Goal: Task Accomplishment & Management: Manage account settings

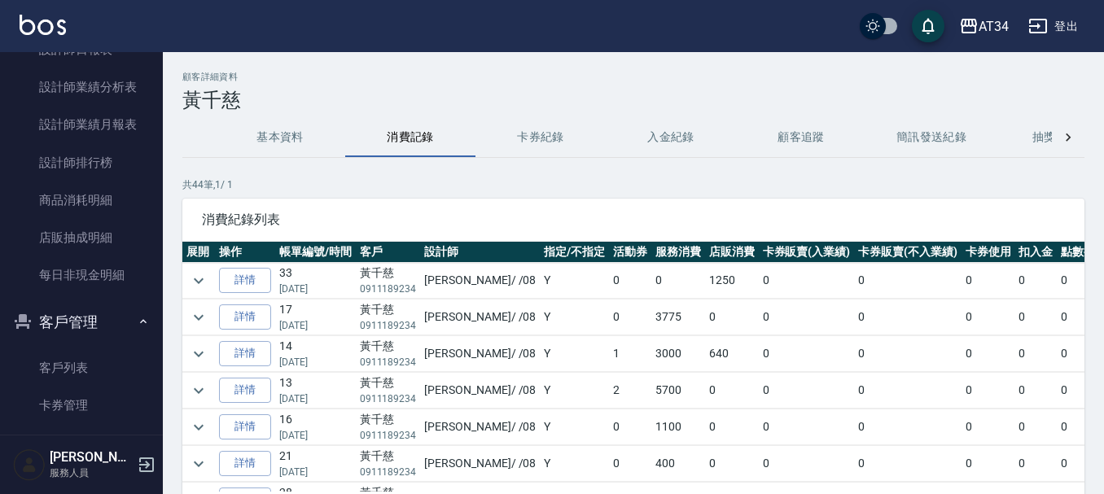
scroll to position [81, 0]
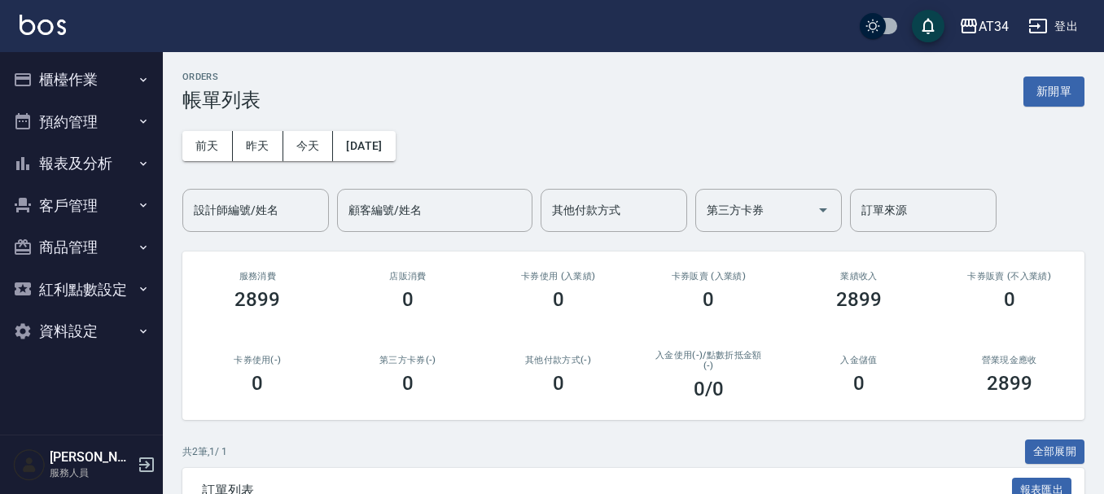
click at [59, 116] on button "預約管理" at bounding box center [82, 122] width 150 height 42
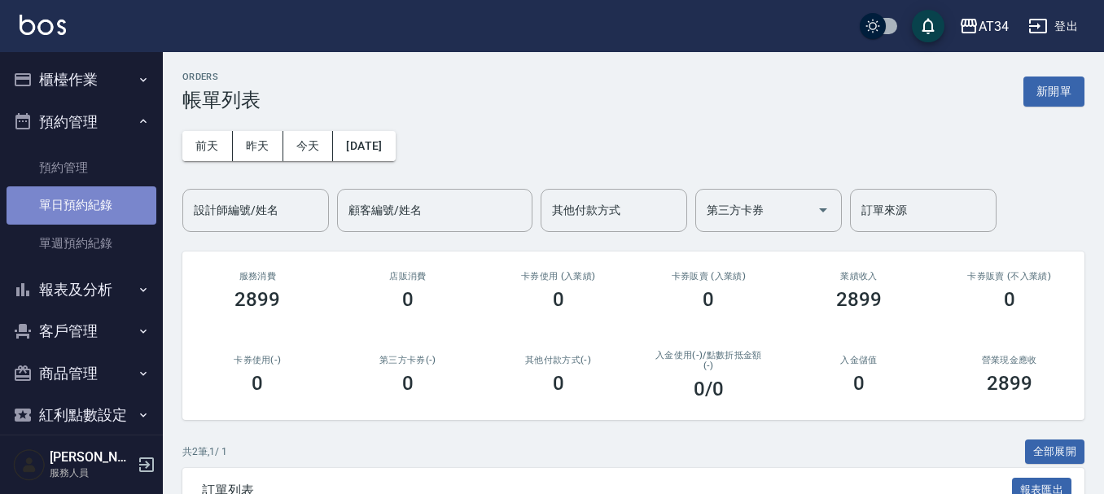
click at [98, 212] on link "單日預約紀錄" at bounding box center [82, 204] width 150 height 37
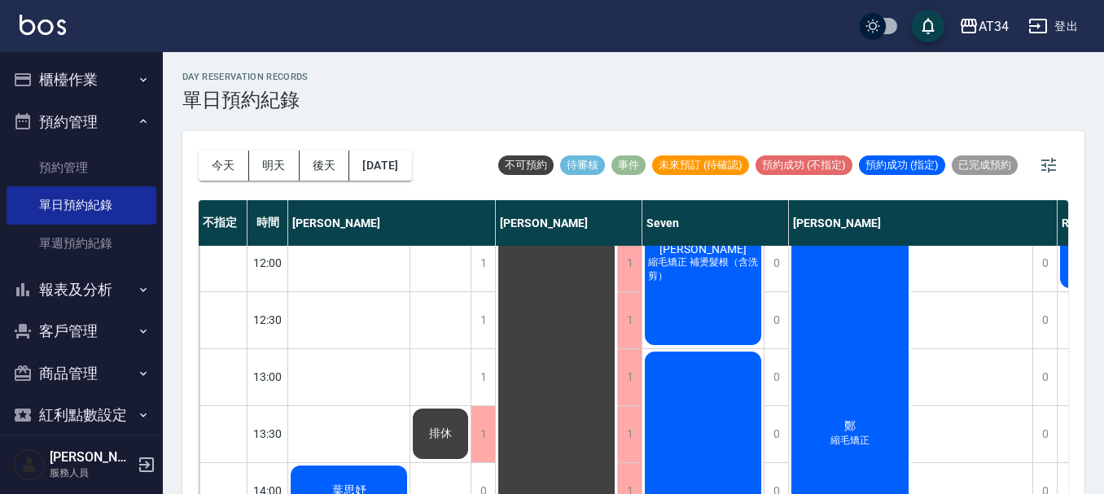
scroll to position [326, 0]
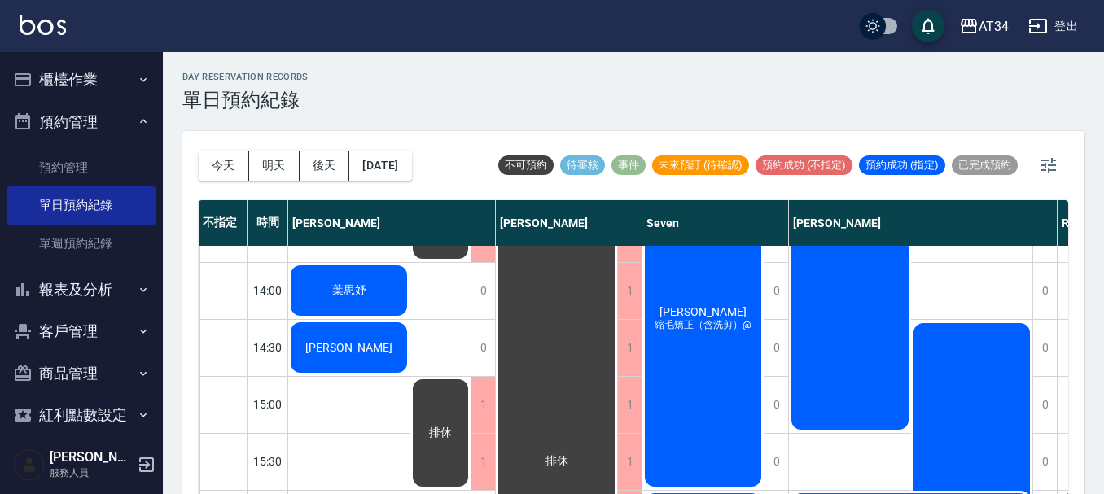
click at [347, 303] on div "葉思妤" at bounding box center [348, 290] width 121 height 55
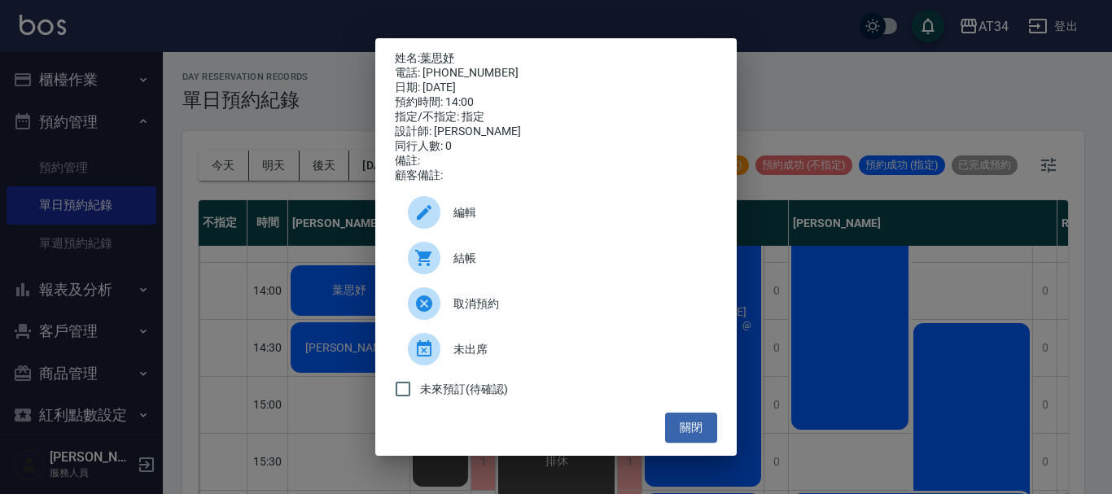
click at [438, 271] on div at bounding box center [424, 258] width 33 height 33
click at [983, 85] on div "姓名: 葉思妤 電話: 0985411156 日期: 2025/08/22 預約時間: 14:00 指定/不指定: 指定 設計師: Gina 同行人數: 0 …" at bounding box center [556, 247] width 1112 height 494
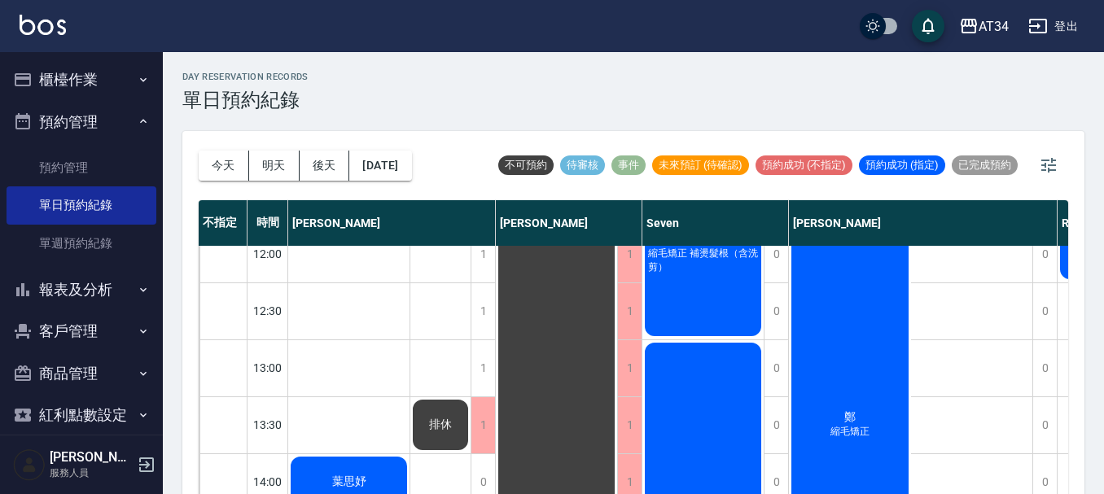
scroll to position [163, 0]
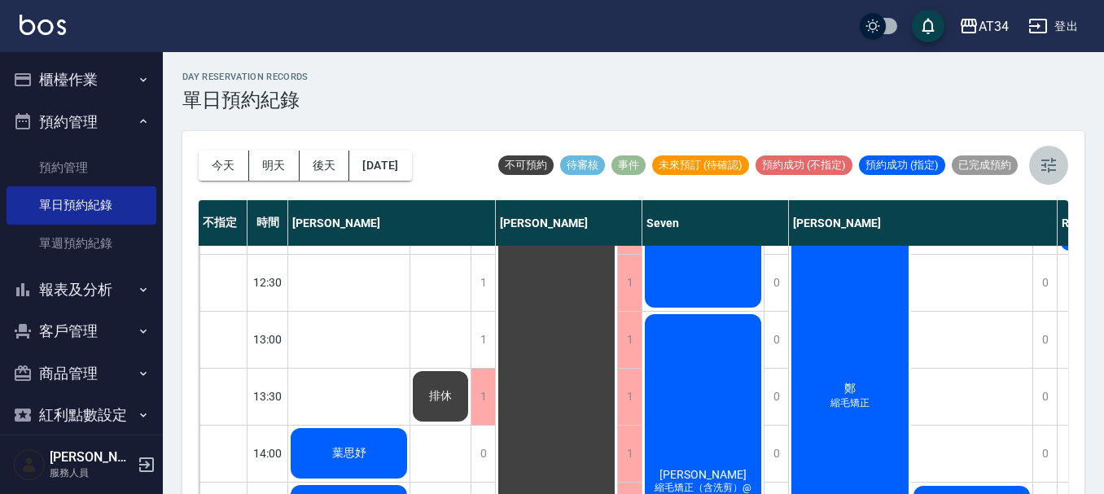
click at [1059, 159] on button "button" at bounding box center [1048, 165] width 39 height 39
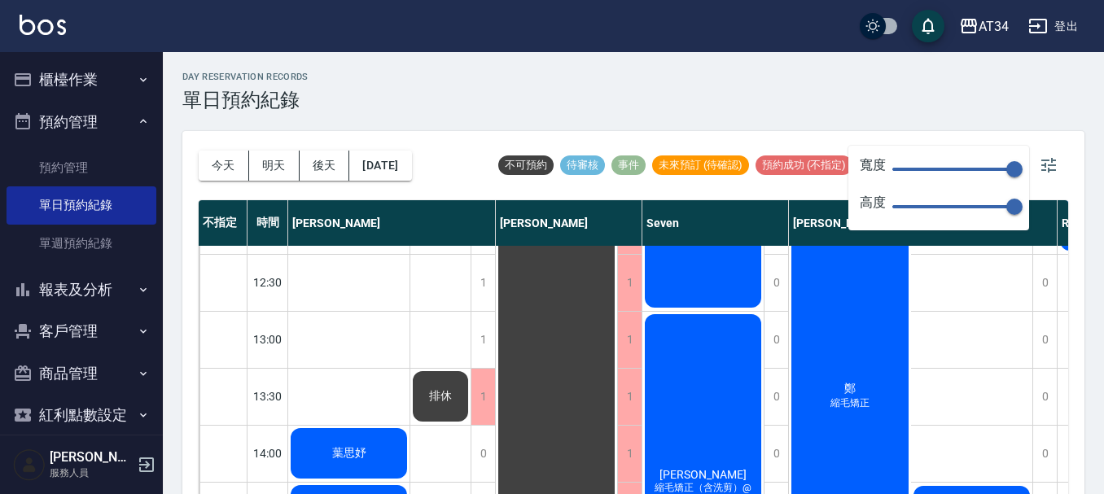
type input "55"
click at [937, 173] on span "150" at bounding box center [953, 169] width 122 height 24
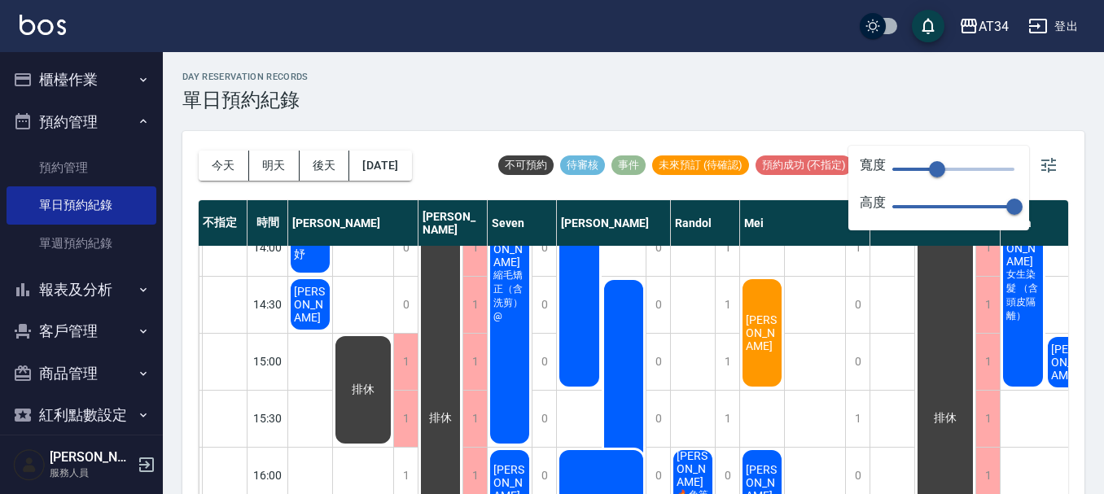
scroll to position [407, 0]
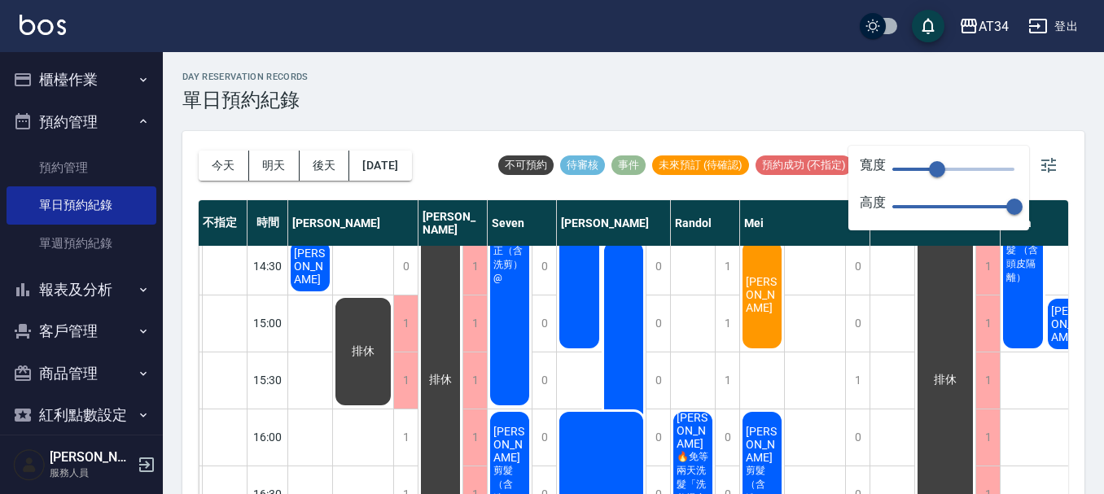
click at [330, 224] on span "吳淑貞" at bounding box center [310, 209] width 39 height 29
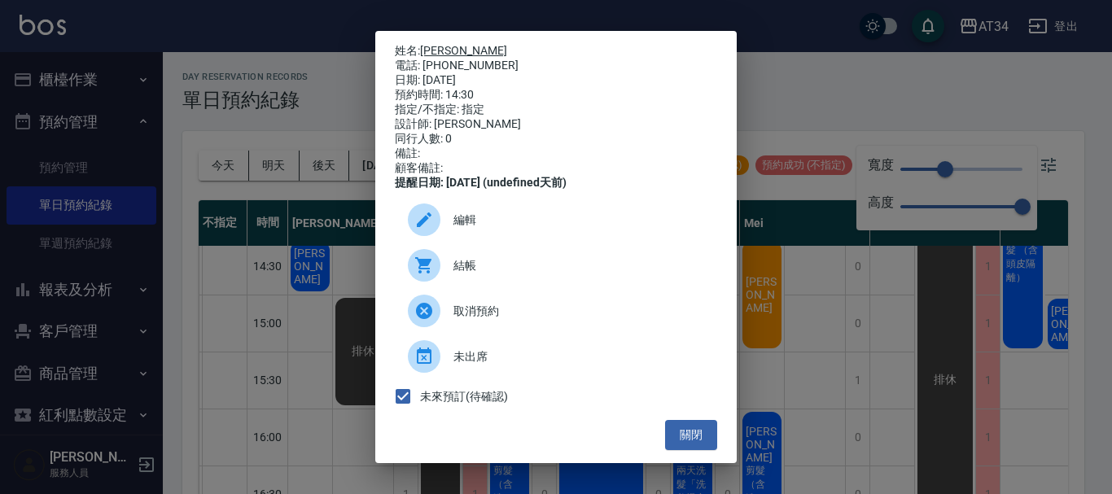
click at [441, 45] on link "吳淑貞" at bounding box center [463, 50] width 87 height 13
click at [685, 448] on button "關閉" at bounding box center [691, 435] width 52 height 30
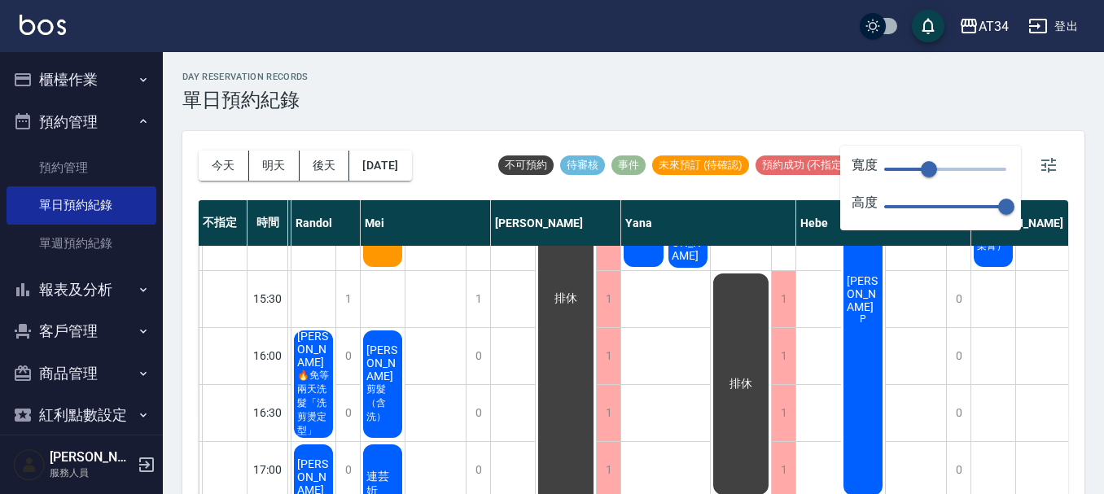
scroll to position [489, 421]
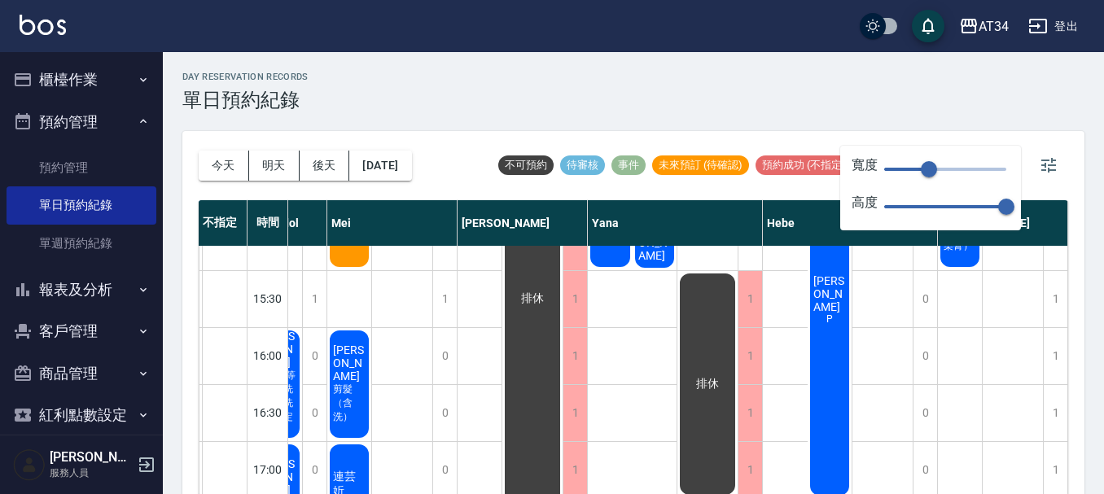
click at [1029, 340] on div "排休 排休" at bounding box center [1013, 270] width 61 height 1026
click at [1057, 171] on icon "button" at bounding box center [1049, 166] width 20 height 20
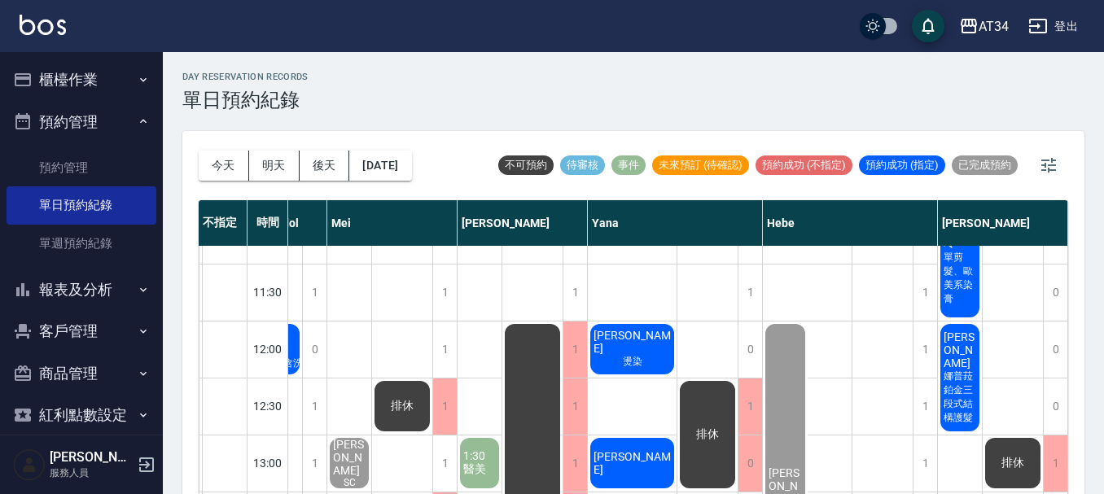
scroll to position [0, 421]
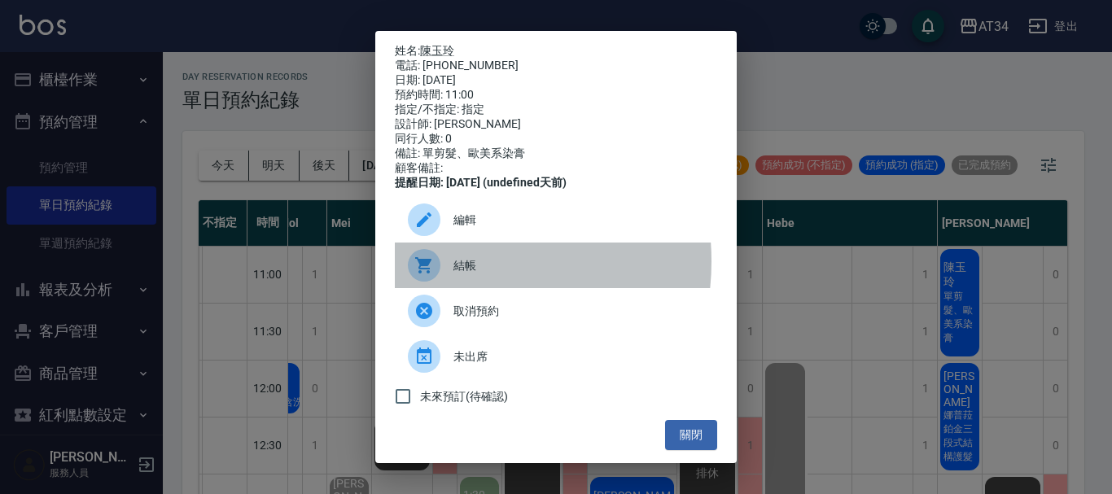
click at [451, 273] on div at bounding box center [431, 265] width 46 height 33
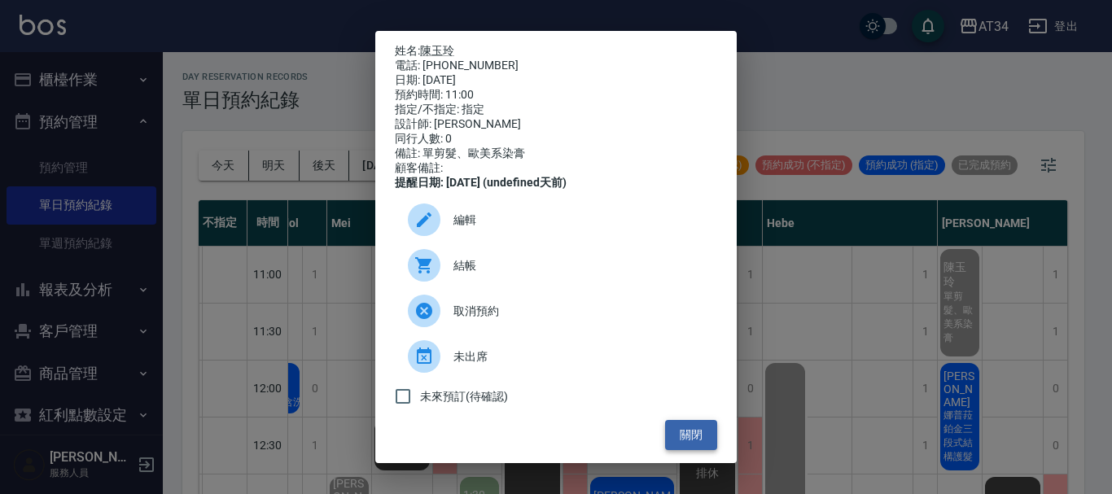
click at [685, 450] on button "關閉" at bounding box center [691, 435] width 52 height 30
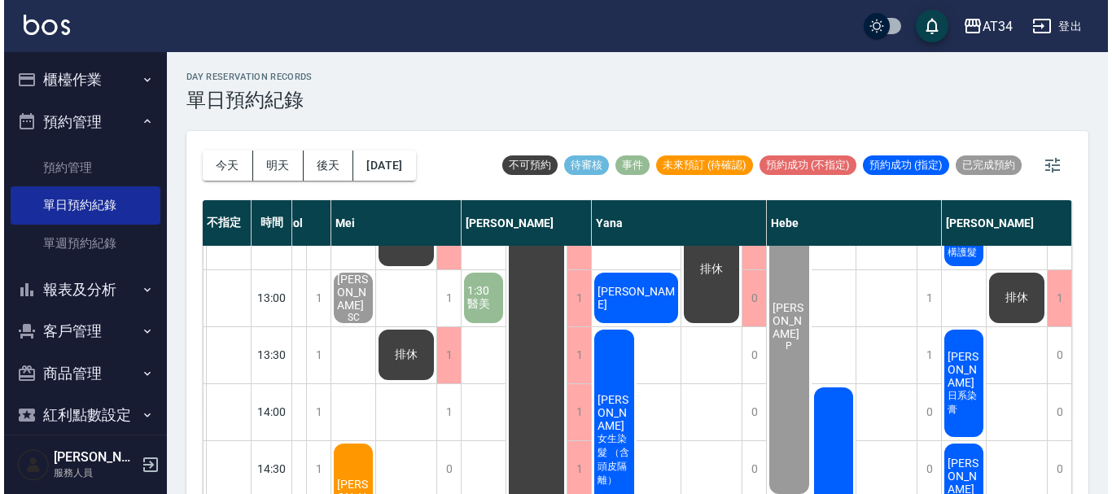
scroll to position [244, 413]
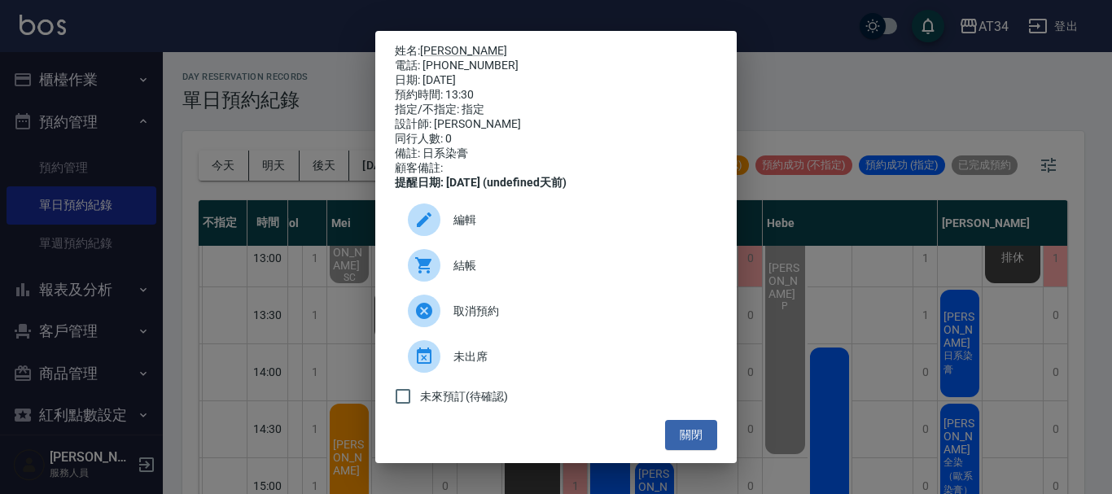
click at [519, 269] on span "結帳" at bounding box center [579, 265] width 251 height 17
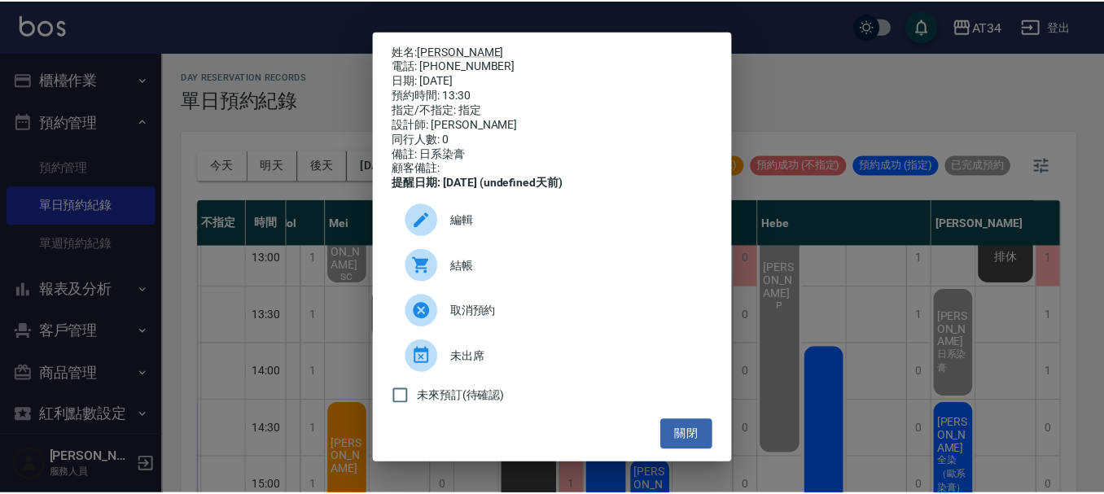
scroll to position [7, 0]
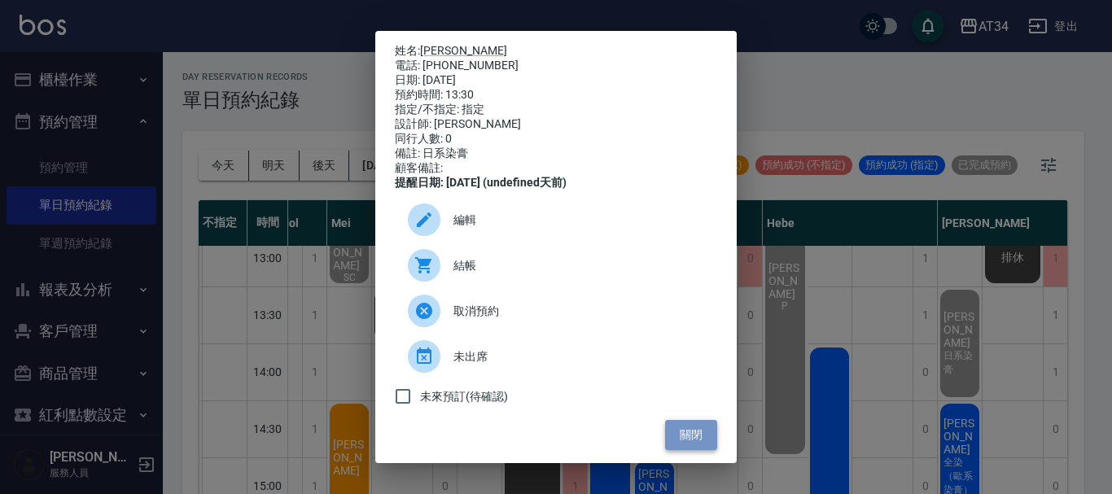
click at [678, 436] on button "關閉" at bounding box center [691, 435] width 52 height 30
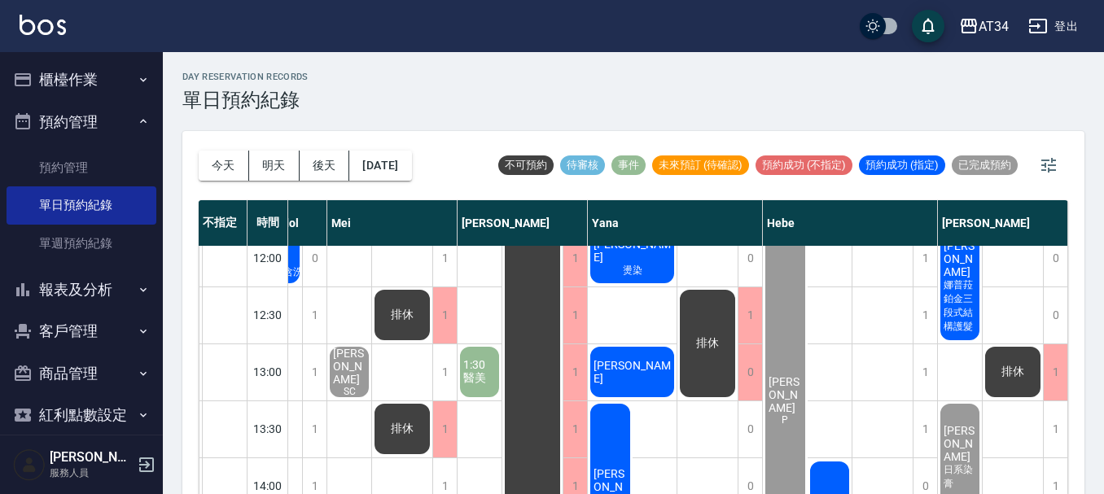
scroll to position [81, 413]
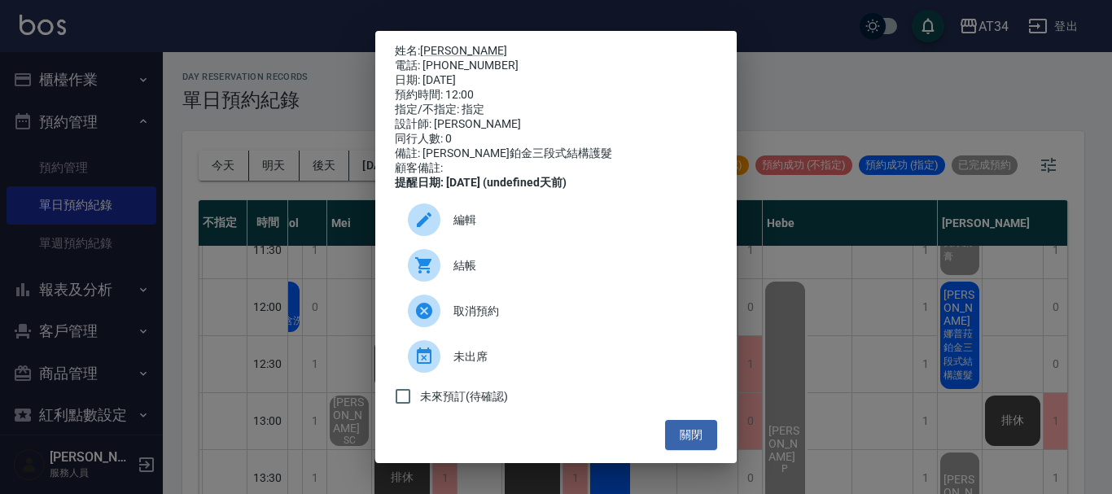
click at [463, 274] on span "結帳" at bounding box center [579, 265] width 251 height 17
click at [688, 450] on button "關閉" at bounding box center [691, 435] width 52 height 30
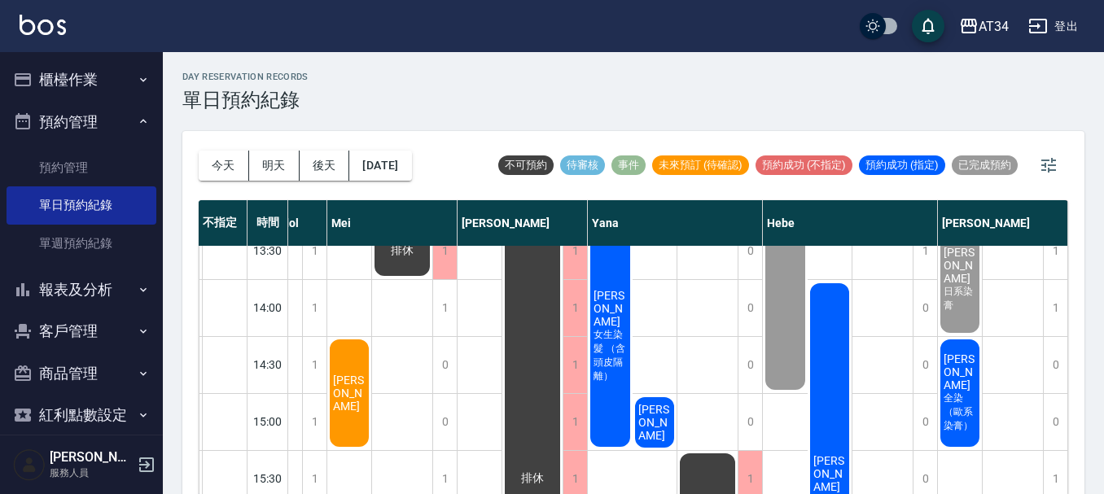
scroll to position [300, 421]
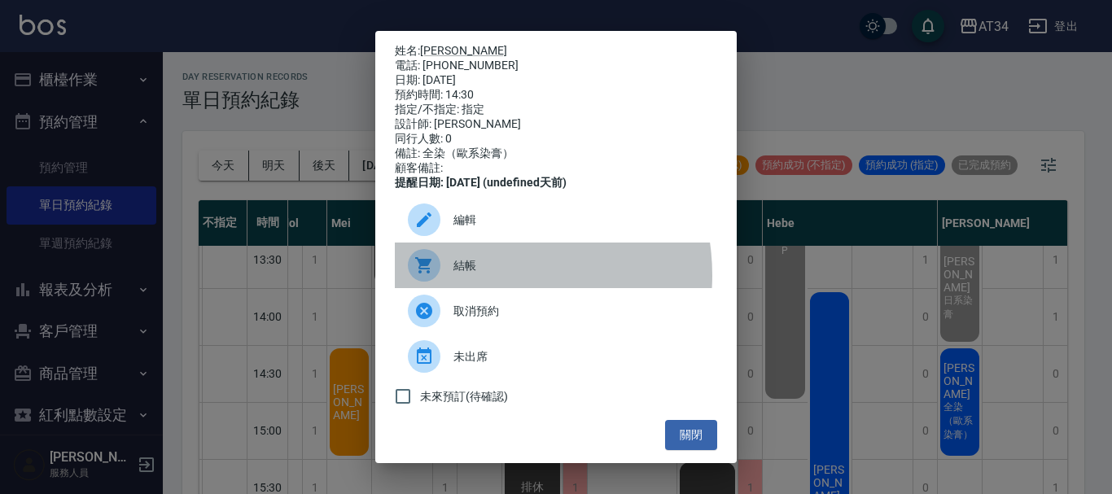
click at [485, 287] on div "結帳" at bounding box center [556, 266] width 322 height 46
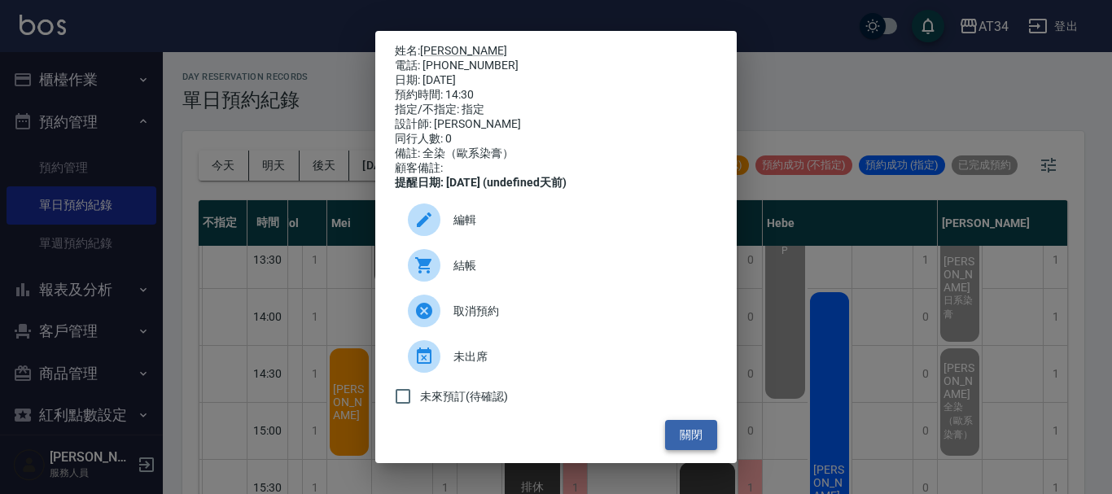
click at [683, 449] on button "關閉" at bounding box center [691, 435] width 52 height 30
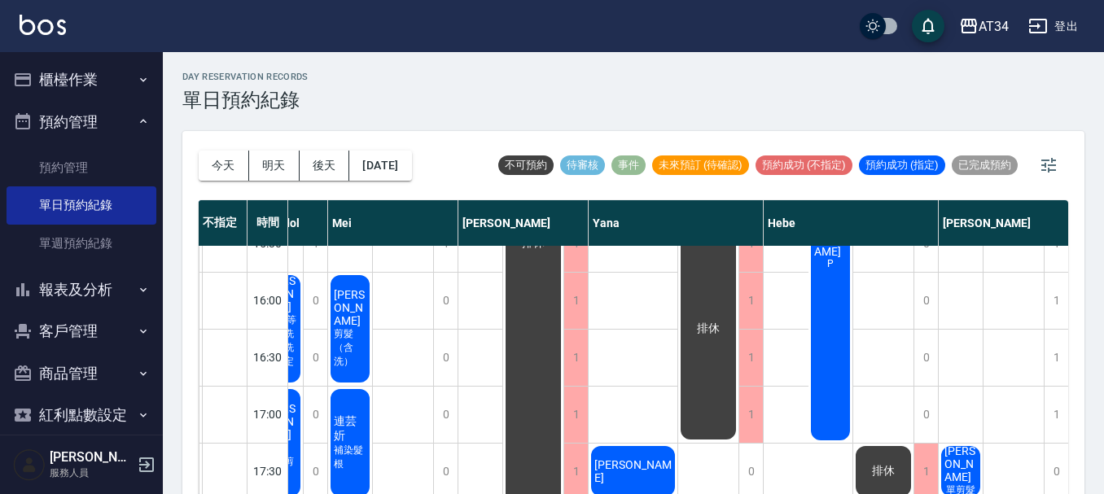
scroll to position [544, 421]
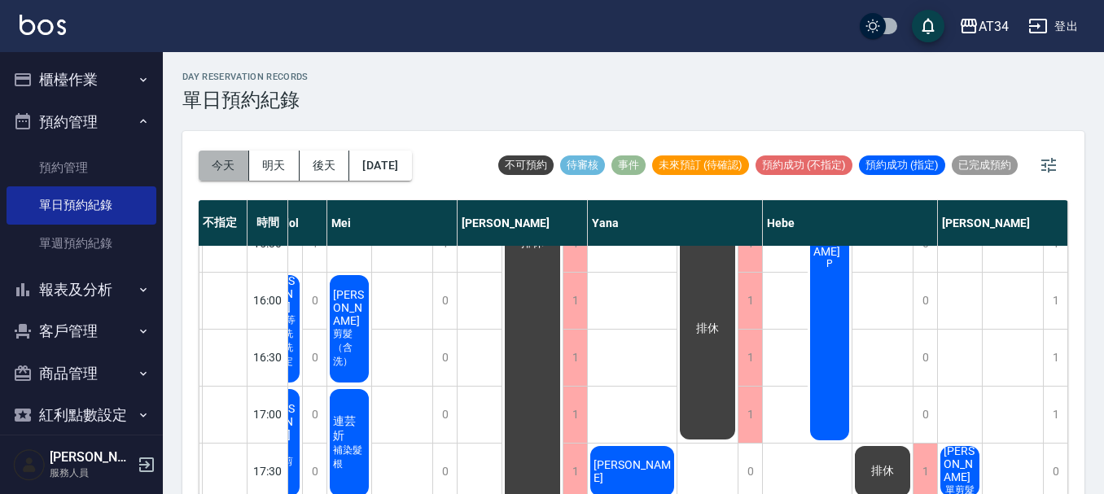
click at [210, 177] on button "今天" at bounding box center [224, 166] width 50 height 30
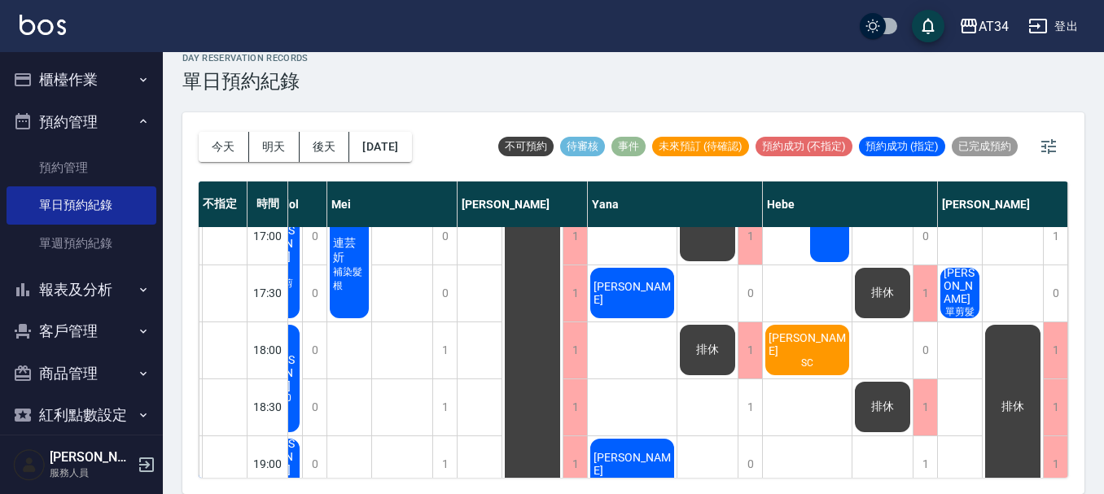
scroll to position [707, 421]
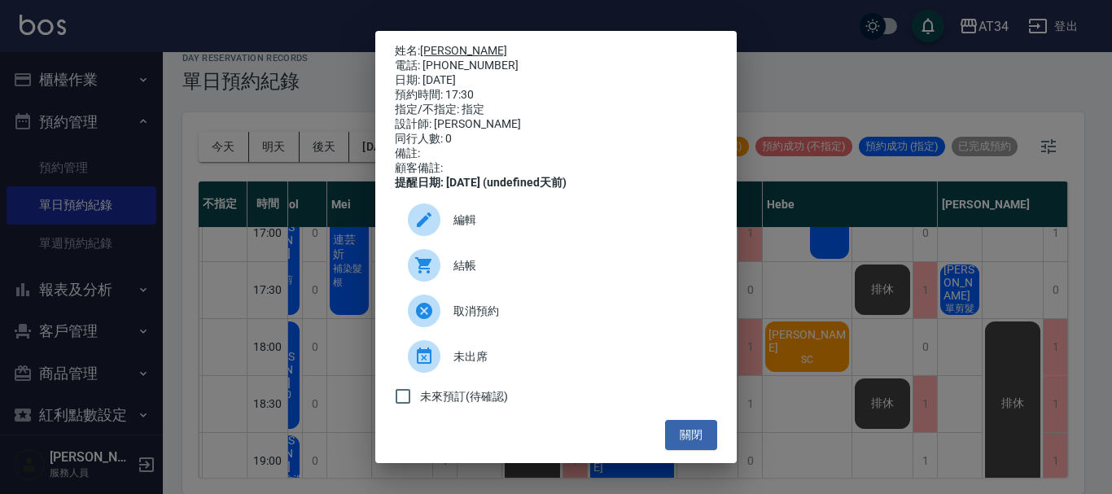
click at [432, 54] on link "鍾雅璇" at bounding box center [463, 50] width 87 height 13
click at [666, 448] on button "關閉" at bounding box center [691, 435] width 52 height 30
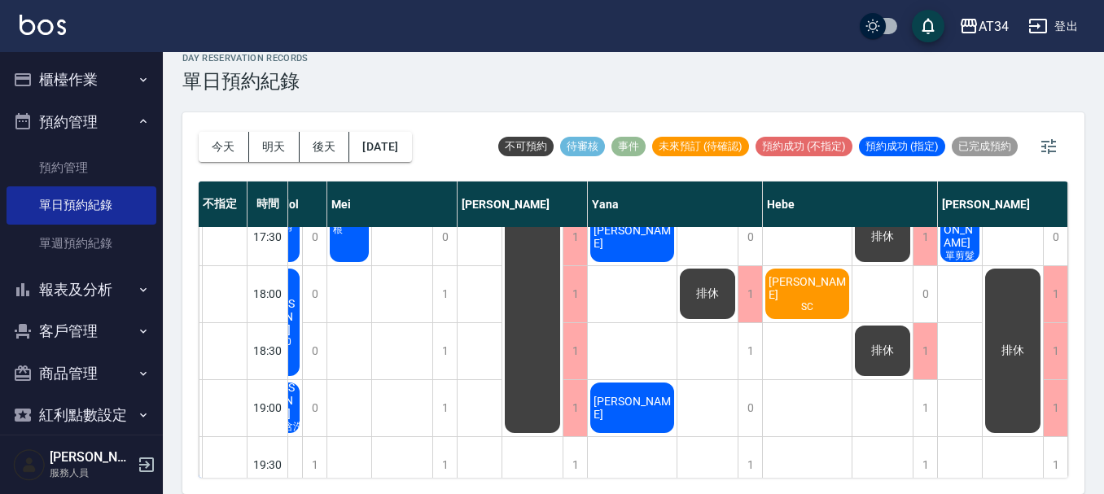
scroll to position [788, 413]
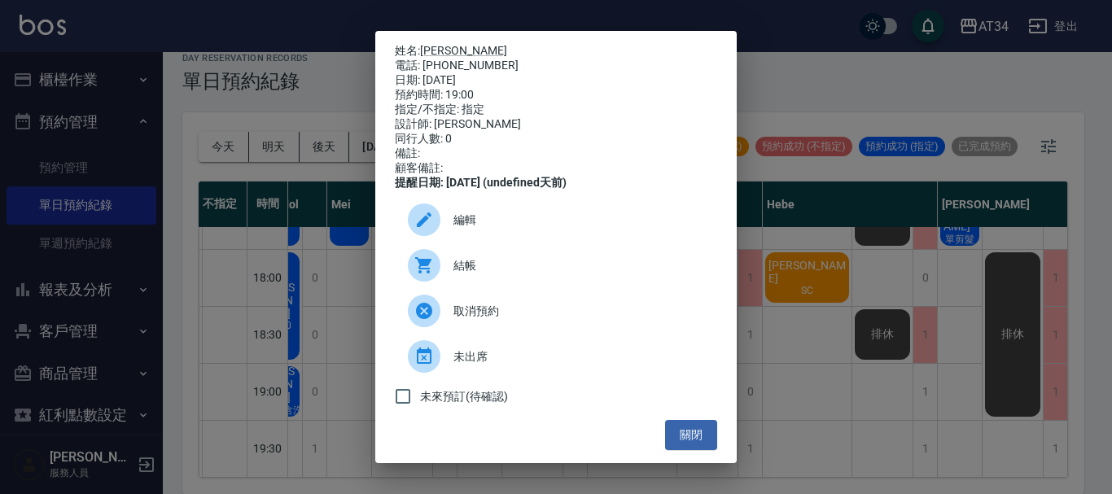
click at [800, 353] on div "姓名: 陳胤仁 電話: 0979798877 日期: 2025/08/22 預約時間: 19:00 指定/不指定: 指定 設計師: Yana 同行人數: 0 …" at bounding box center [556, 247] width 1112 height 494
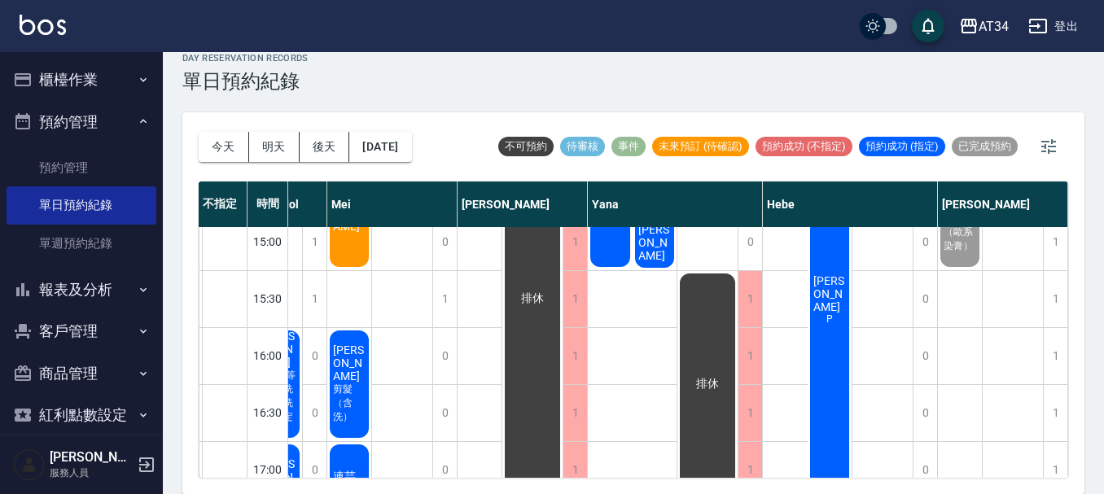
scroll to position [300, 413]
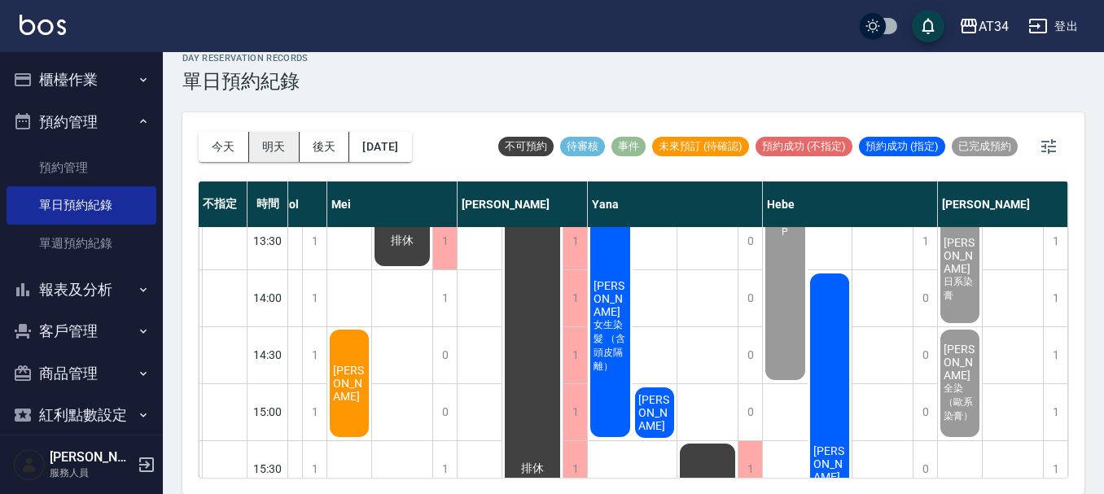
click at [279, 152] on button "明天" at bounding box center [274, 147] width 50 height 30
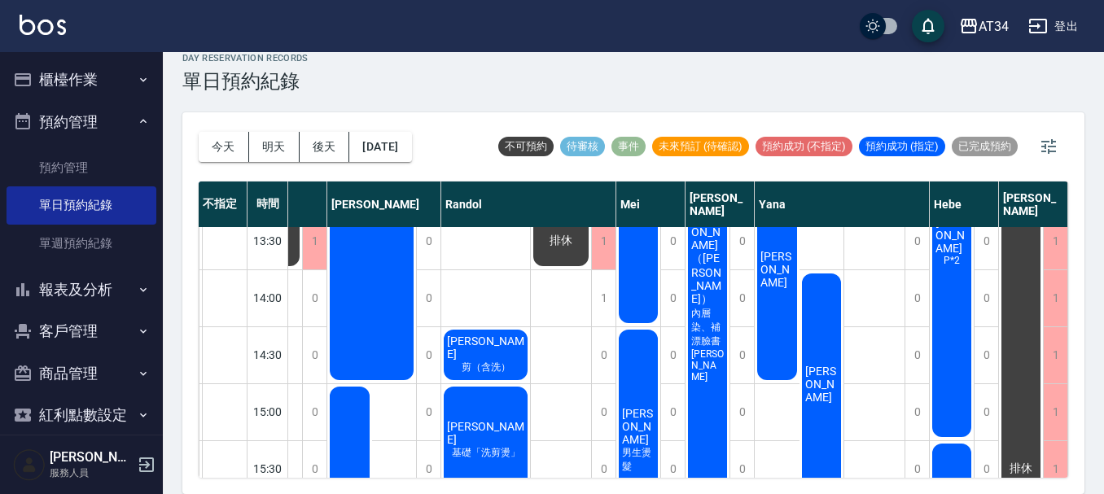
click at [222, 145] on button "今天" at bounding box center [224, 147] width 50 height 30
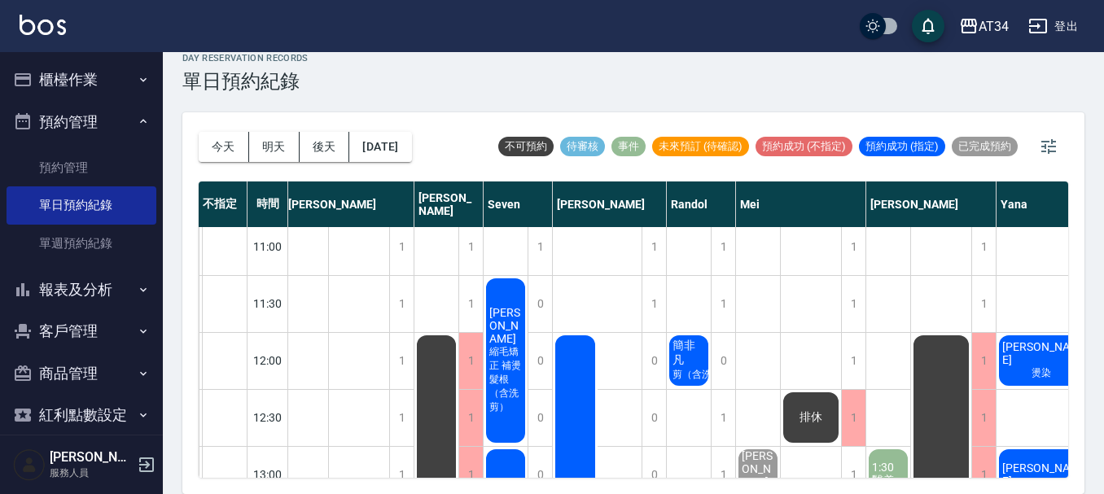
scroll to position [0, 4]
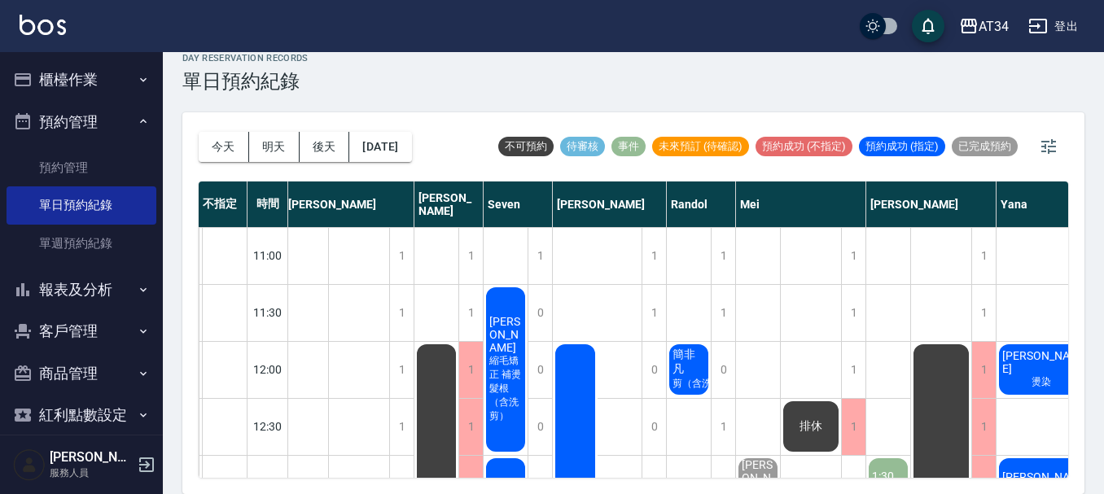
click at [79, 81] on button "櫃檯作業" at bounding box center [82, 80] width 150 height 42
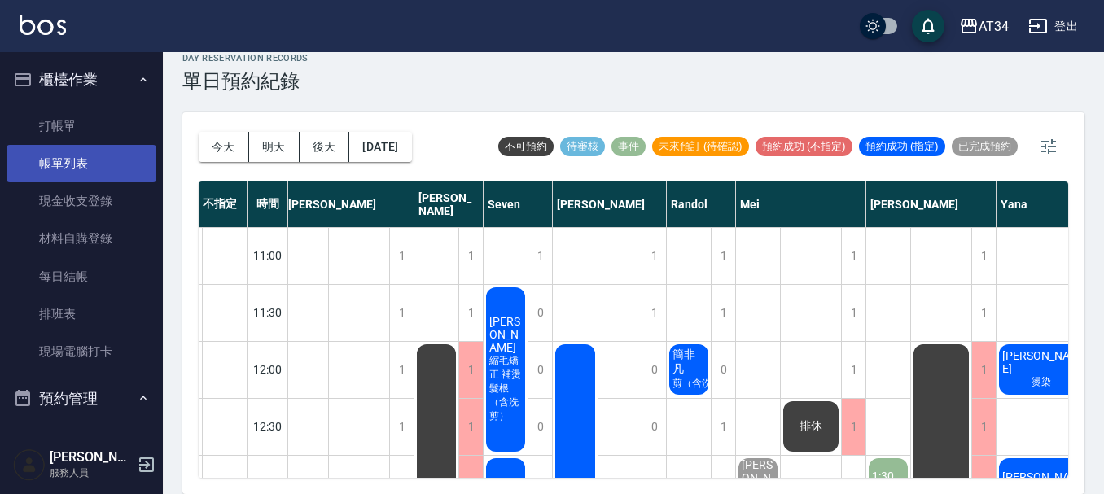
click at [73, 168] on link "帳單列表" at bounding box center [82, 163] width 150 height 37
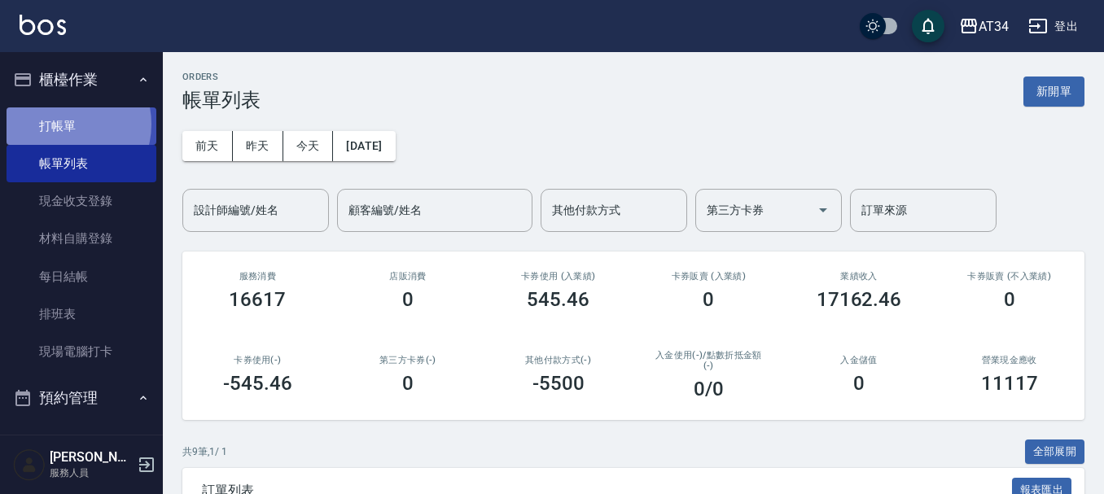
click at [64, 124] on link "打帳單" at bounding box center [82, 125] width 150 height 37
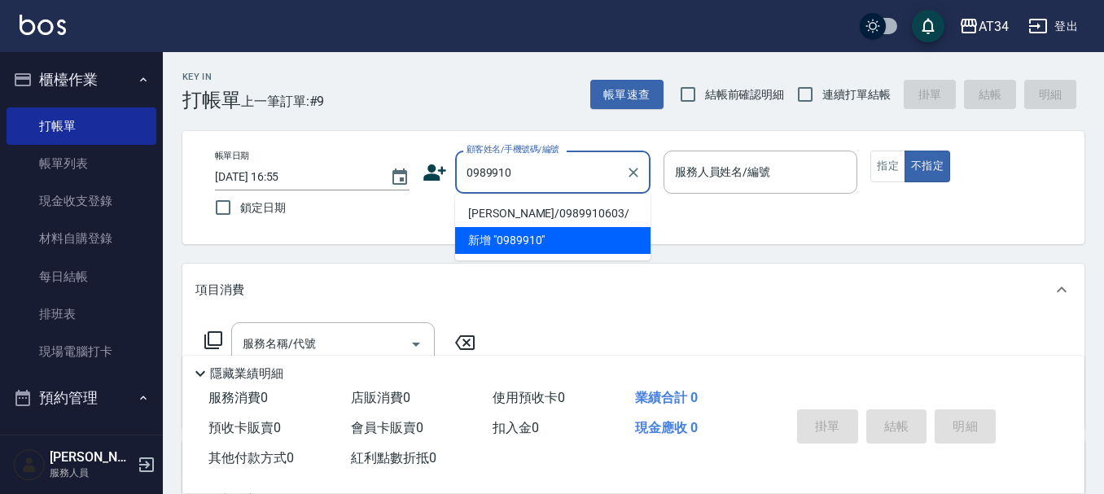
click at [533, 215] on li "李雅惠/0989910603/" at bounding box center [552, 213] width 195 height 27
type input "李雅惠/0989910603/"
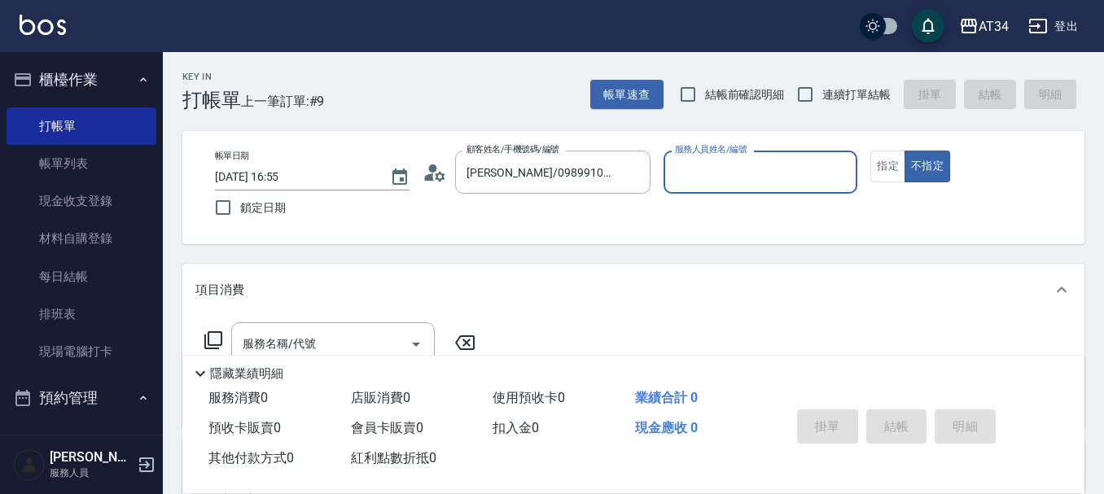
type input "Wendy-02"
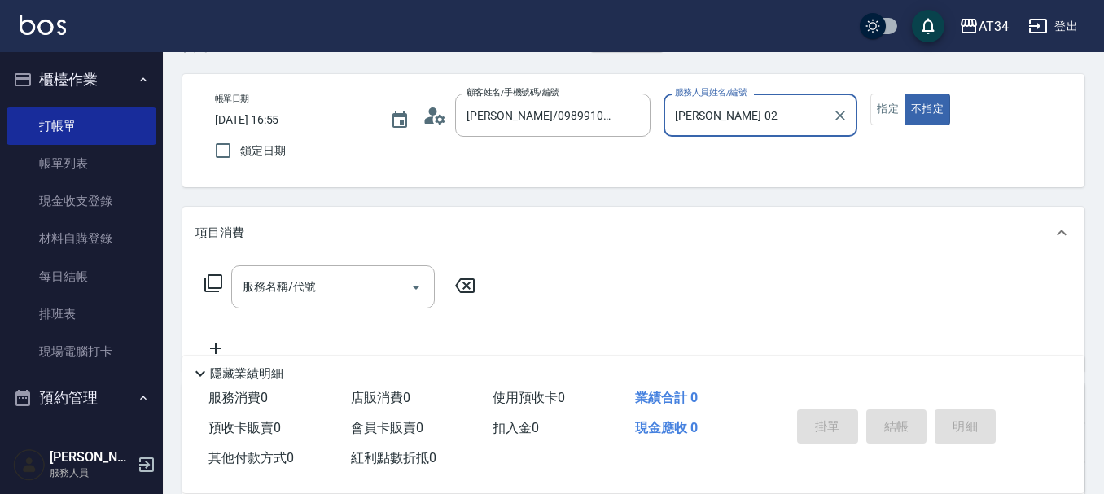
scroll to position [81, 0]
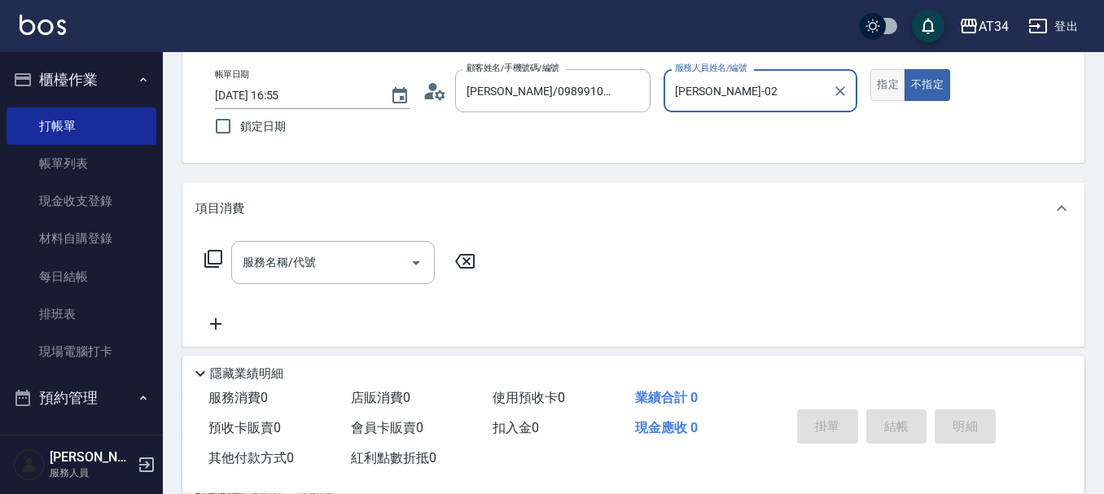
click at [892, 85] on button "指定" at bounding box center [887, 85] width 35 height 32
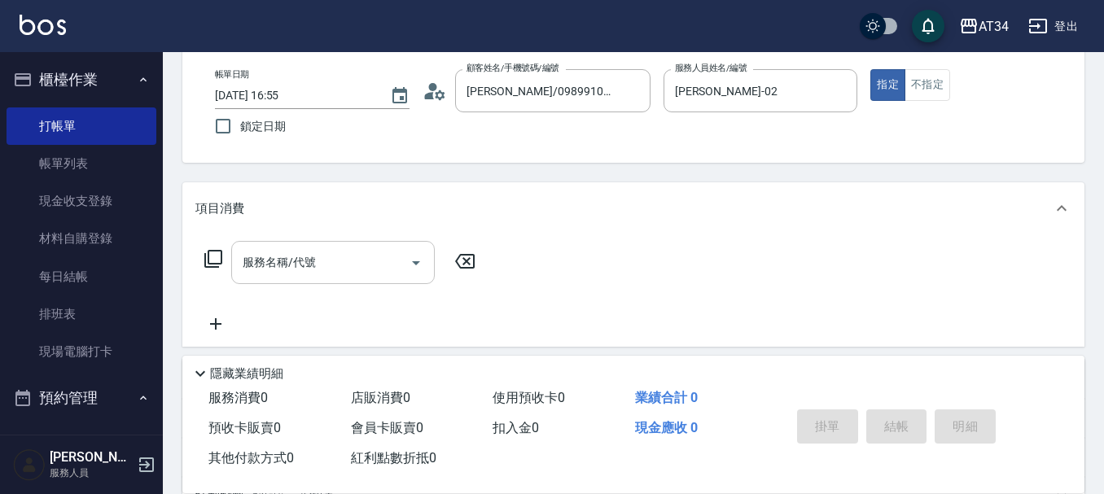
click at [291, 268] on div "服務名稱/代號 服務名稱/代號" at bounding box center [333, 262] width 204 height 43
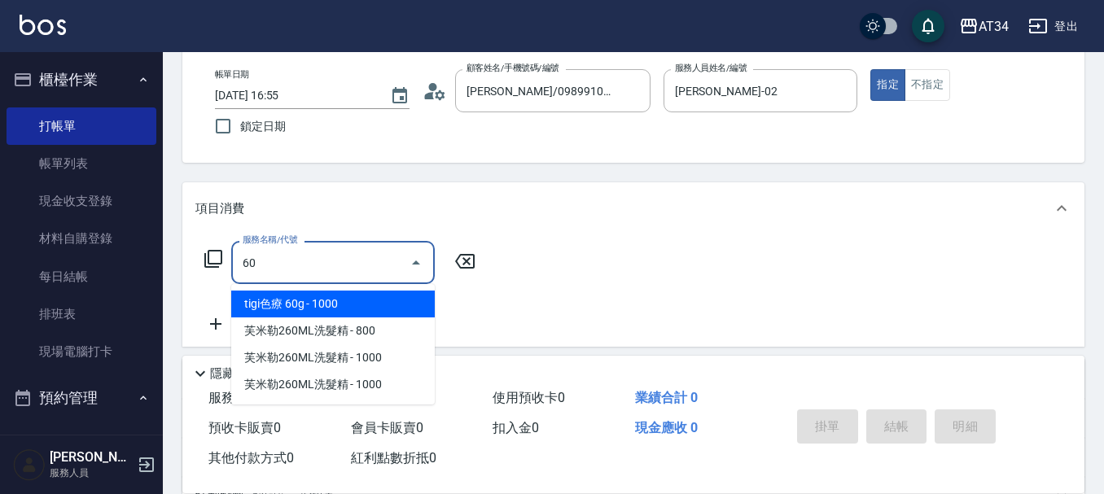
type input "602"
type input "90"
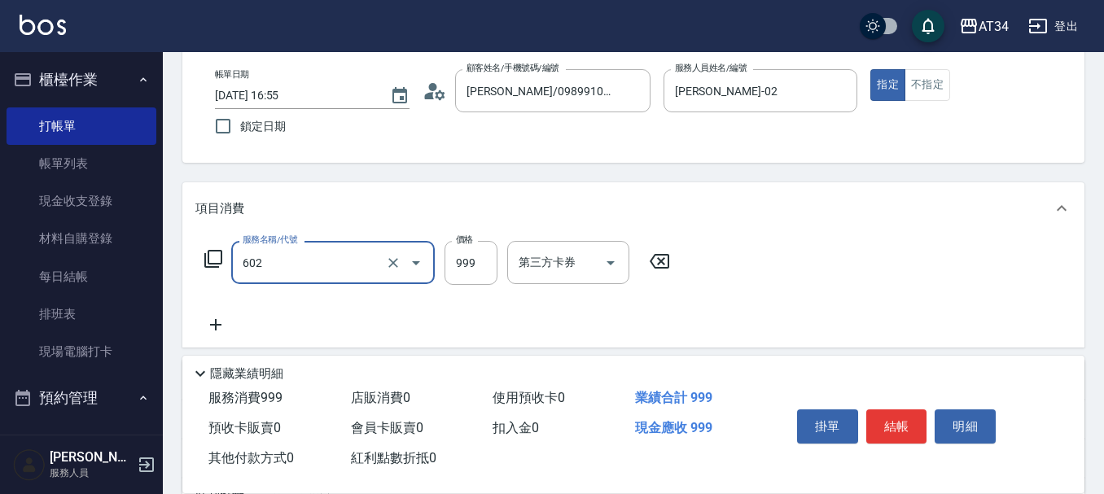
type input "自備鉑金(602)"
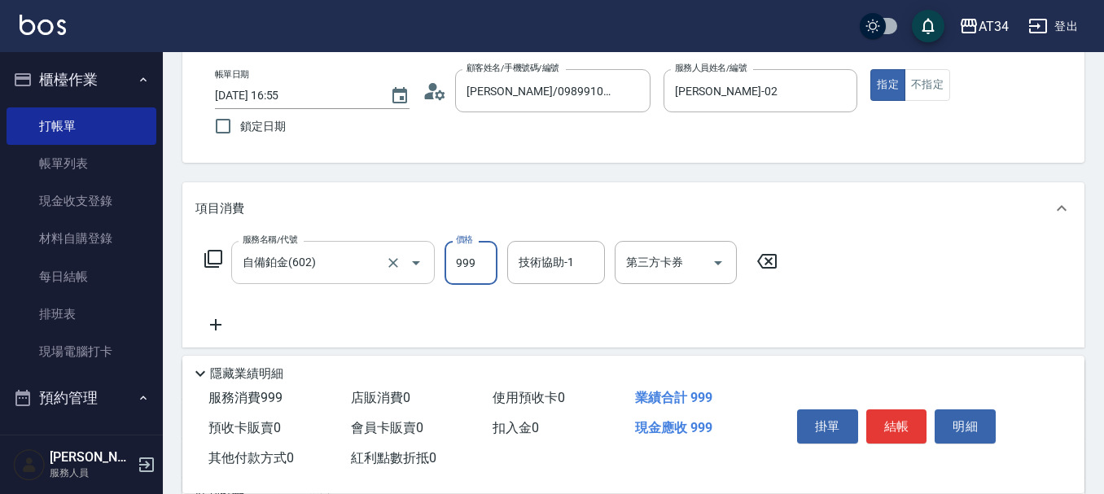
type input "0"
type input "99"
type input "90"
type input "999"
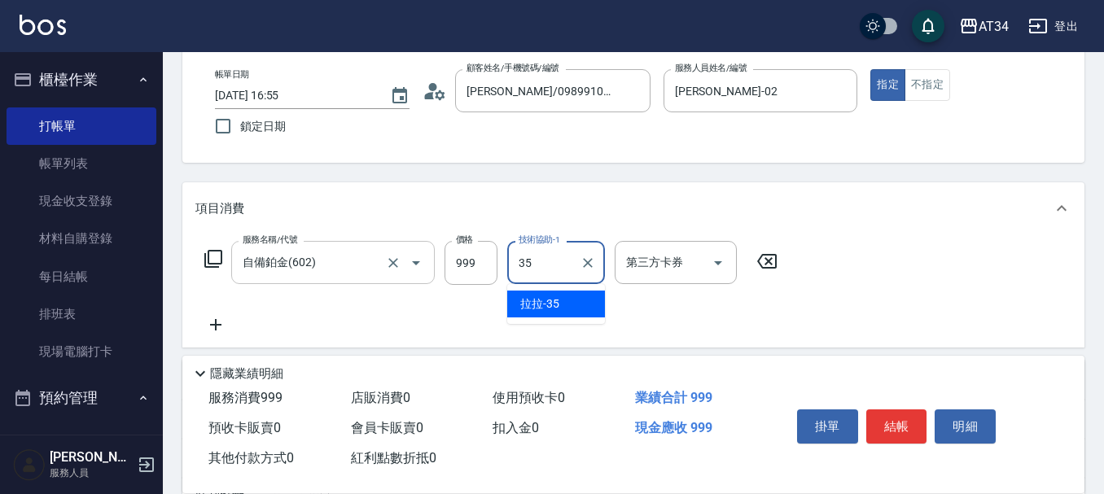
type input "拉拉-35"
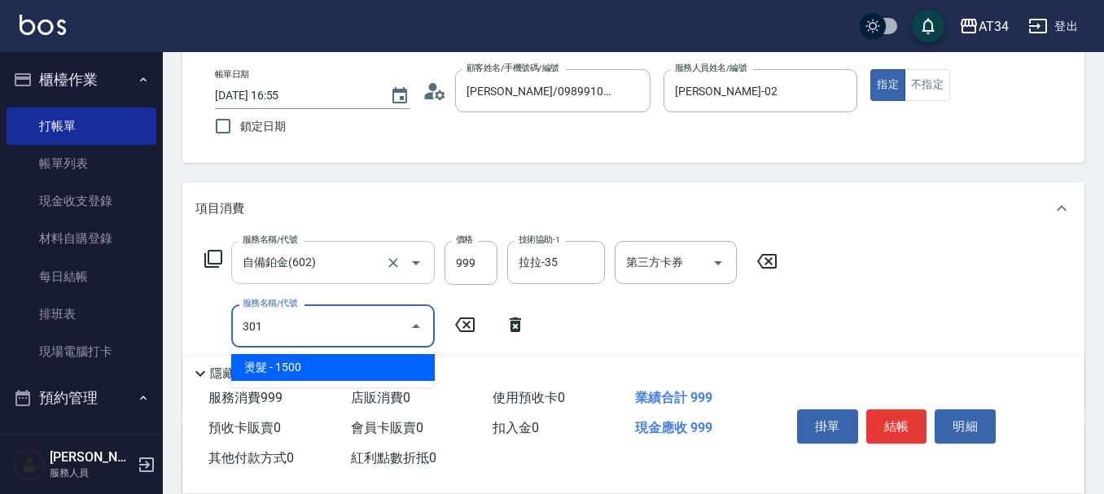
type input "301"
type input "240"
type input "燙髮(301)"
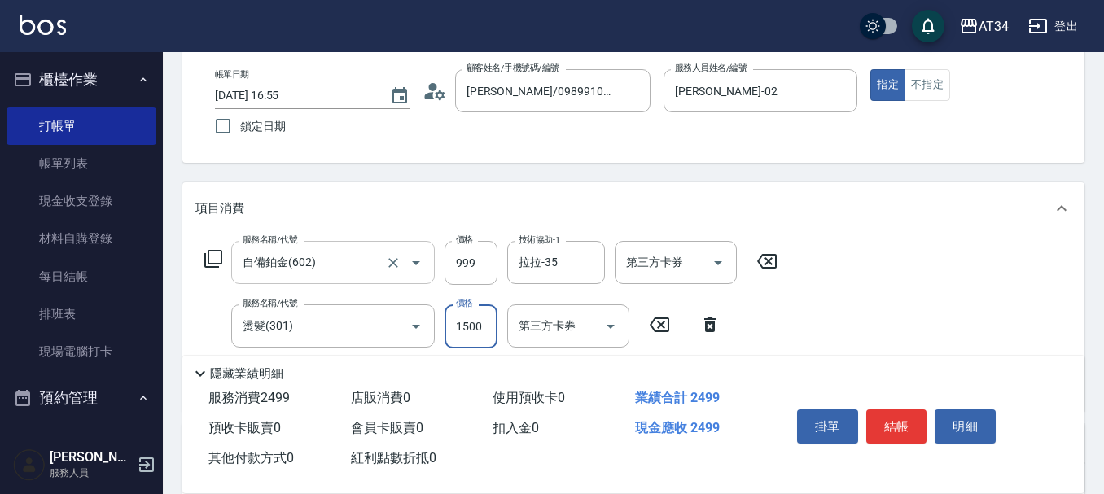
type input "100"
type input "28"
type input "120"
type input "289"
type input "380"
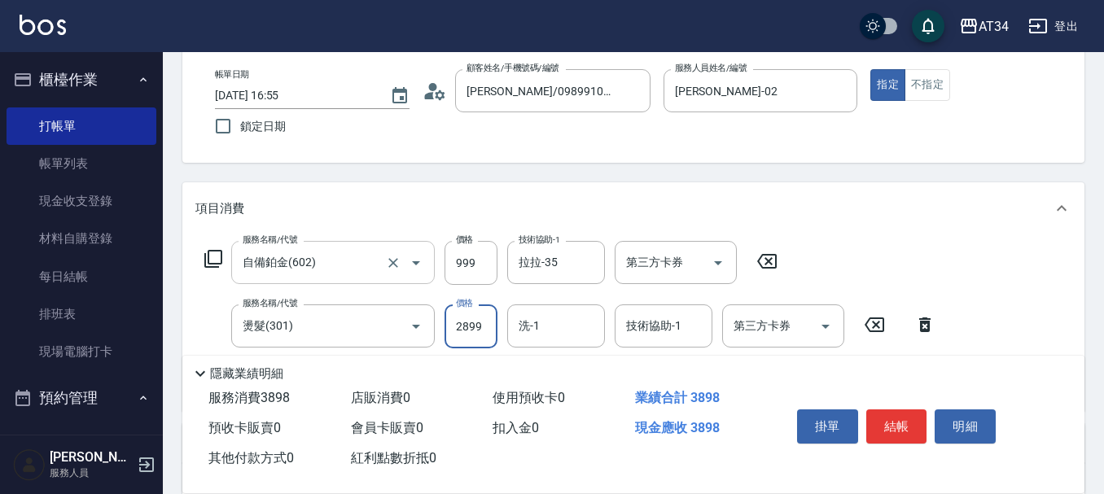
type input "2899"
type input "拉拉-35"
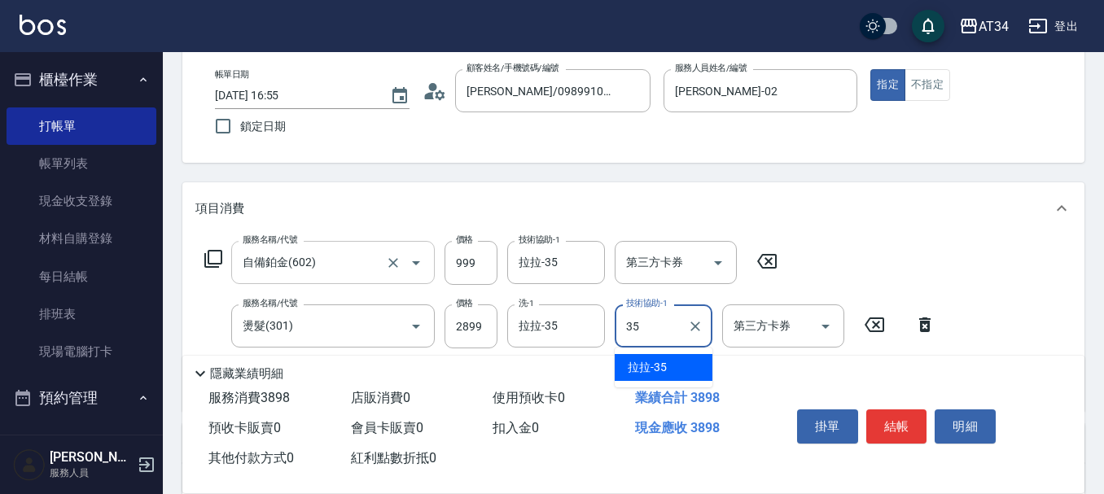
type input "拉拉-35"
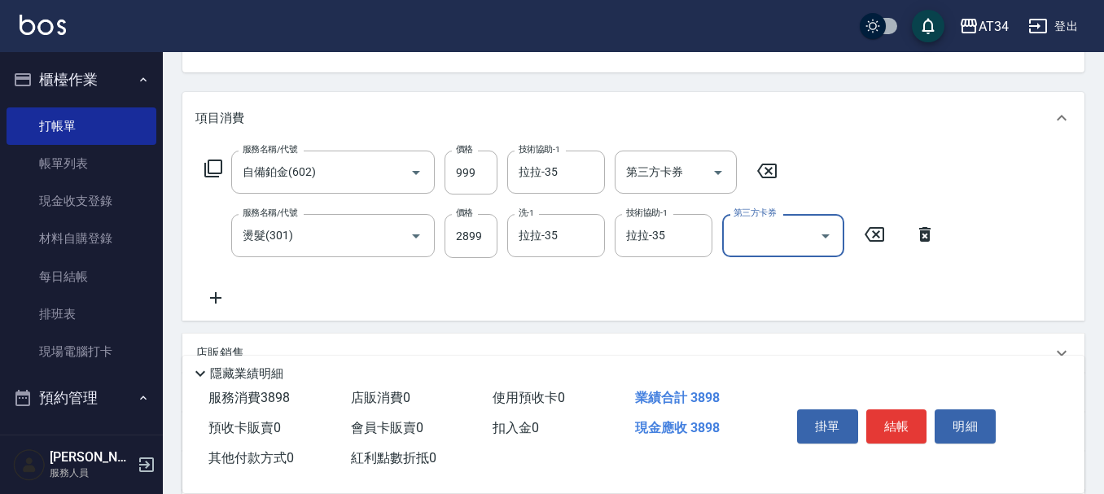
scroll to position [402, 0]
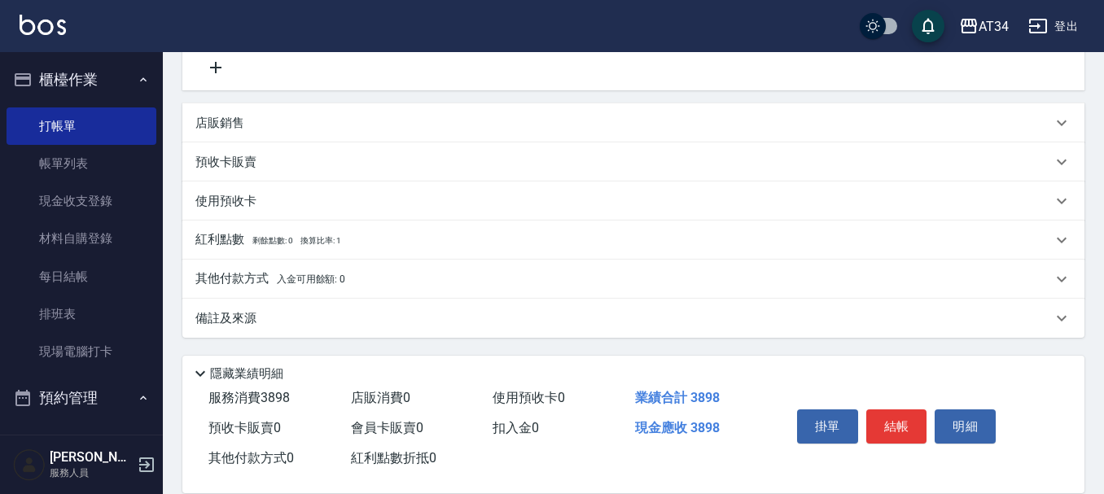
click at [331, 271] on p "其他付款方式 入金可用餘額: 0" at bounding box center [270, 279] width 150 height 18
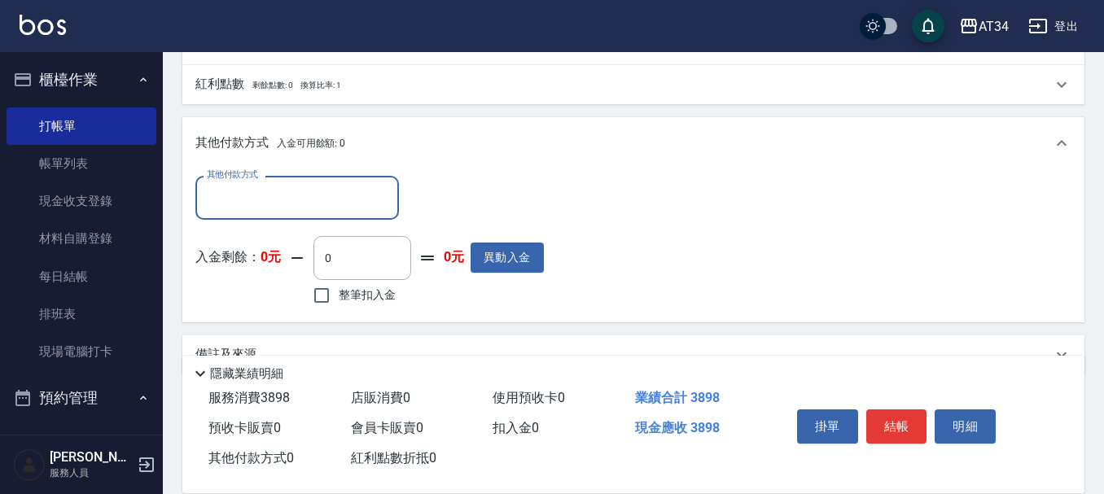
scroll to position [565, 0]
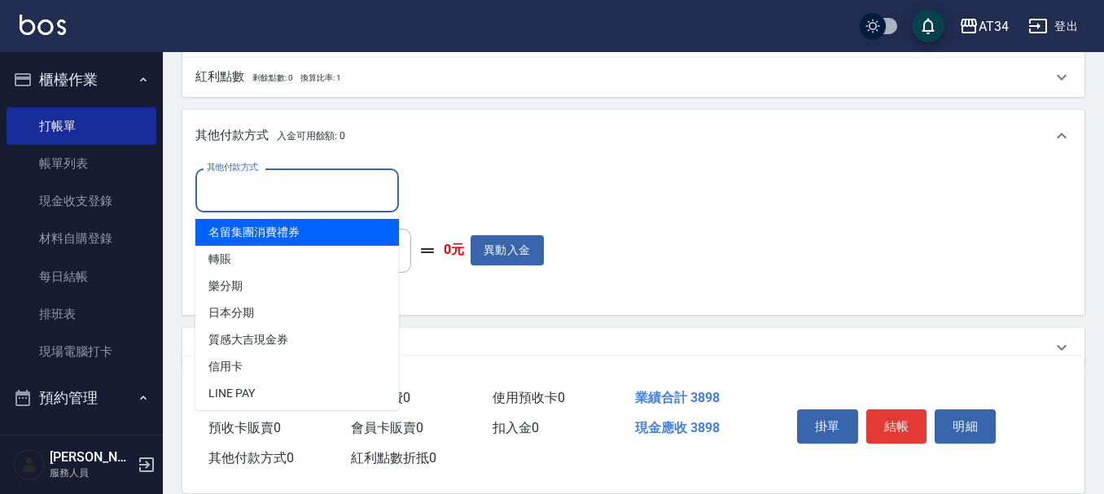
click at [312, 186] on input "其他付款方式" at bounding box center [297, 190] width 189 height 29
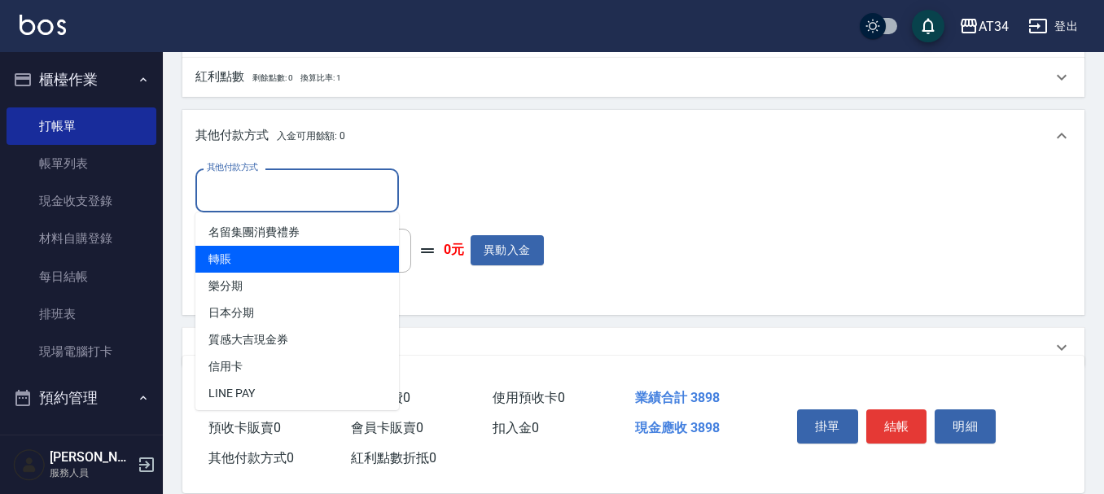
click at [289, 256] on span "轉賬" at bounding box center [297, 259] width 204 height 27
type input "轉賬"
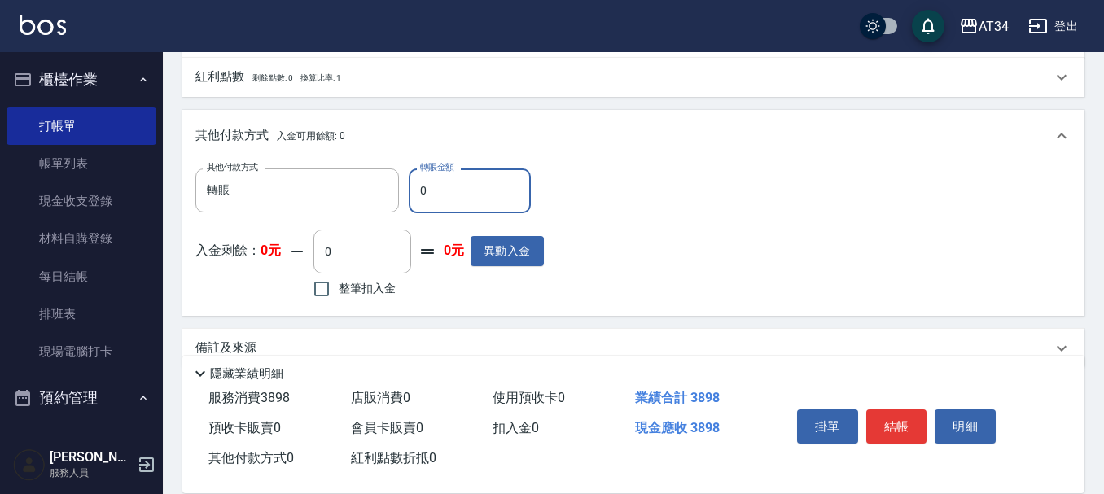
click at [419, 198] on input "0" at bounding box center [470, 191] width 122 height 44
type input "189"
type input "370"
type input "1898"
type input "200"
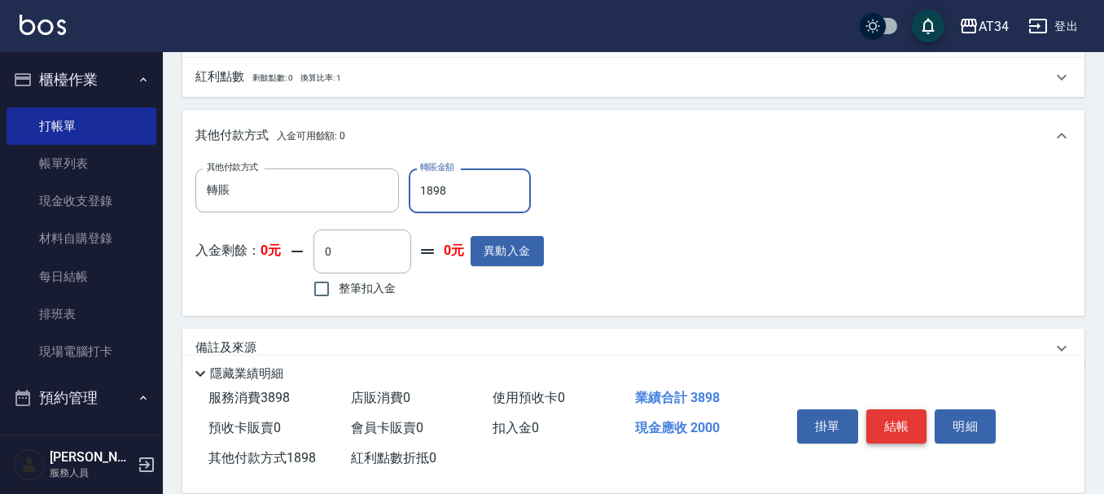
type input "1898"
click at [897, 413] on button "結帳" at bounding box center [896, 427] width 61 height 34
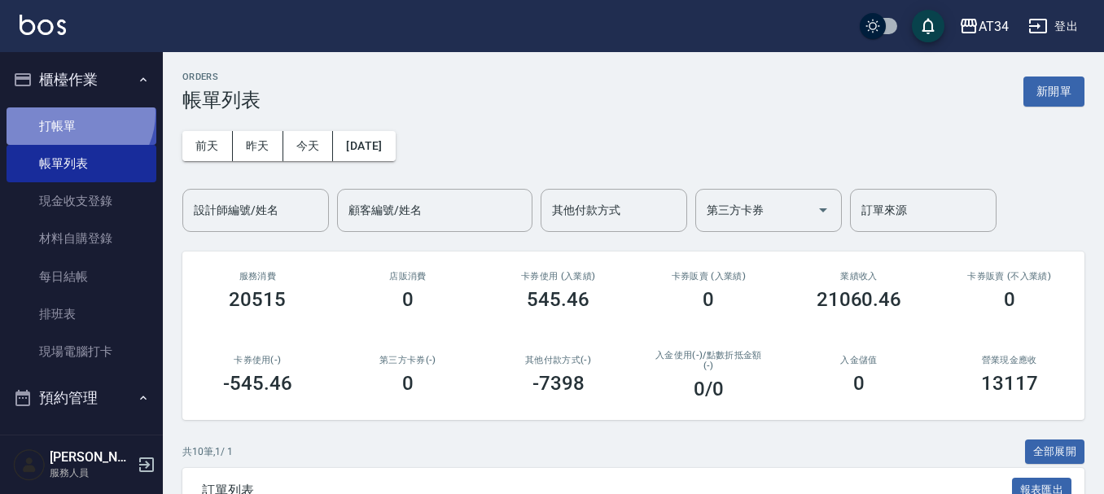
click at [74, 113] on link "打帳單" at bounding box center [82, 125] width 150 height 37
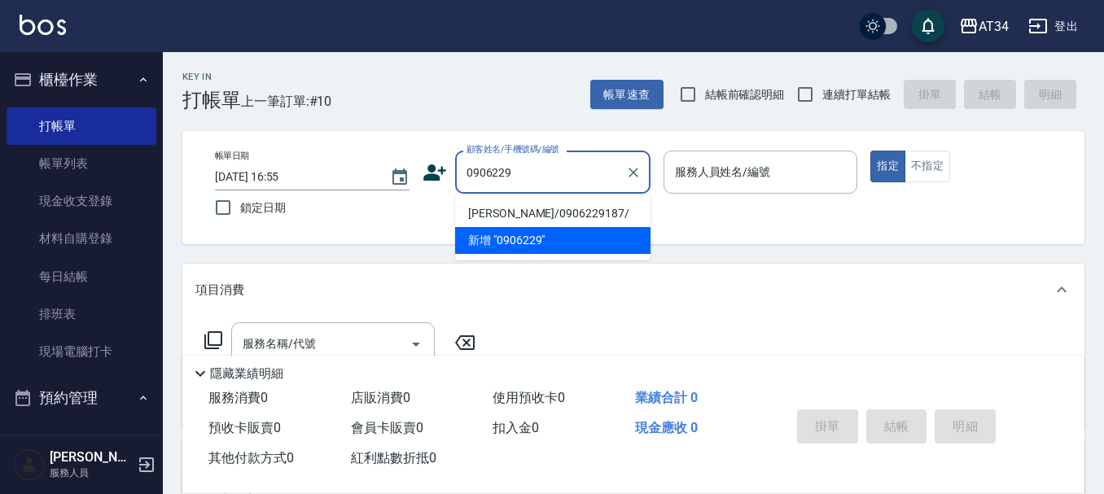
click at [497, 210] on li "謝宜君/0906229187/" at bounding box center [552, 213] width 195 height 27
type input "謝宜君/0906229187/"
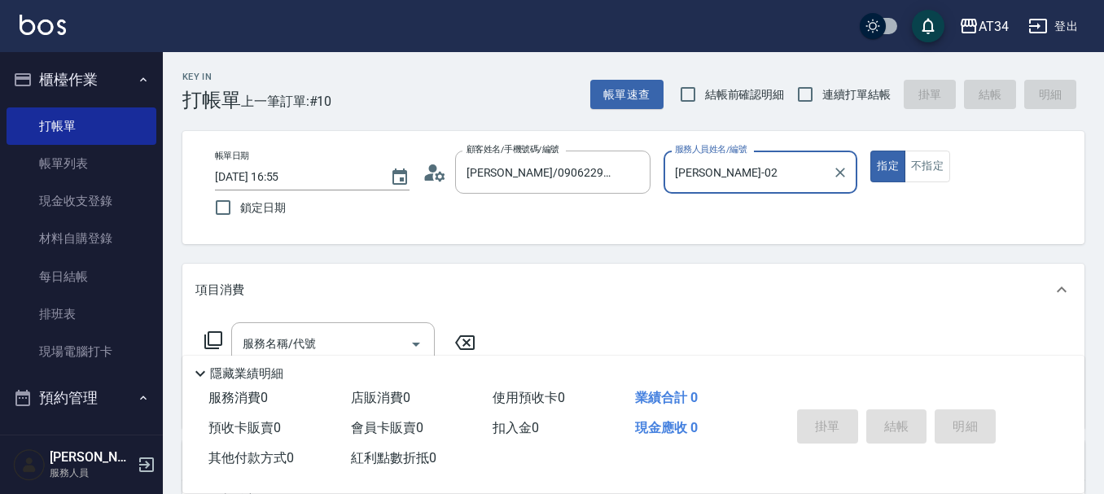
type input "Wendy-02"
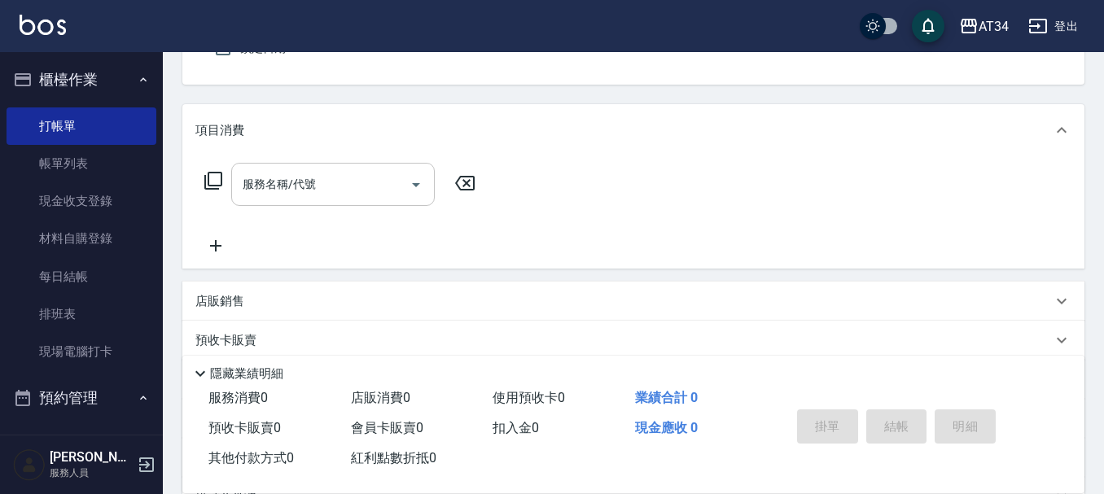
scroll to position [163, 0]
click at [353, 177] on input "服務名稱/代號" at bounding box center [321, 181] width 164 height 29
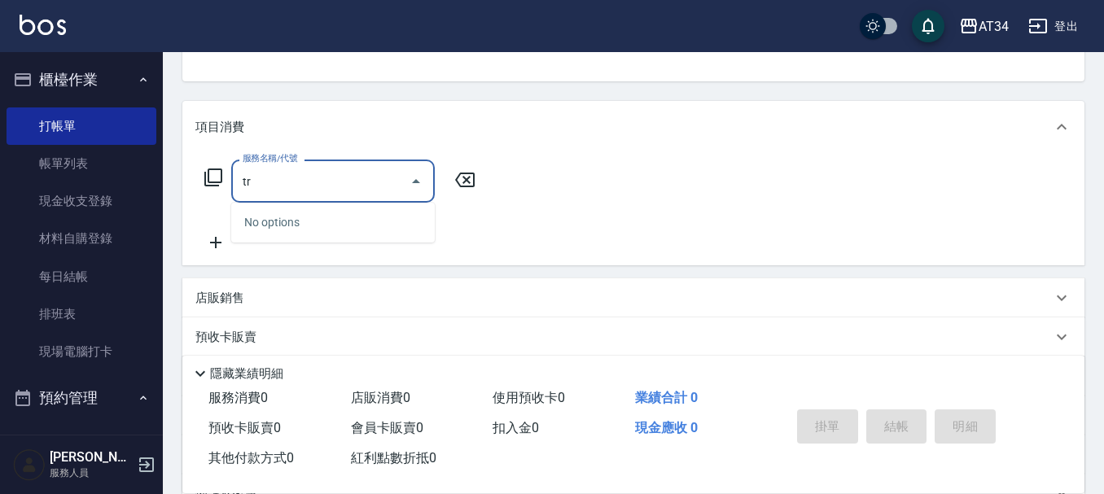
type input "t"
type input "ㄐㄧㄥ"
type input "r"
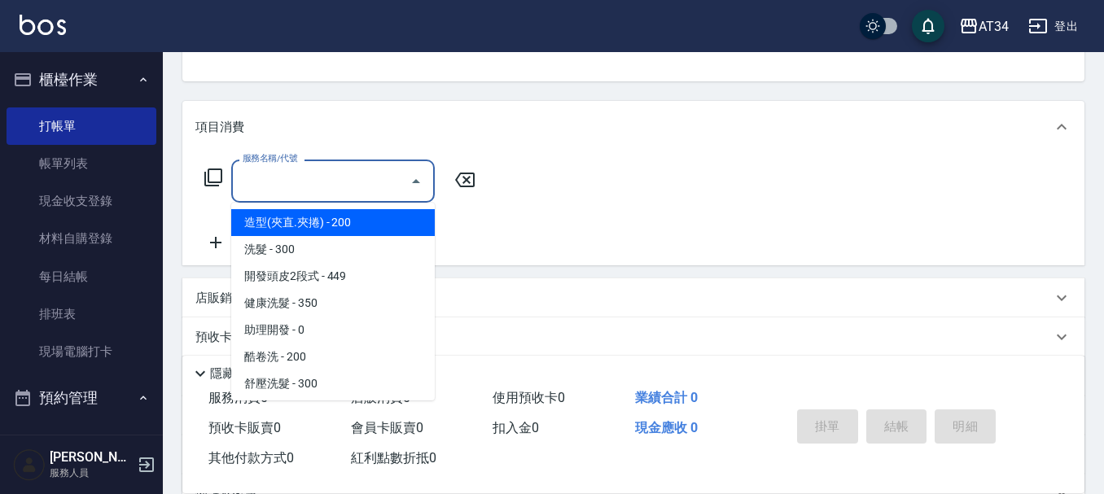
type input "D"
type input "ㄎ"
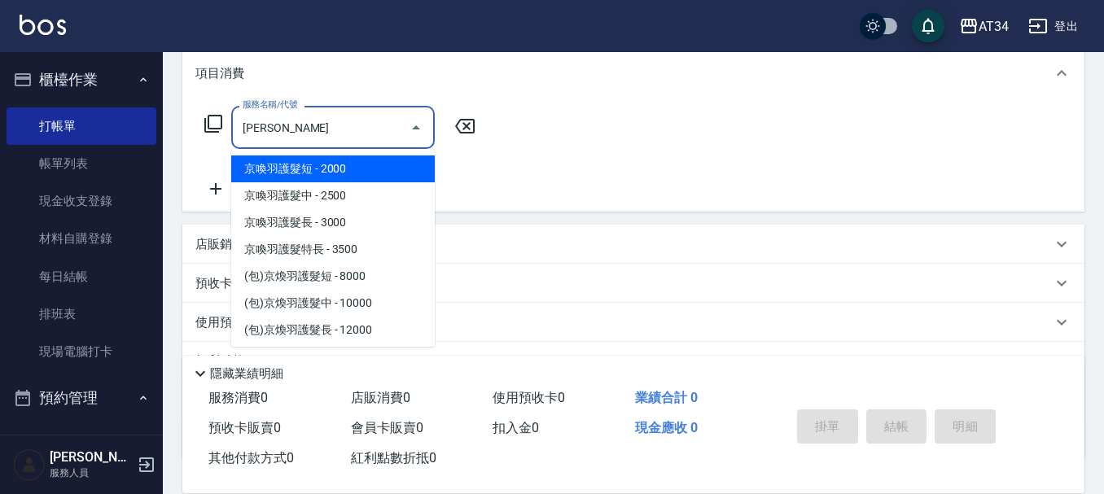
scroll to position [244, 0]
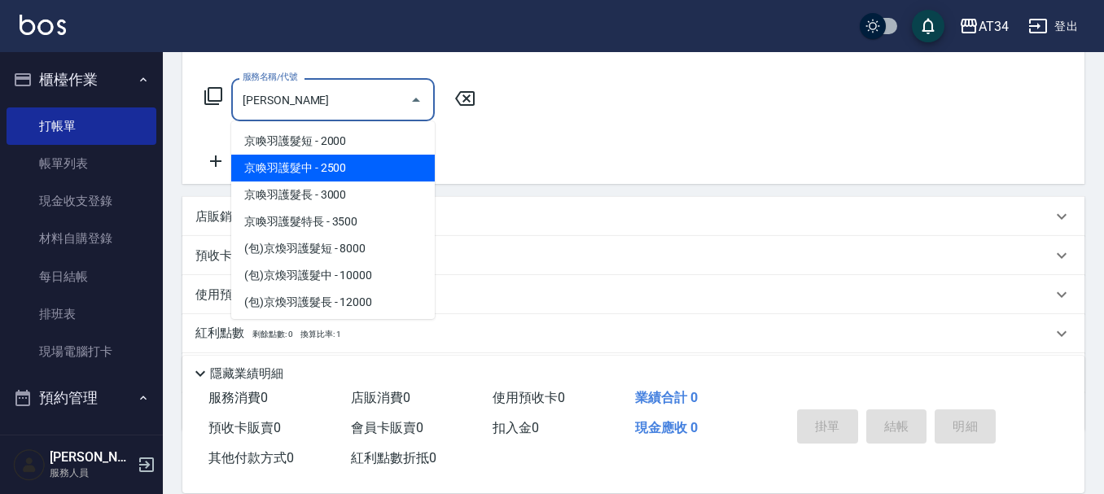
click at [335, 156] on span "京喚羽護髮中 - 2500" at bounding box center [333, 168] width 204 height 27
type input "京喚羽護髮中(630)"
type input "250"
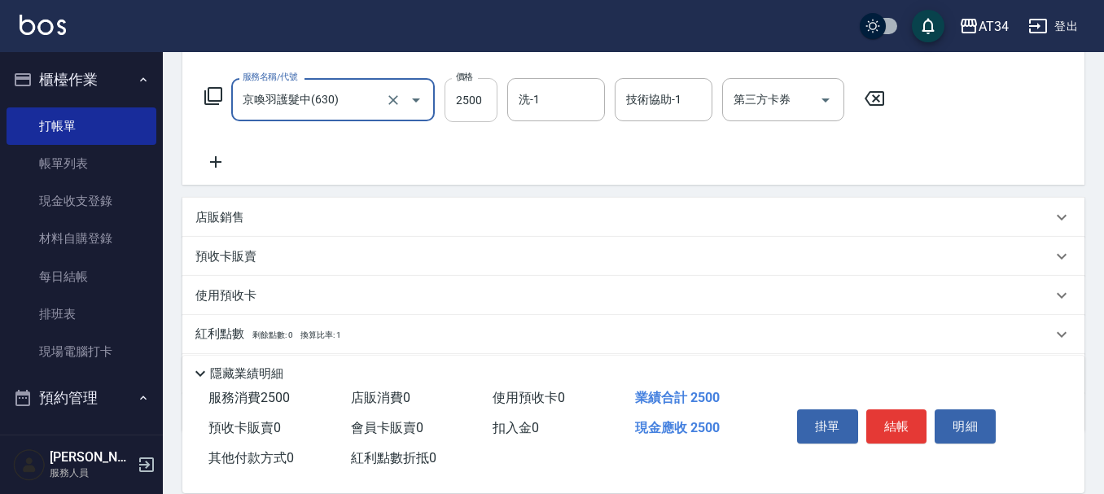
type input "京喚羽護髮中(630)"
click at [468, 102] on input "2500" at bounding box center [471, 100] width 53 height 44
type input "2"
type input "0"
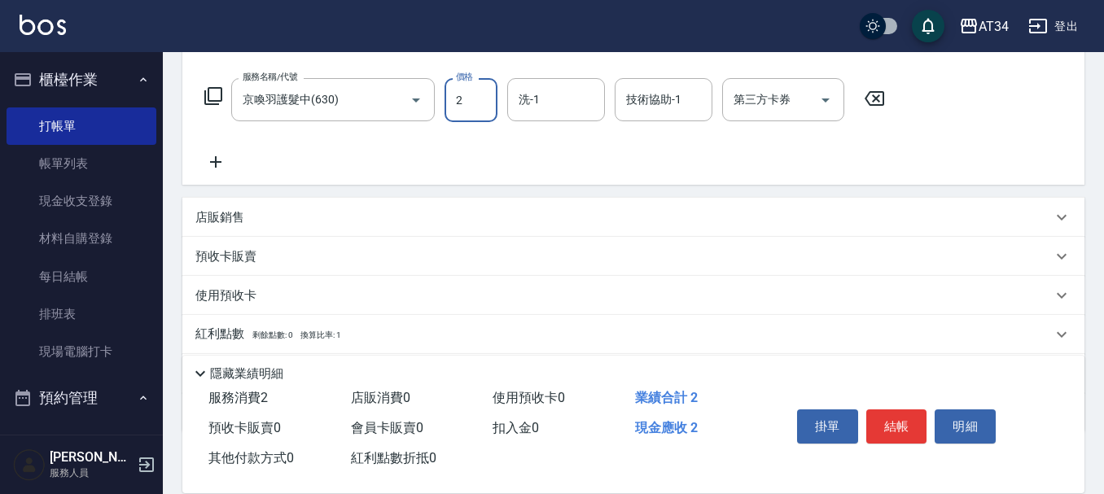
type input "22"
type input "20"
type input "225"
type input "220"
type input "2250"
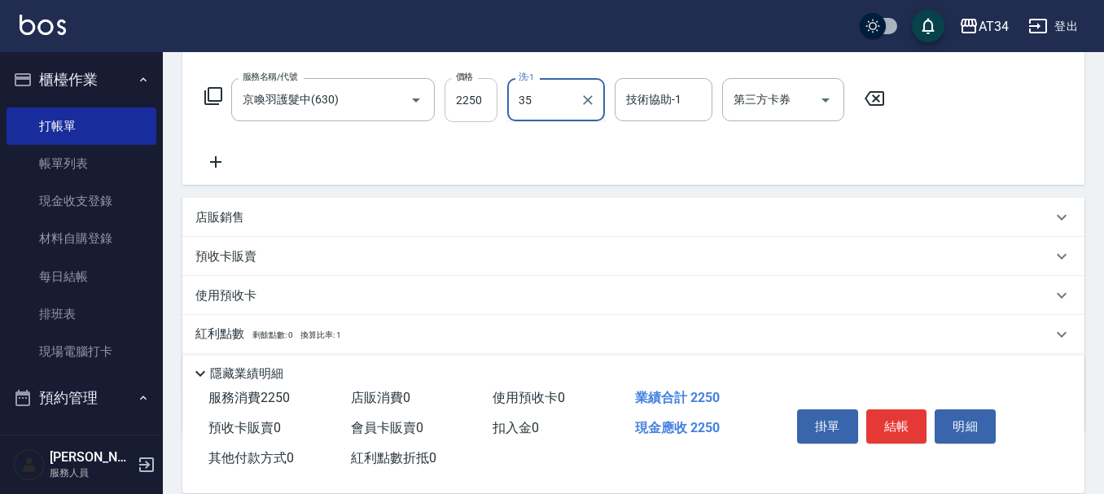
type input "拉拉-35"
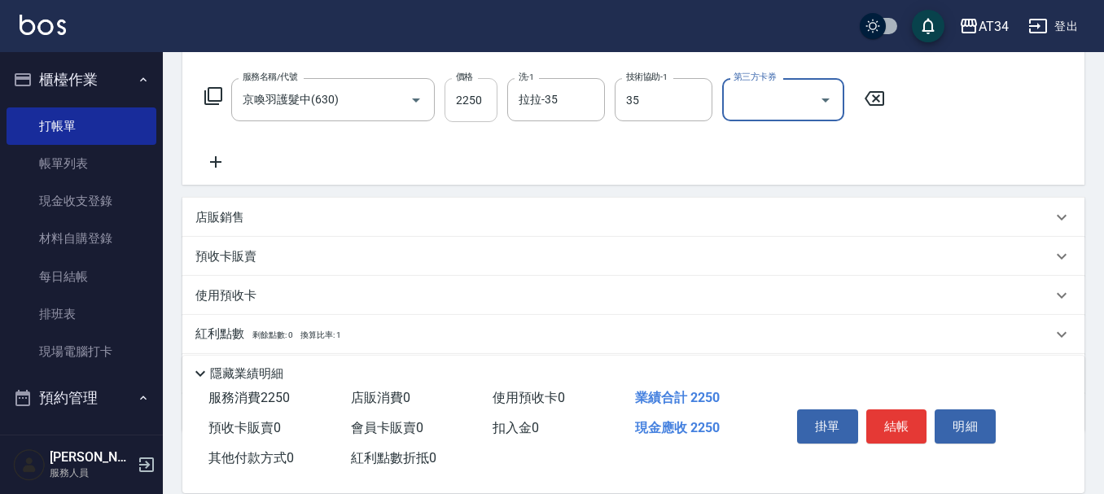
type input "拉拉-35"
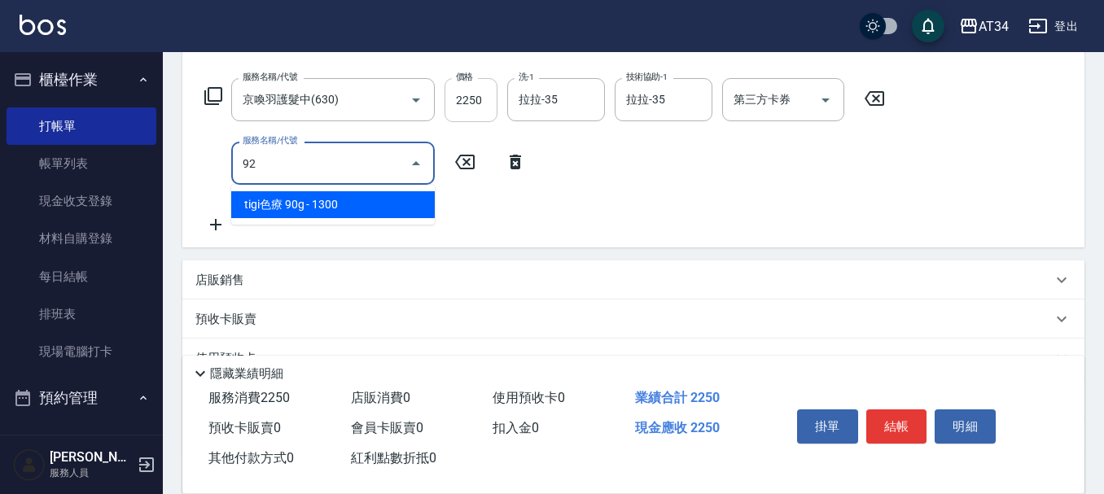
type input "921"
type input "320"
type input "洗+ab劑+精油(921)"
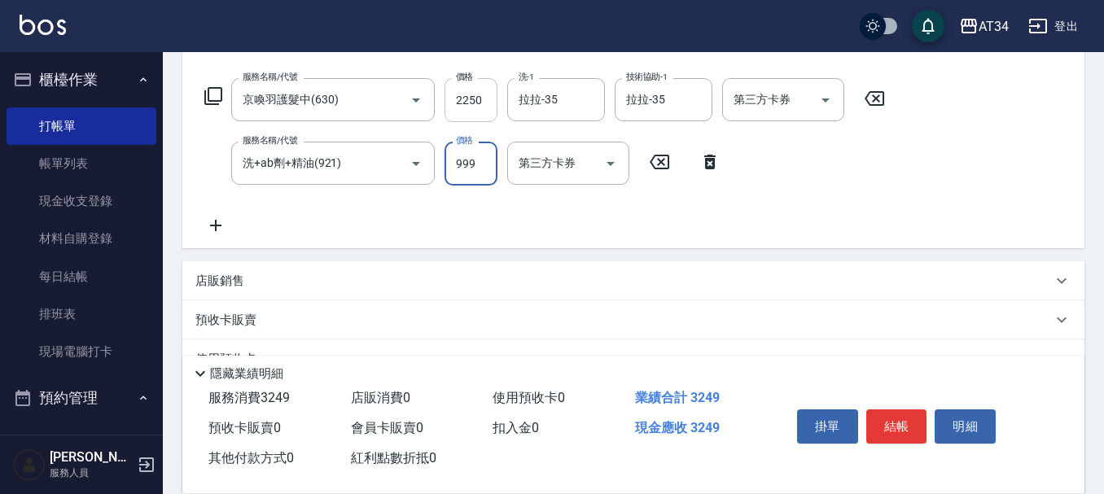
type input "220"
type input "79"
type input "230"
type input "799"
type input "300"
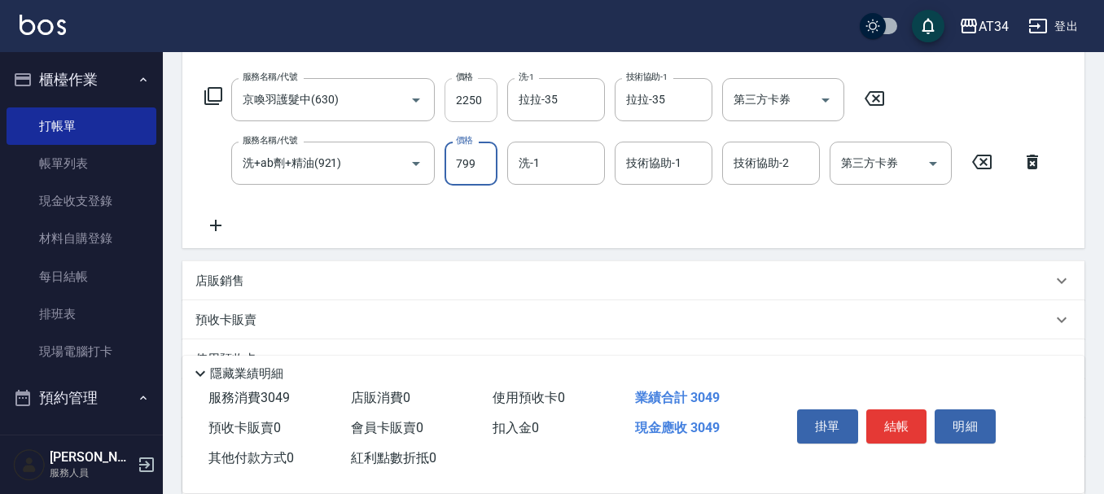
type input "799"
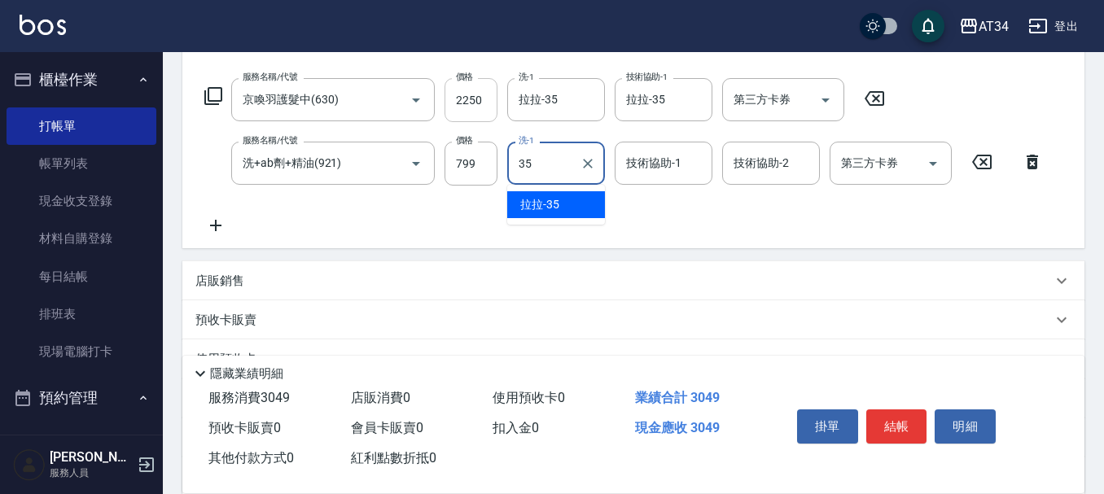
type input "拉拉-35"
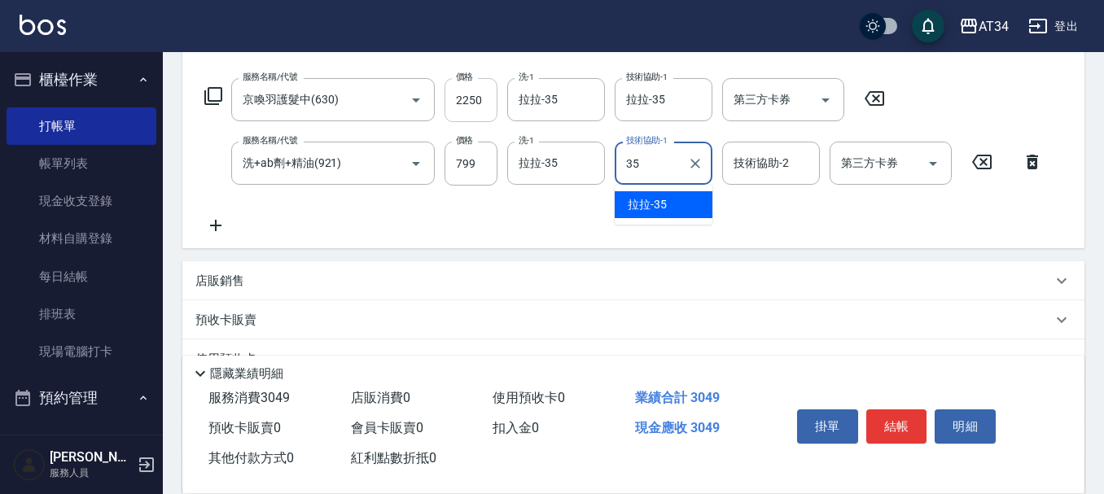
type input "拉拉-35"
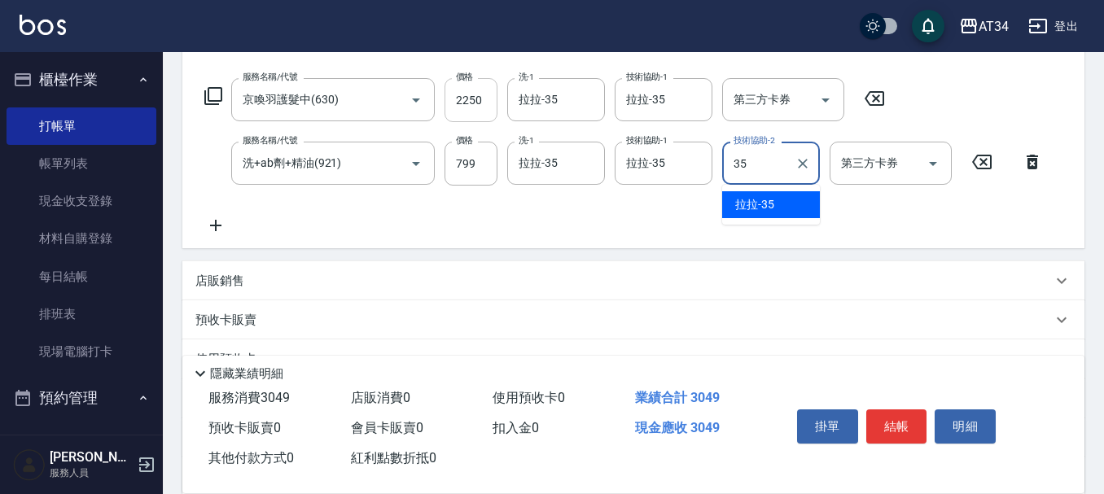
type input "拉拉-35"
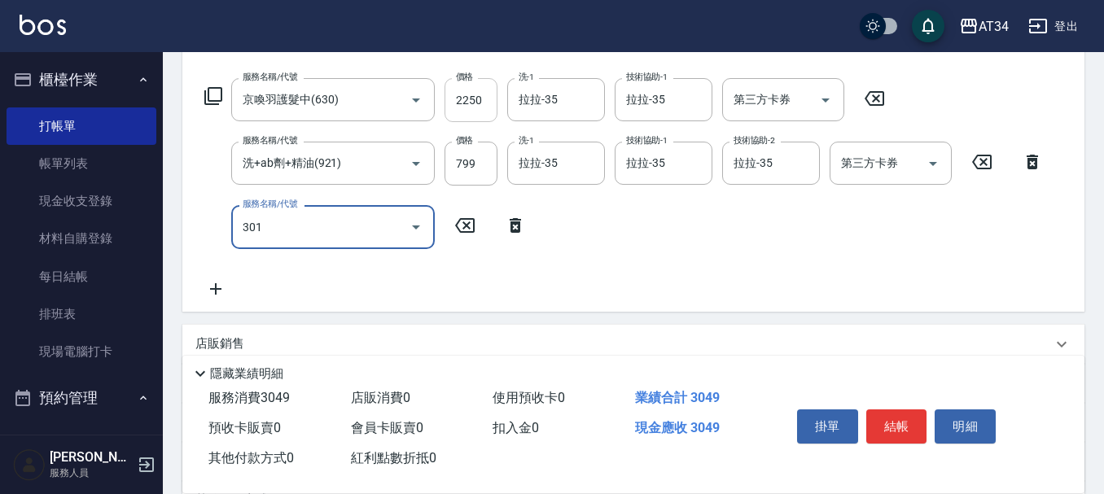
type input "301"
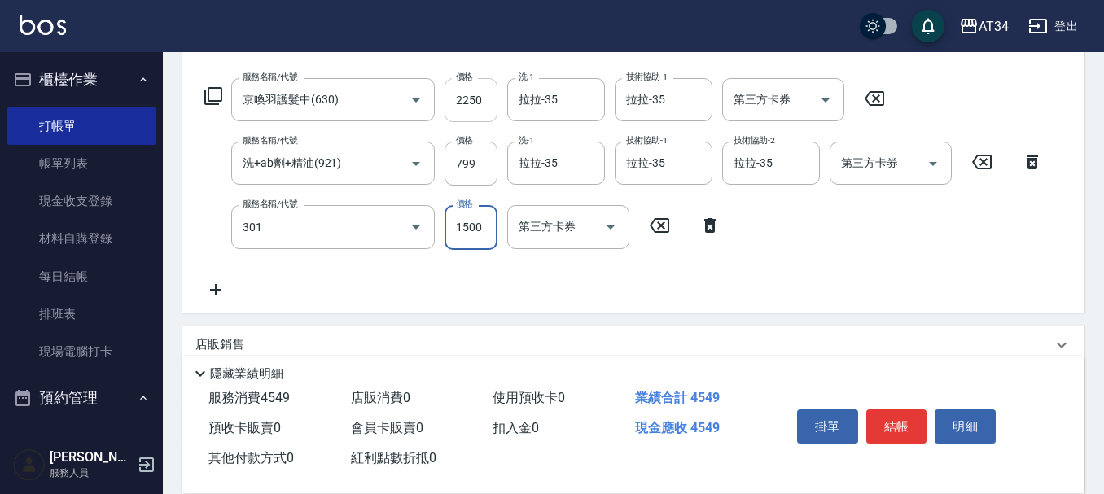
type input "450"
type input "燙髮(301)"
type input "2"
type input "300"
type input "252"
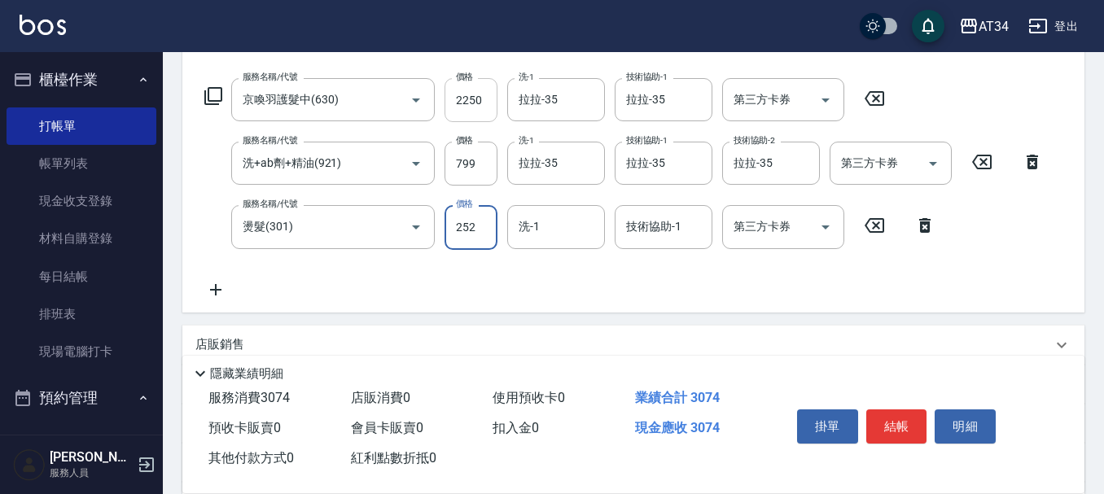
type input "330"
type input "2520"
type input "550"
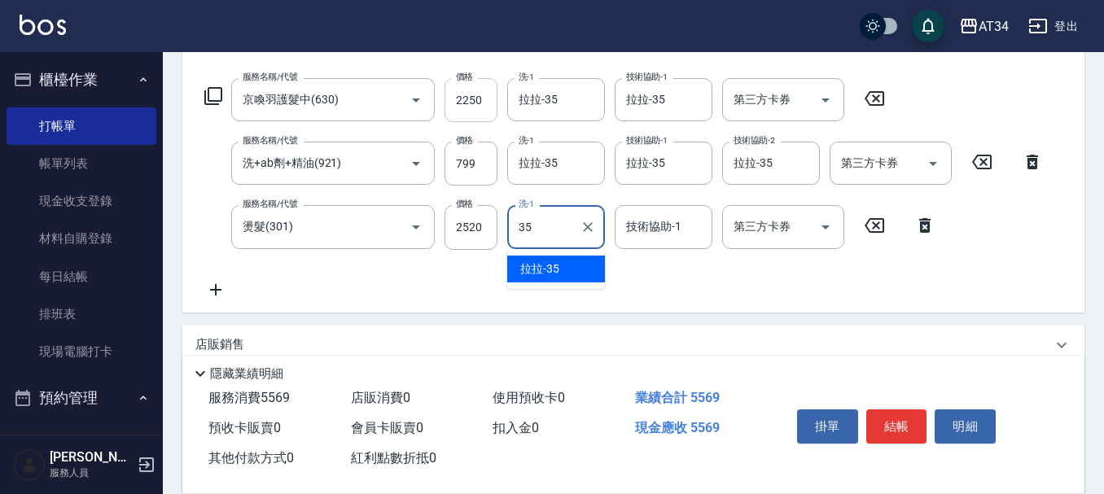
type input "拉拉-35"
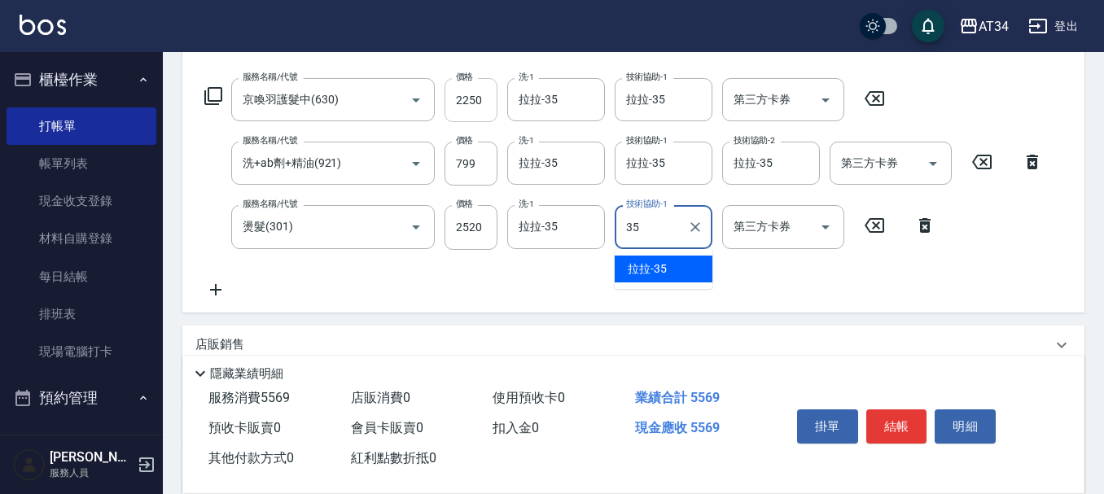
type input "拉拉-35"
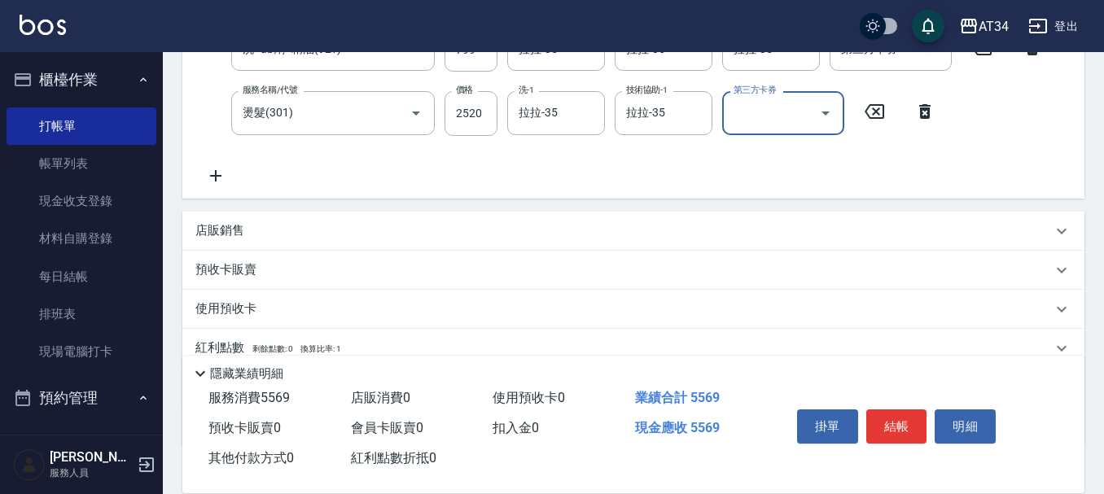
scroll to position [467, 0]
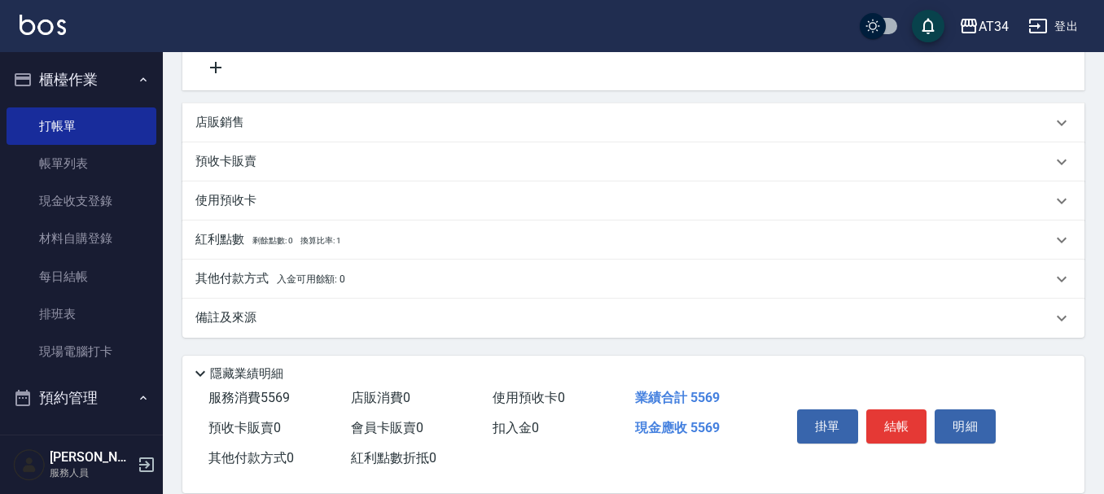
click at [254, 283] on p "其他付款方式 入金可用餘額: 0" at bounding box center [270, 279] width 150 height 18
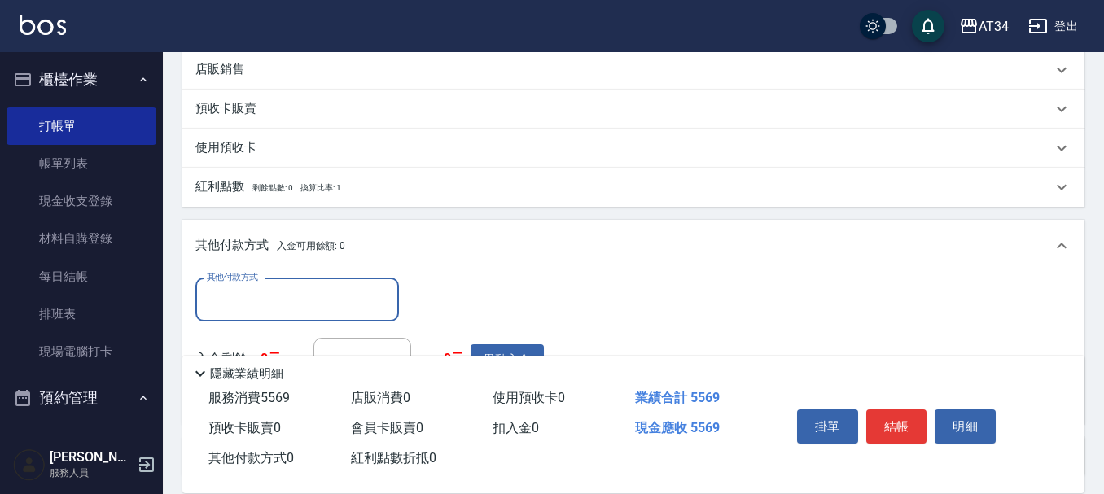
scroll to position [548, 0]
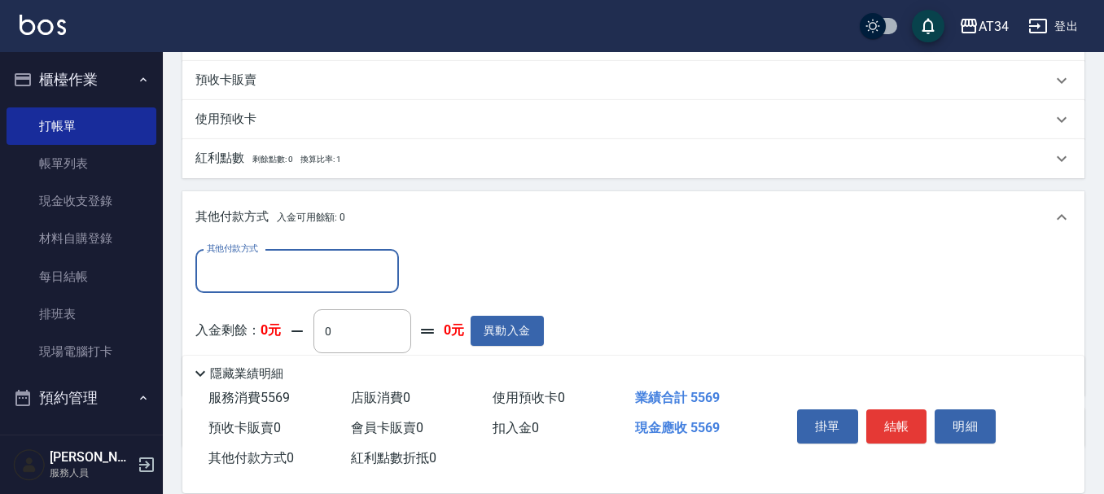
click at [261, 258] on input "其他付款方式" at bounding box center [297, 271] width 189 height 29
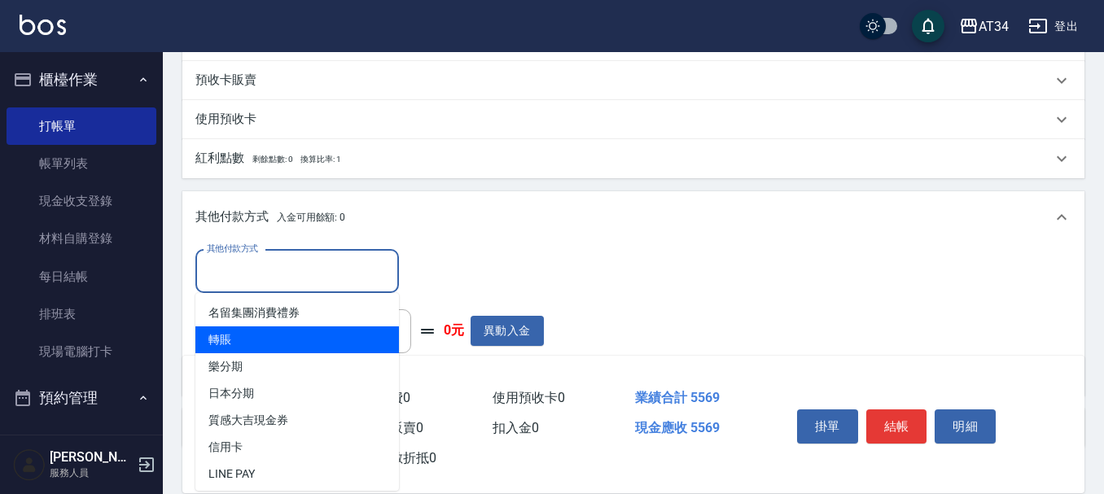
click at [254, 335] on span "轉賬" at bounding box center [297, 340] width 204 height 27
type input "轉賬"
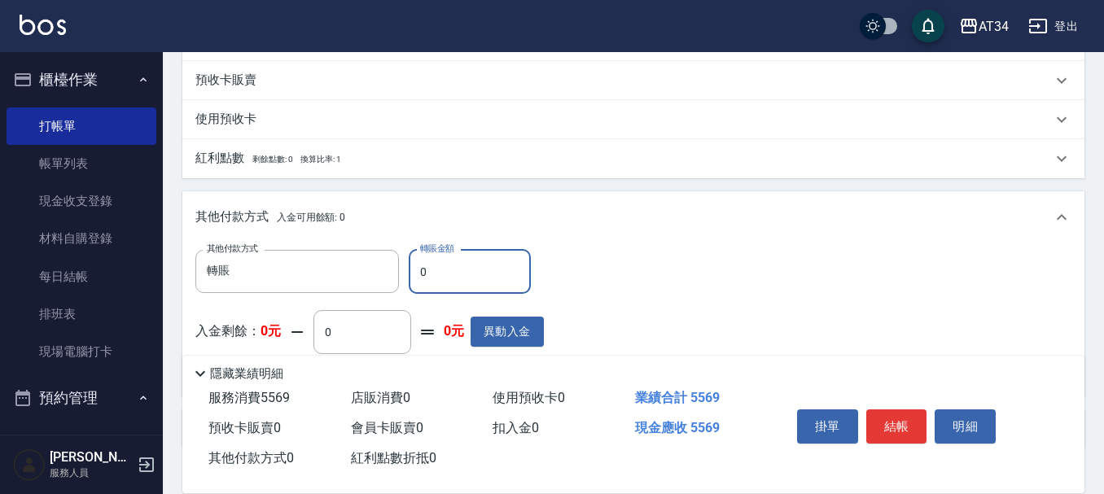
click at [464, 265] on input "0" at bounding box center [470, 272] width 122 height 44
type input "556"
type input "500"
type input "5569"
type input "0"
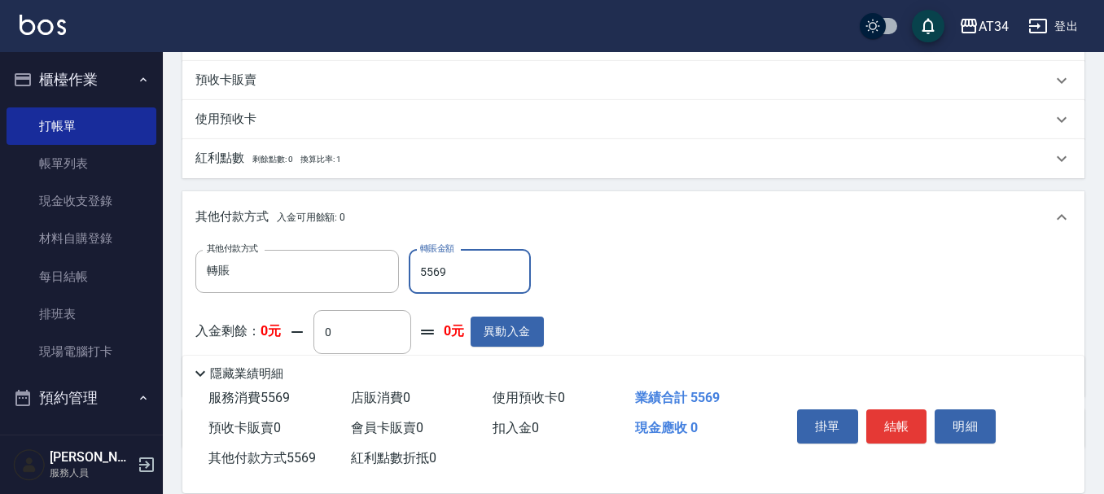
type input "5569"
click at [885, 419] on button "結帳" at bounding box center [896, 427] width 61 height 34
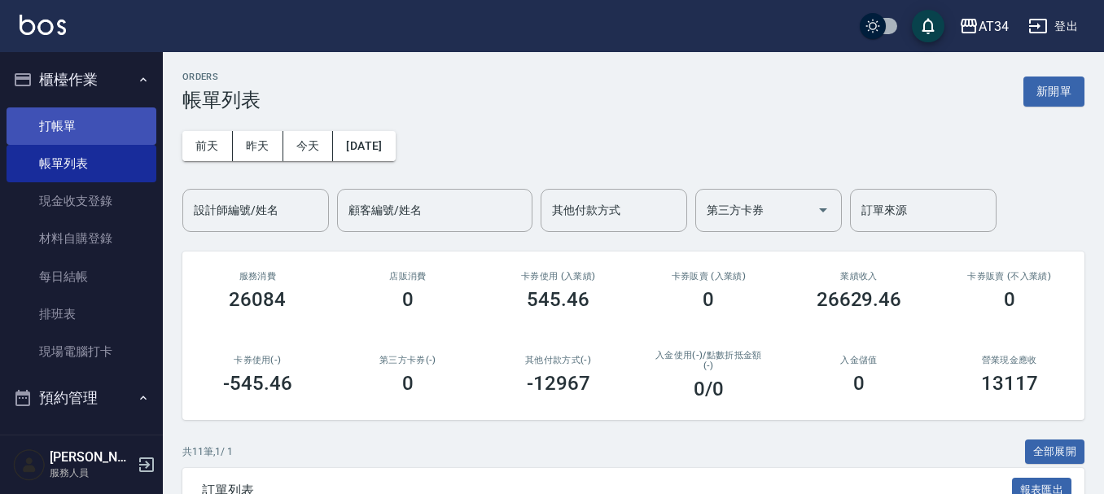
click at [29, 129] on link "打帳單" at bounding box center [82, 125] width 150 height 37
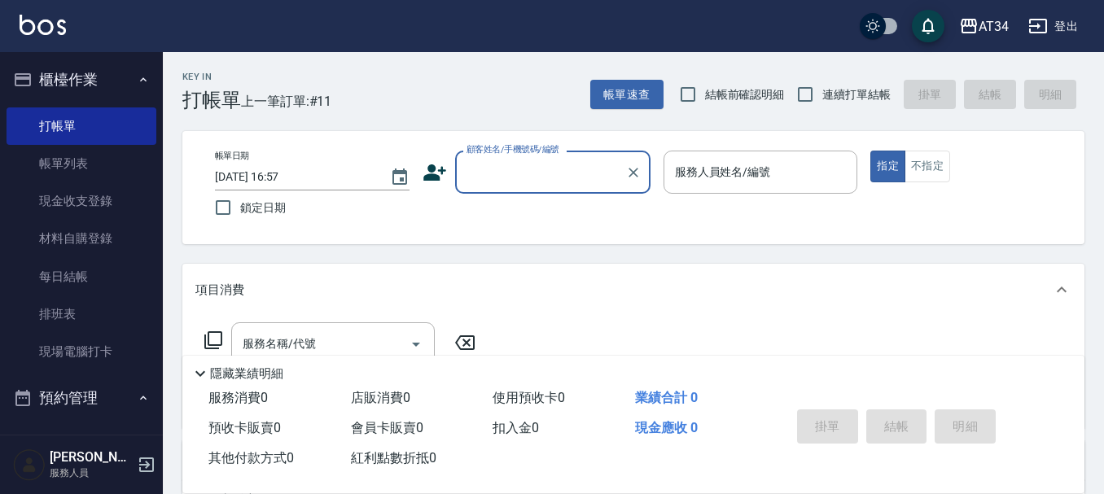
click at [438, 165] on icon at bounding box center [435, 172] width 24 height 24
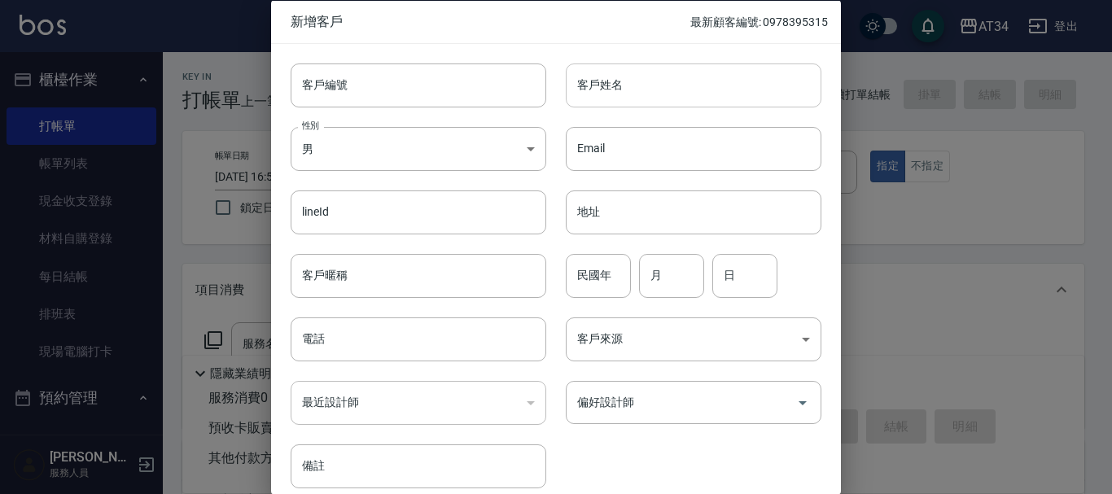
click at [596, 84] on input "客戶姓名" at bounding box center [694, 85] width 256 height 44
type input "江"
click at [392, 340] on input "電話" at bounding box center [419, 340] width 256 height 44
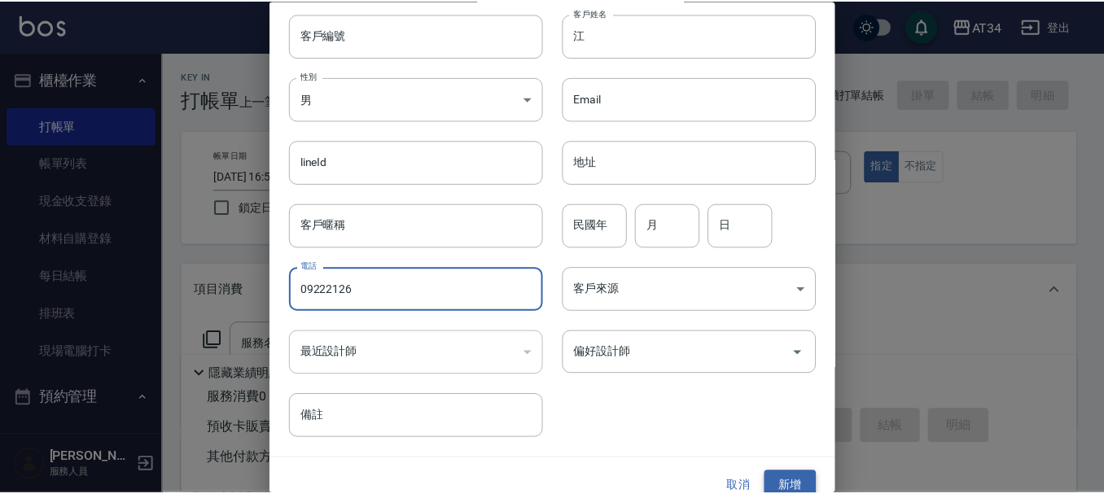
scroll to position [70, 0]
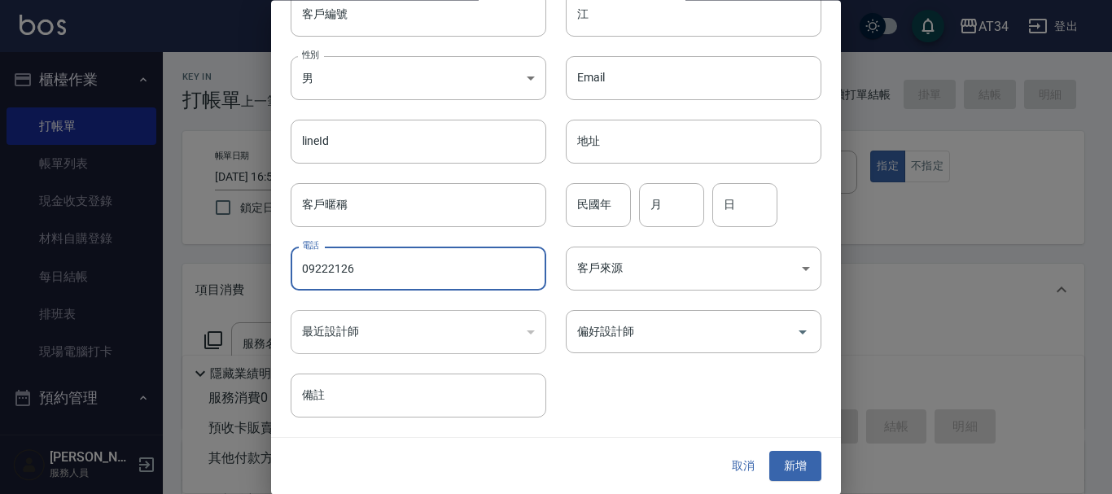
type input "09222126"
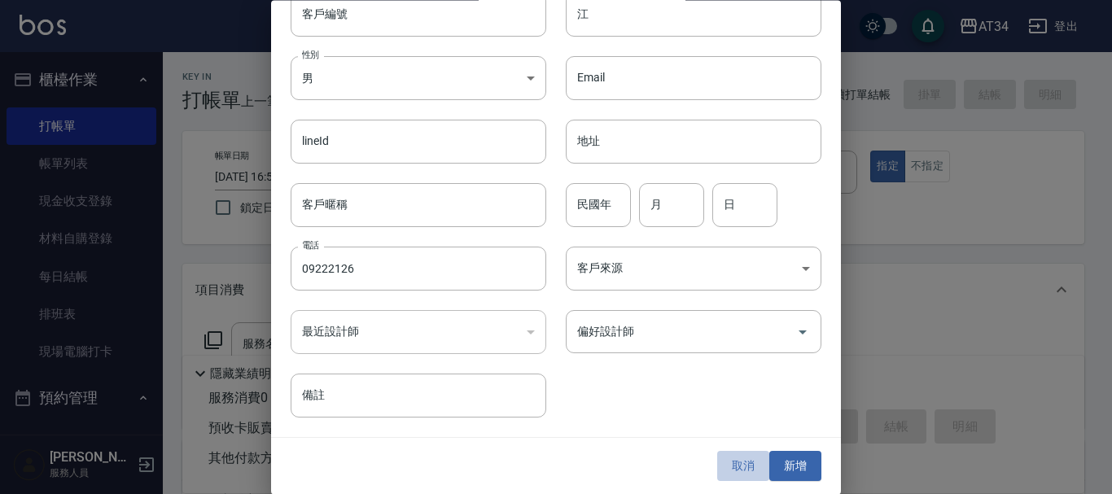
click at [751, 463] on button "取消" at bounding box center [743, 467] width 52 height 30
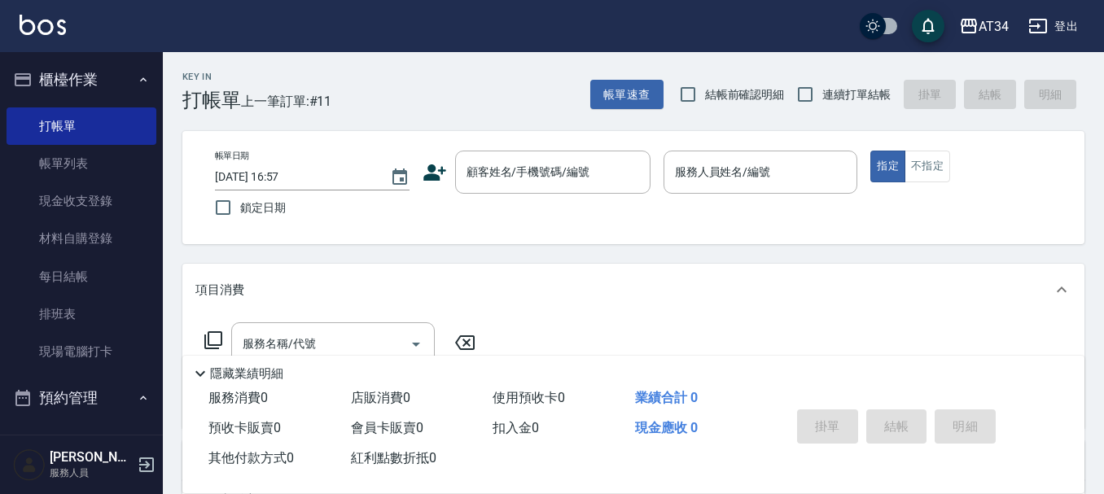
click at [580, 134] on div "帳單日期 2025/08/22 16:57 鎖定日期 顧客姓名/手機號碼/編號 顧客姓名/手機號碼/編號 服務人員姓名/編號 服務人員姓名/編號 指定 不指定" at bounding box center [633, 187] width 902 height 113
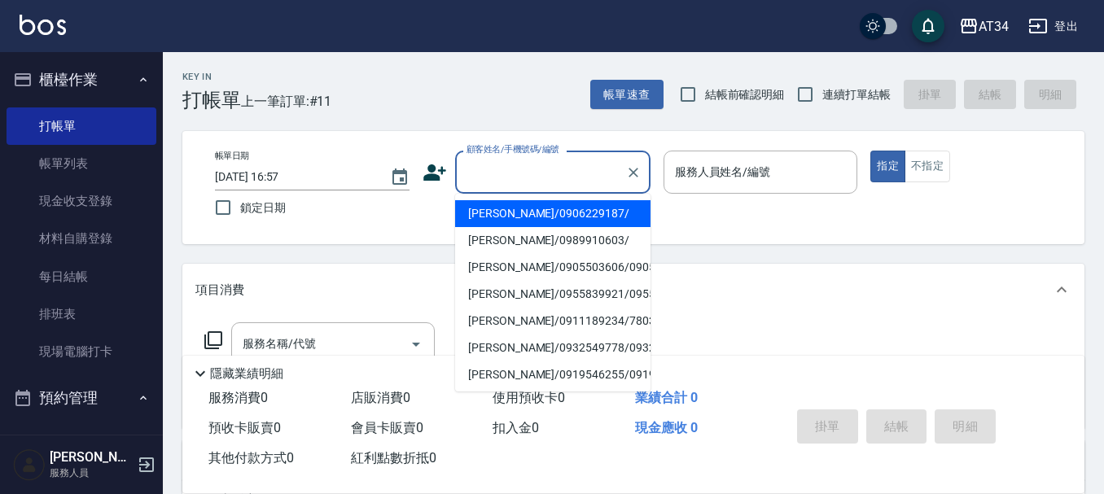
click at [576, 178] on input "顧客姓名/手機號碼/編號" at bounding box center [541, 172] width 156 height 29
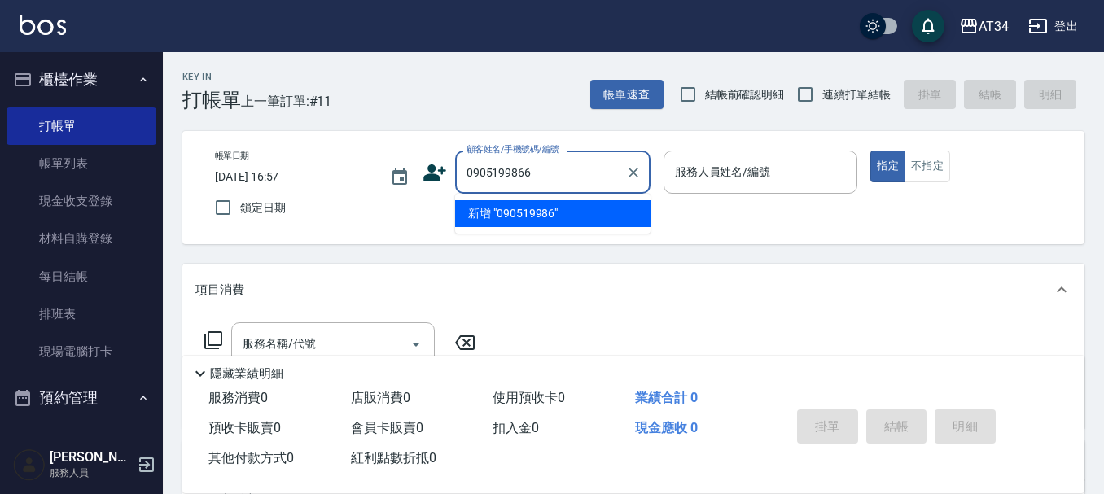
type input "0905199866"
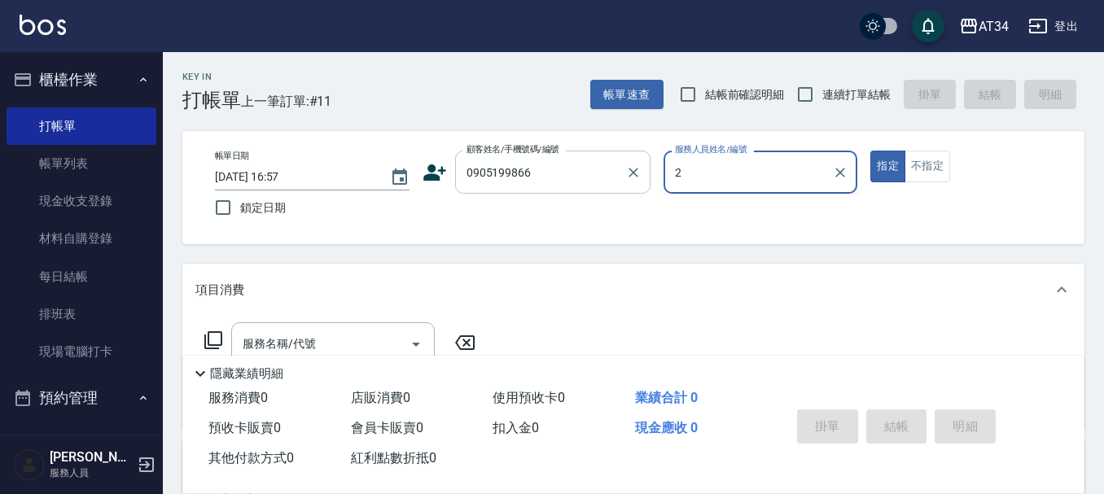
type input "2"
click at [870, 151] on button "指定" at bounding box center [887, 167] width 35 height 32
type button "true"
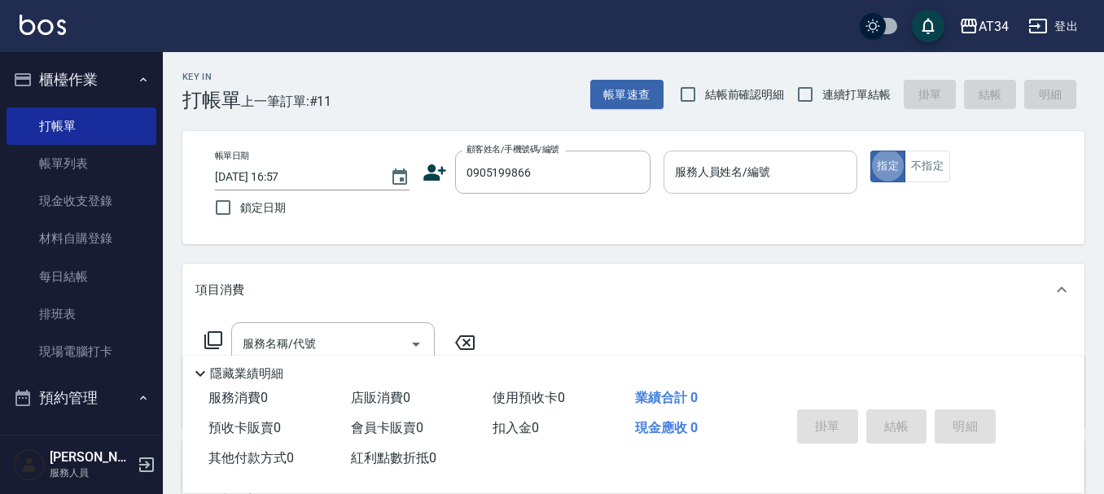
type input "陳品言/0905199866/"
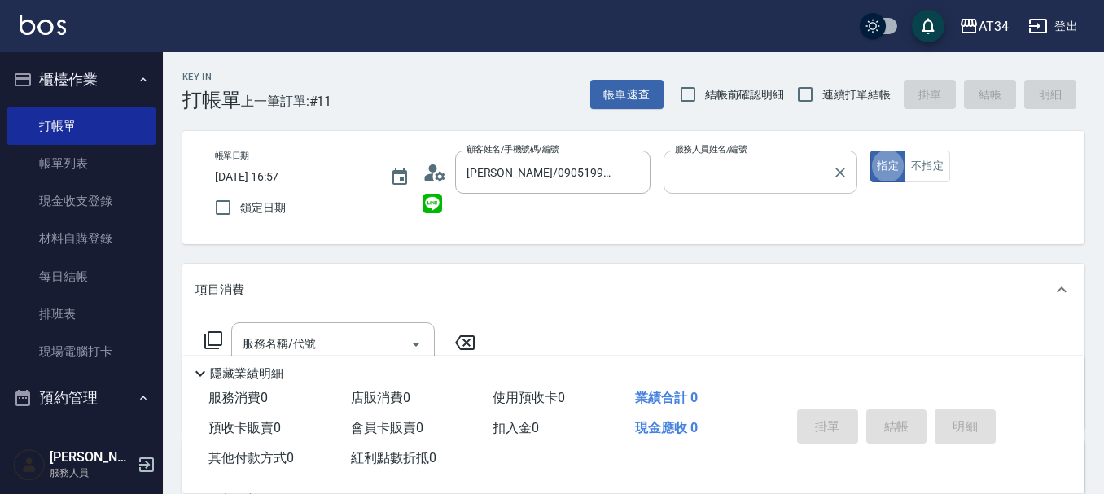
type input "Wendy-02"
click at [733, 186] on input "Wendy-02" at bounding box center [749, 172] width 156 height 29
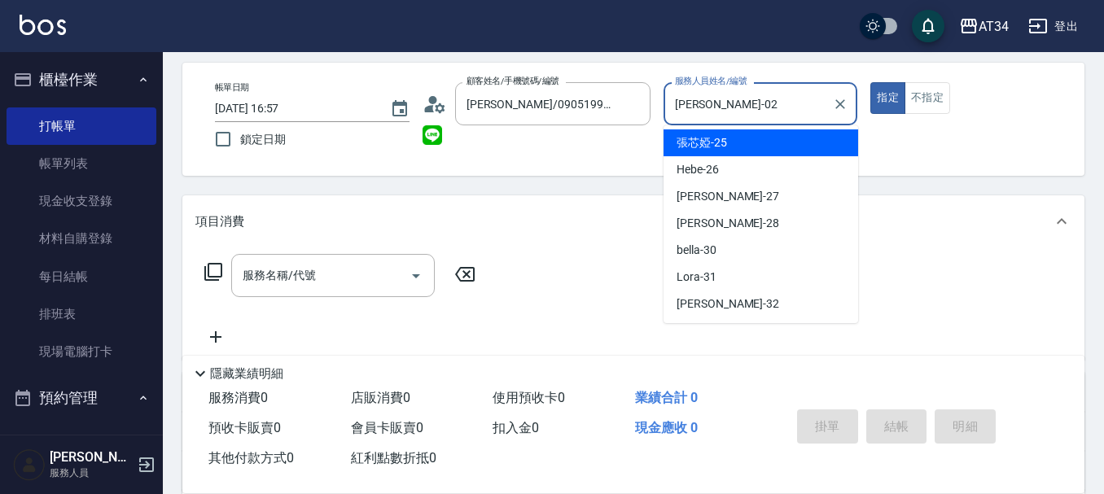
scroll to position [163, 0]
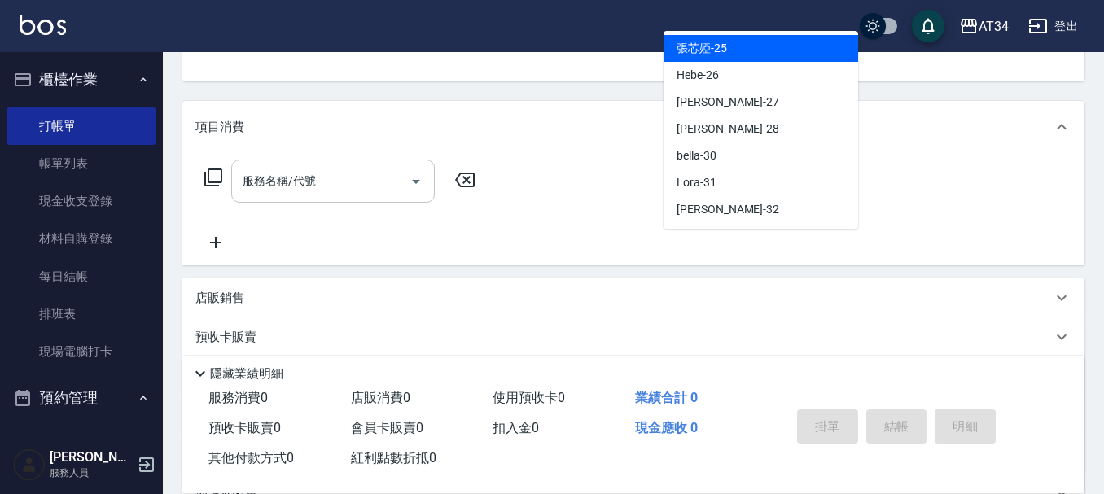
click at [325, 172] on input "服務名稱/代號" at bounding box center [321, 181] width 164 height 29
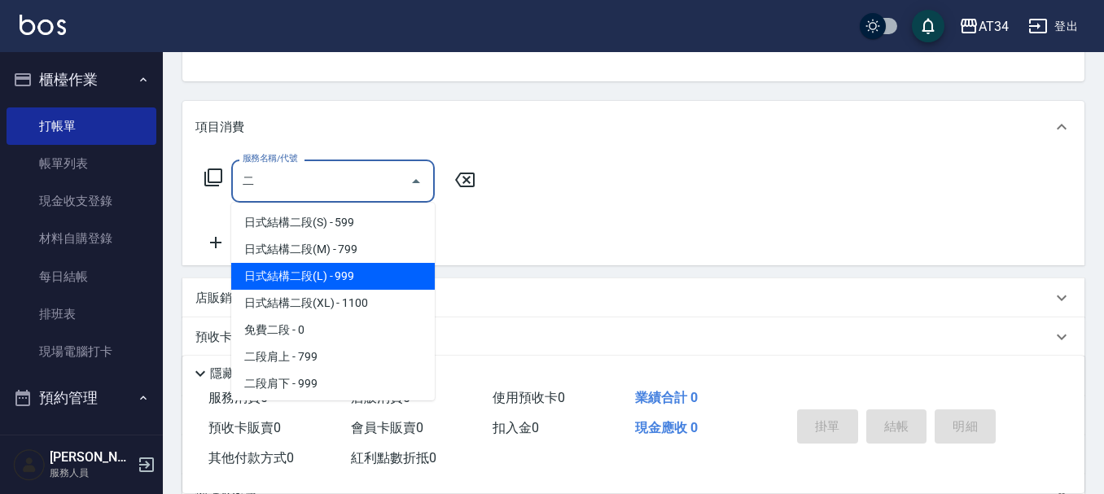
click at [325, 293] on span "日式結構二段(XL) - 1100" at bounding box center [333, 303] width 204 height 27
type input "日式結構二段(XL)(607)"
type input "110"
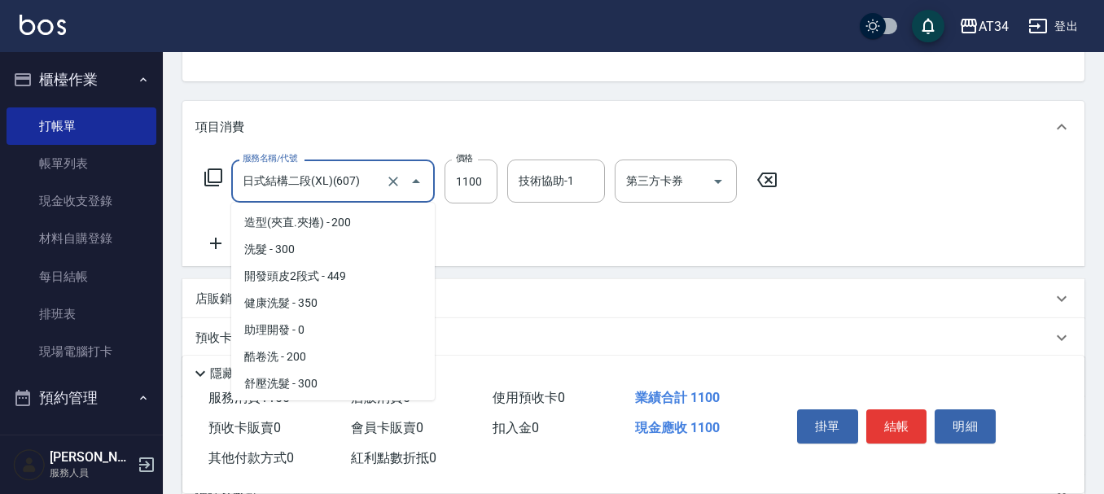
click at [360, 184] on input "日式結構二段(XL)(607)" at bounding box center [310, 181] width 143 height 29
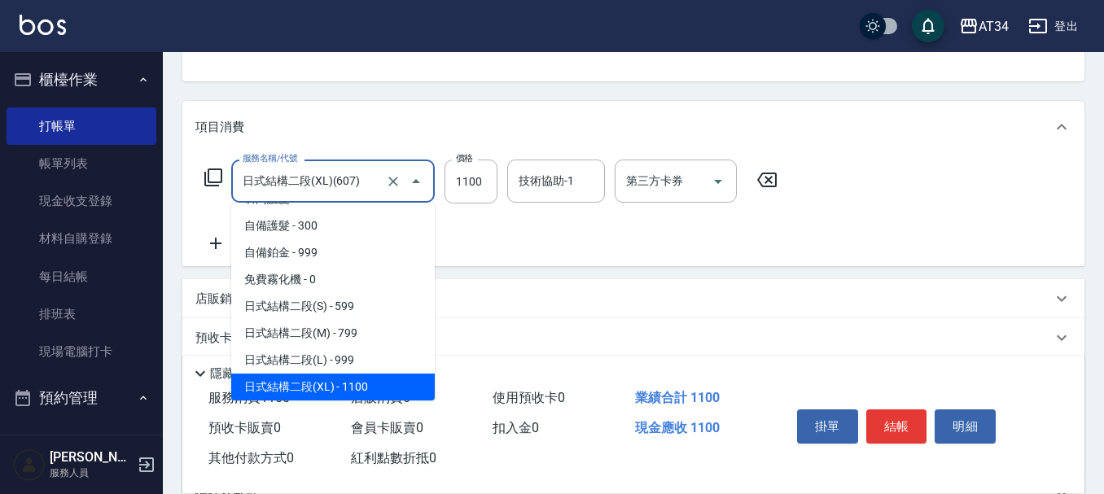
click at [360, 184] on input "日式結構二段(XL)(607)" at bounding box center [310, 181] width 143 height 29
type input "0"
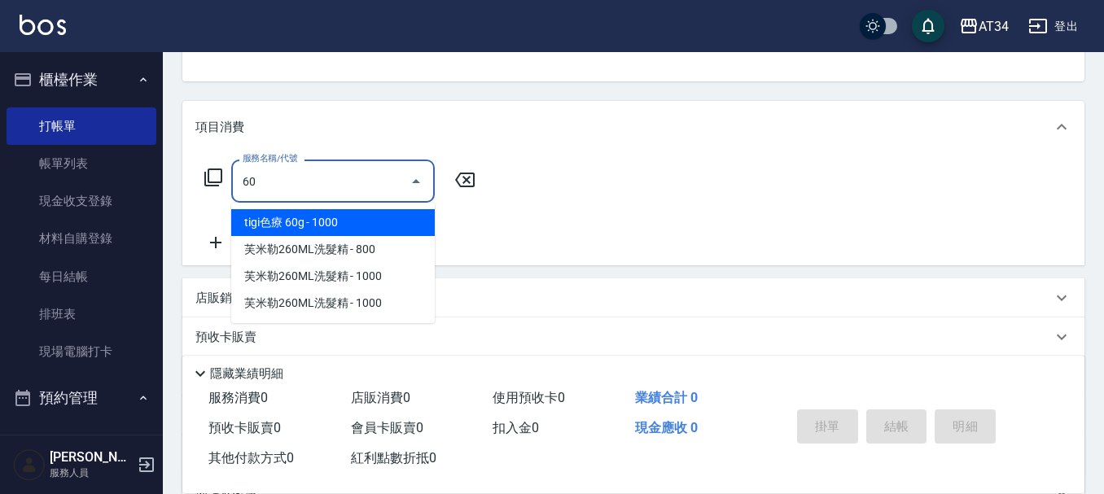
type input "606"
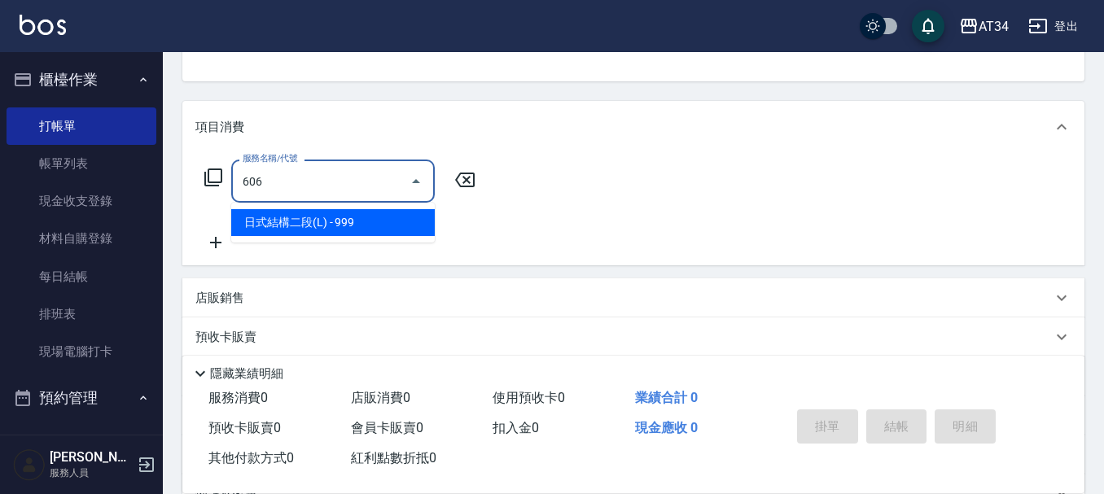
type input "90"
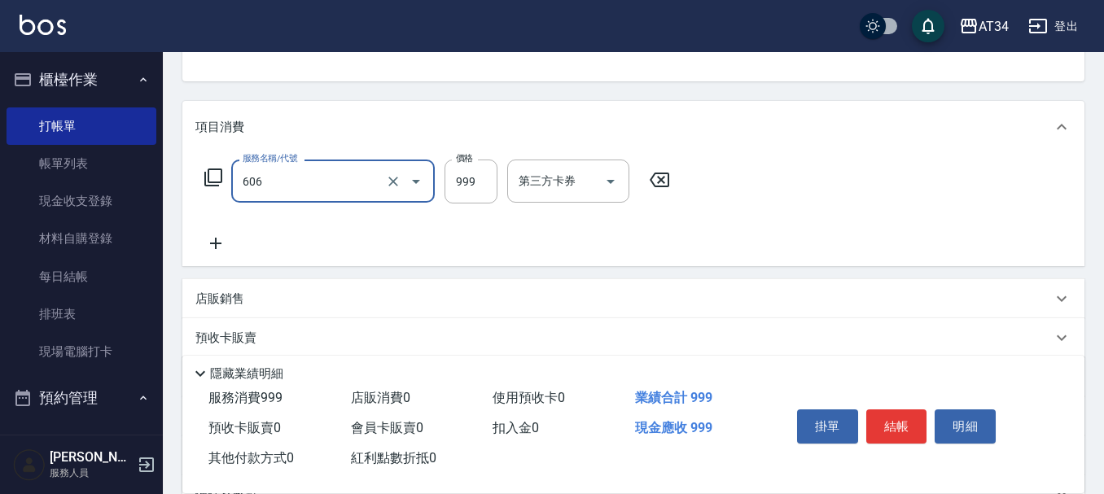
type input "日式結構二段(L)(606)"
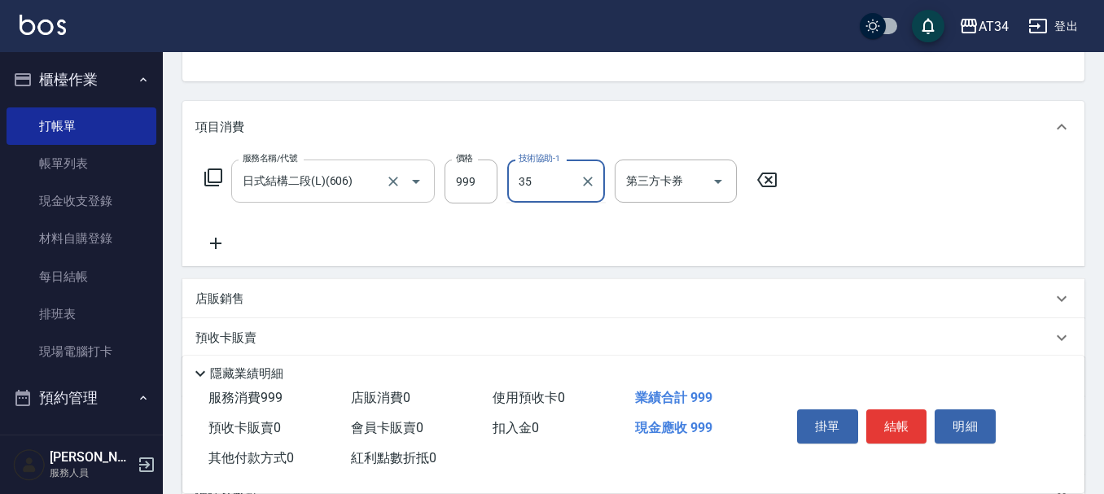
type input "拉拉-35"
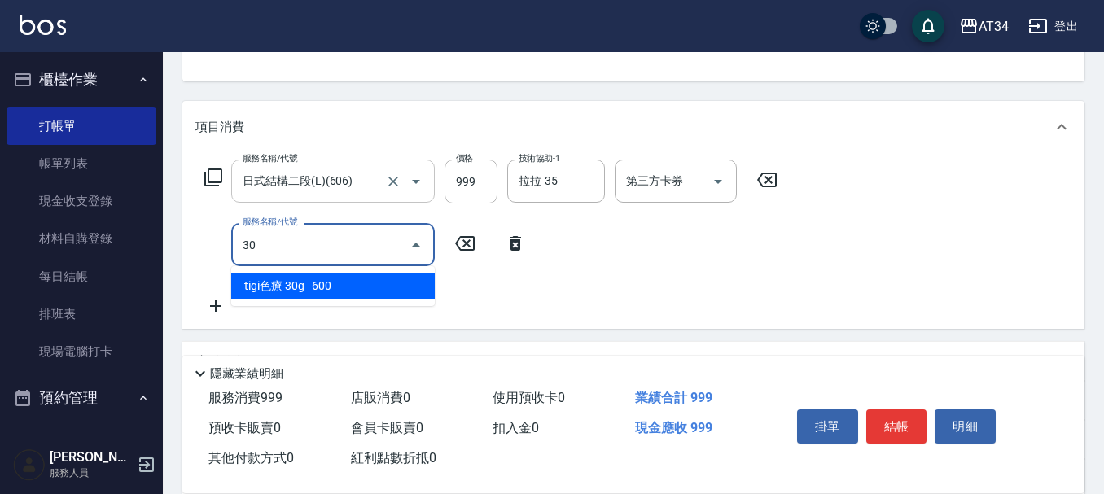
type input "301"
type input "240"
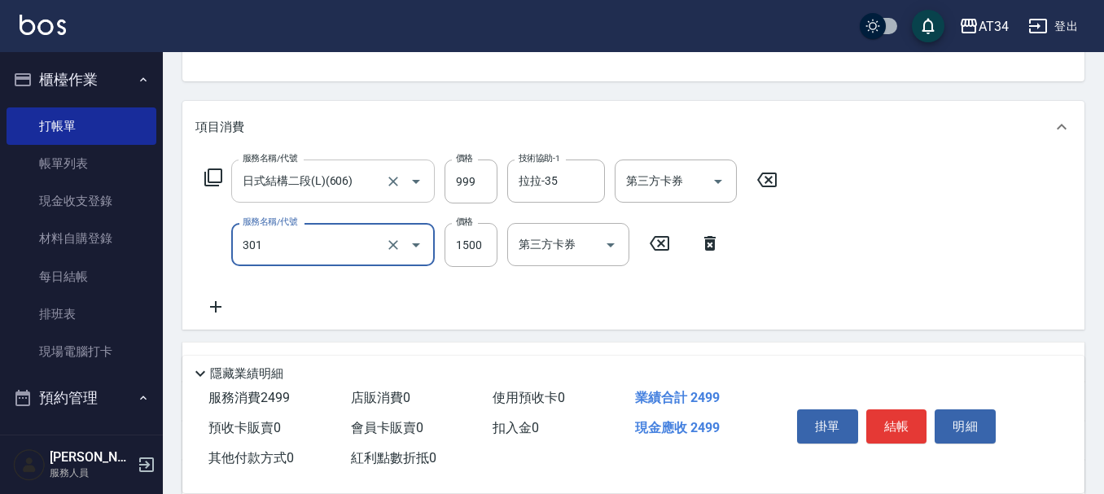
type input "燙髮(301)"
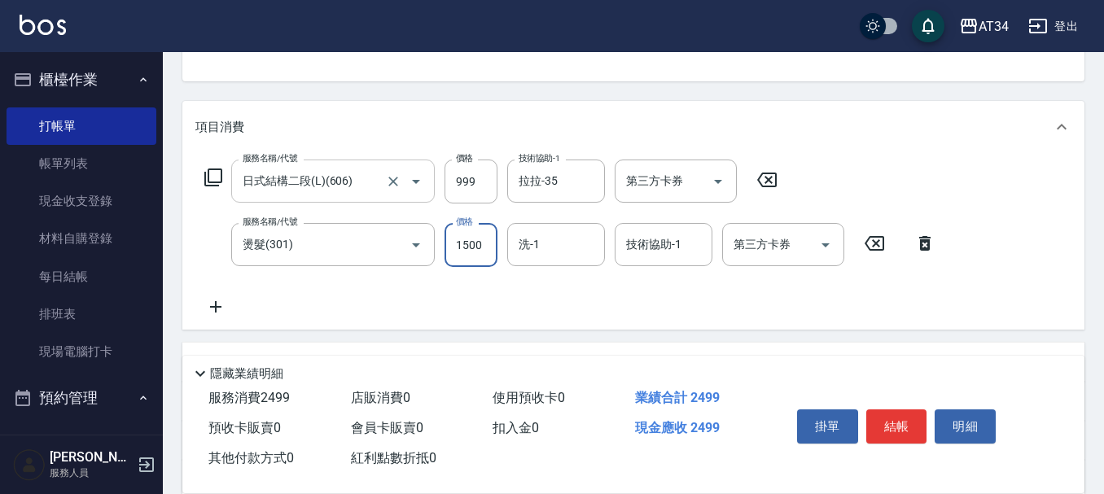
type input "100"
type input "249"
type input "340"
type input "2499"
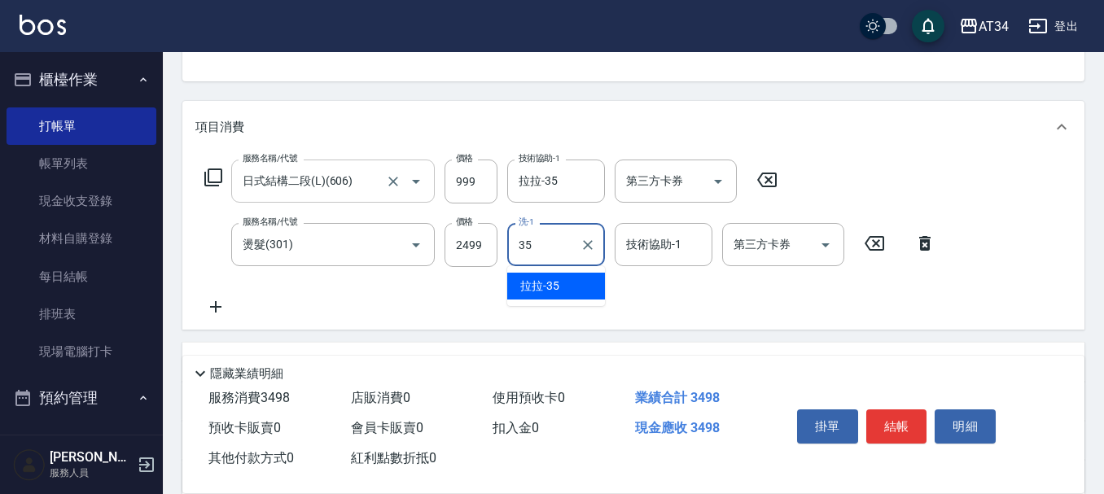
type input "拉拉-35"
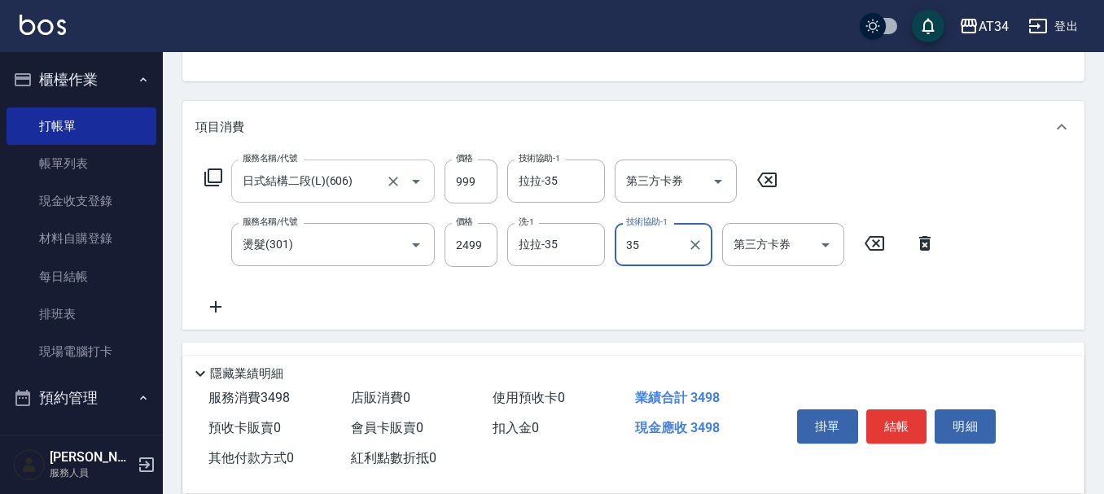
type input "拉拉-35"
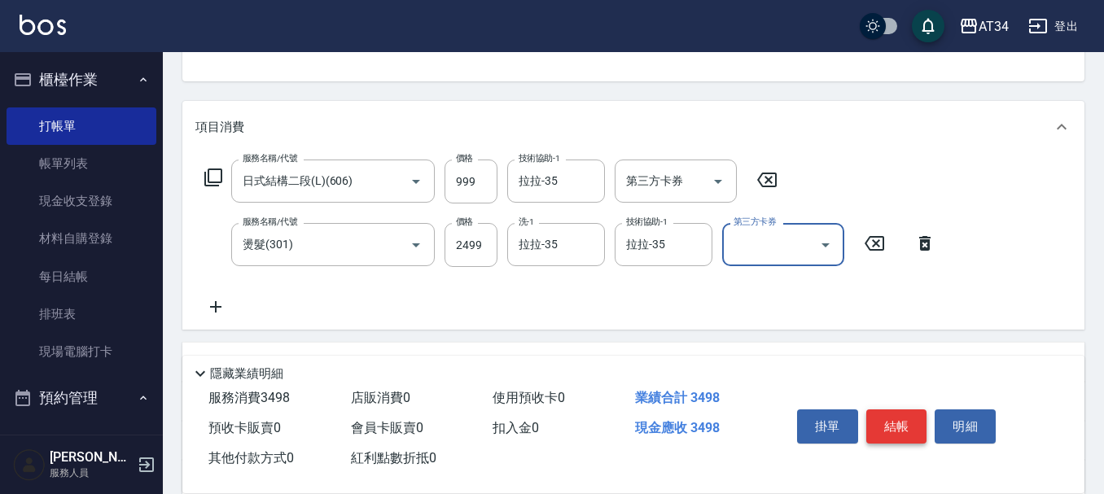
click at [888, 416] on button "結帳" at bounding box center [896, 427] width 61 height 34
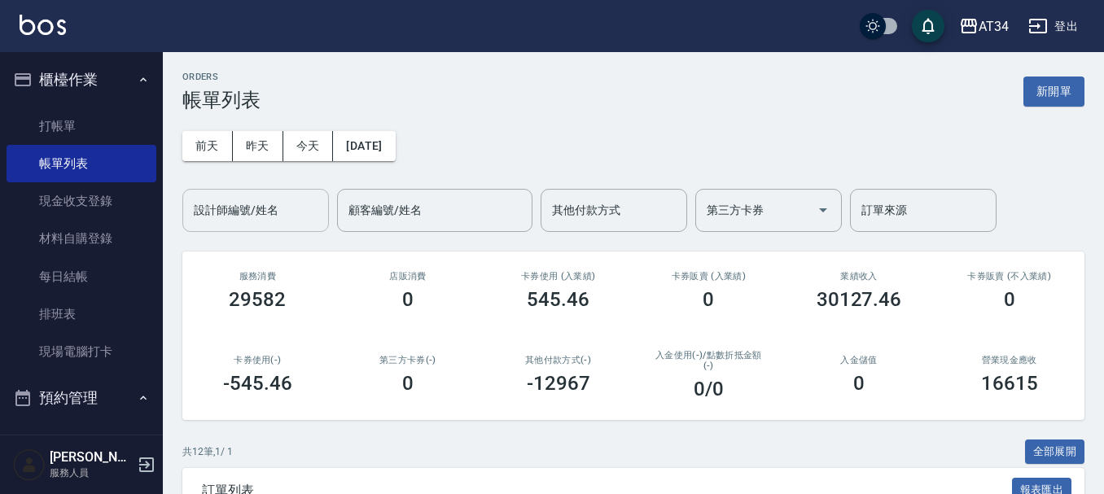
click at [272, 197] on input "設計師編號/姓名" at bounding box center [256, 210] width 132 height 29
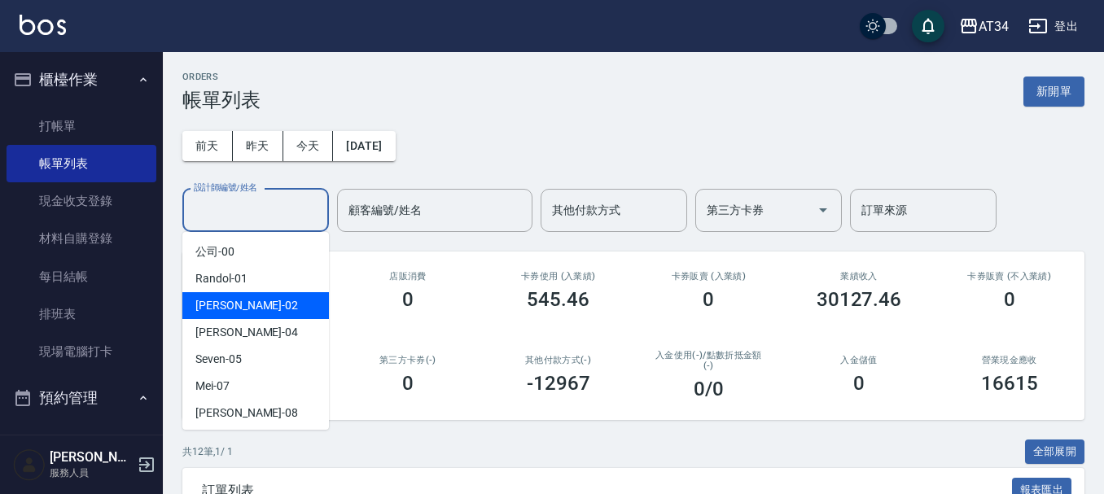
click at [278, 311] on div "Wendy -02" at bounding box center [255, 305] width 147 height 27
type input "Wendy-02"
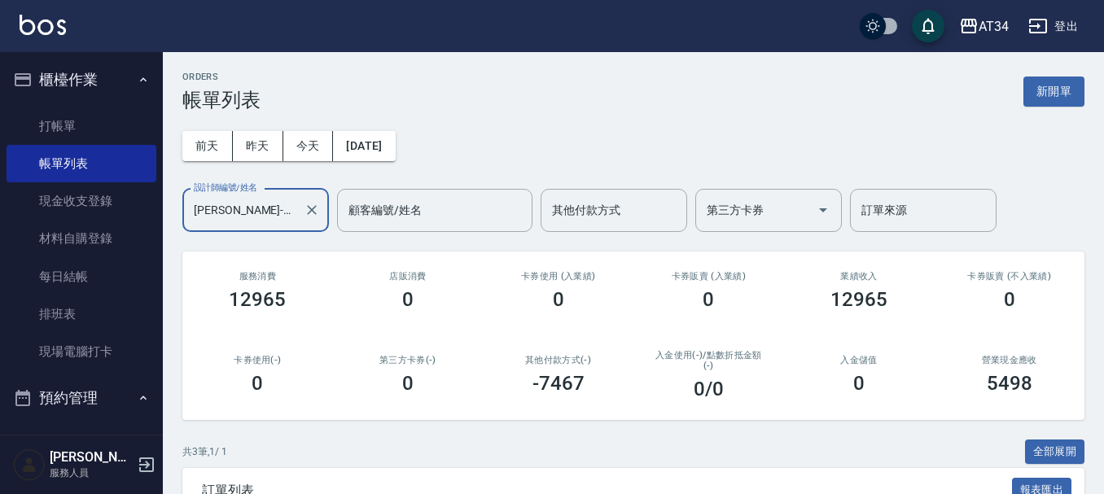
scroll to position [251, 0]
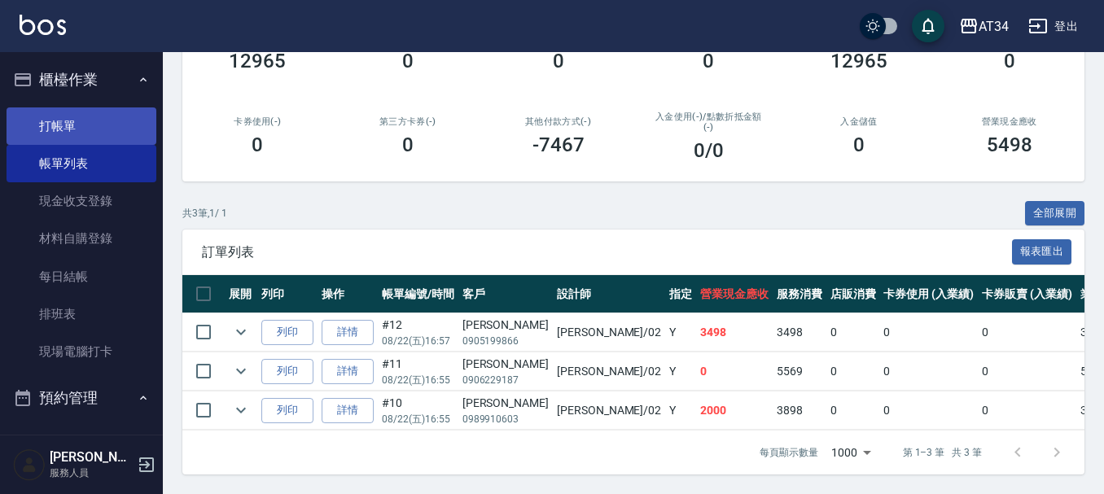
click at [77, 122] on link "打帳單" at bounding box center [82, 125] width 150 height 37
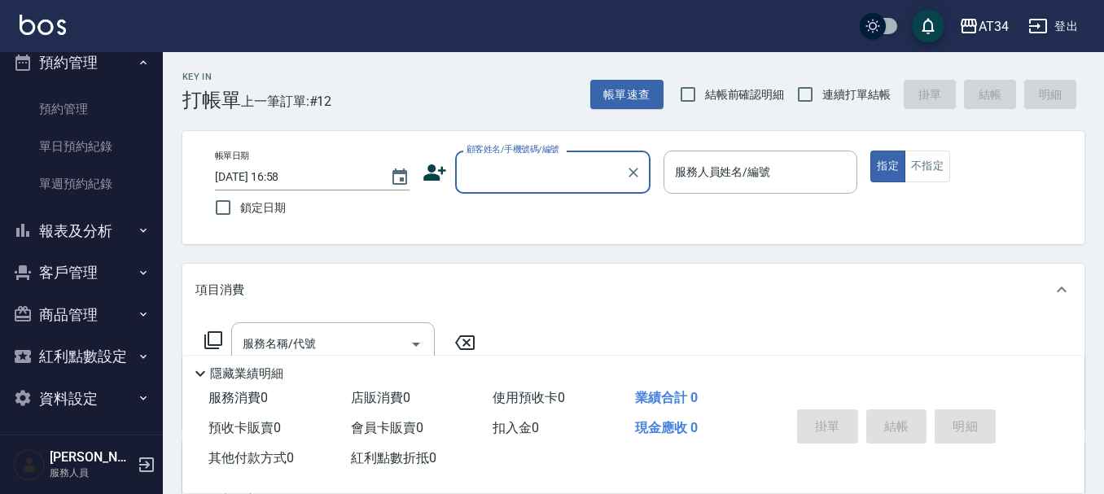
scroll to position [340, 0]
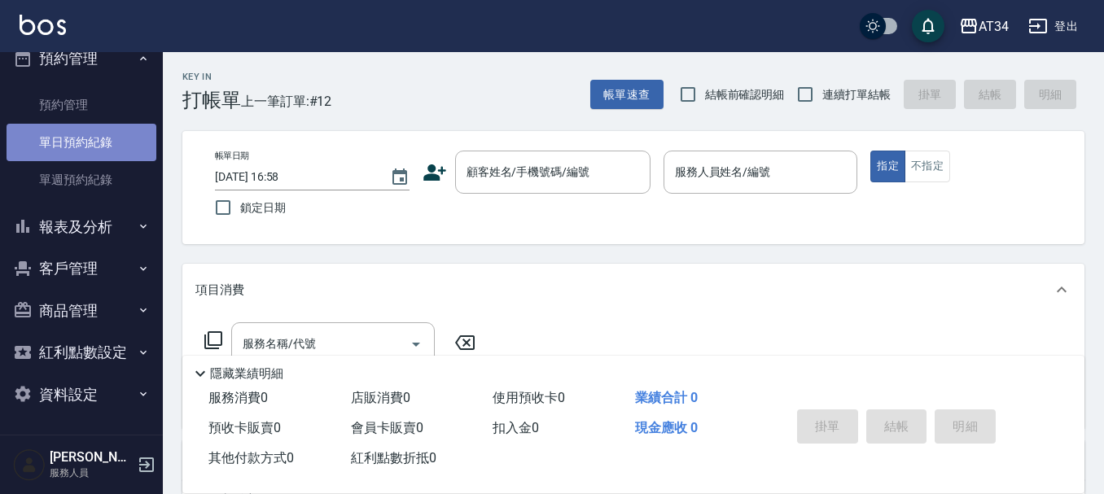
click at [85, 125] on link "單日預約紀錄" at bounding box center [82, 142] width 150 height 37
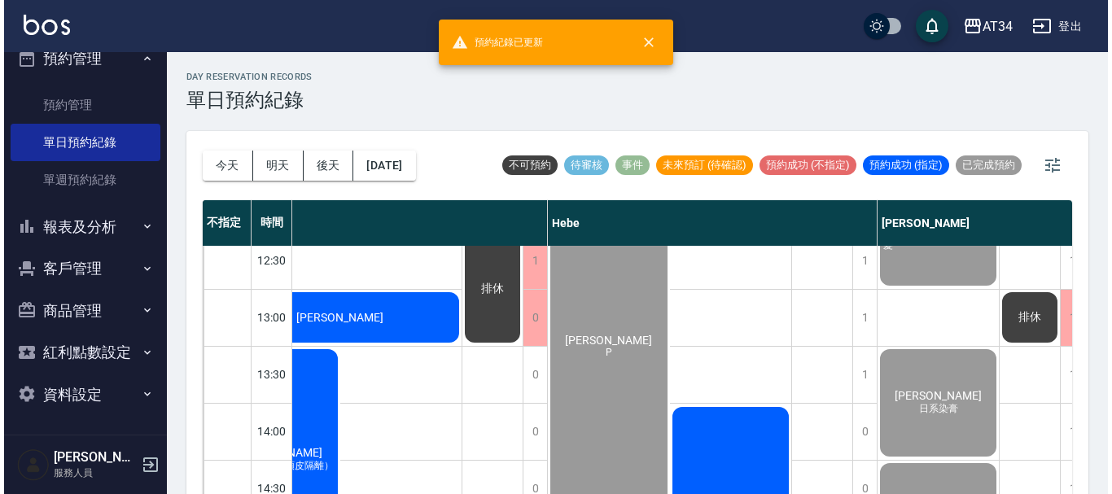
scroll to position [407, 1406]
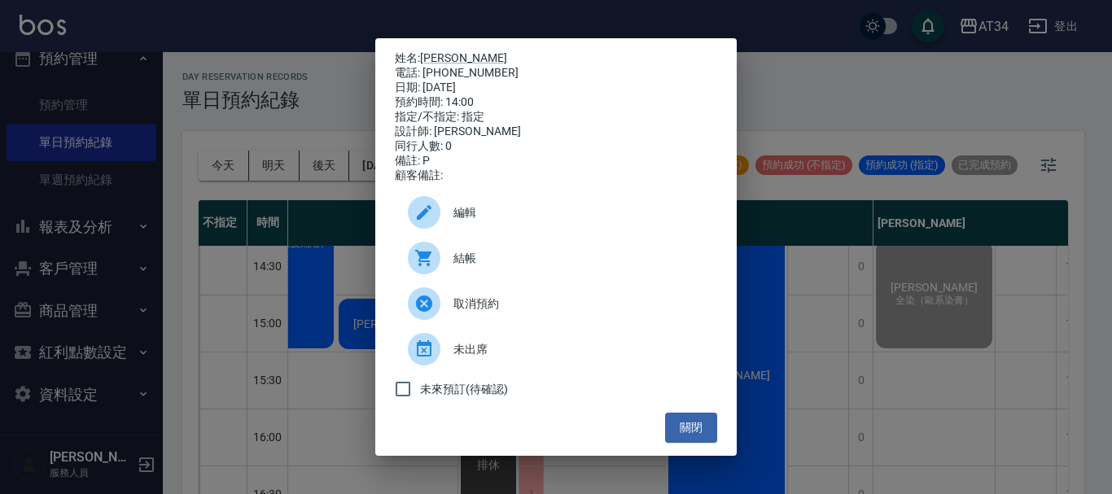
click at [523, 255] on div "結帳" at bounding box center [556, 258] width 322 height 46
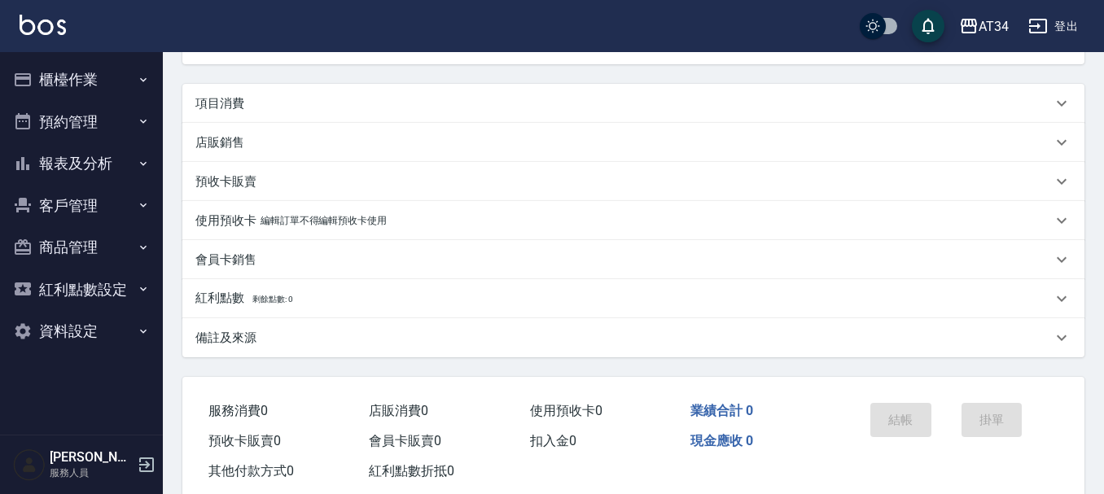
type input "葉思妤/0985411156/0985411156"
click at [65, 89] on button "櫃檯作業" at bounding box center [82, 80] width 150 height 42
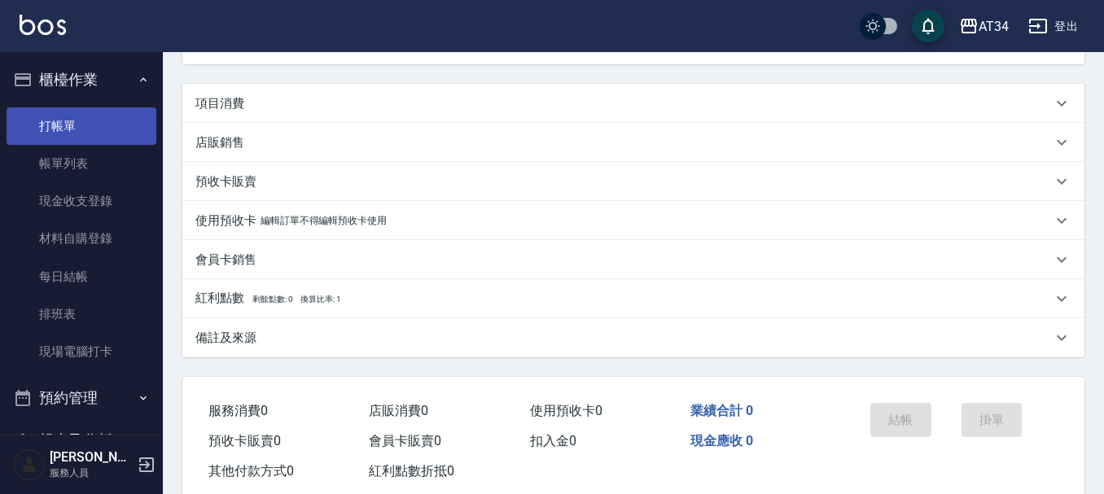
click at [48, 129] on link "打帳單" at bounding box center [82, 125] width 150 height 37
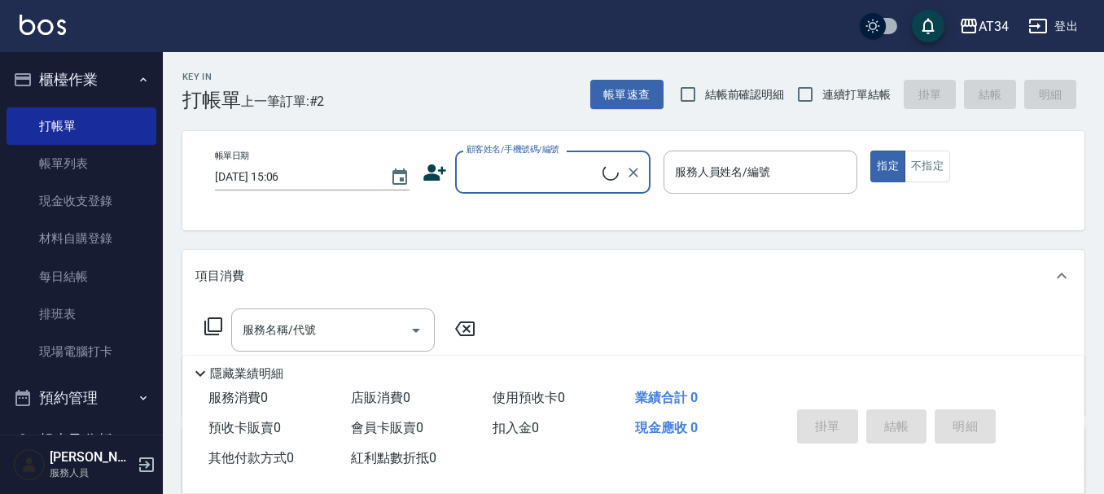
click at [502, 176] on input "顧客姓名/手機號碼/編號" at bounding box center [533, 172] width 140 height 29
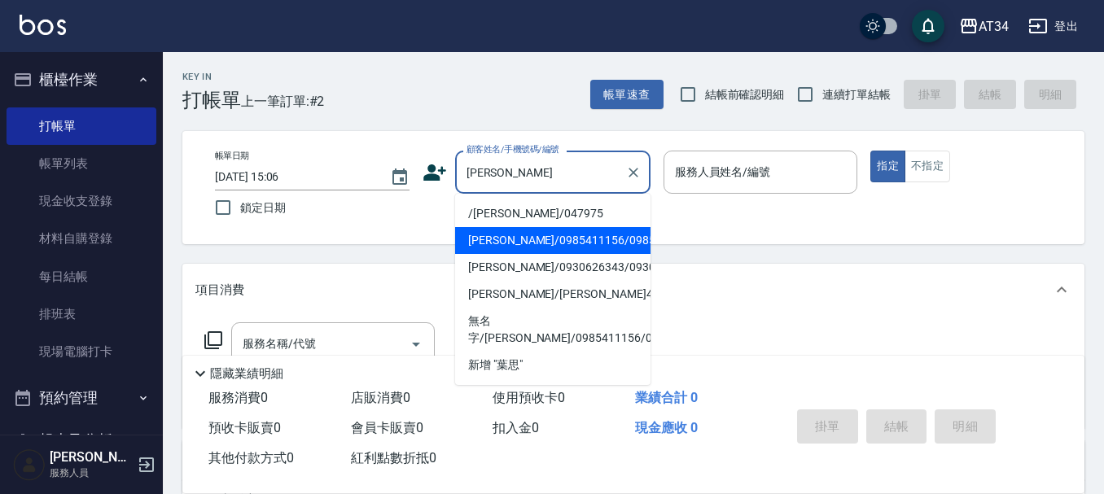
click at [503, 251] on li "葉思妤/0985411156/0985411156" at bounding box center [552, 240] width 195 height 27
type input "葉思妤/0985411156/0985411156"
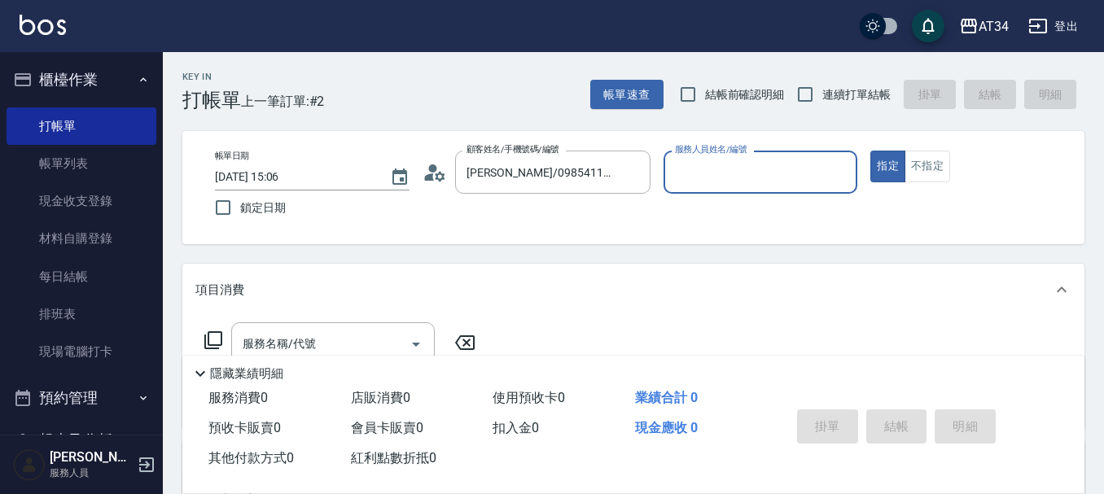
type input "Gina-04"
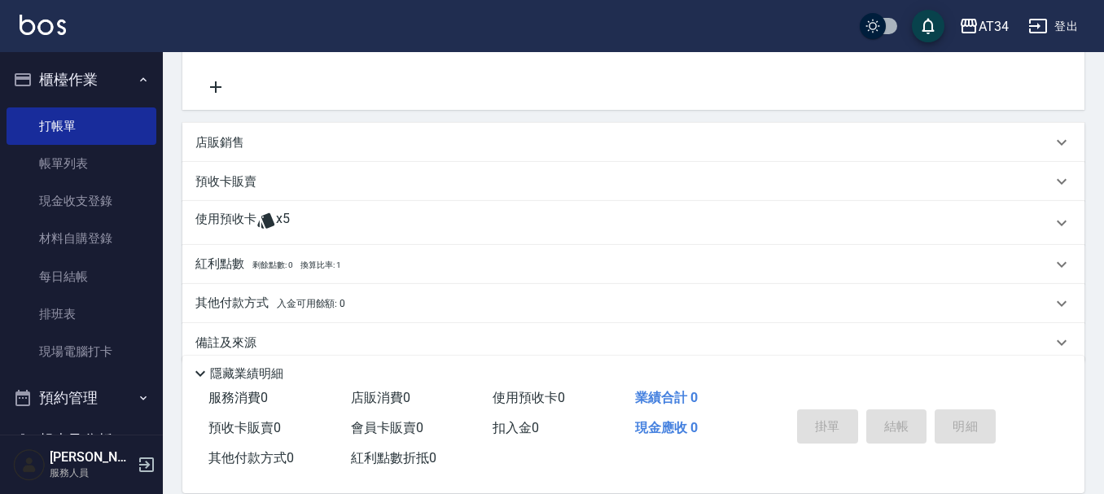
scroll to position [326, 0]
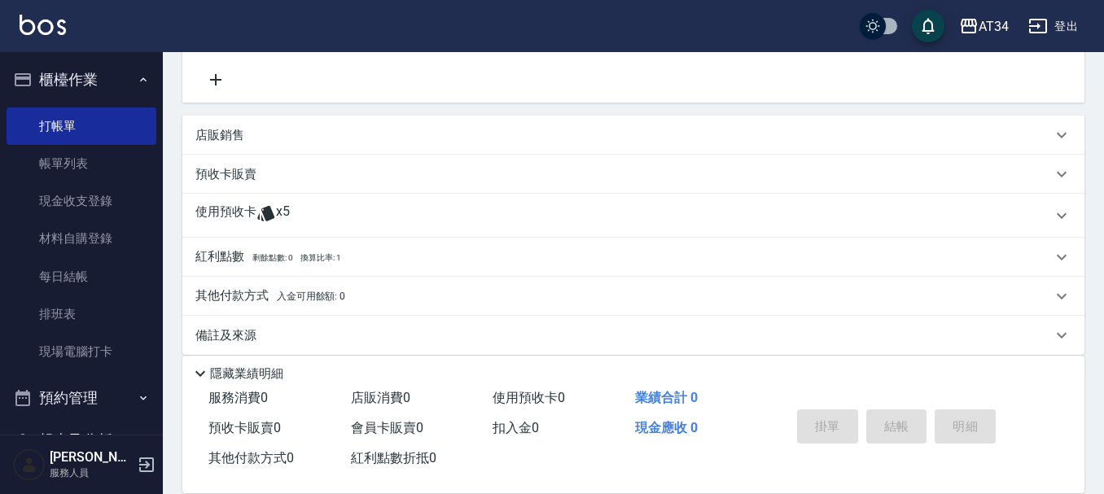
click at [303, 214] on div "使用預收卡 x5" at bounding box center [623, 216] width 857 height 24
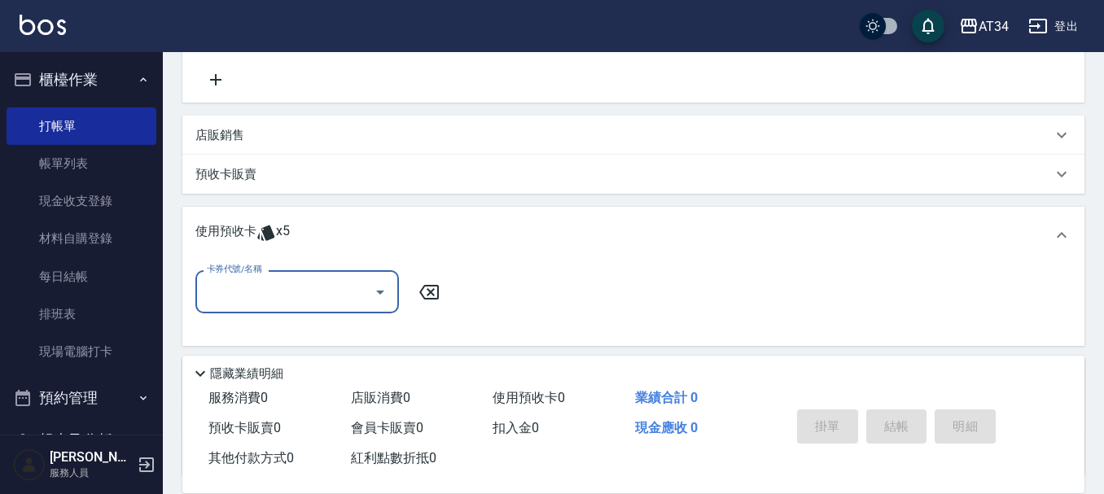
scroll to position [0, 0]
click at [265, 296] on input "卡券代號/名稱" at bounding box center [285, 292] width 164 height 29
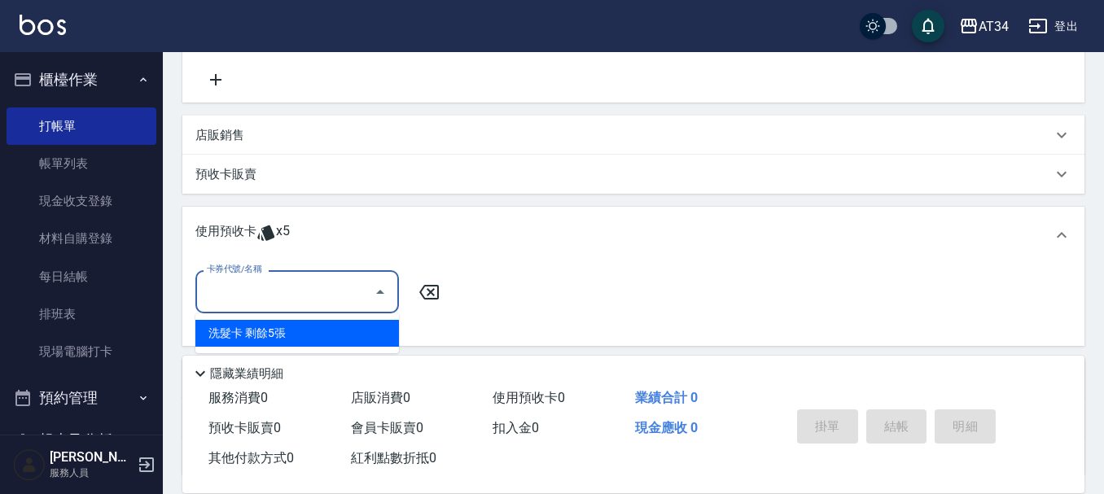
click at [271, 328] on div "洗髮卡 剩餘5張" at bounding box center [297, 333] width 204 height 27
type input "洗髮卡"
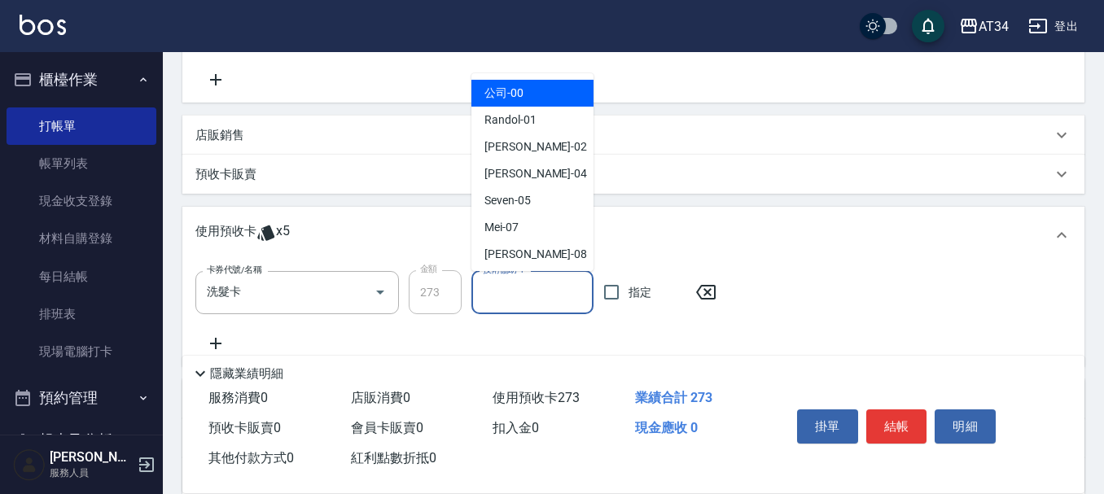
click at [509, 281] on div "技術協助-1 技術協助-1" at bounding box center [532, 292] width 122 height 43
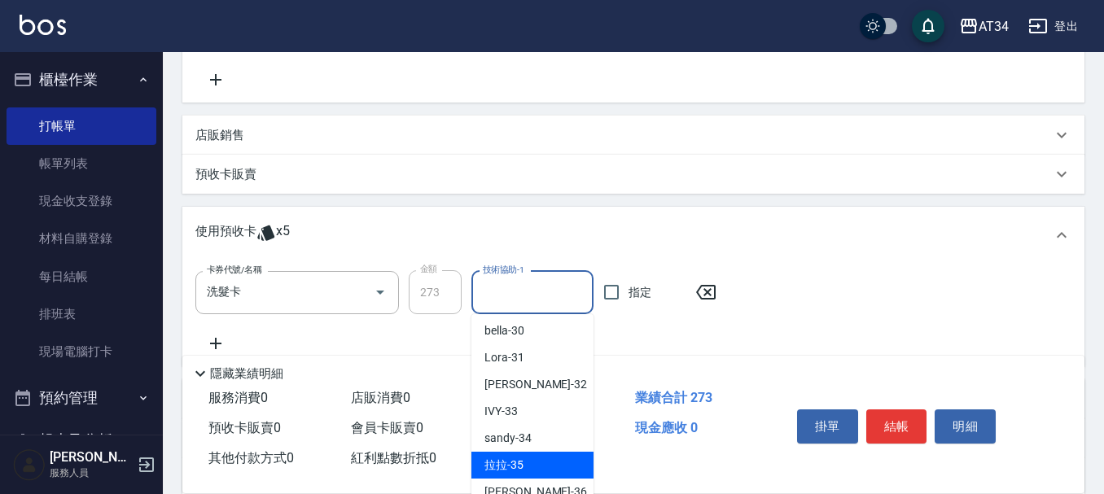
scroll to position [407, 0]
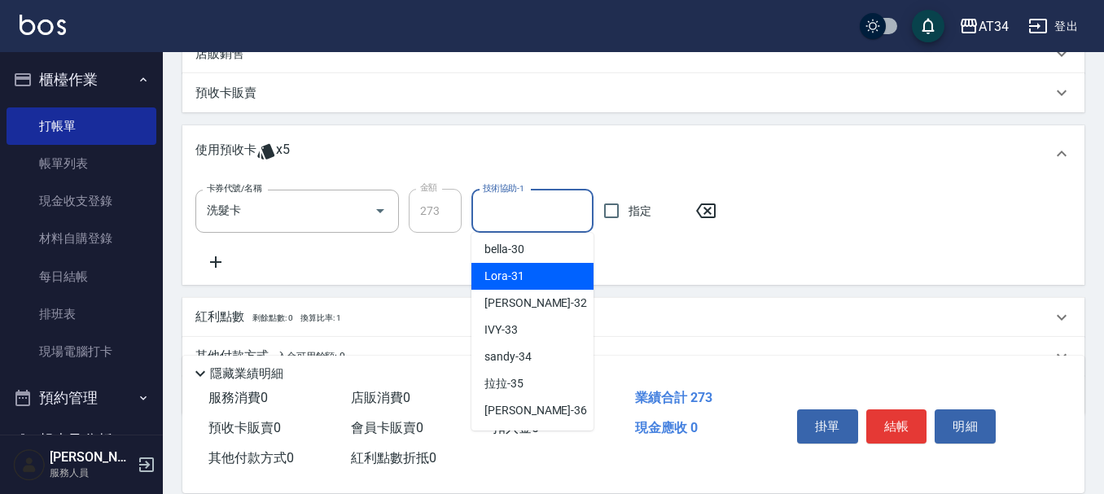
click at [508, 275] on span "Lora -31" at bounding box center [505, 276] width 40 height 17
type input "Lora-31"
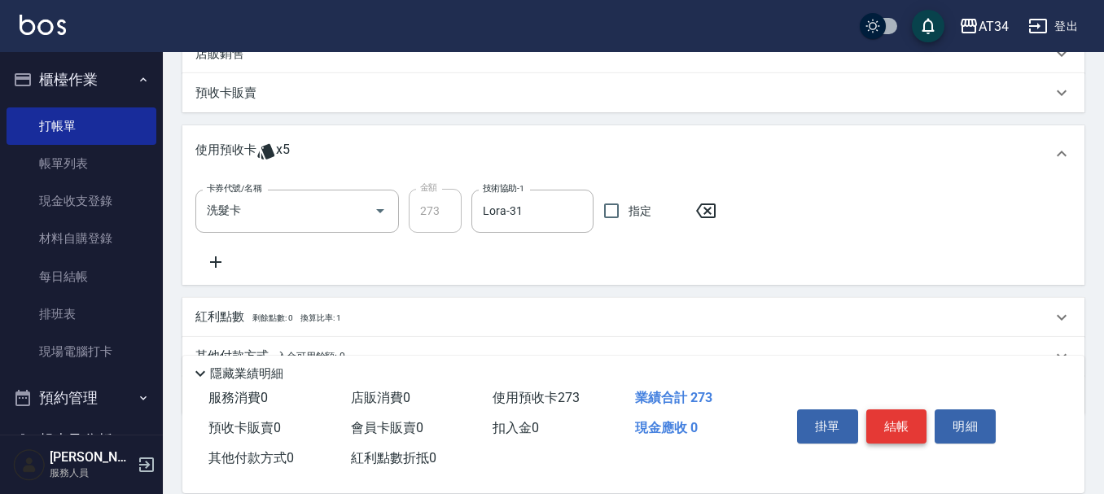
click at [899, 419] on button "結帳" at bounding box center [896, 427] width 61 height 34
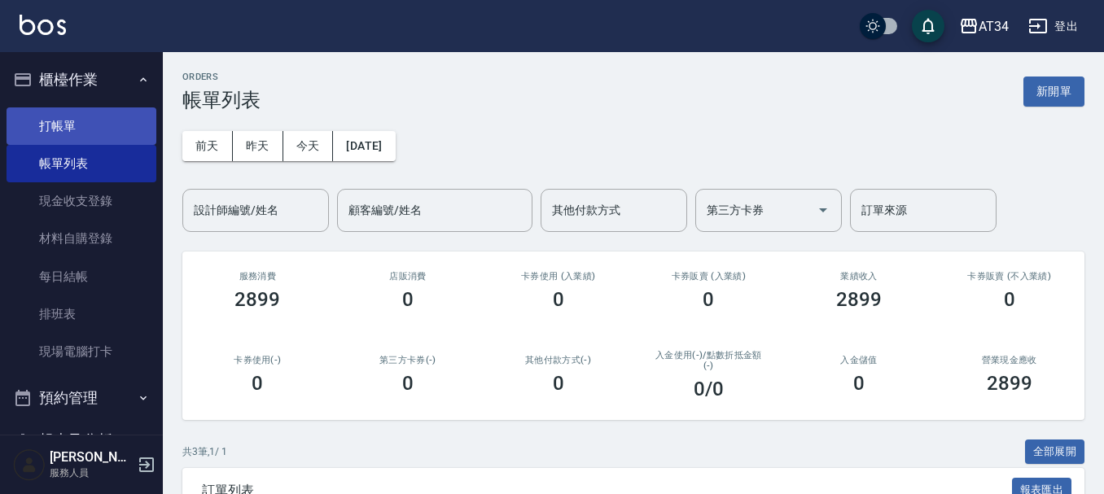
click at [85, 134] on link "打帳單" at bounding box center [82, 125] width 150 height 37
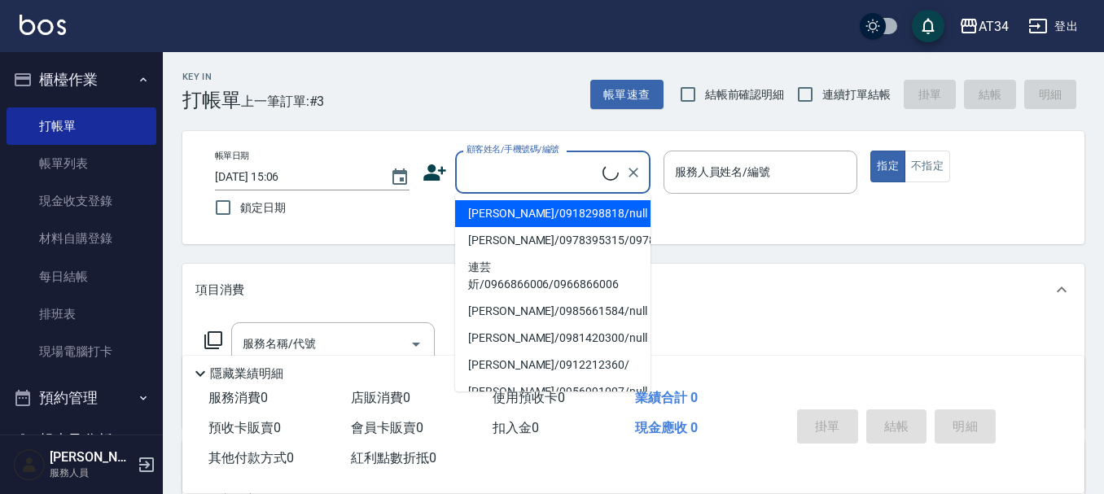
click at [486, 175] on input "顧客姓名/手機號碼/編號" at bounding box center [533, 172] width 140 height 29
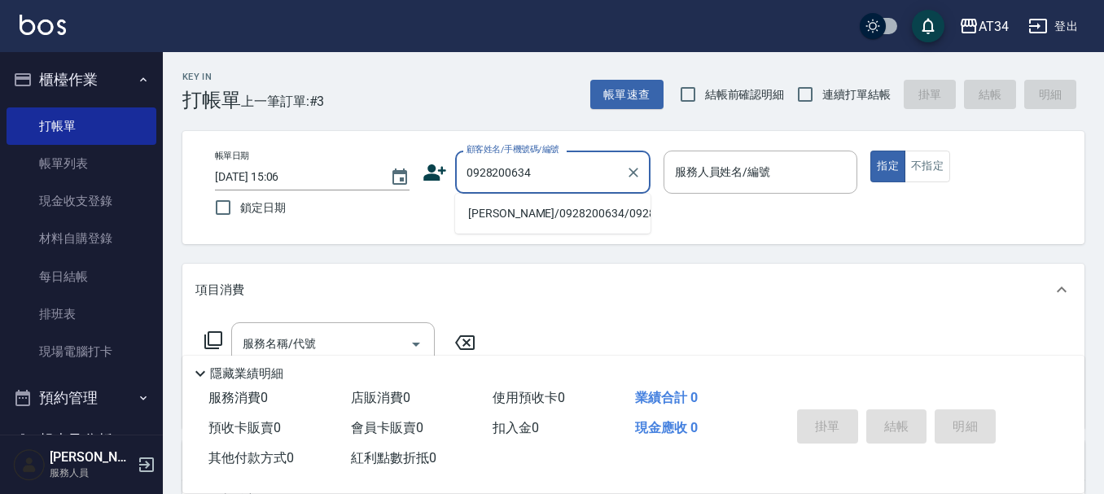
click at [524, 227] on li "葉淑慧/0928200634/0928200634" at bounding box center [552, 213] width 195 height 27
type input "葉淑慧/0928200634/0928200634"
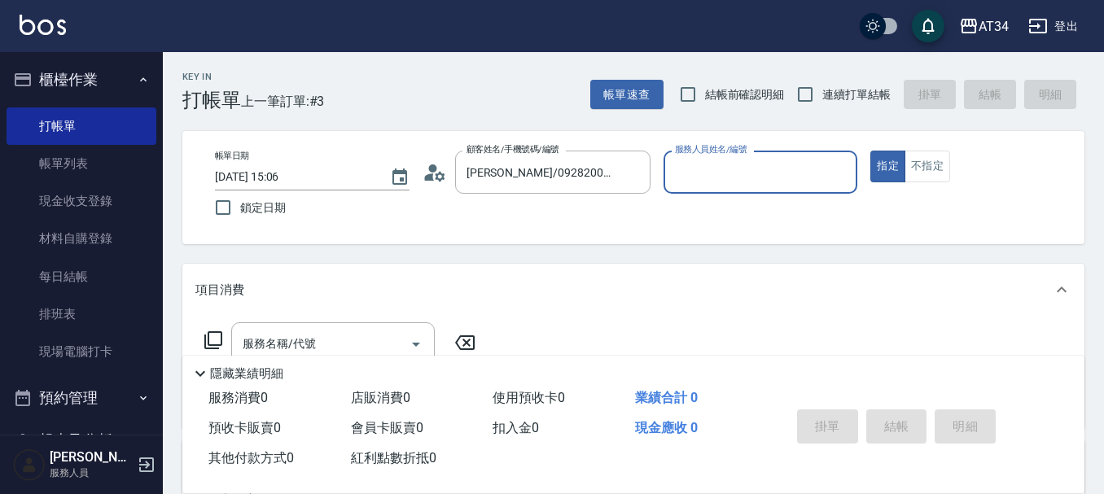
type input "Gina-04"
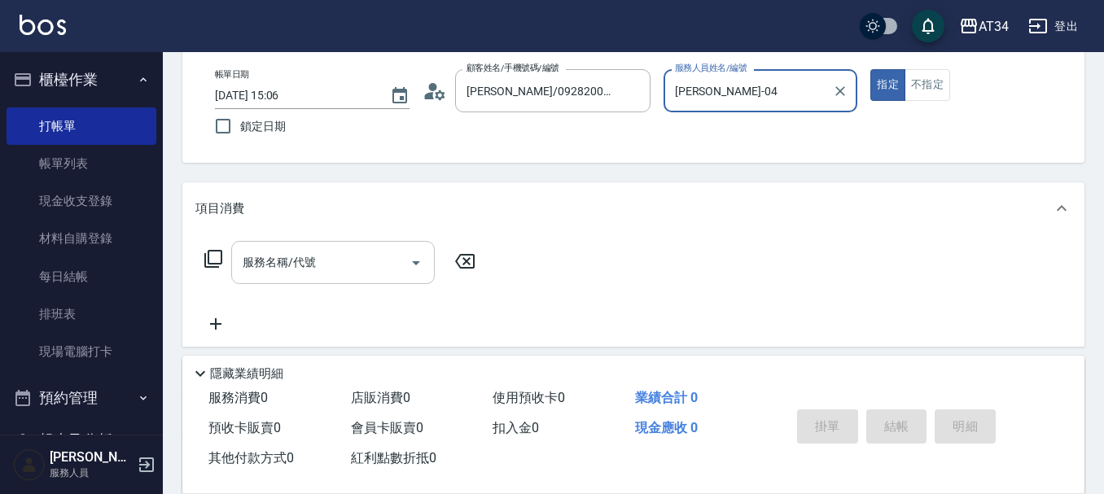
click at [326, 265] on input "服務名稱/代號" at bounding box center [321, 262] width 164 height 29
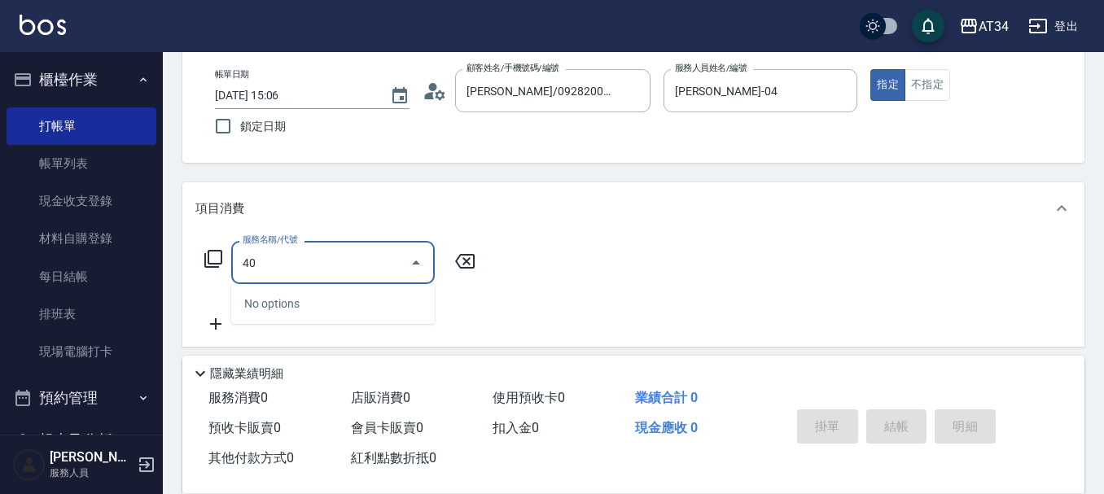
type input "401"
type input "20"
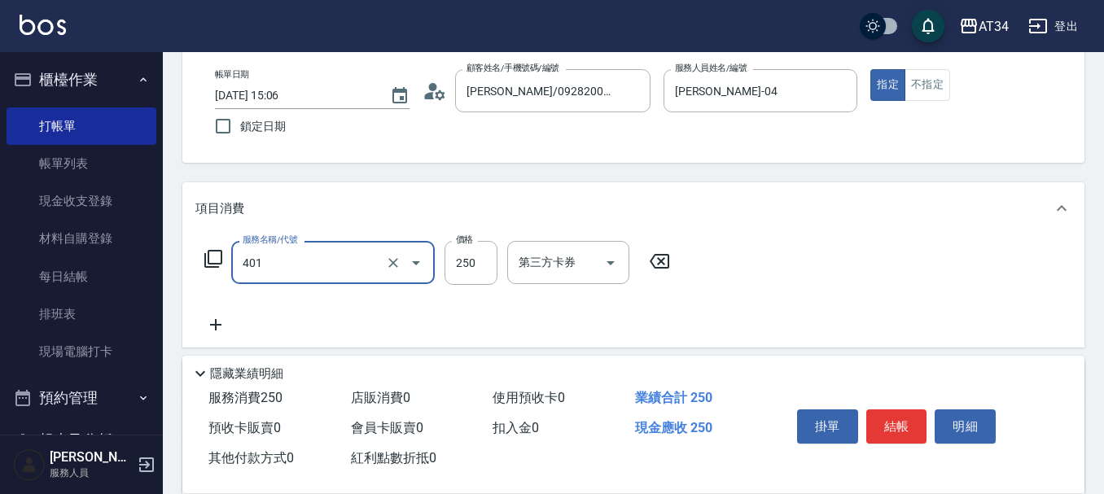
type input "剪髮(401)"
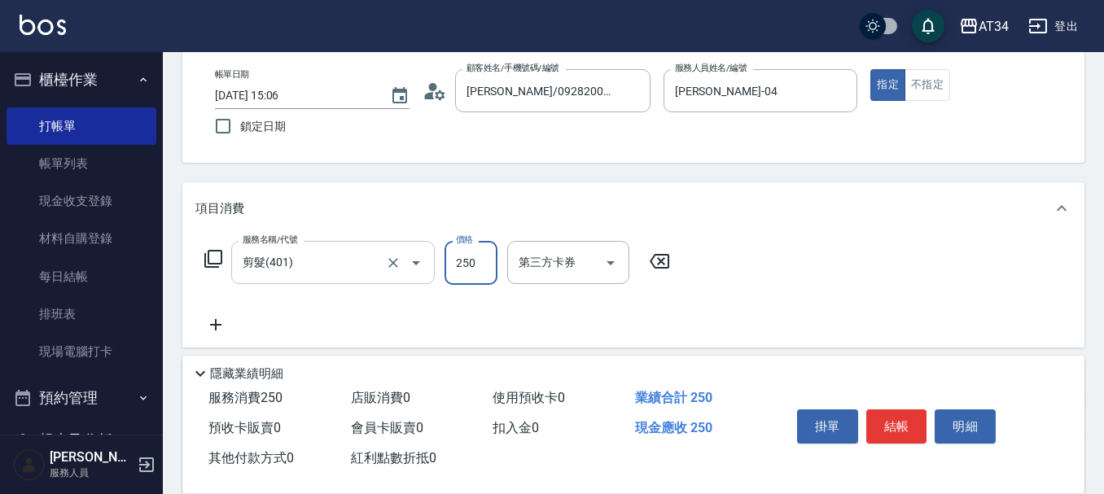
type input "0"
type input "40"
type input "400"
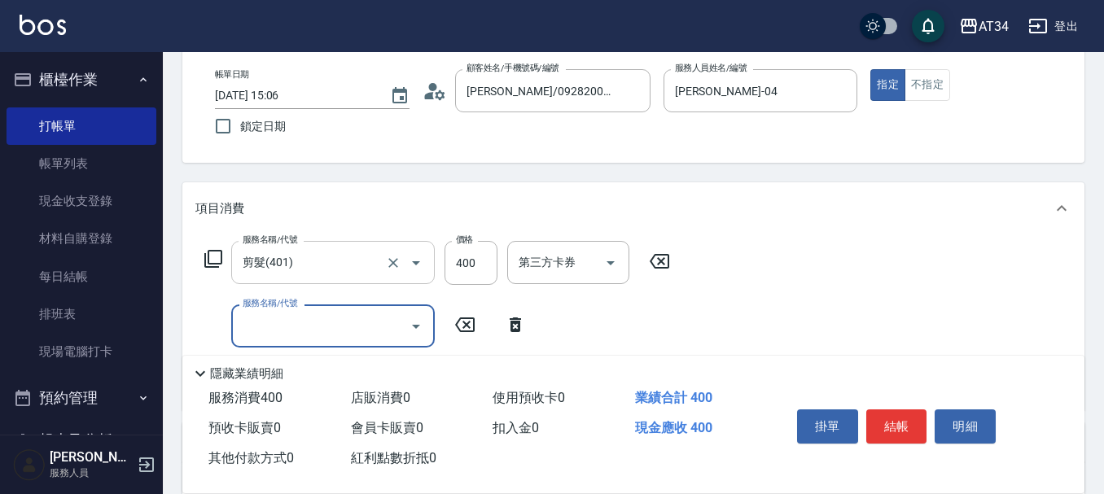
type input "A"
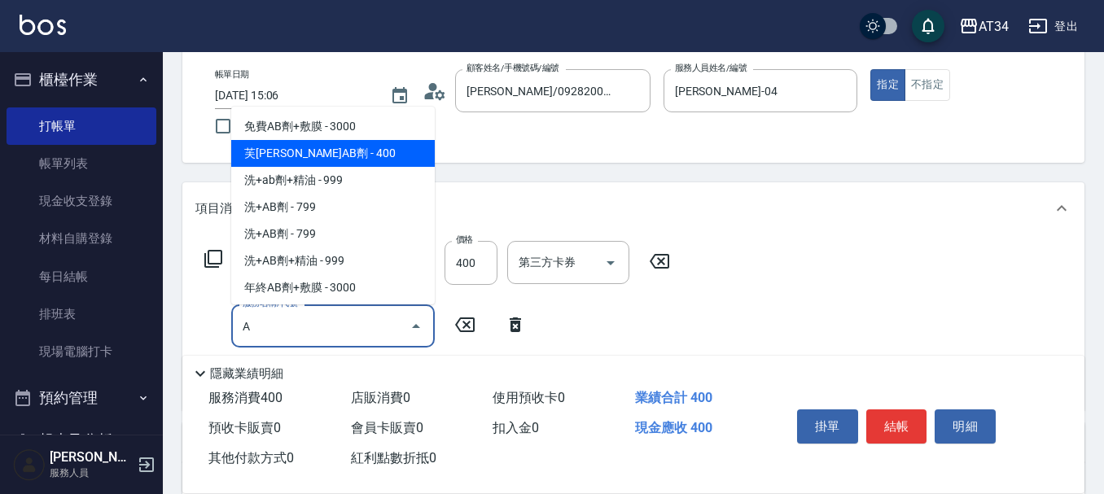
click at [304, 153] on span "芙米勒AB劑 - 400" at bounding box center [333, 153] width 204 height 27
type input "80"
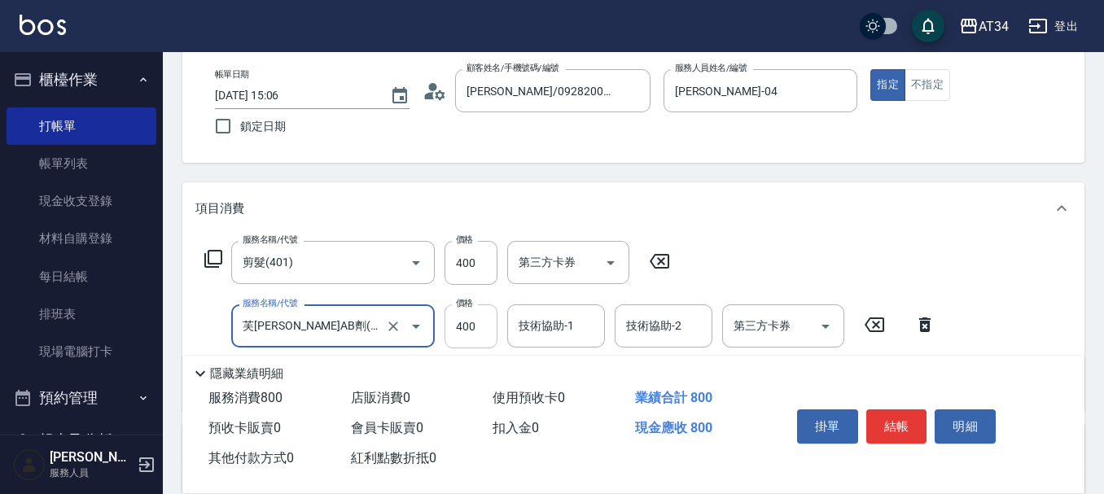
type input "芙米勒AB劑(917)"
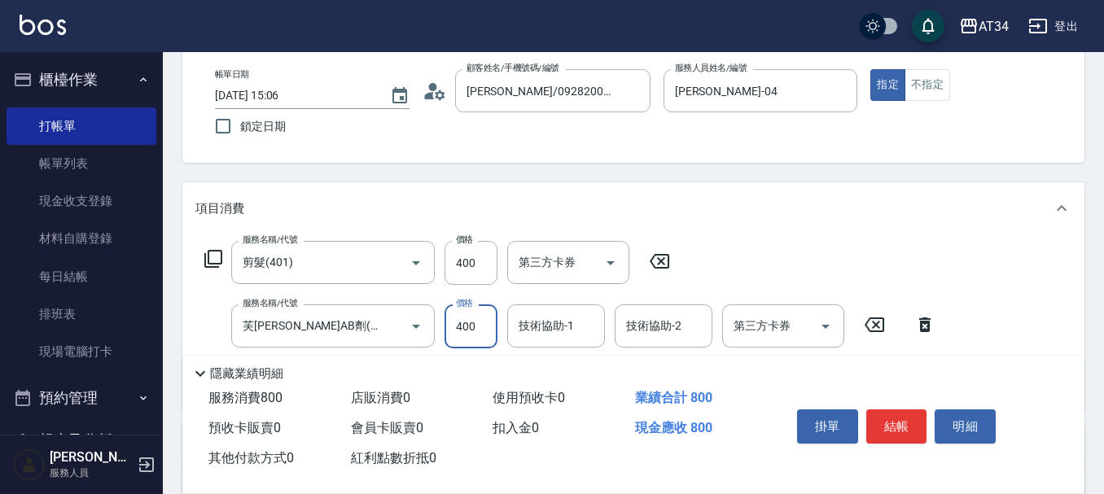
click at [477, 340] on input "400" at bounding box center [471, 327] width 53 height 44
type input "5"
type input "40"
type input "500"
type input "90"
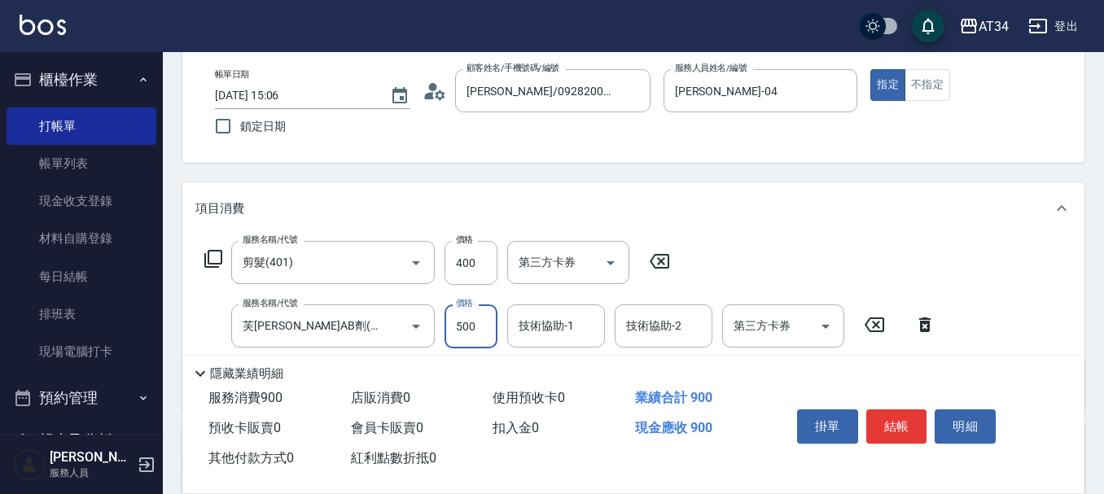
type input "500"
click at [763, 388] on div "業績合計 900" at bounding box center [700, 399] width 143 height 30
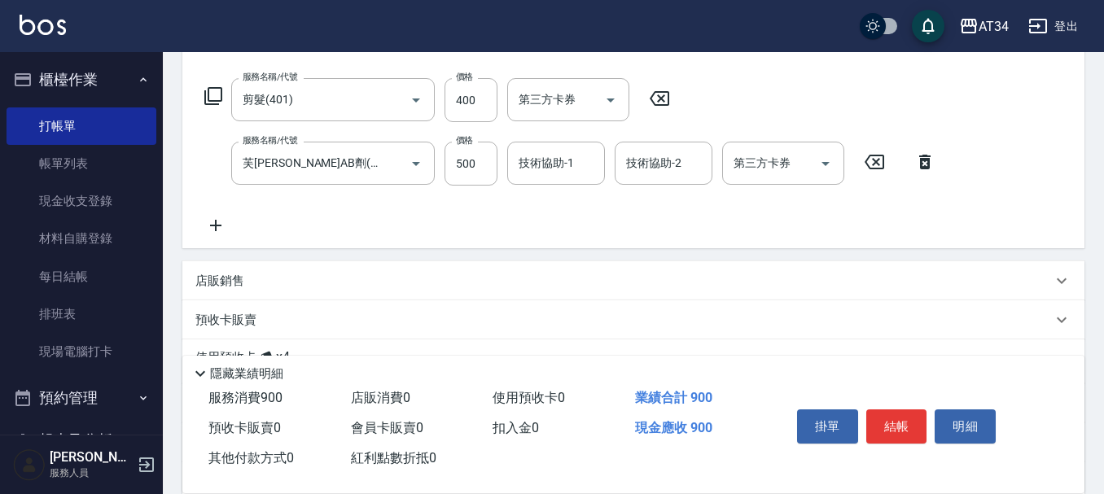
scroll to position [407, 0]
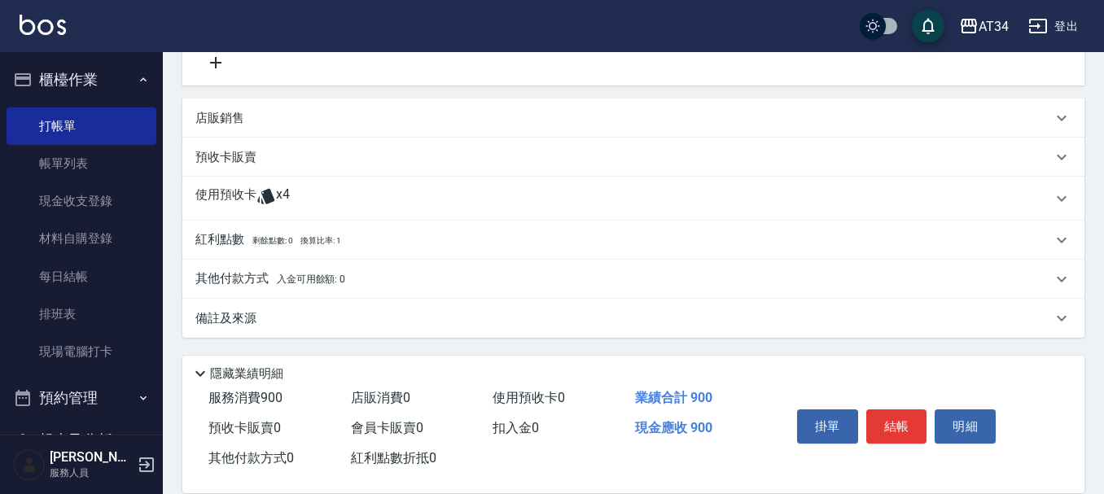
click at [255, 193] on p "使用預收卡" at bounding box center [225, 198] width 61 height 24
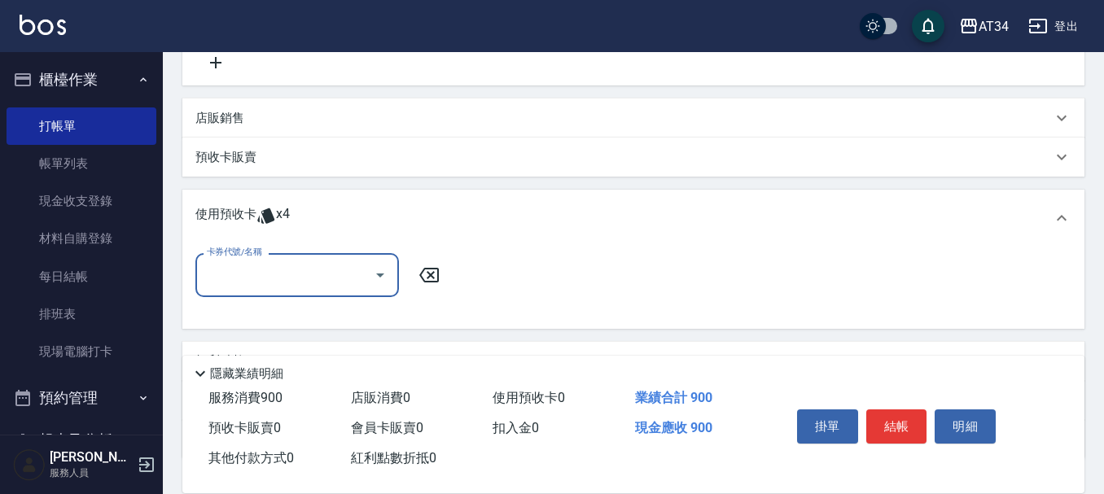
scroll to position [0, 0]
click at [283, 272] on input "卡券代號/名稱" at bounding box center [285, 275] width 164 height 29
click at [261, 320] on div "洗髮卡 剩餘4張" at bounding box center [297, 317] width 204 height 27
type input "洗髮卡"
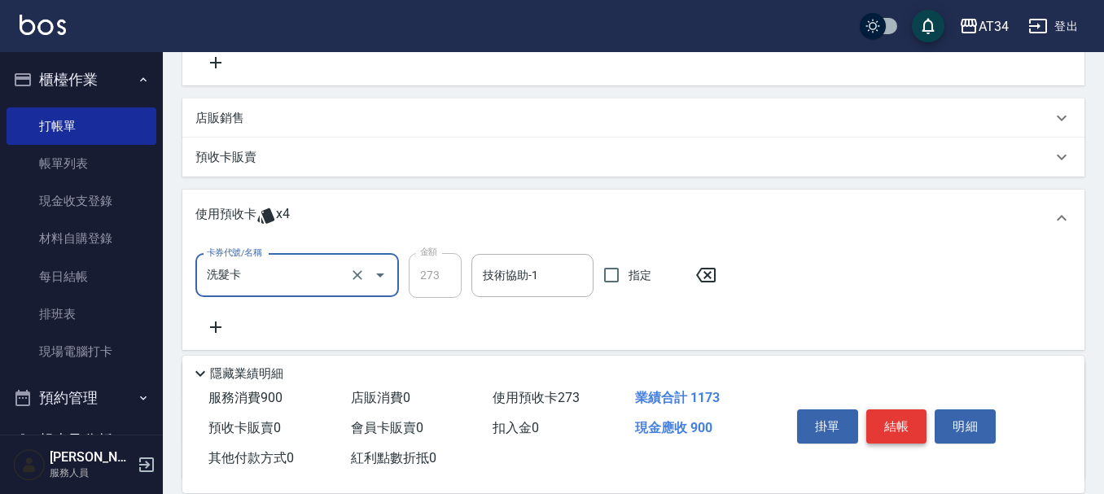
click at [899, 420] on button "結帳" at bounding box center [896, 427] width 61 height 34
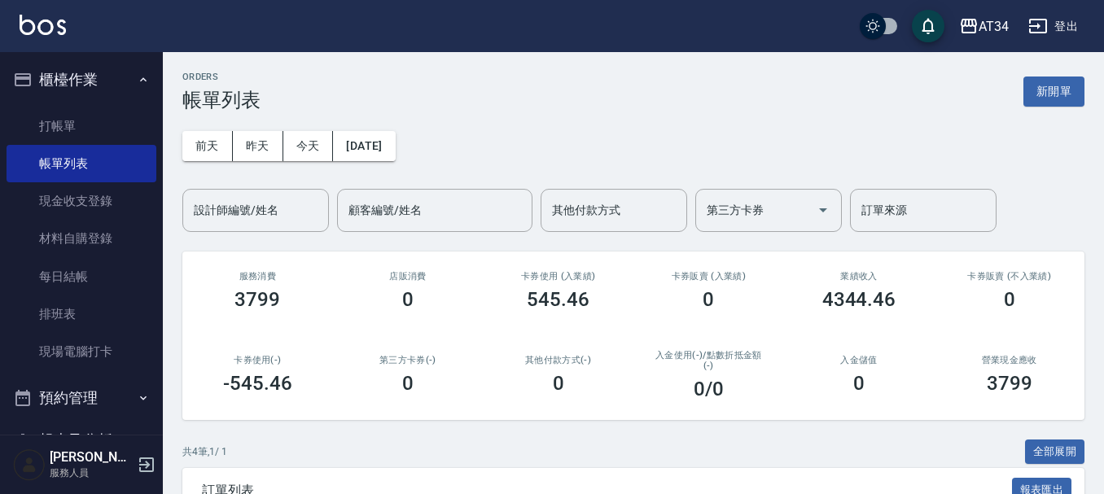
click at [1015, 270] on div "卡券販賣 (不入業績) 0" at bounding box center [1009, 291] width 151 height 79
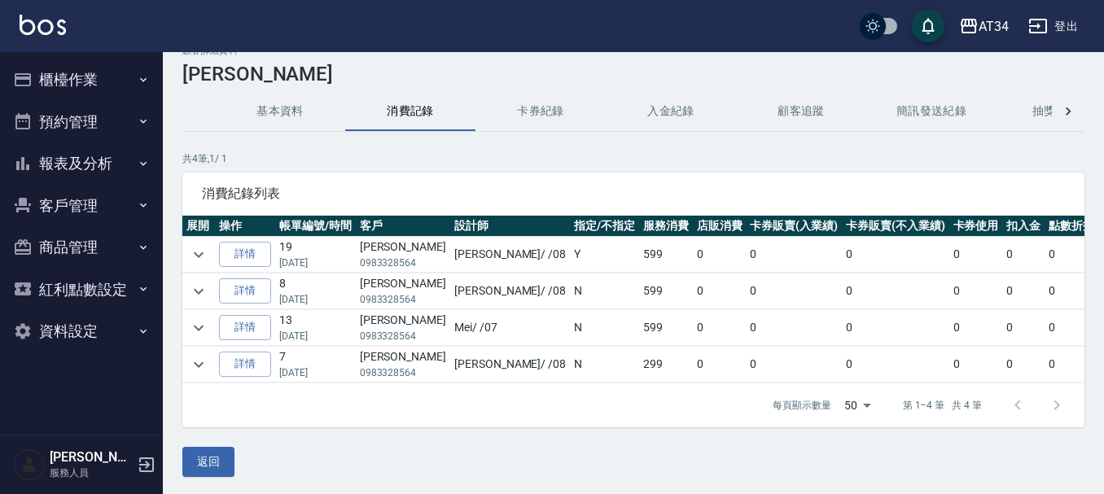
scroll to position [41, 0]
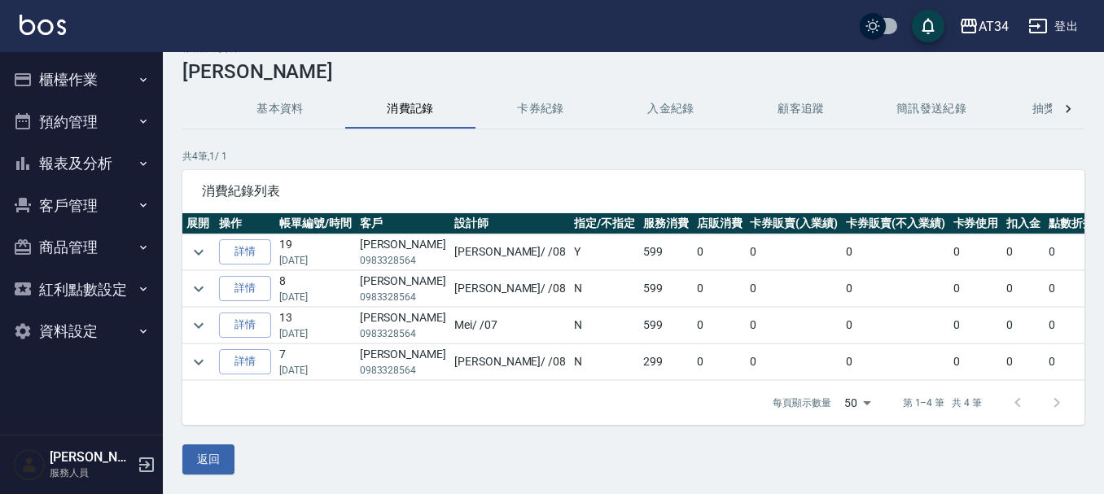
click at [97, 81] on button "櫃檯作業" at bounding box center [82, 80] width 150 height 42
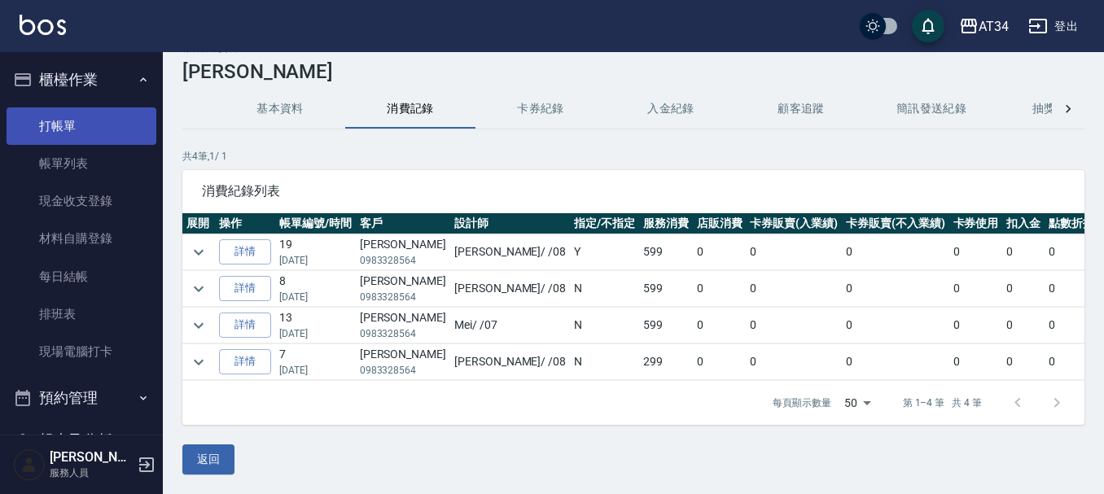
click at [96, 129] on link "打帳單" at bounding box center [82, 125] width 150 height 37
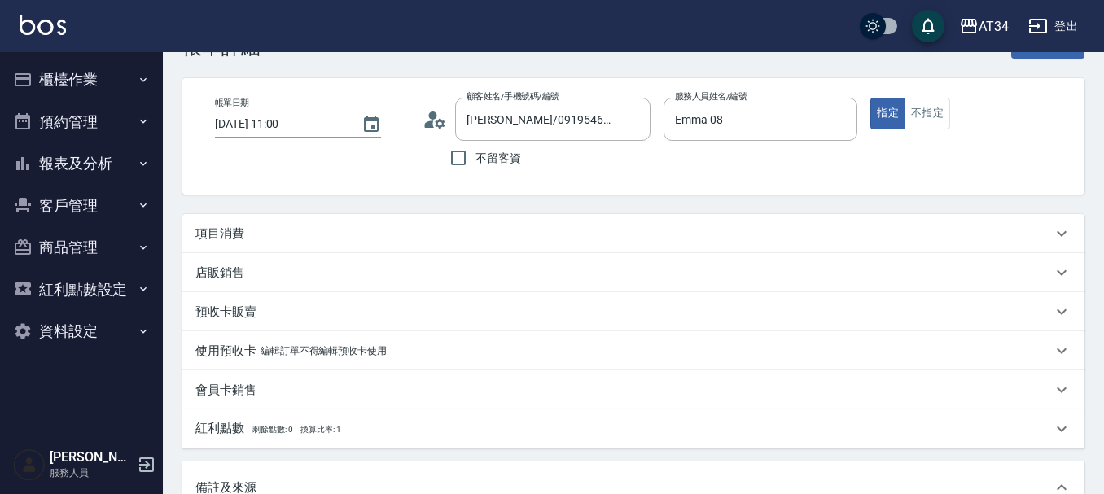
scroll to position [81, 0]
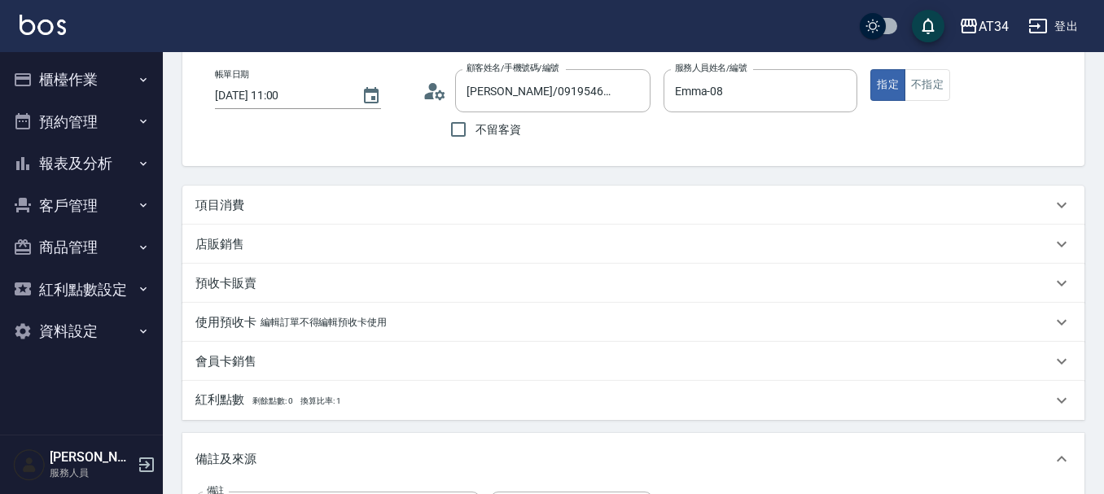
click at [329, 209] on div "項目消費" at bounding box center [623, 205] width 857 height 17
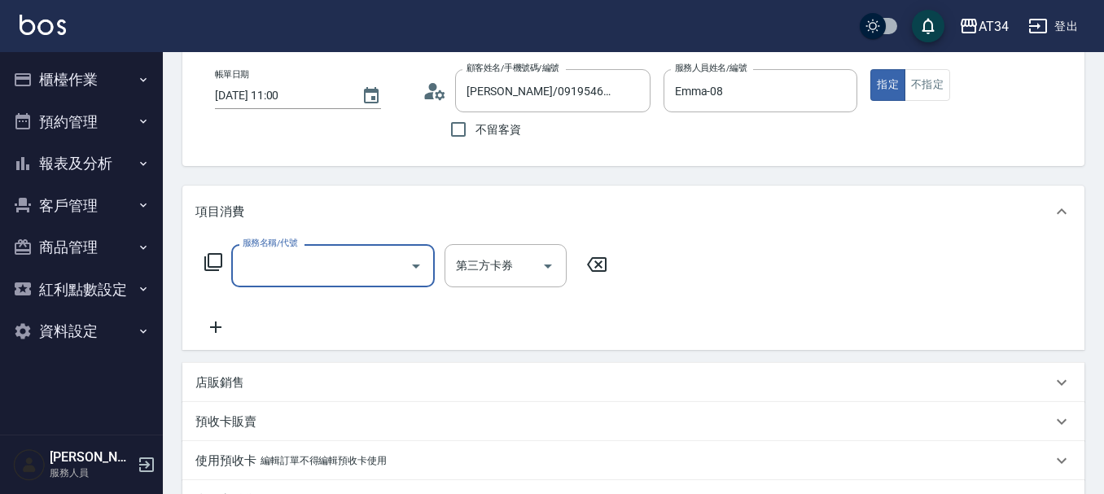
scroll to position [0, 0]
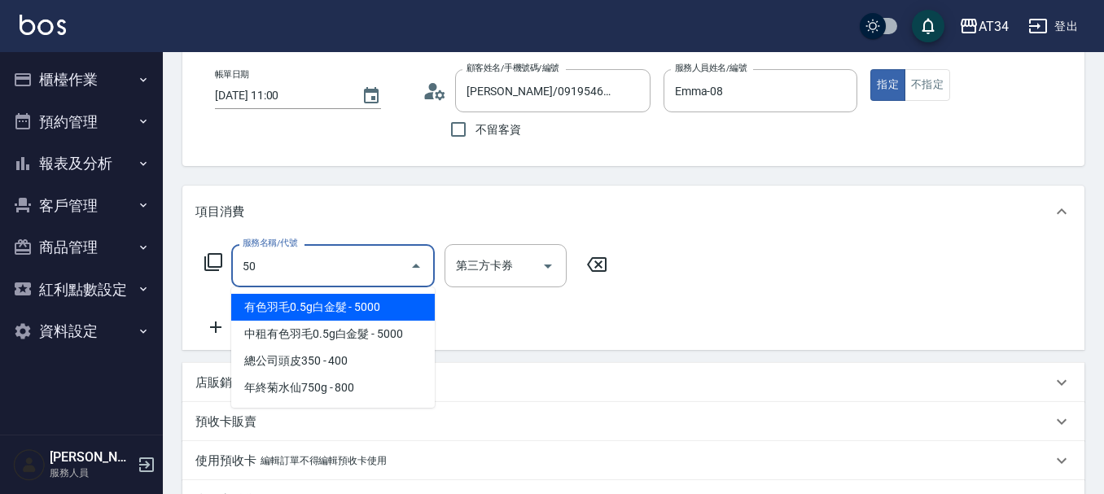
type input "501"
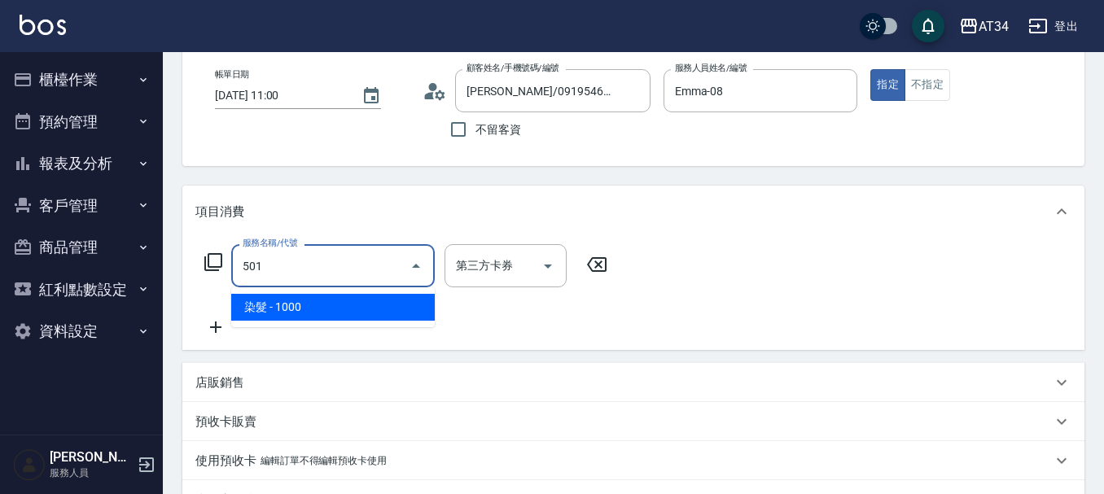
type input "100"
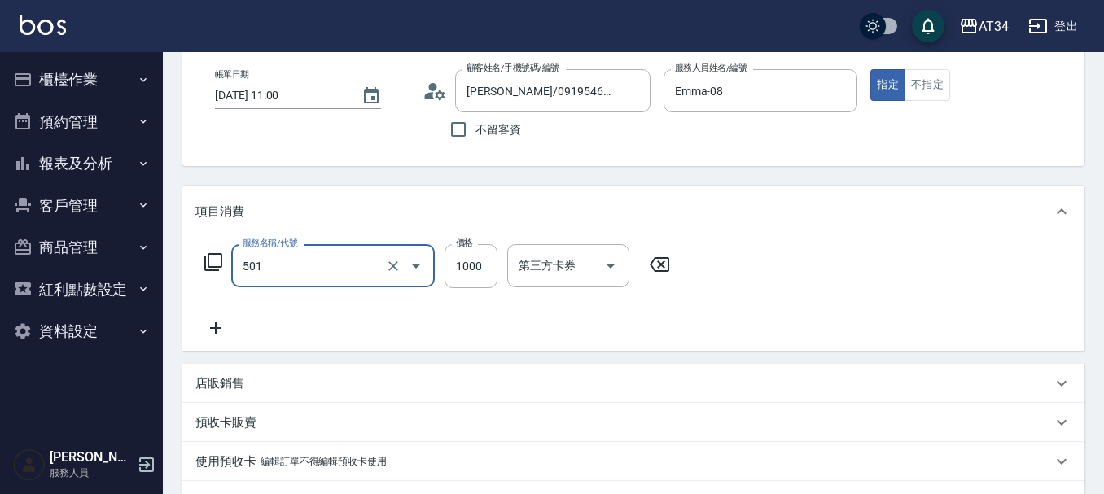
type input "染髮(501)"
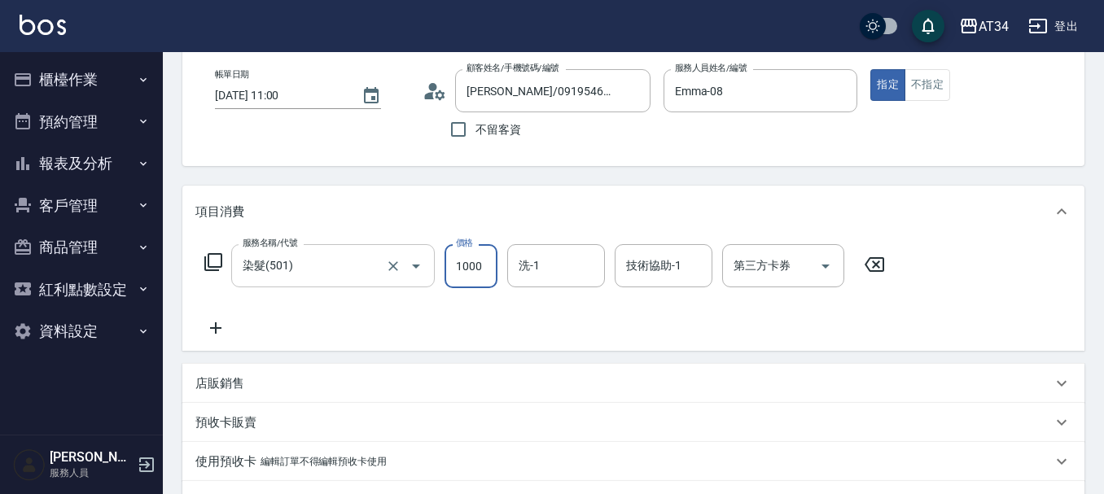
type input "0"
type input "20"
type input "200"
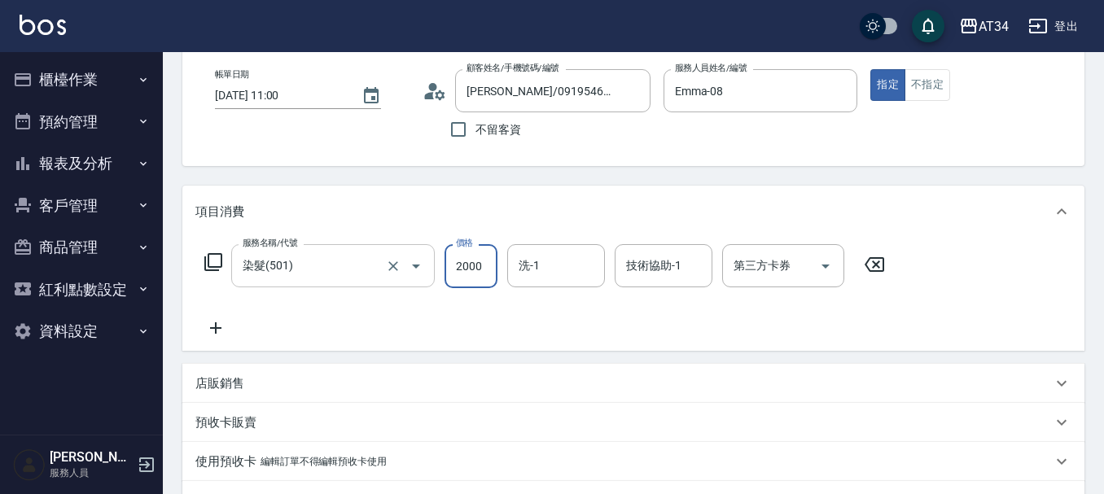
type input "2000"
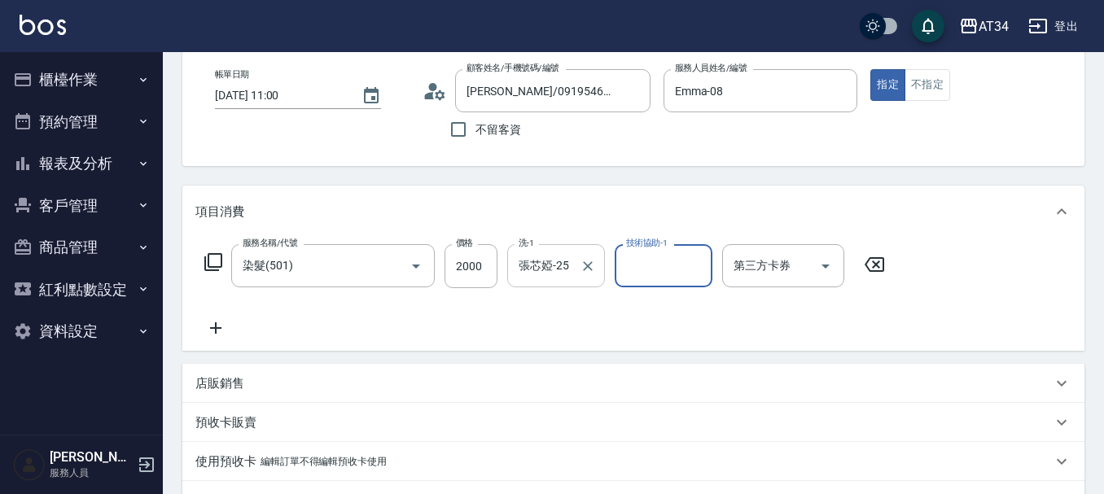
click at [568, 278] on input "張芯婭-25" at bounding box center [544, 266] width 59 height 29
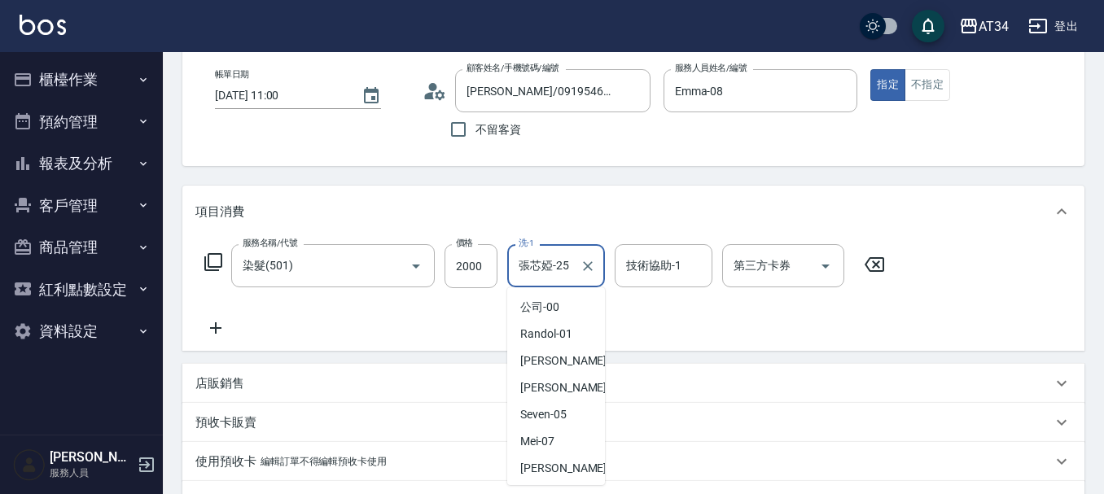
scroll to position [77, 0]
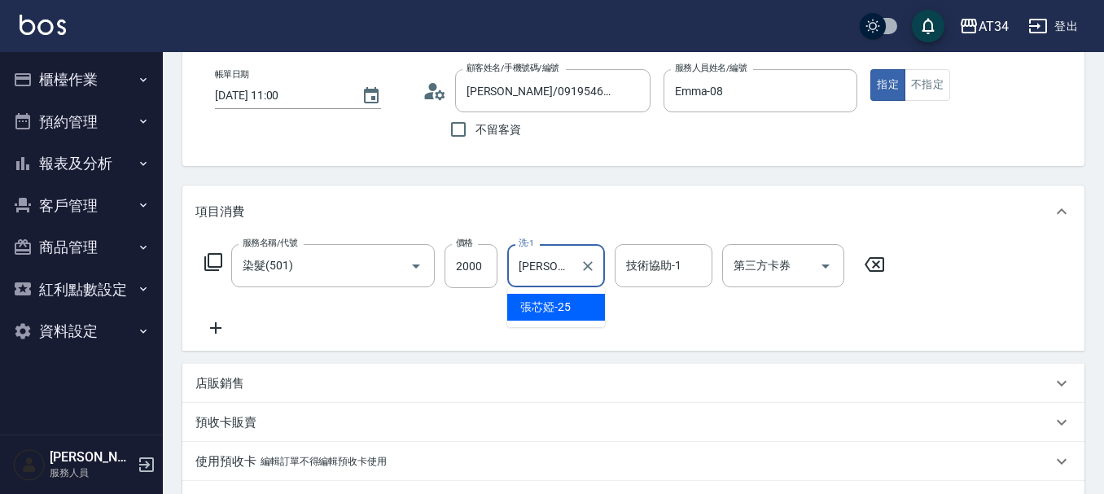
type input "張"
type input "Lora-31"
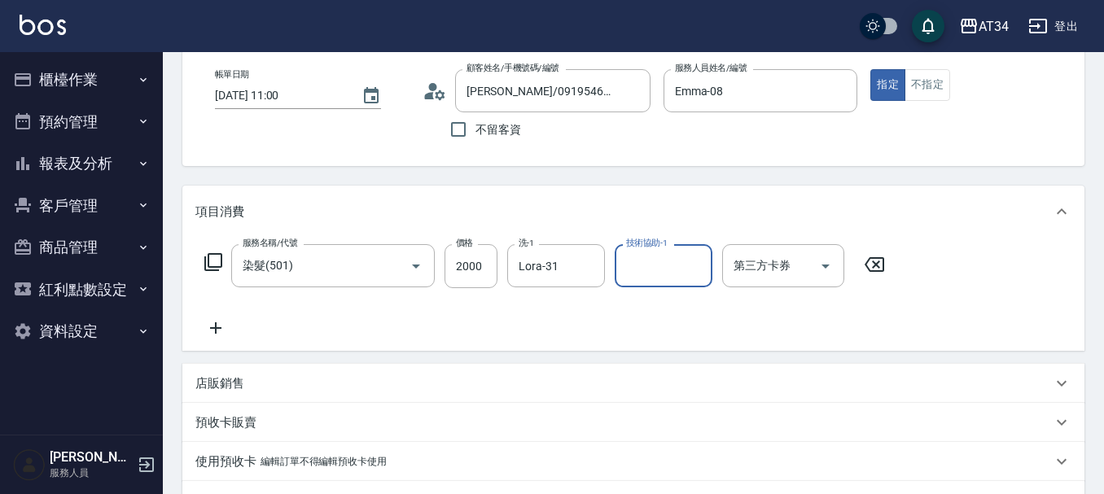
click at [208, 326] on icon at bounding box center [215, 328] width 41 height 20
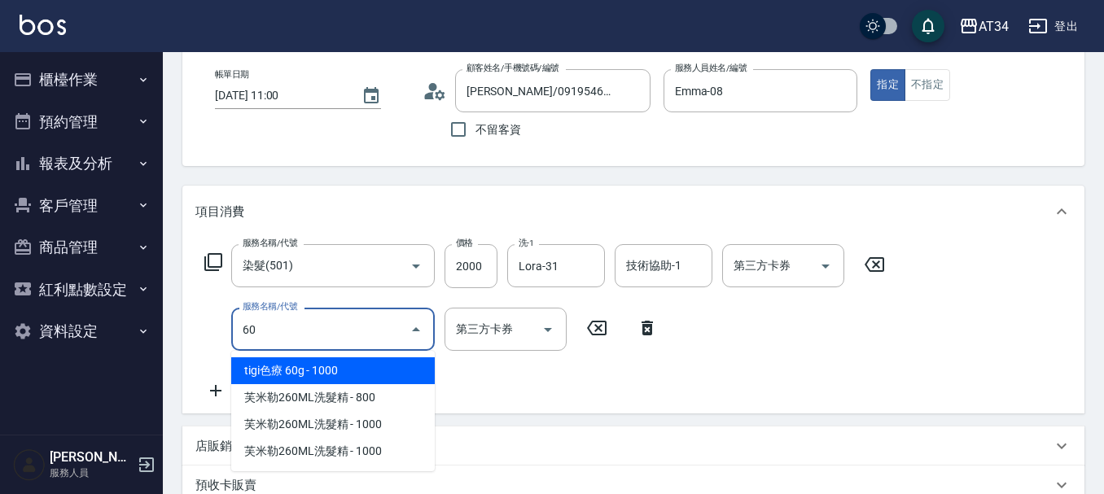
type input "601"
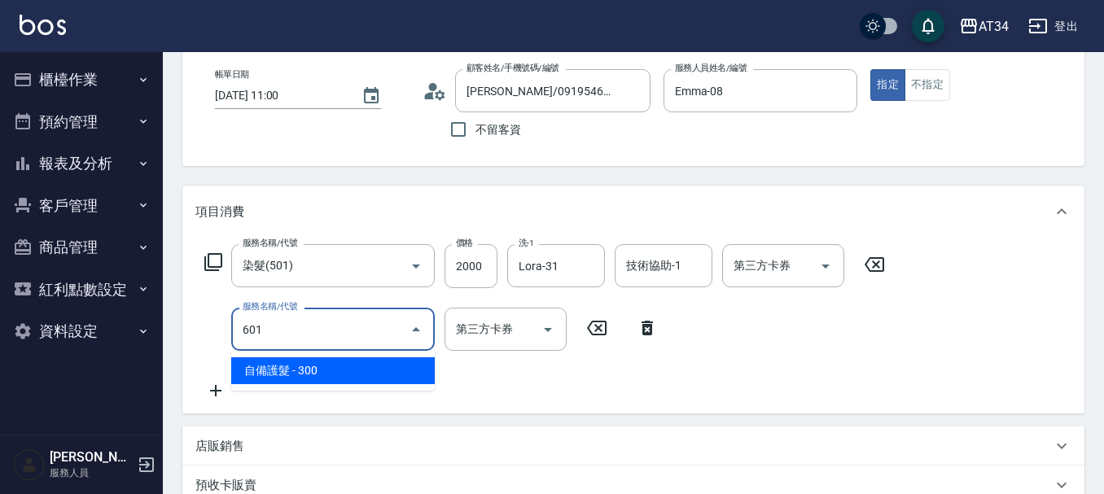
type input "230"
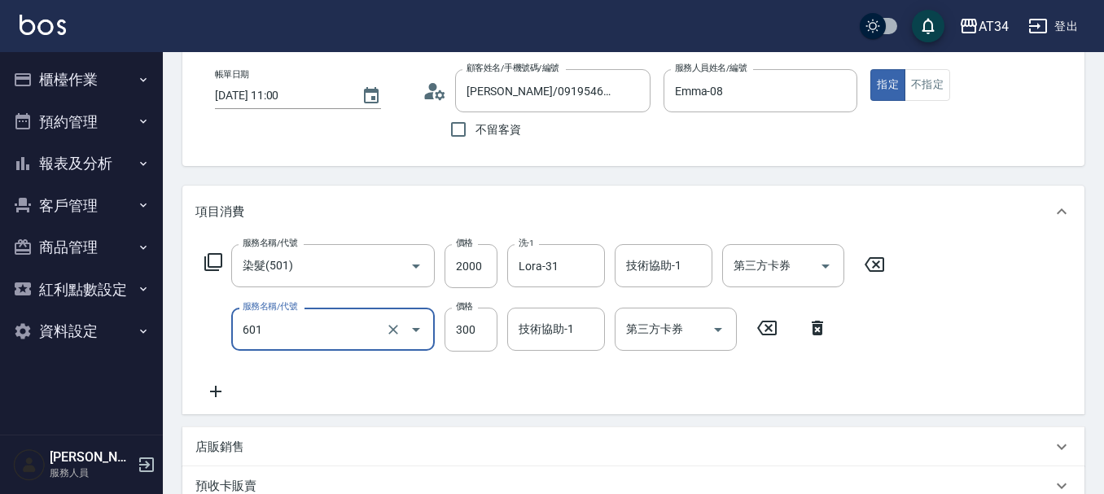
type input "自備護髮(601)"
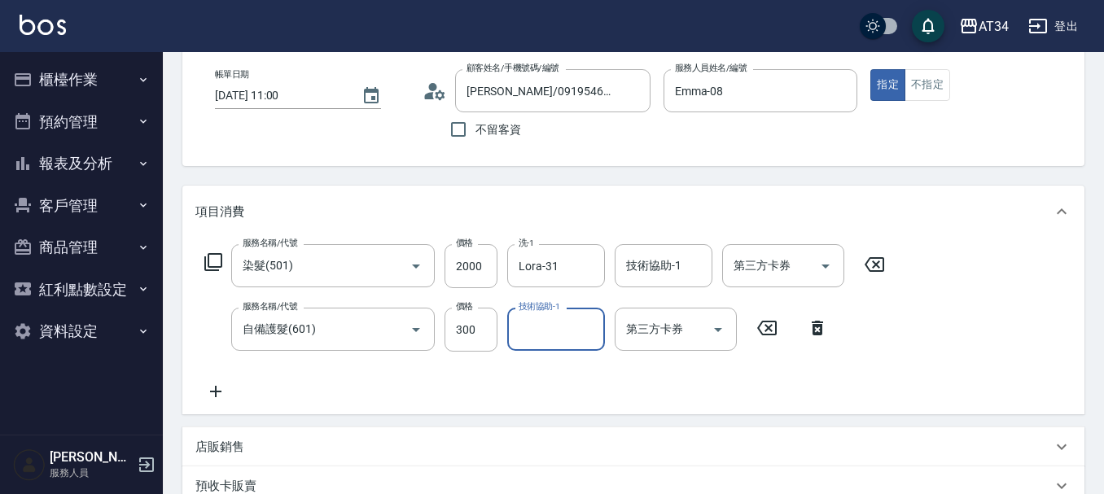
click at [217, 392] on icon at bounding box center [215, 391] width 11 height 11
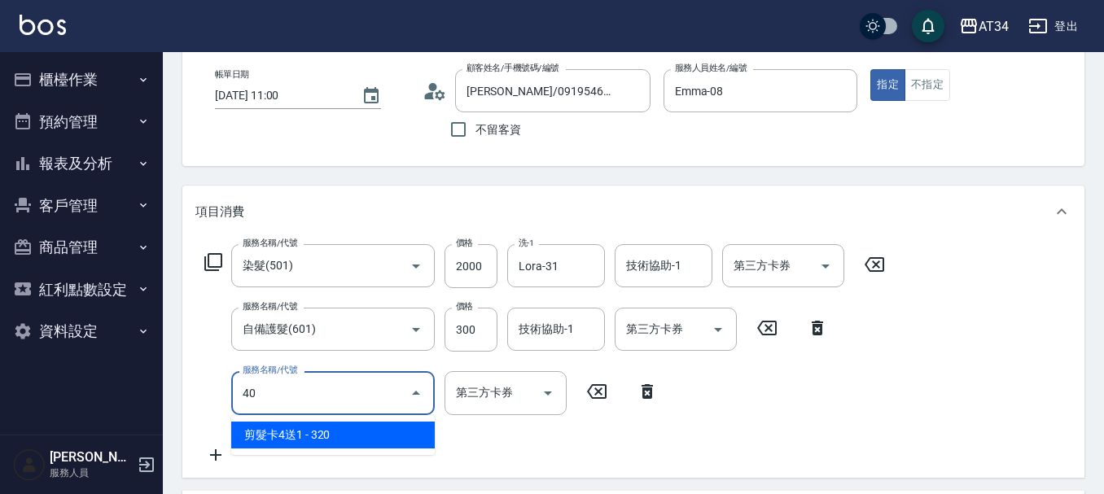
type input "401"
type input "250"
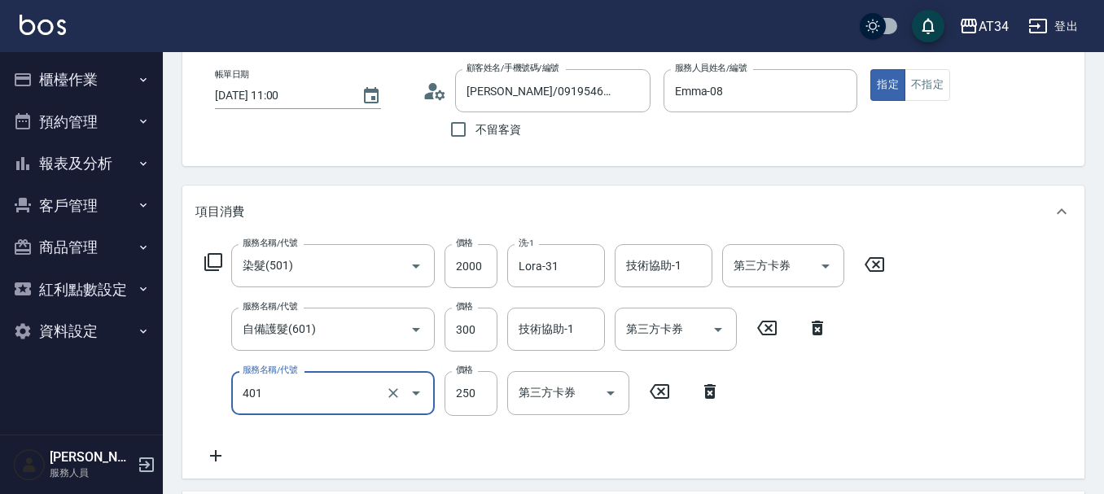
type input "剪髮(401)"
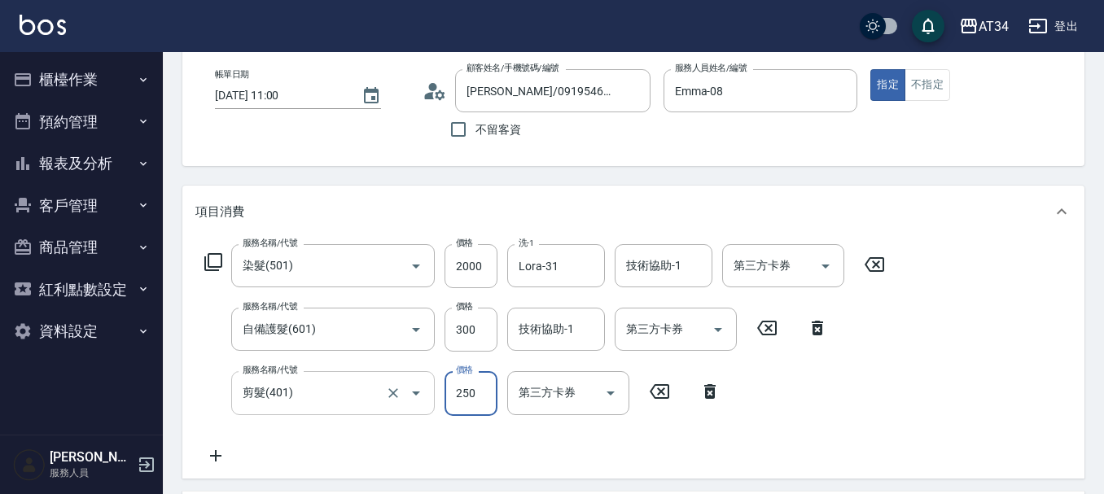
type input "230"
type input "50"
type input "280"
type input "500"
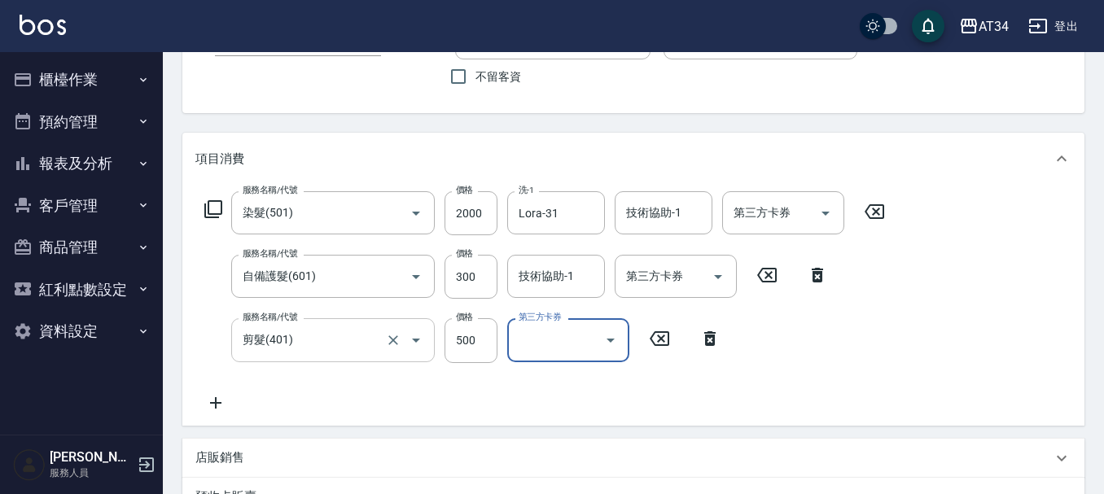
scroll to position [163, 0]
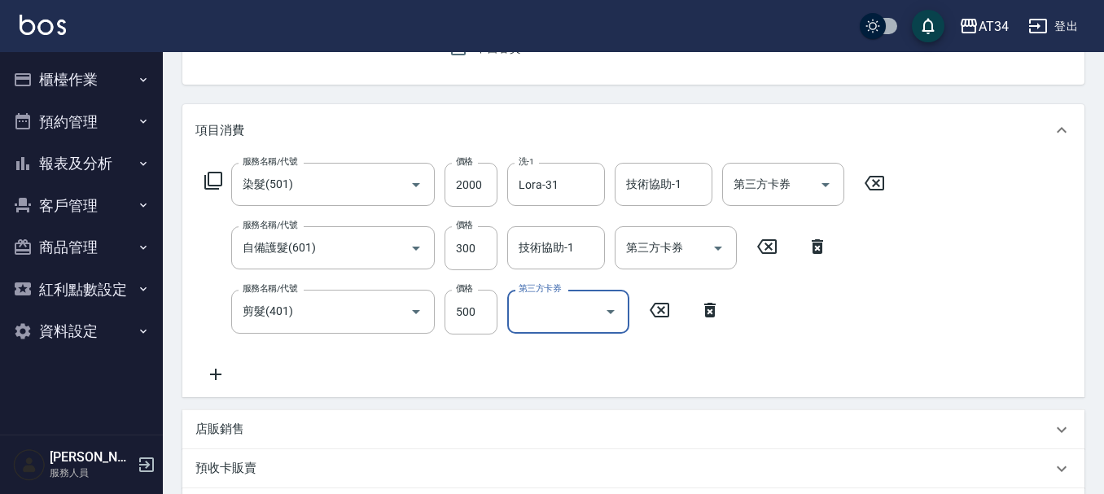
click at [213, 182] on icon at bounding box center [214, 181] width 20 height 20
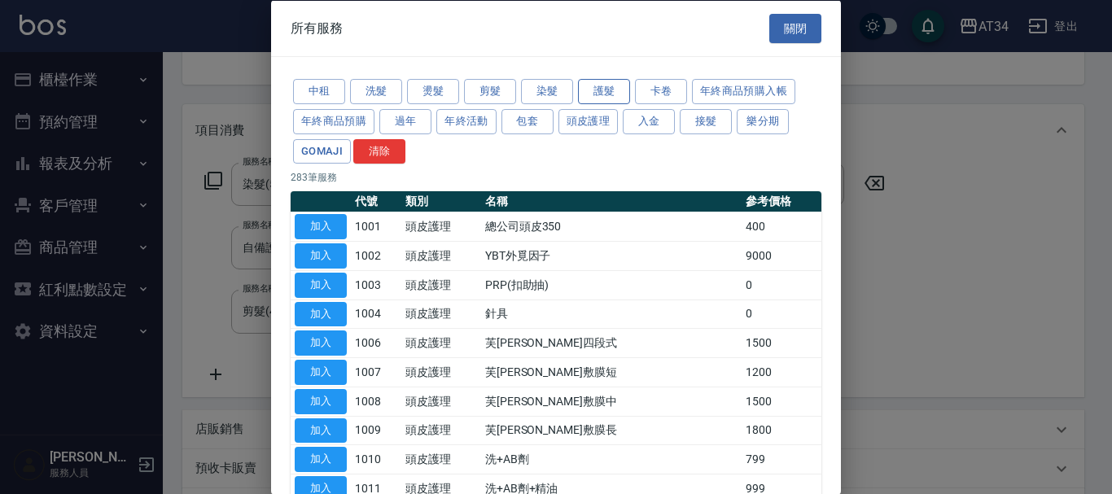
click at [613, 89] on button "護髮" at bounding box center [604, 91] width 52 height 25
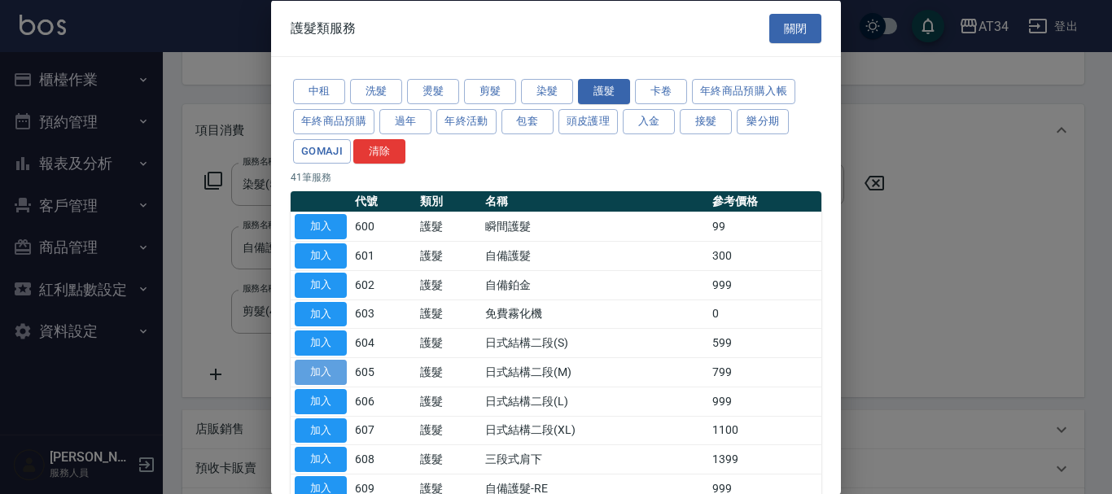
click at [322, 374] on button "加入" at bounding box center [321, 372] width 52 height 25
type input "350"
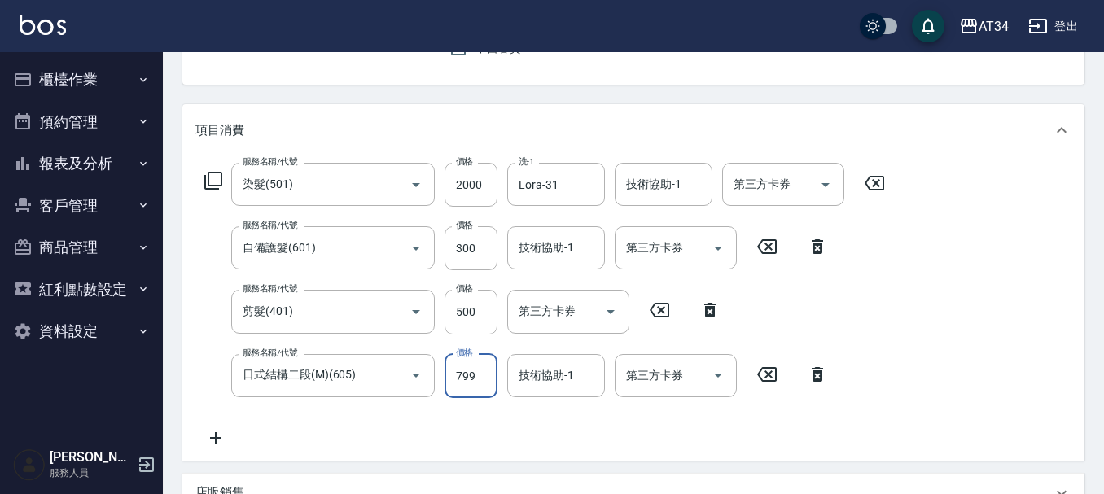
click at [486, 379] on input "799" at bounding box center [471, 376] width 53 height 44
type input "7"
type input "280"
type input "71"
type input "350"
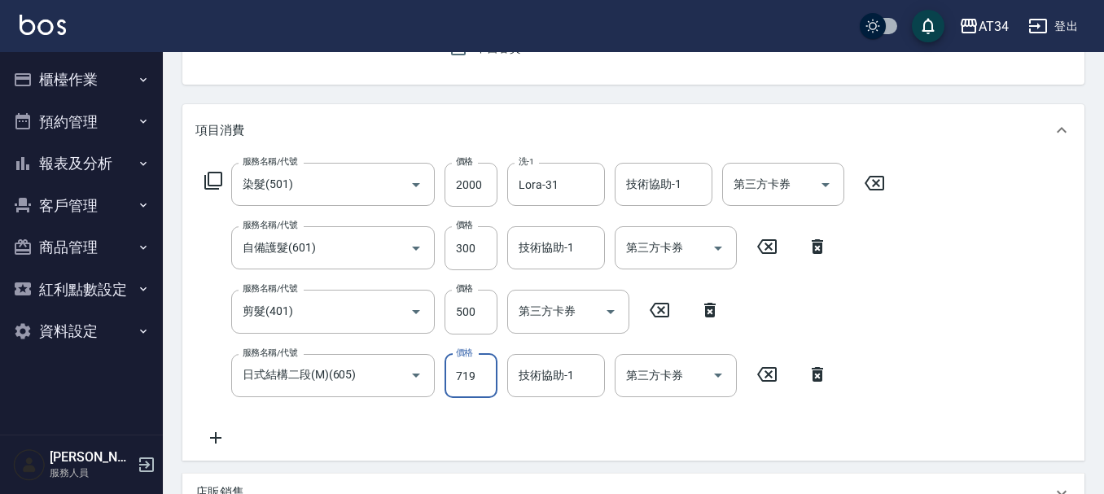
type input "719"
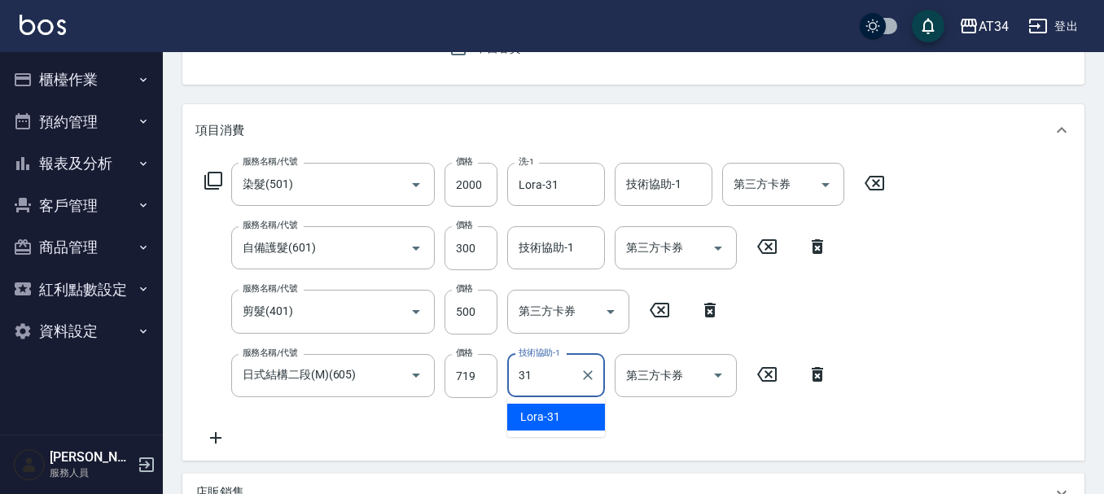
type input "Lora-31"
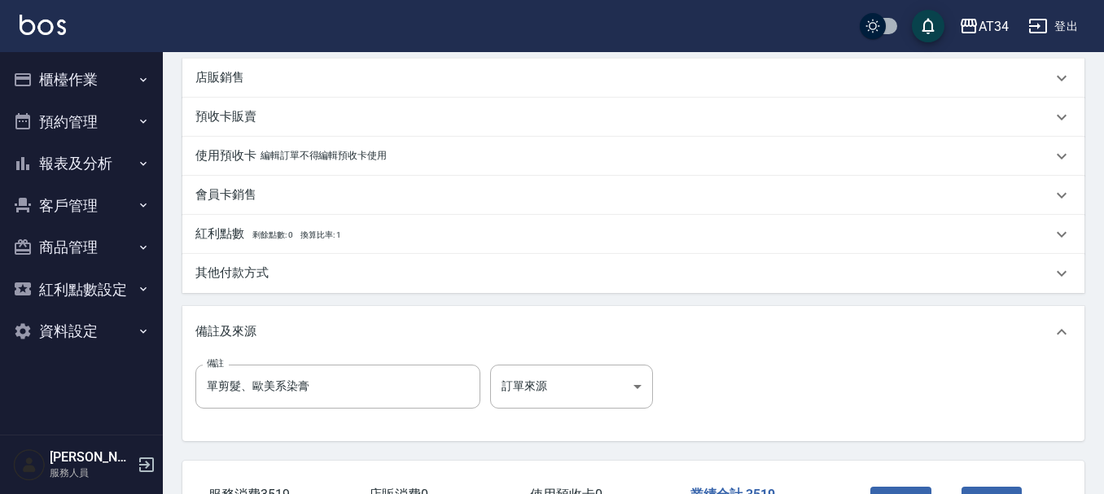
scroll to position [701, 0]
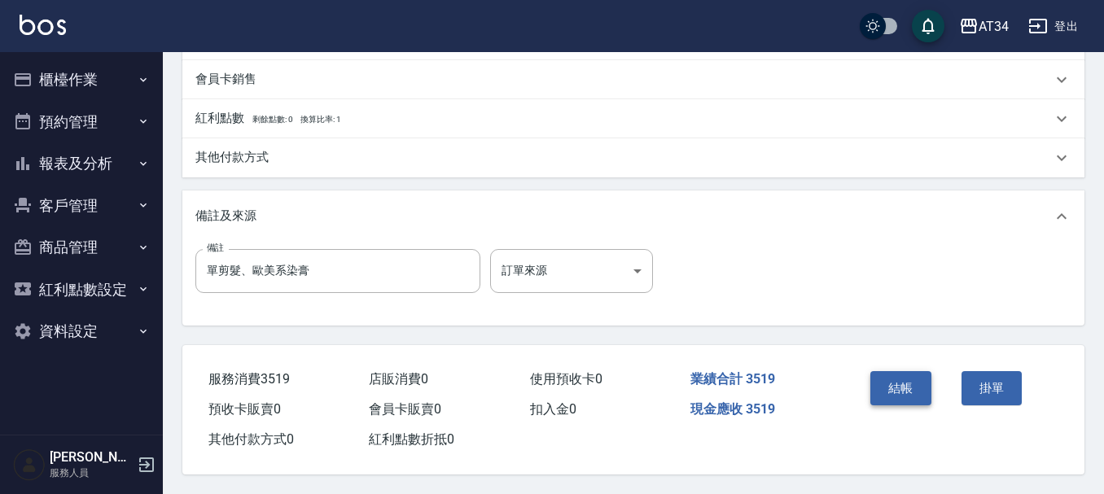
click at [887, 382] on button "結帳" at bounding box center [900, 388] width 61 height 34
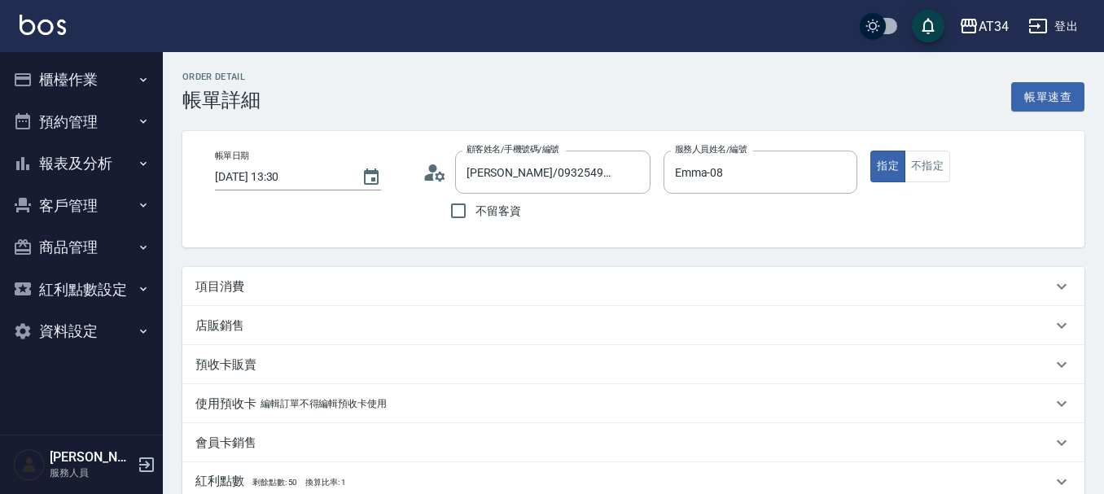
click at [281, 289] on div "項目消費" at bounding box center [623, 286] width 857 height 17
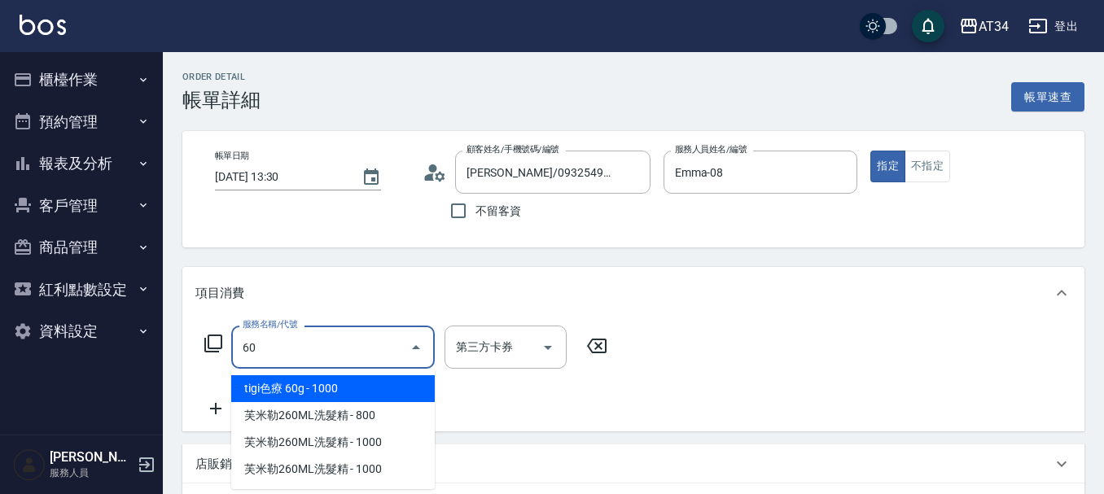
type input "601"
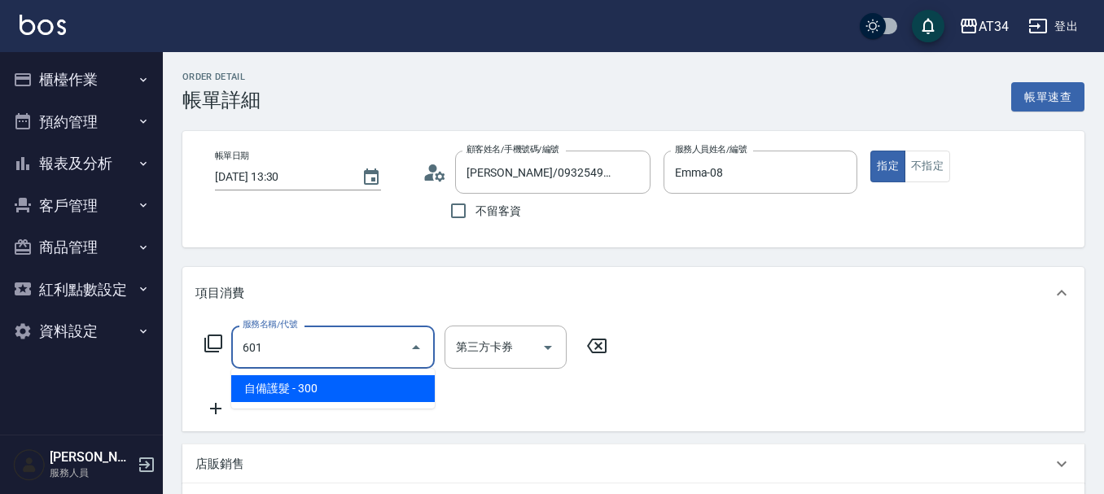
type input "30"
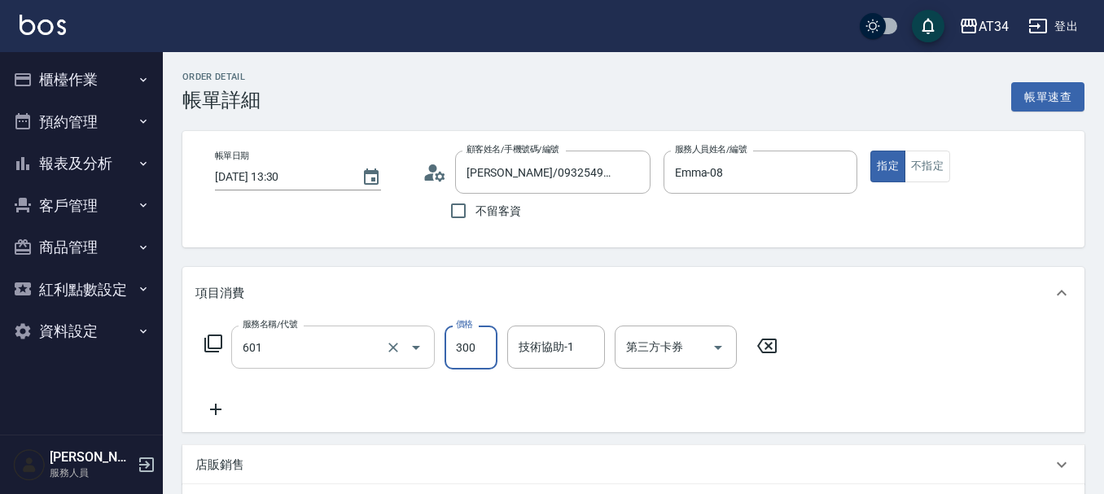
type input "自備護髮(601)"
click at [209, 412] on icon at bounding box center [215, 410] width 41 height 20
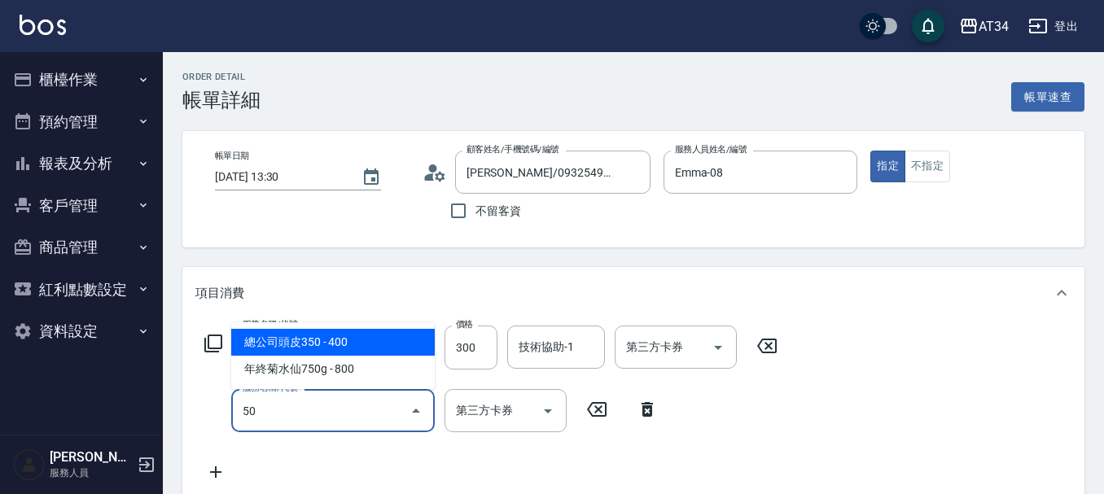
type input "503"
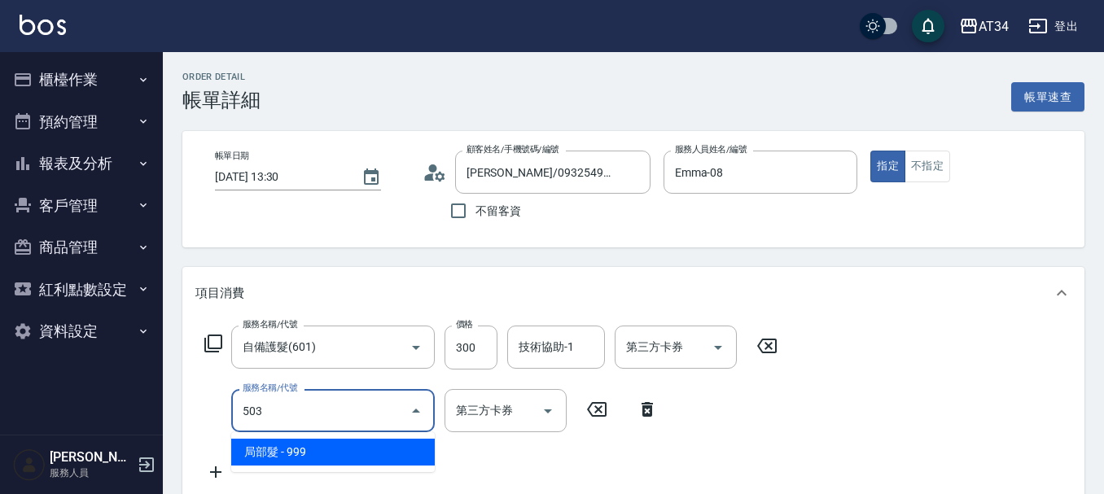
type input "120"
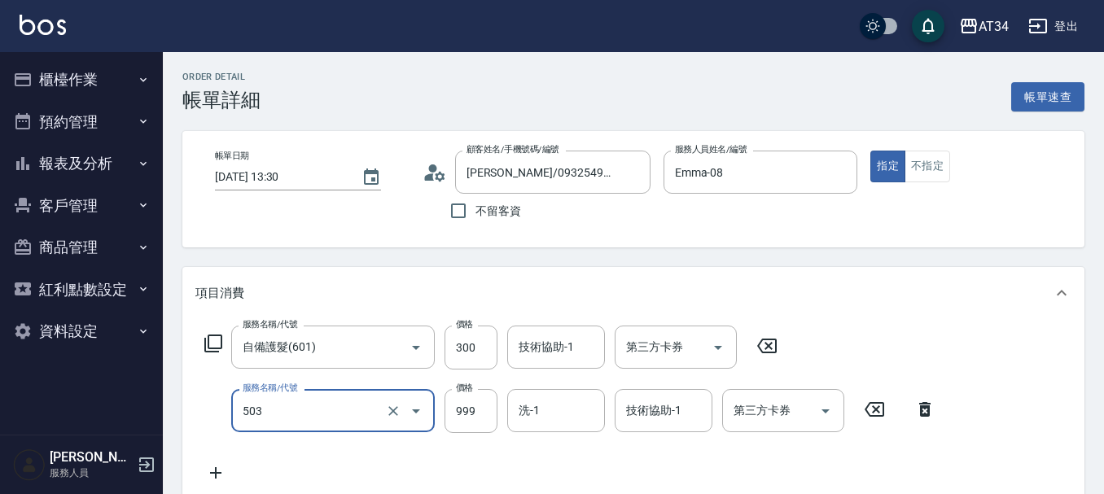
type input "局部髮(503)"
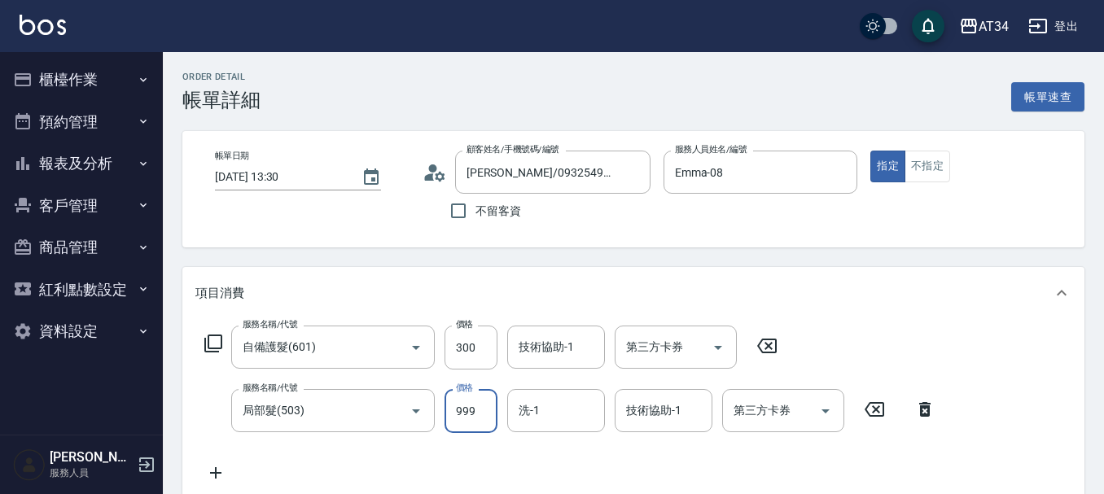
type input "30"
type input "10"
type input "40"
type input "100"
type input "130"
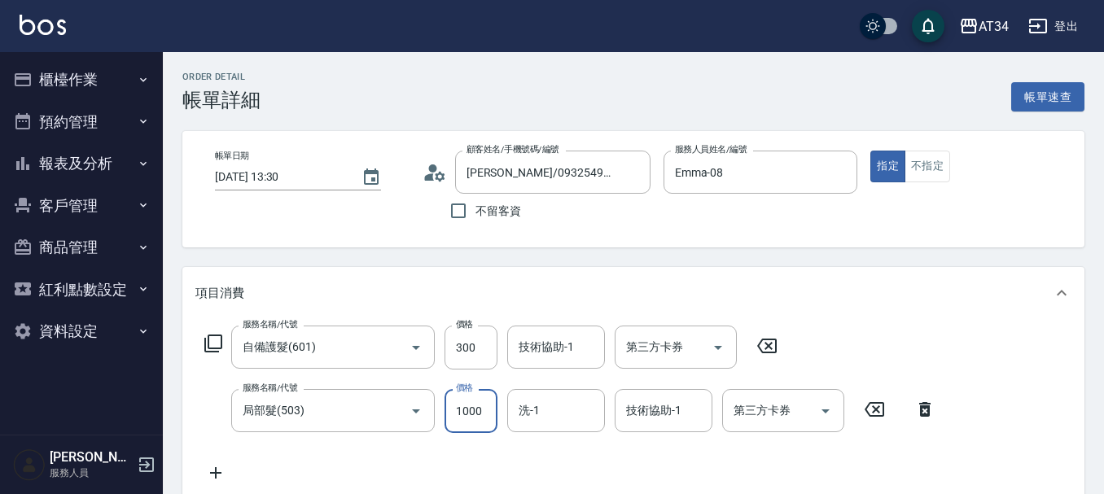
type input "1000"
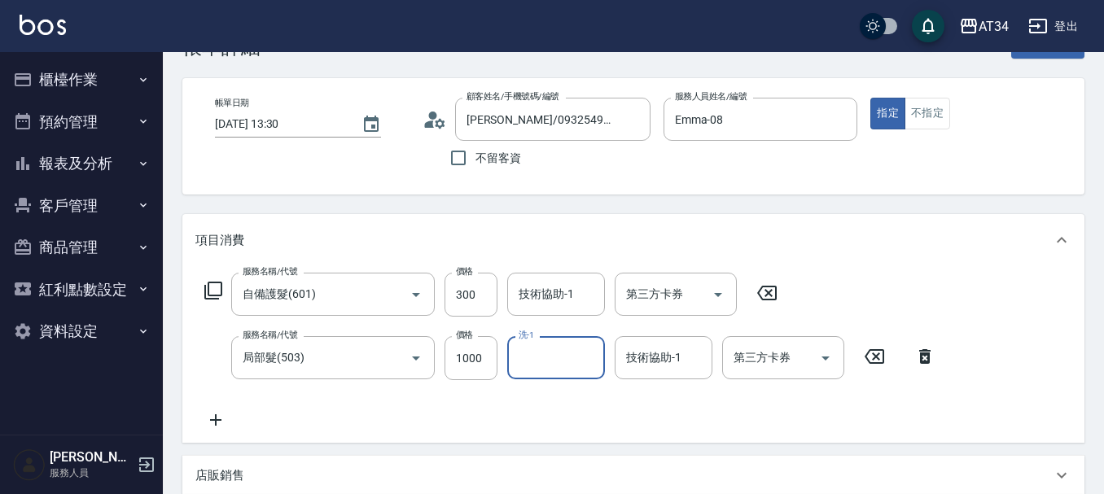
scroll to position [81, 0]
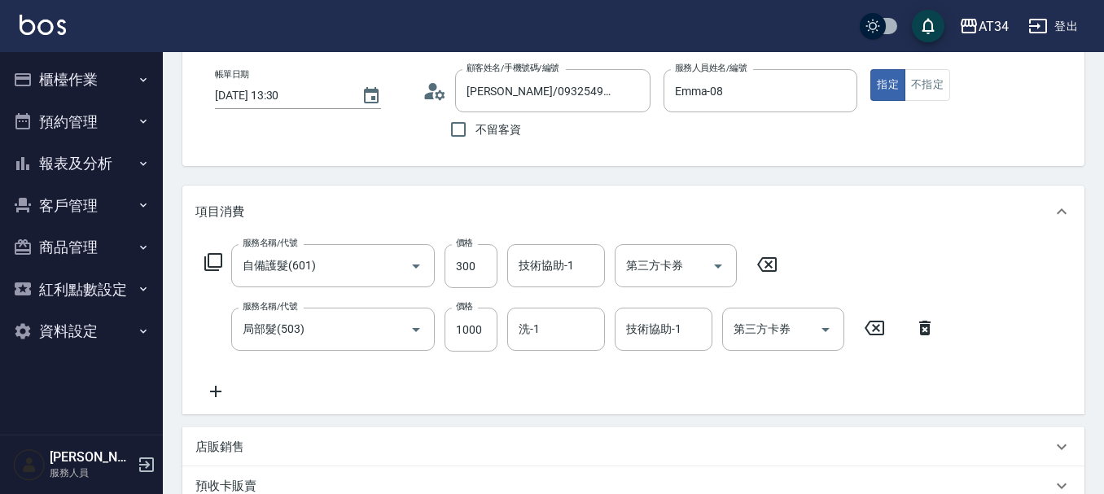
click at [212, 397] on icon at bounding box center [215, 392] width 41 height 20
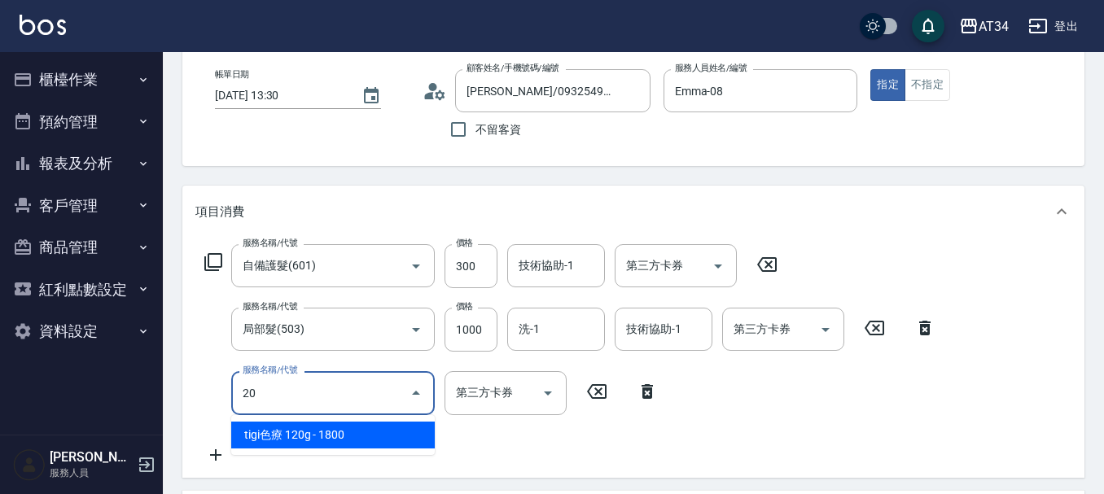
type input "201"
type input "160"
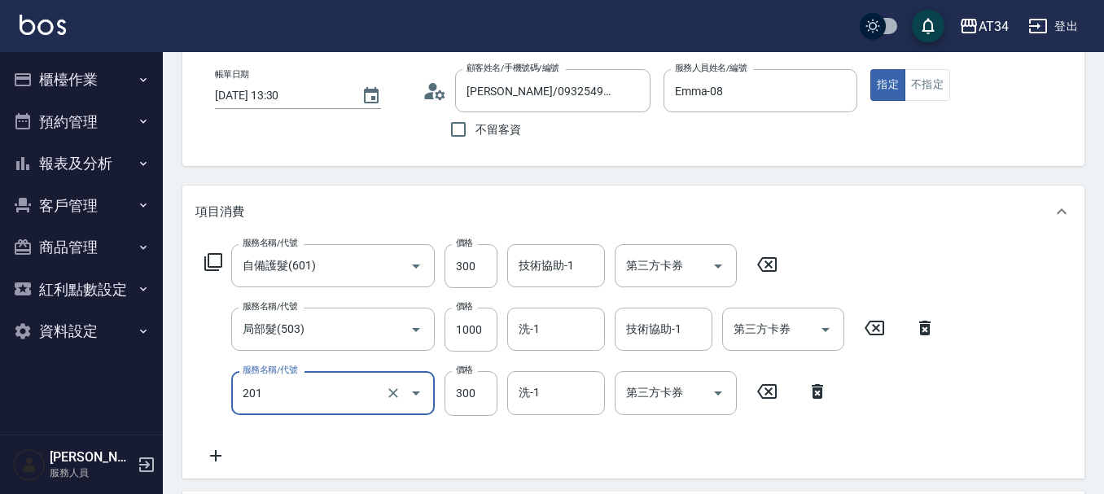
type input "洗髮(201)"
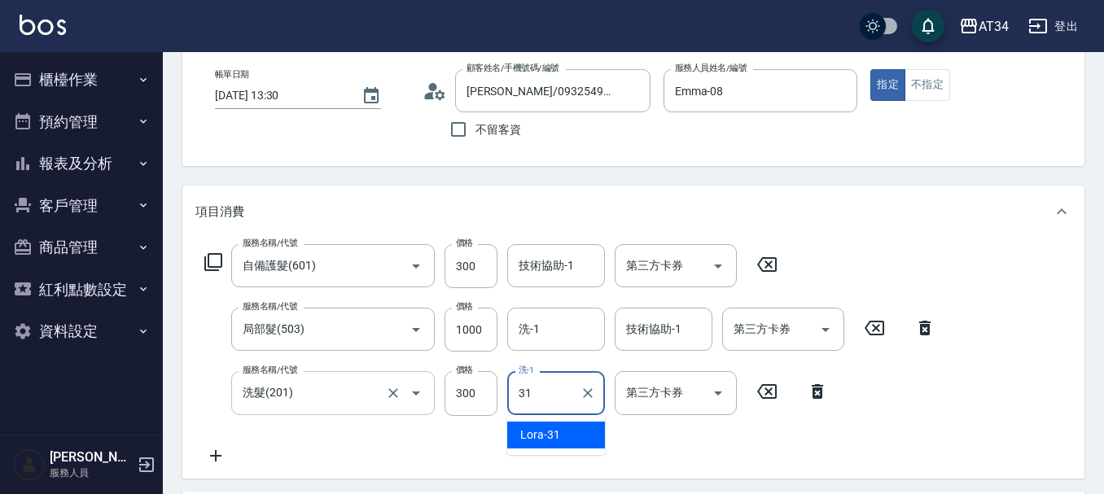
type input "Lora-31"
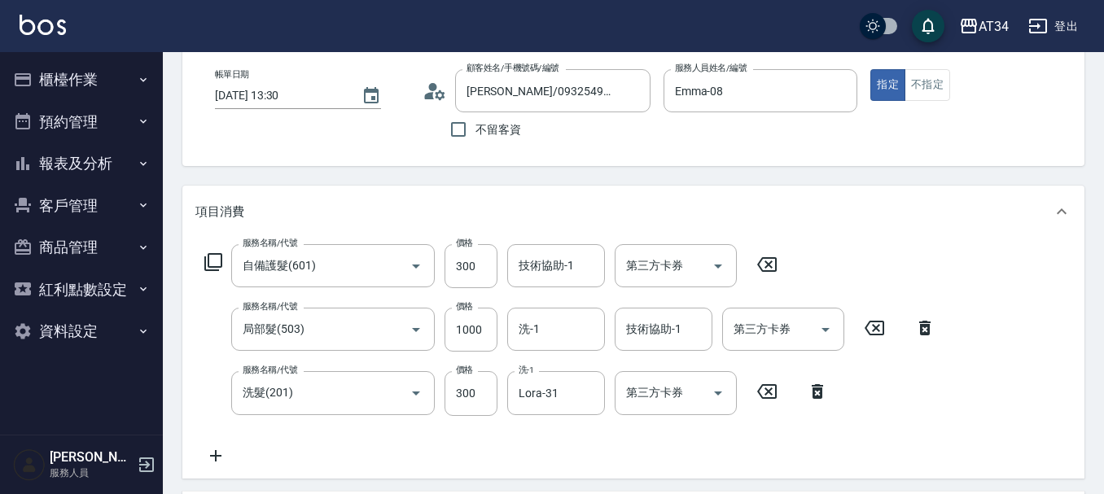
click at [217, 458] on icon at bounding box center [215, 456] width 41 height 20
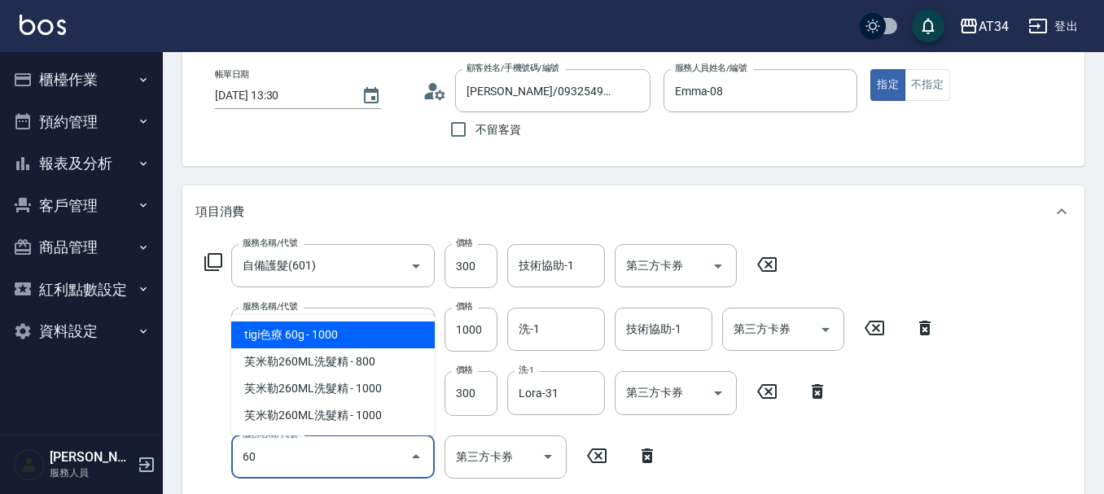
type input "602"
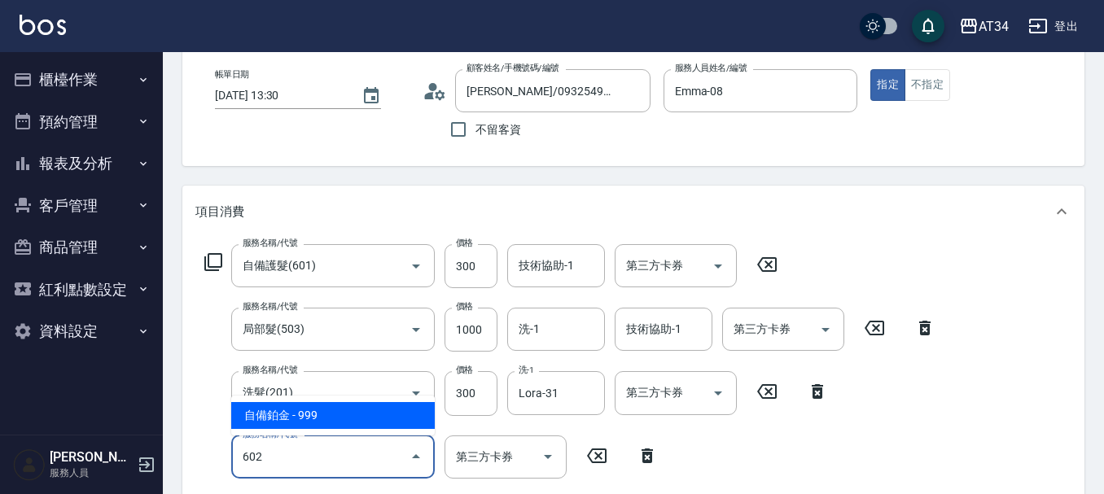
type input "250"
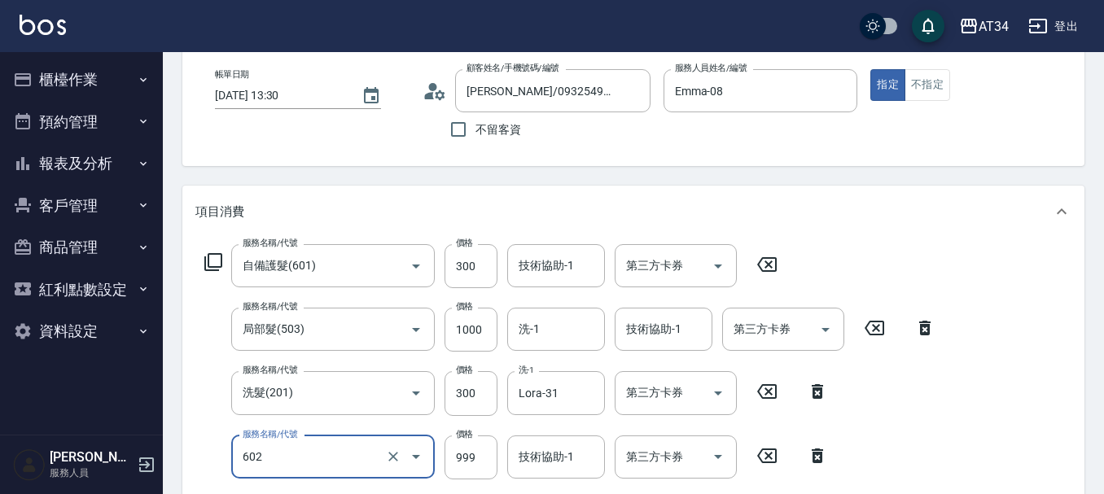
type input "自備鉑金(602)"
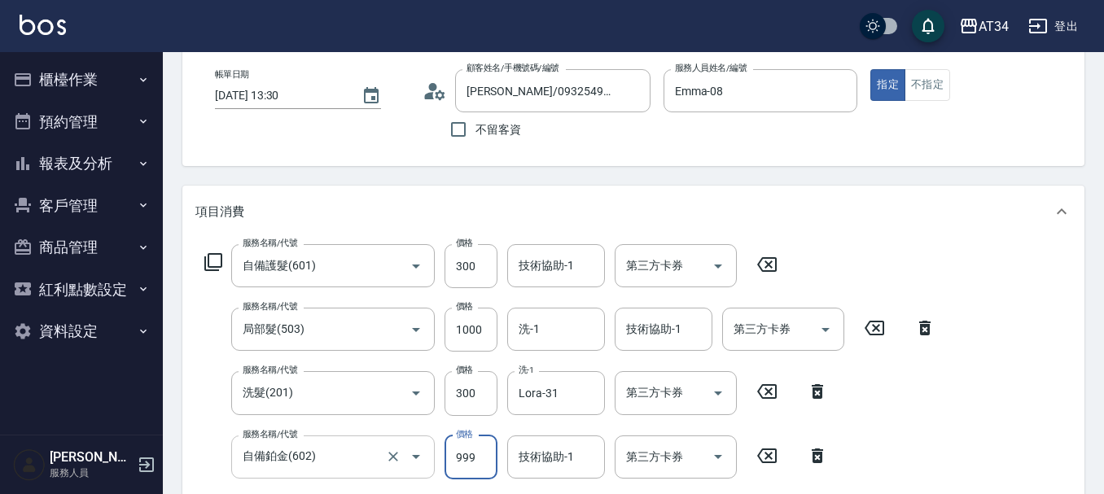
type input "160"
type input "17"
type input "170"
type input "330"
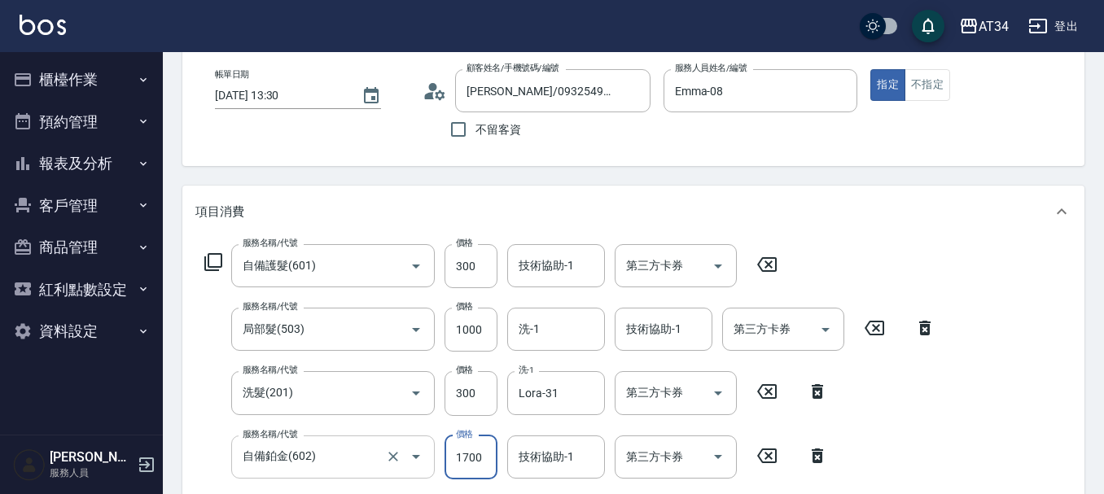
type input "1700"
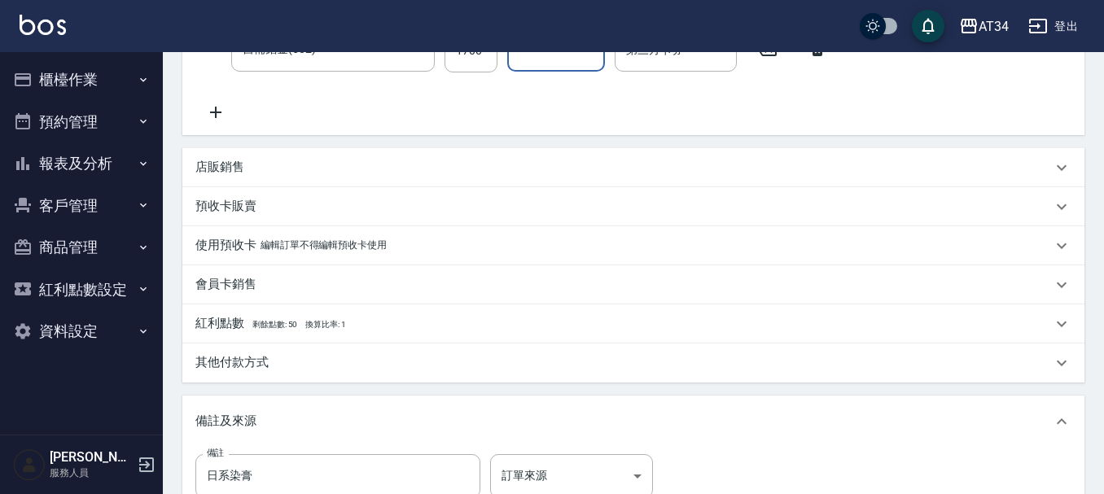
scroll to position [701, 0]
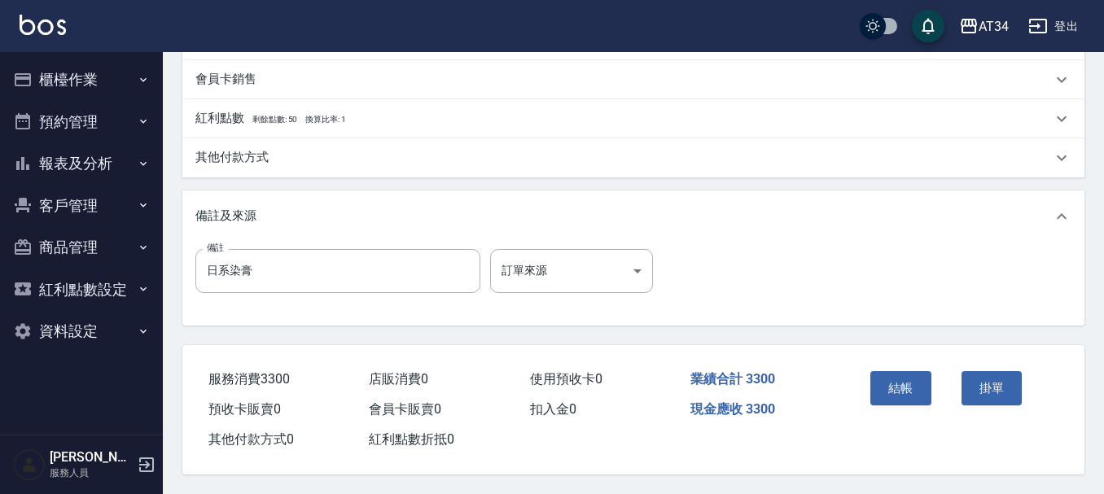
click at [303, 162] on div "其他付款方式" at bounding box center [633, 157] width 902 height 39
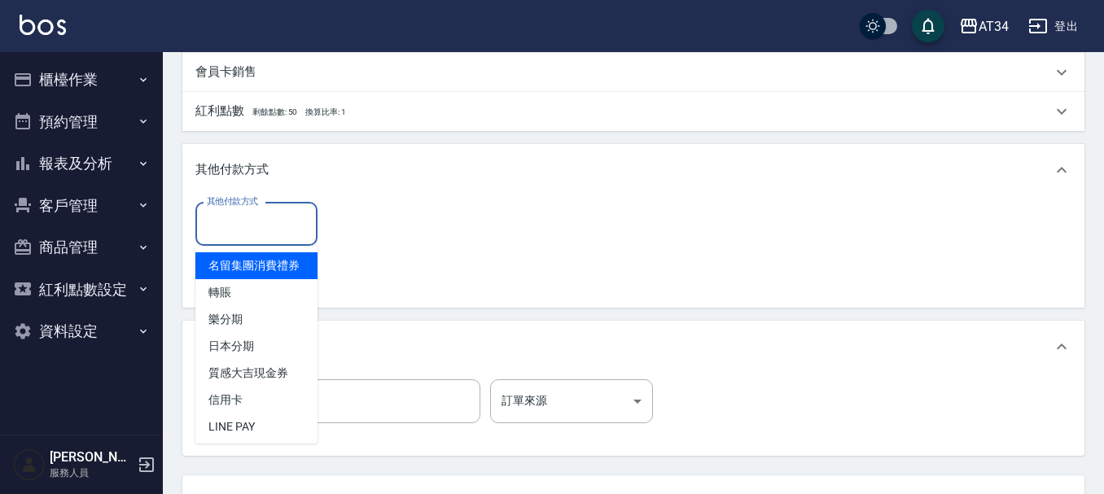
click at [246, 230] on input "其他付款方式" at bounding box center [256, 224] width 107 height 29
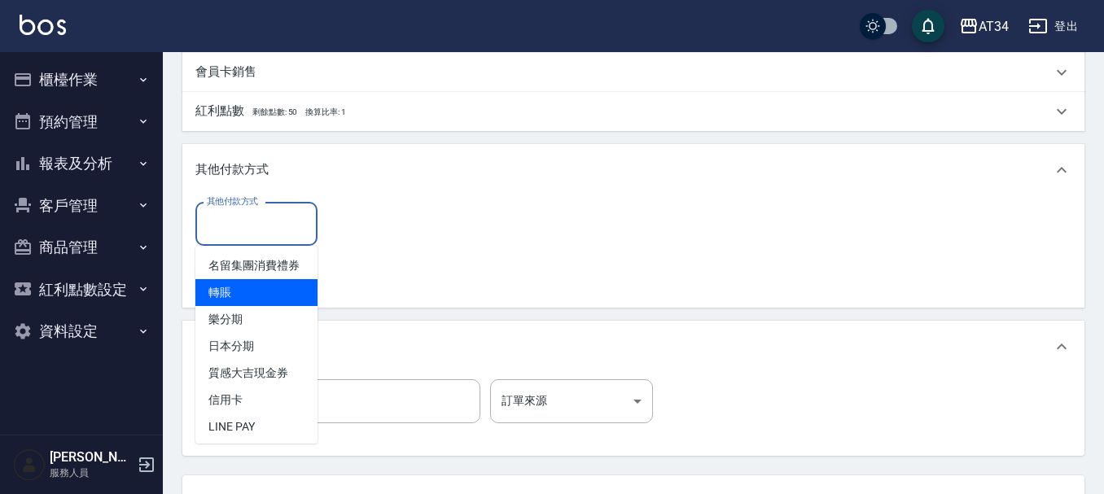
click at [255, 306] on span "轉賬" at bounding box center [256, 292] width 122 height 27
type input "轉賬"
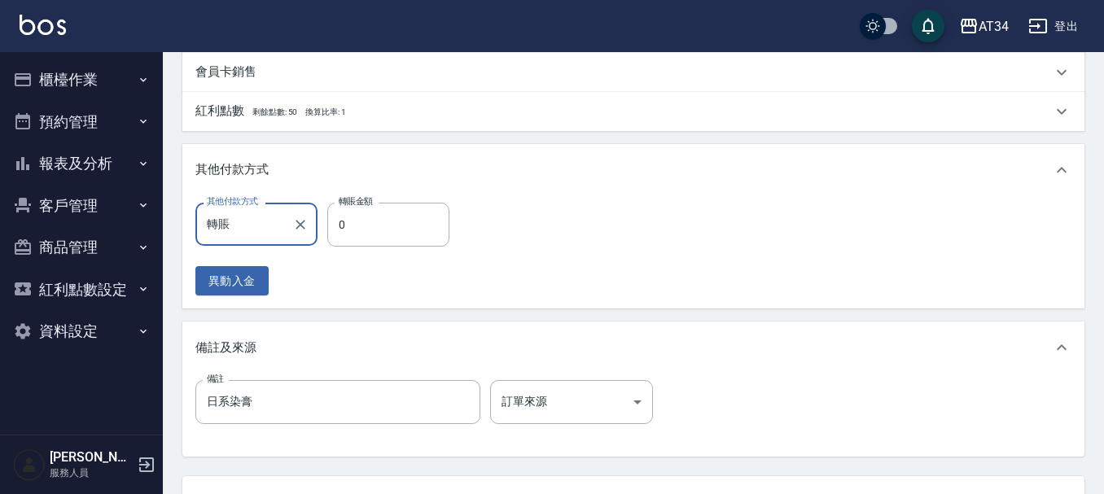
click at [392, 200] on div "其他付款方式 轉賬 其他付款方式 轉賬金額 0 轉賬金額 異動入金" at bounding box center [633, 252] width 902 height 113
click at [373, 214] on input "0" at bounding box center [388, 225] width 122 height 44
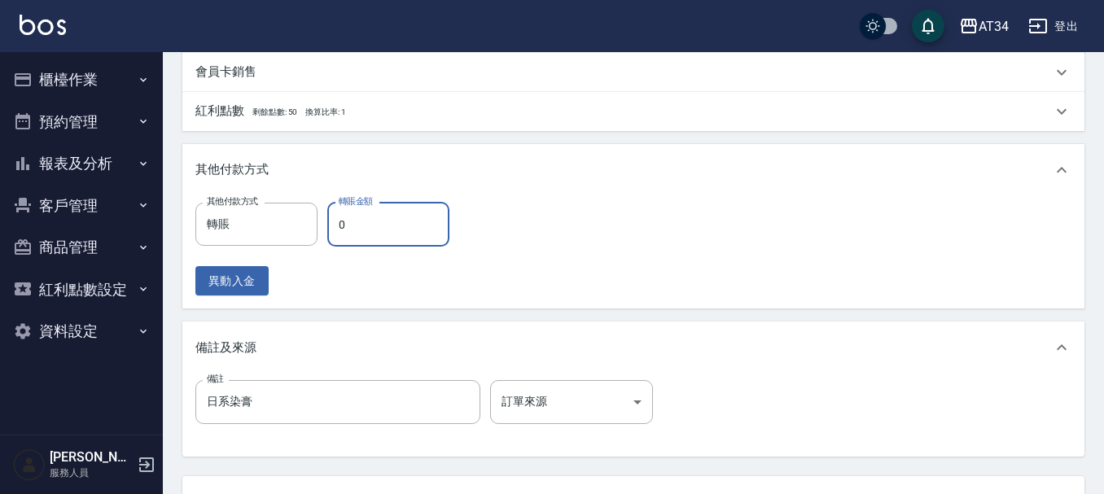
type input "3"
type input "320"
type input "33"
type input "290"
type input "330"
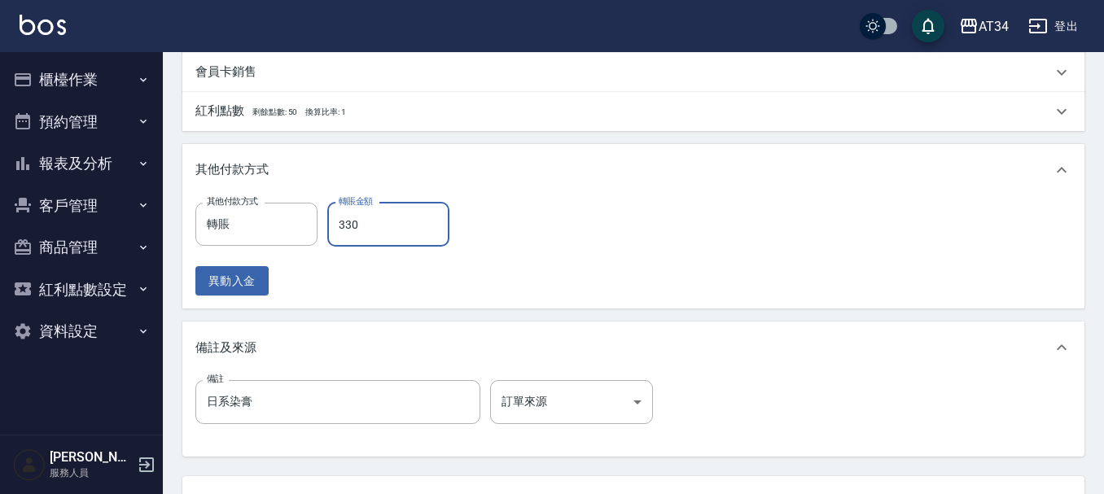
type input "0"
type input "3300"
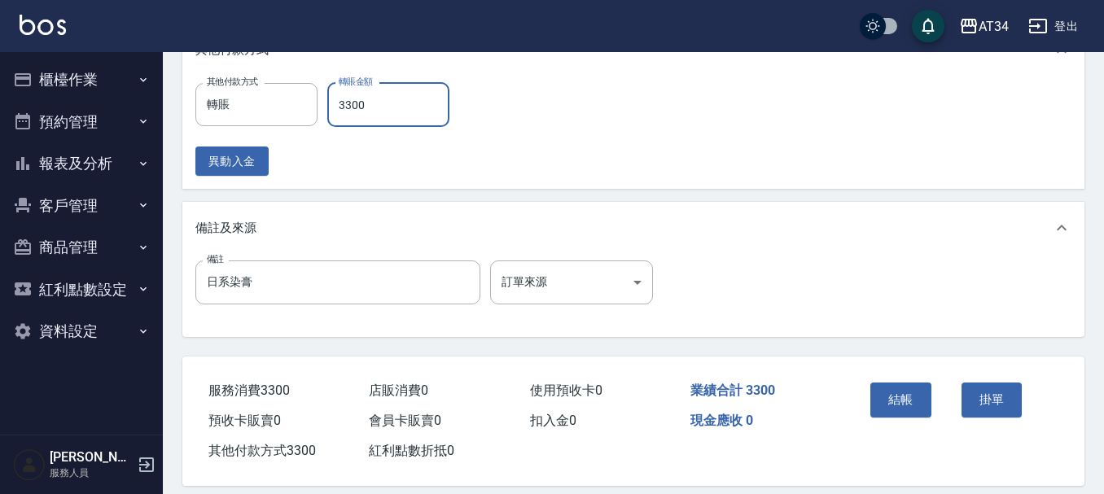
scroll to position [840, 0]
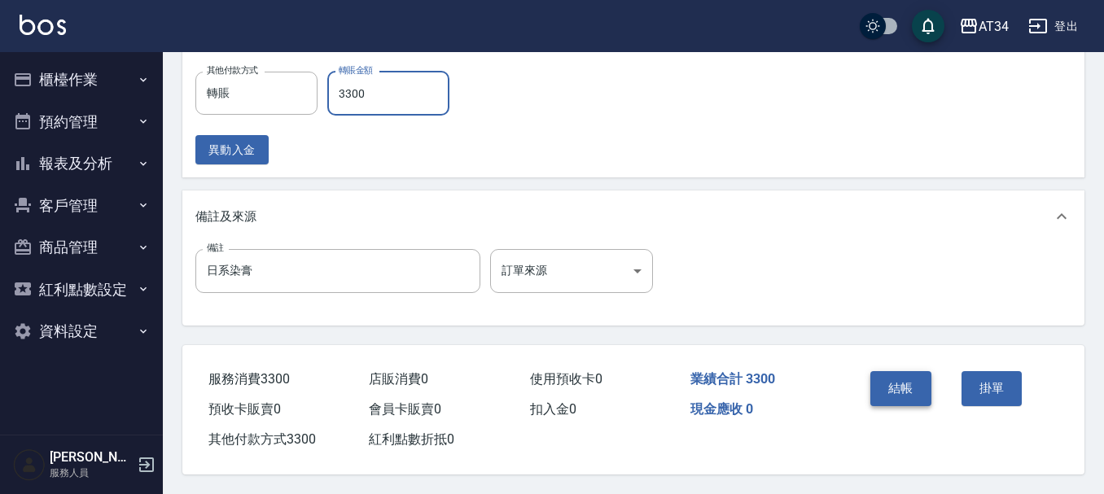
click at [893, 374] on button "結帳" at bounding box center [900, 388] width 61 height 34
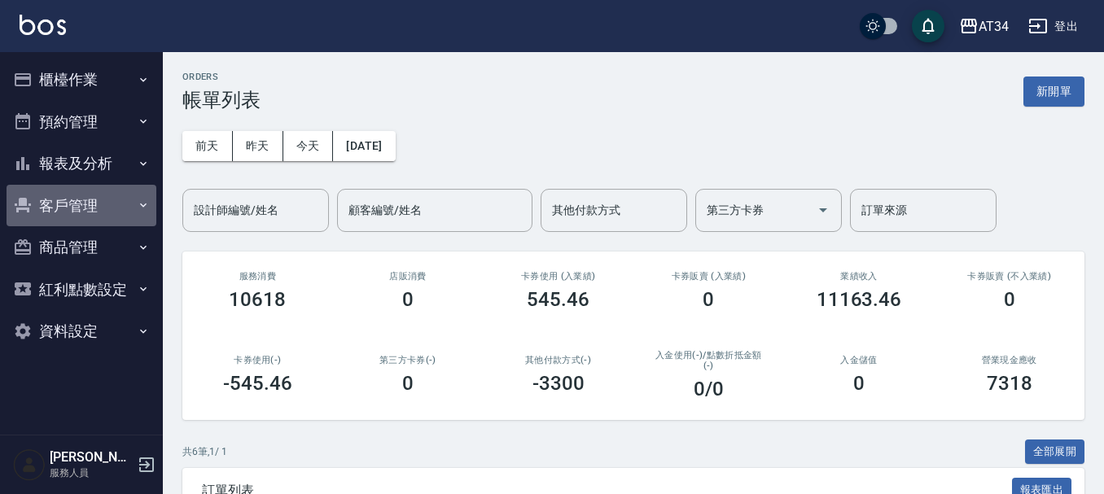
click at [65, 196] on button "客戶管理" at bounding box center [82, 206] width 150 height 42
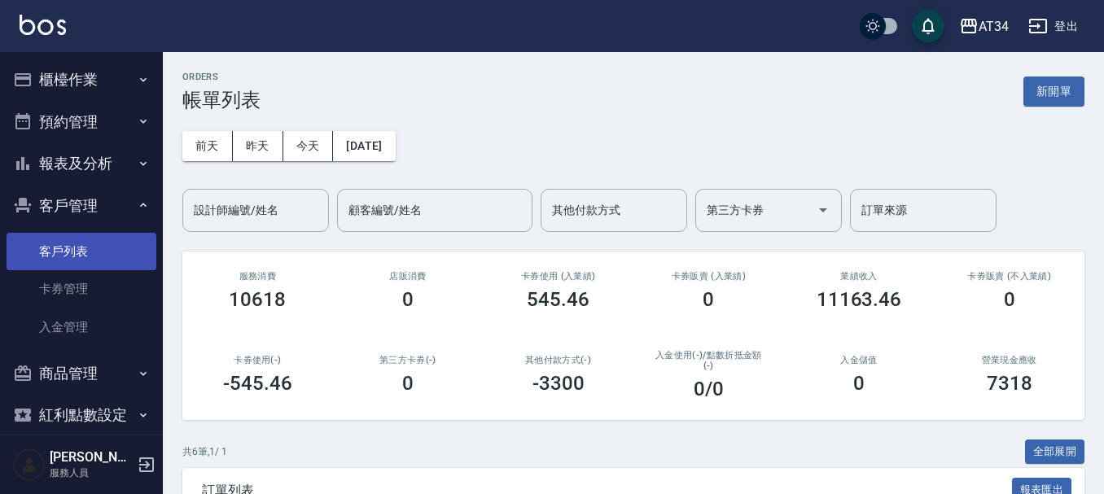
click at [63, 245] on link "客戶列表" at bounding box center [82, 251] width 150 height 37
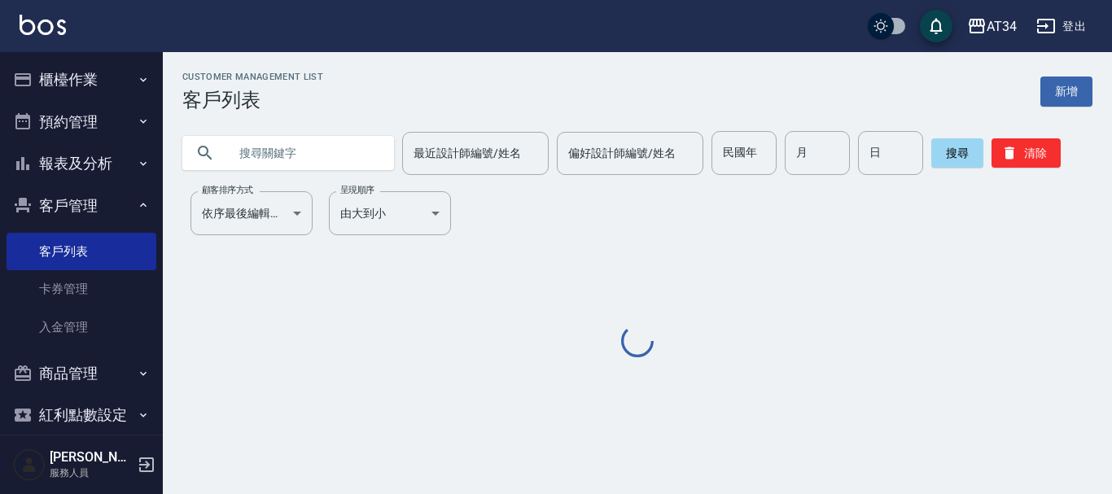
click at [263, 151] on input "text" at bounding box center [304, 153] width 153 height 44
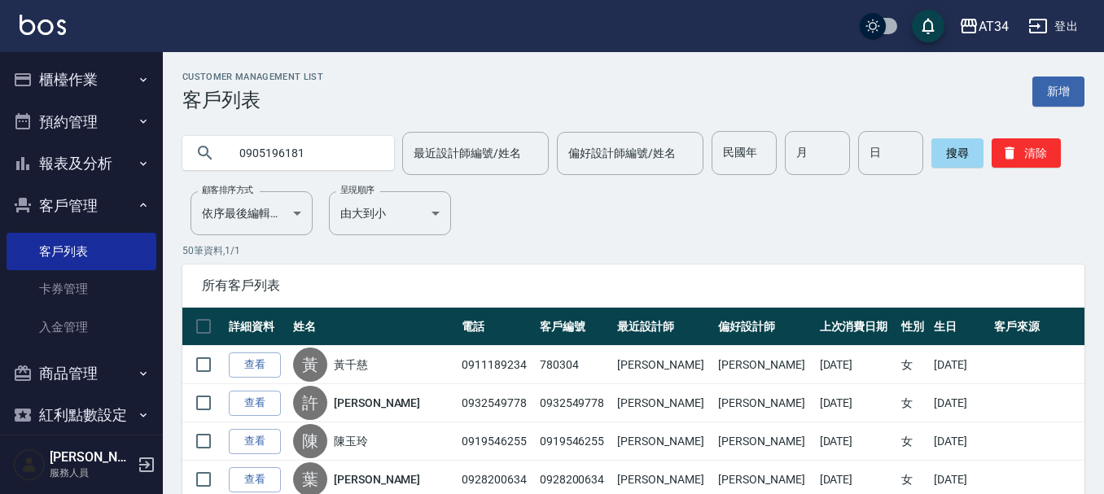
type input "0905196181"
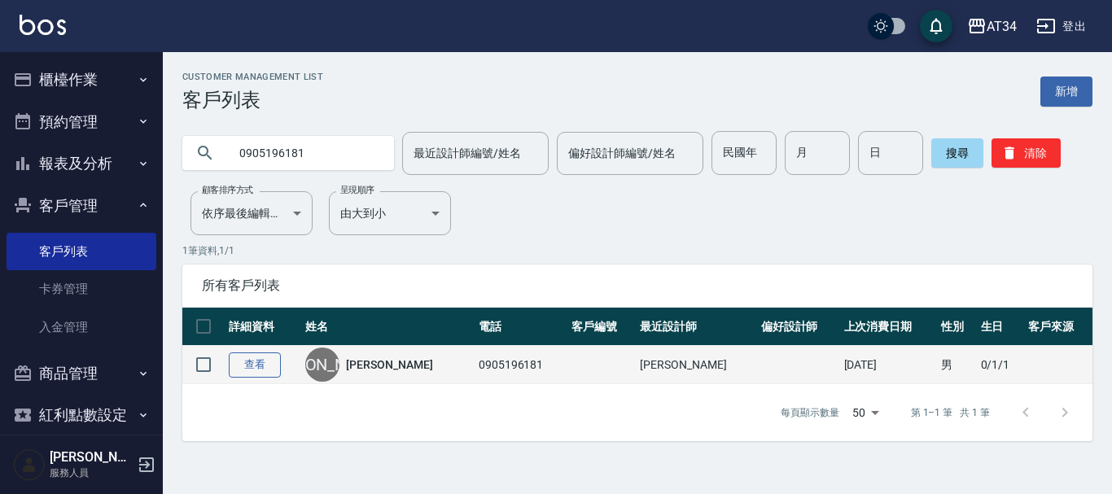
click at [265, 365] on link "查看" at bounding box center [255, 365] width 52 height 25
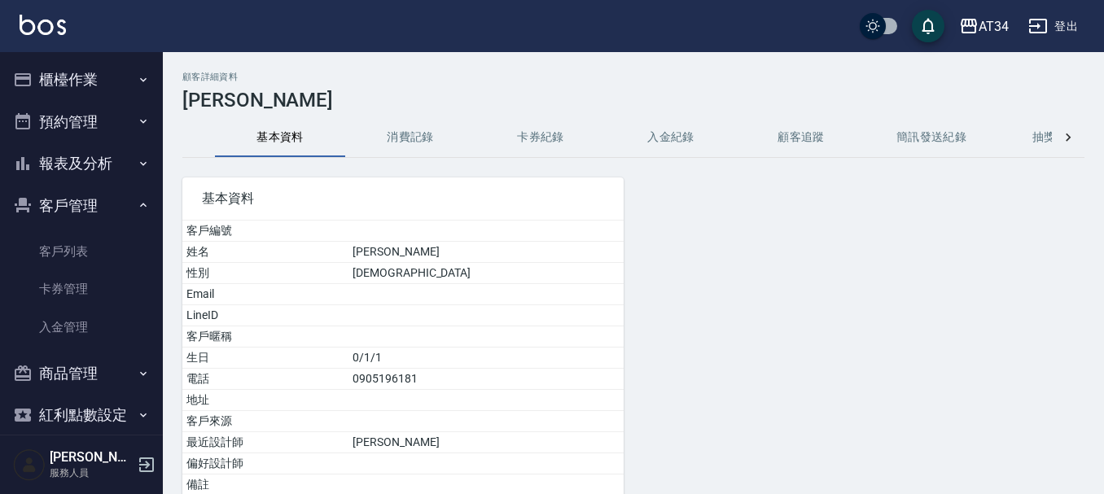
click at [431, 150] on button "消費記錄" at bounding box center [410, 137] width 130 height 39
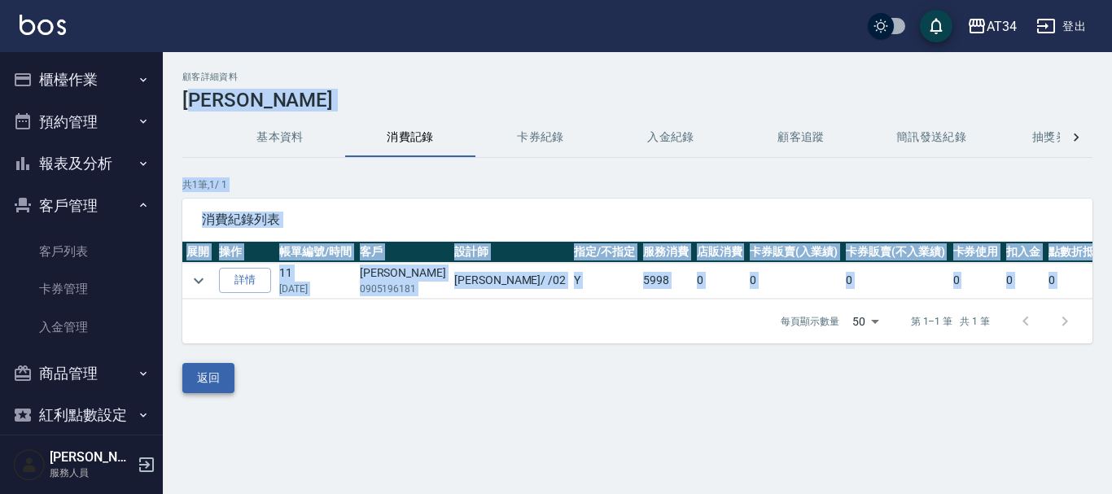
drag, startPoint x: 275, startPoint y: 98, endPoint x: 210, endPoint y: 389, distance: 298.7
click at [217, 379] on div "顧客詳細資料 俞 基本資料 消費記錄 卡券紀錄 入金紀錄 顧客追蹤 簡訊發送紀錄 抽獎券紀錄 共 1 筆, 1 / 1 消費紀錄列表 展開 操作 帳單編號/時…" at bounding box center [637, 233] width 949 height 322
click at [189, 274] on icon "expand row" at bounding box center [199, 281] width 20 height 20
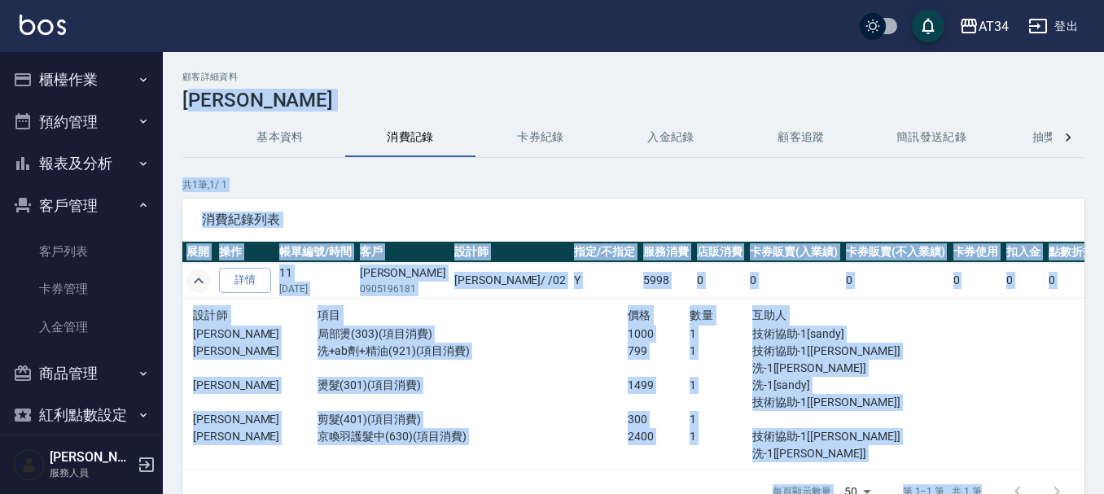
click at [249, 231] on div "消費紀錄列表" at bounding box center [633, 220] width 902 height 42
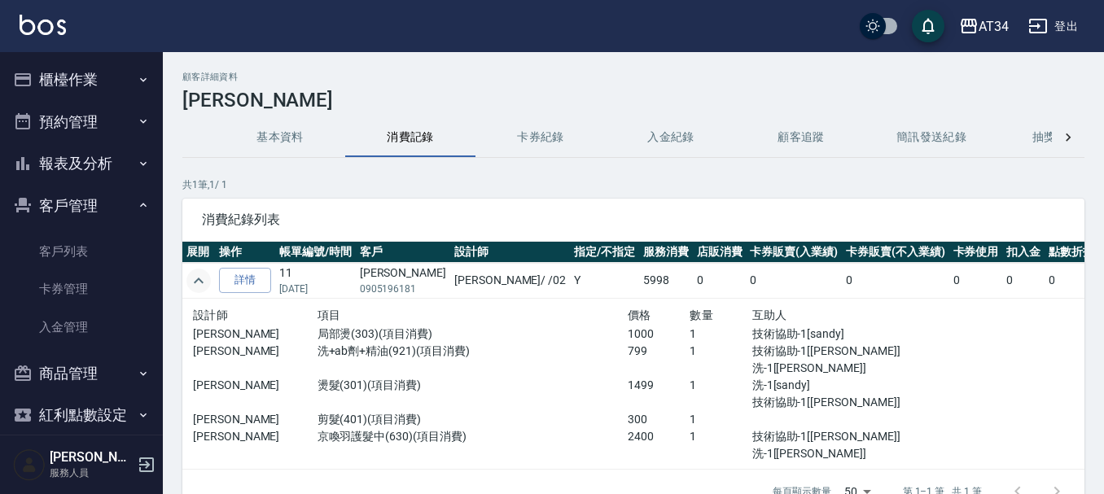
click at [108, 90] on button "櫃檯作業" at bounding box center [82, 80] width 150 height 42
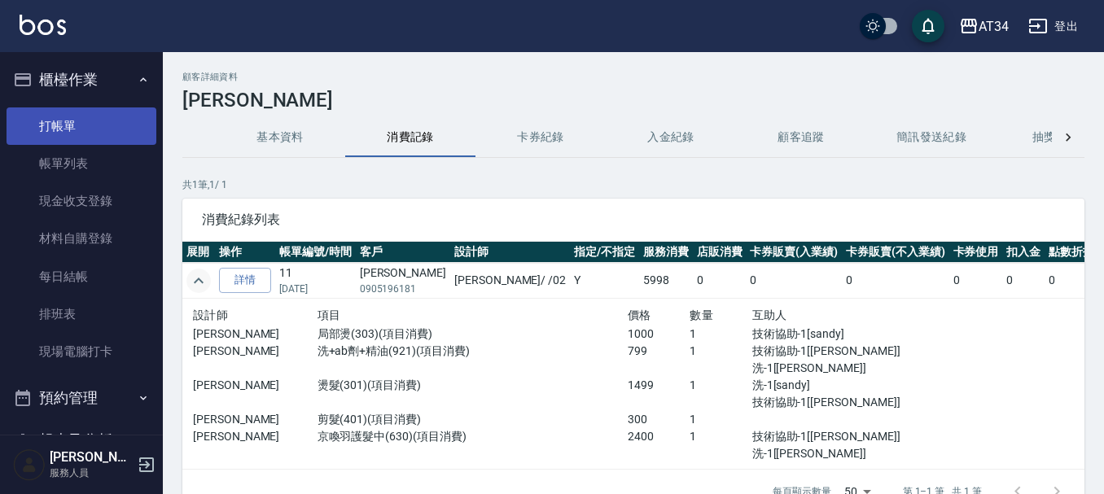
click at [101, 116] on link "打帳單" at bounding box center [82, 125] width 150 height 37
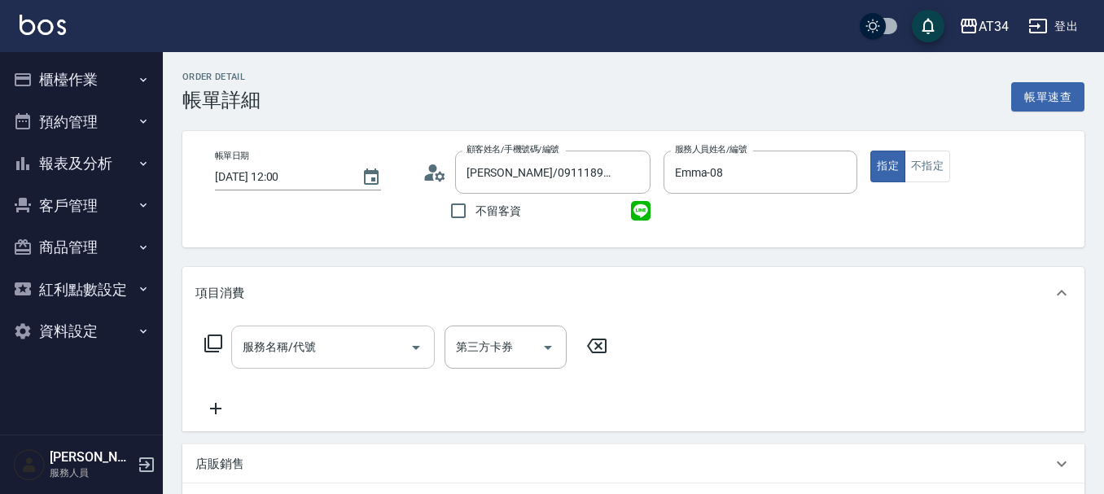
click at [257, 352] on div "服務名稱/代號 服務名稱/代號" at bounding box center [333, 347] width 204 height 43
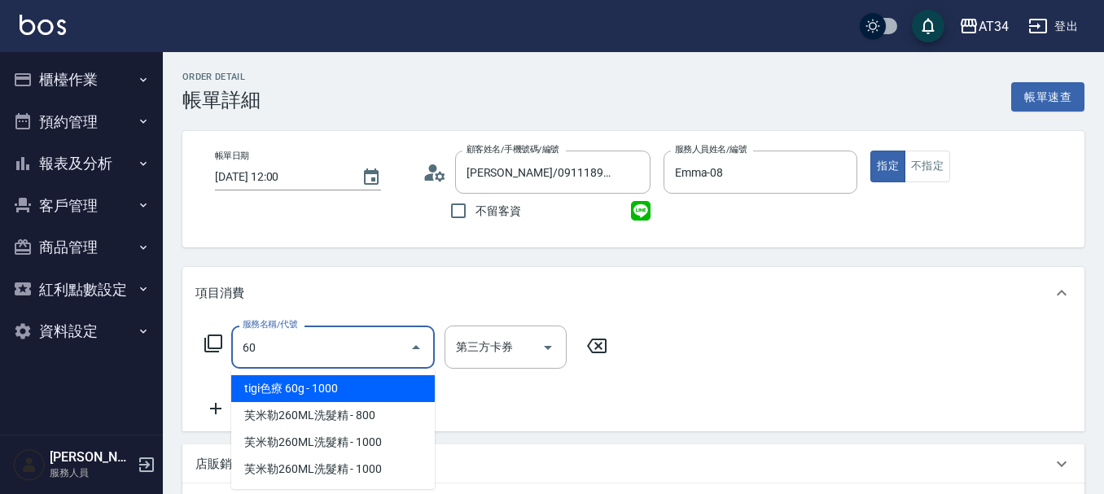
type input "602"
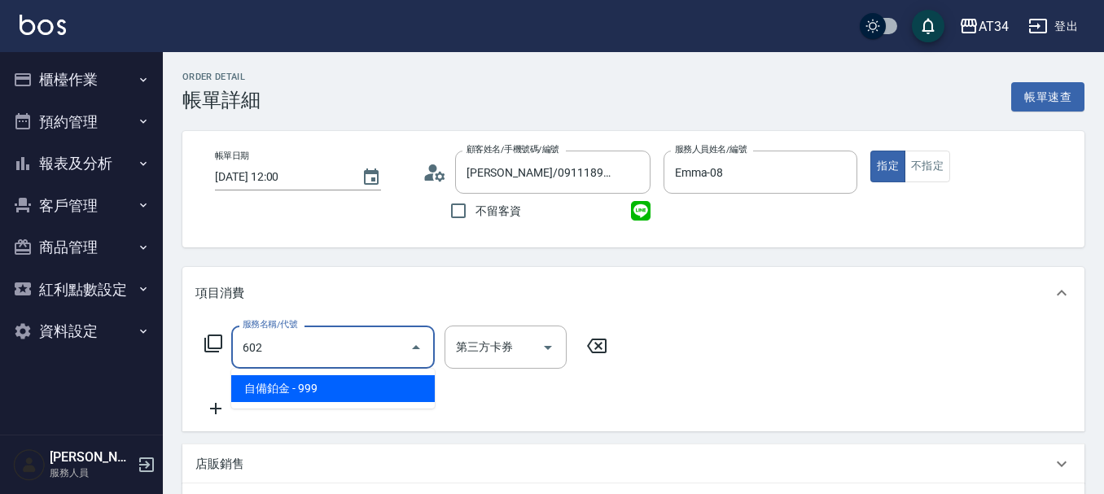
type input "90"
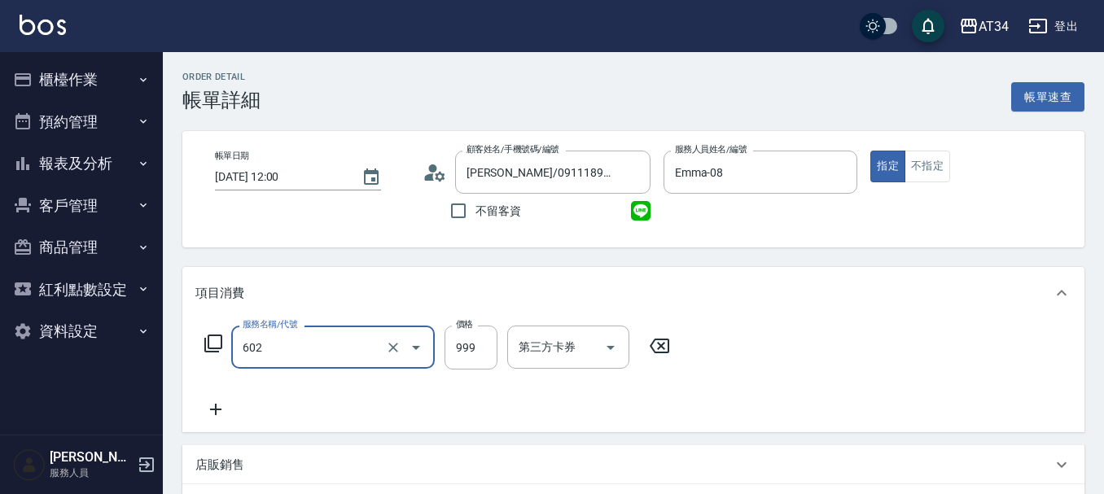
type input "自備鉑金(602)"
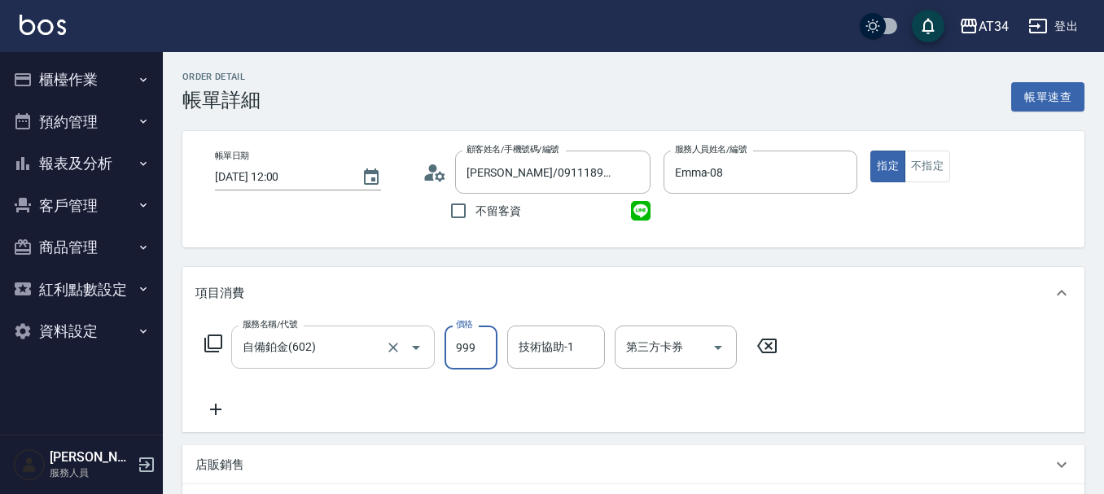
type input "0"
type input "18"
type input "10"
type input "180"
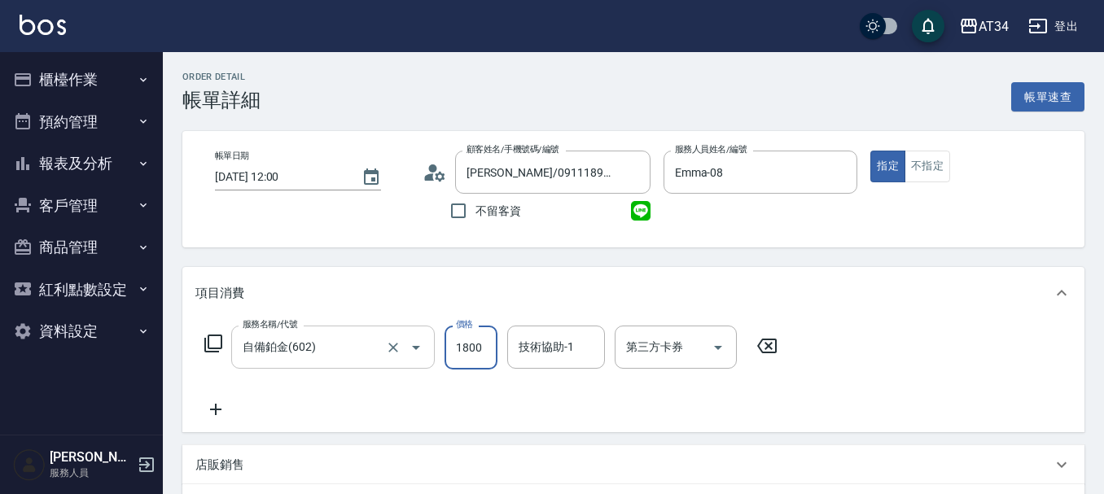
type input "1800"
click at [226, 410] on icon at bounding box center [215, 410] width 41 height 20
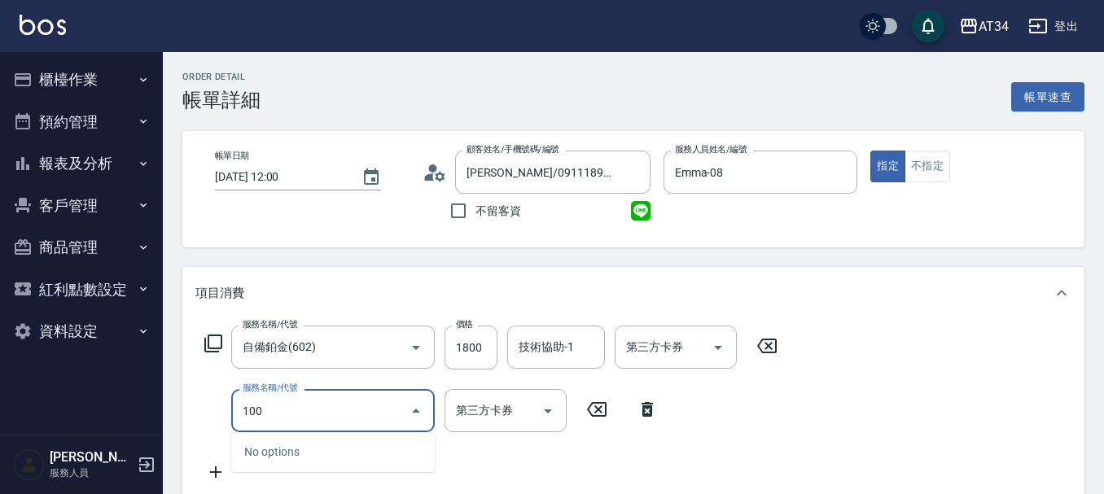
type input "1001"
type input "220"
type input "總公司頭皮350(1001)"
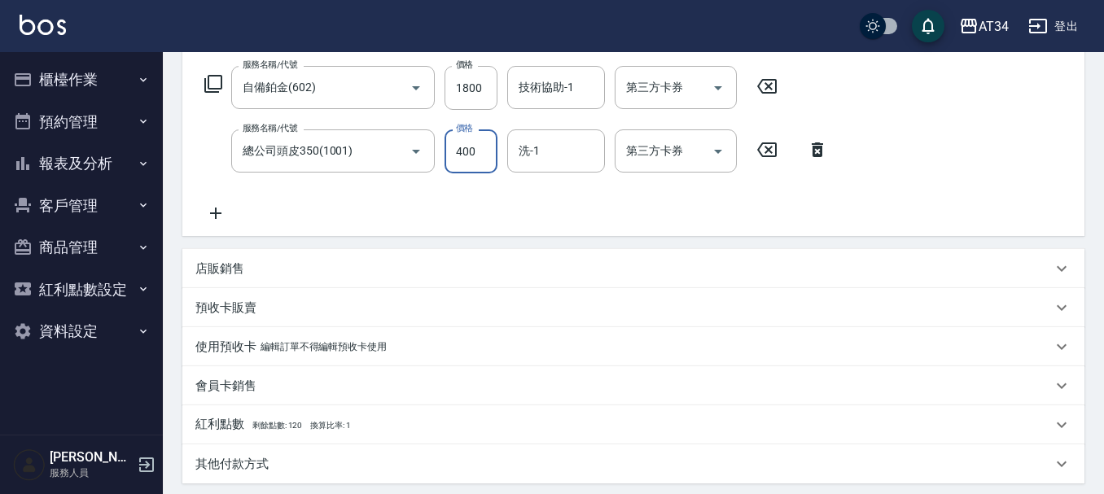
scroll to position [407, 0]
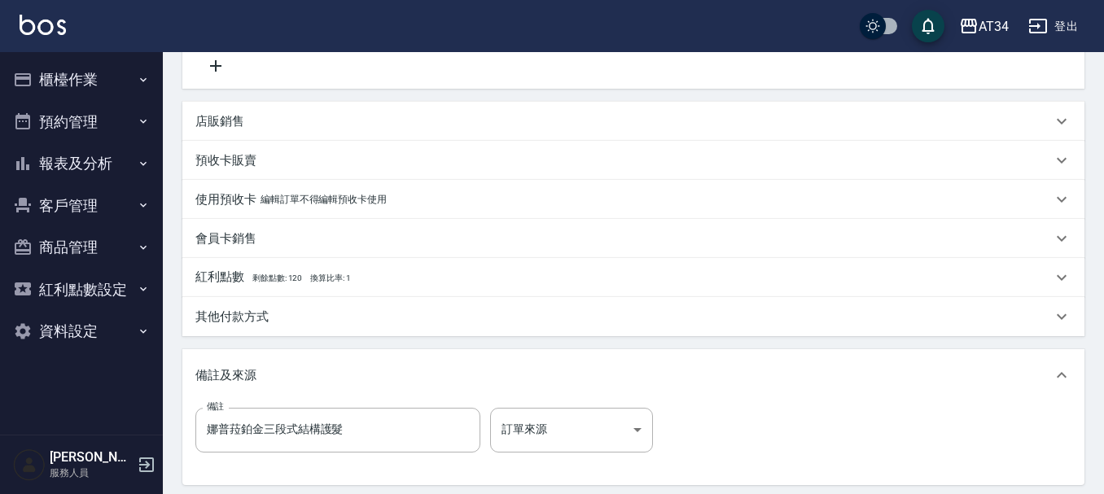
click at [238, 156] on p "預收卡販賣" at bounding box center [225, 160] width 61 height 17
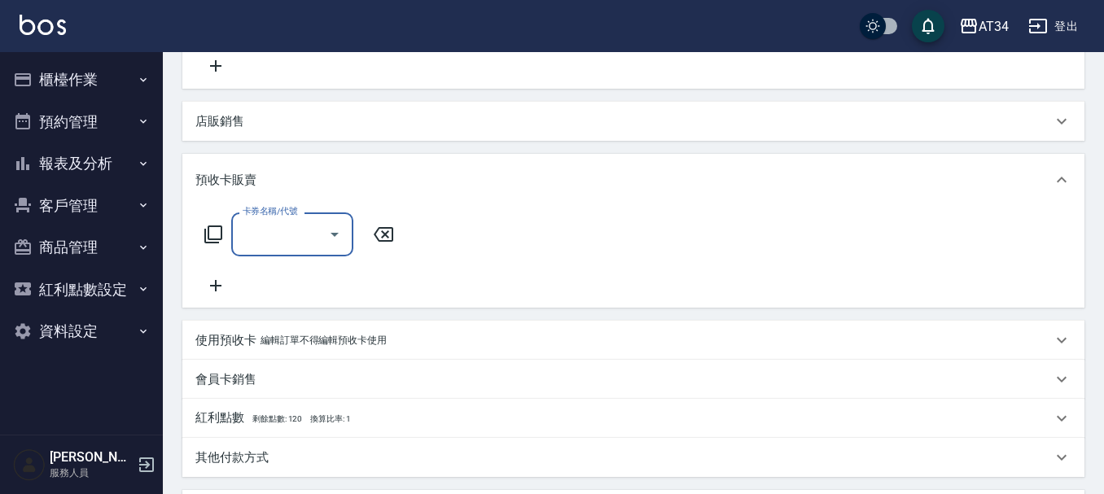
scroll to position [0, 0]
click at [252, 221] on input "卡券名稱/代號" at bounding box center [280, 234] width 83 height 29
click at [237, 135] on div "店販銷售" at bounding box center [633, 121] width 902 height 39
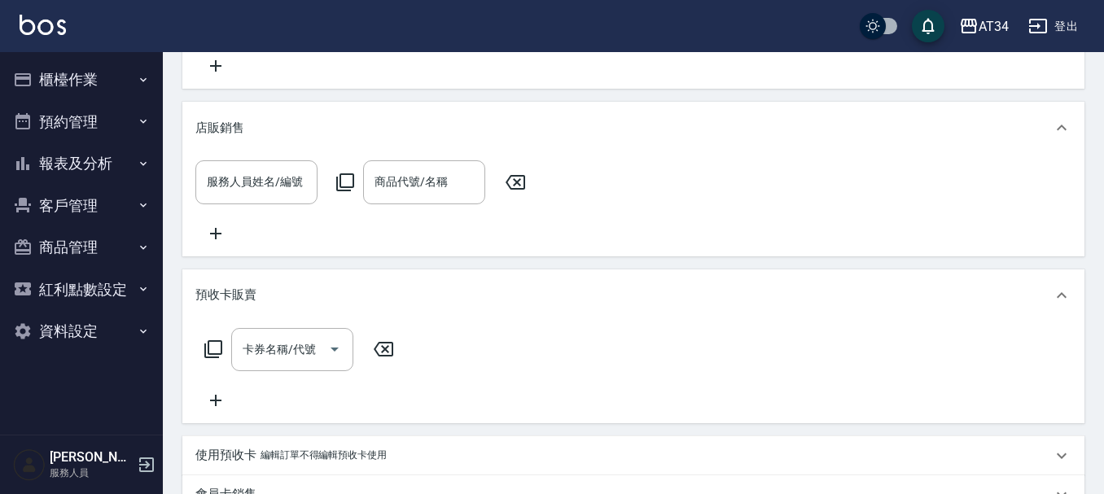
click at [237, 135] on p "店販銷售" at bounding box center [219, 128] width 49 height 17
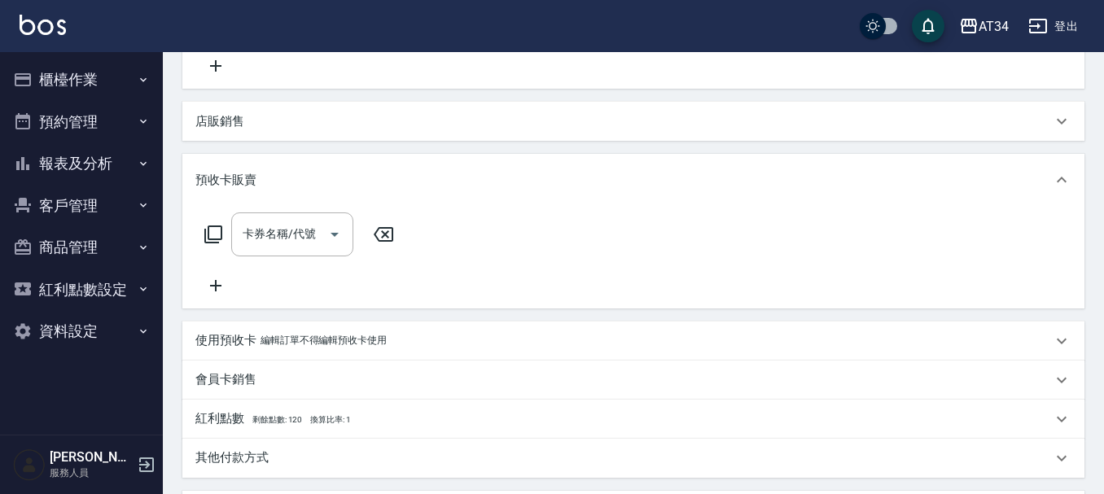
click at [246, 183] on p "預收卡販賣" at bounding box center [225, 180] width 61 height 17
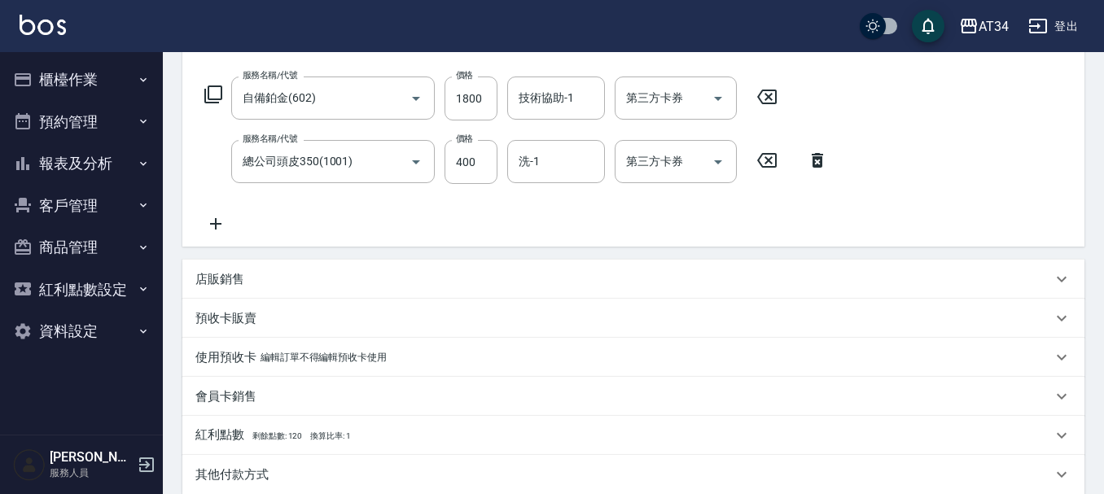
scroll to position [489, 0]
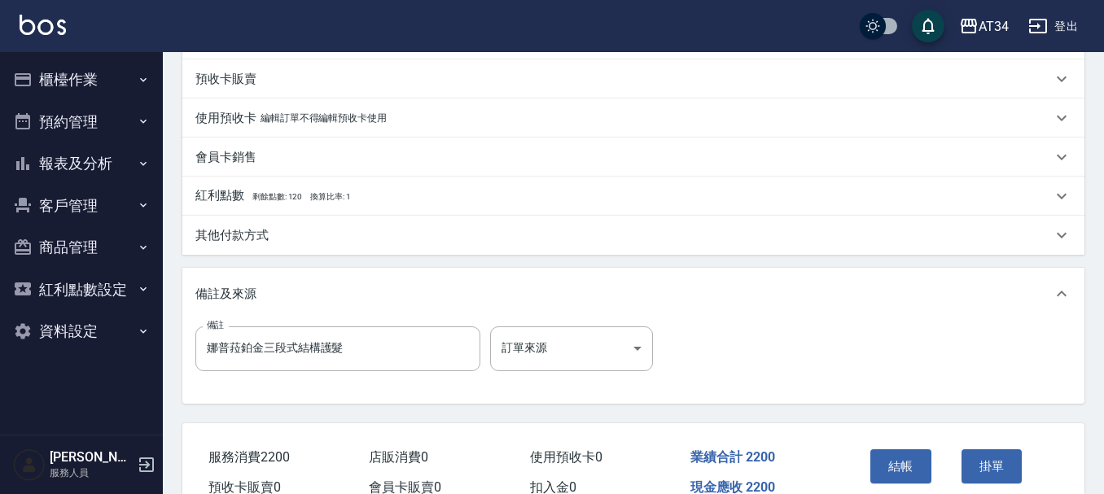
click at [227, 237] on p "其他付款方式" at bounding box center [231, 235] width 73 height 17
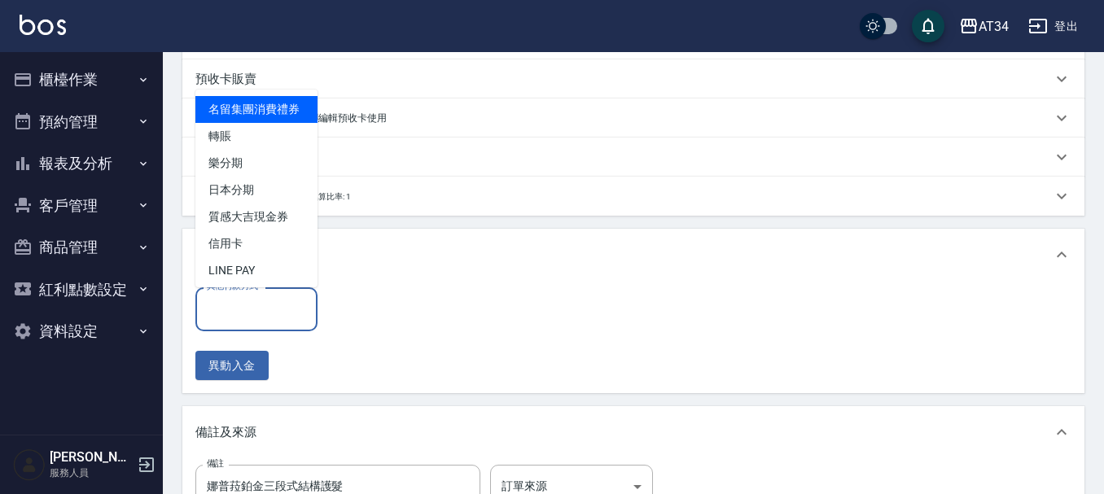
click at [257, 316] on input "其他付款方式" at bounding box center [256, 309] width 107 height 29
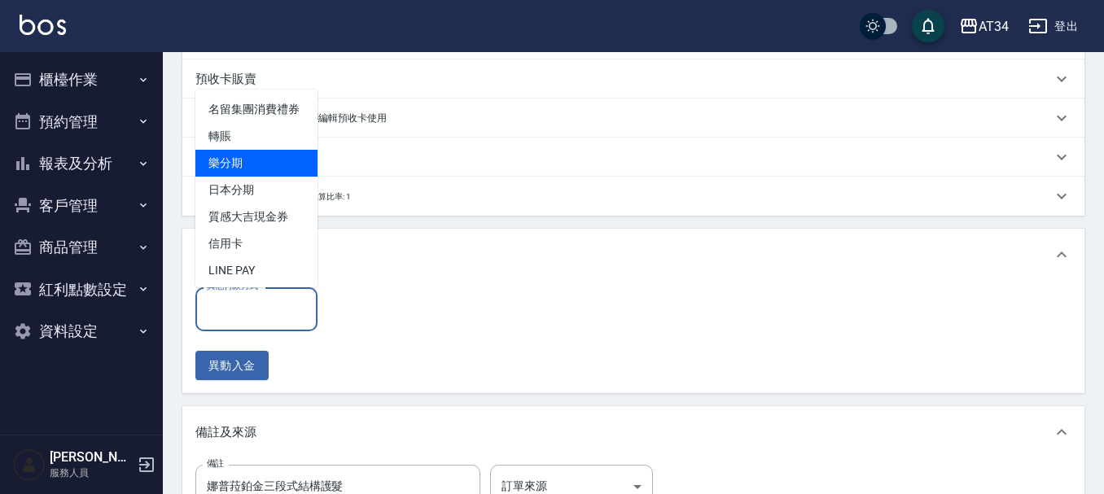
click at [287, 150] on span "轉賬" at bounding box center [256, 136] width 122 height 27
type input "轉賬"
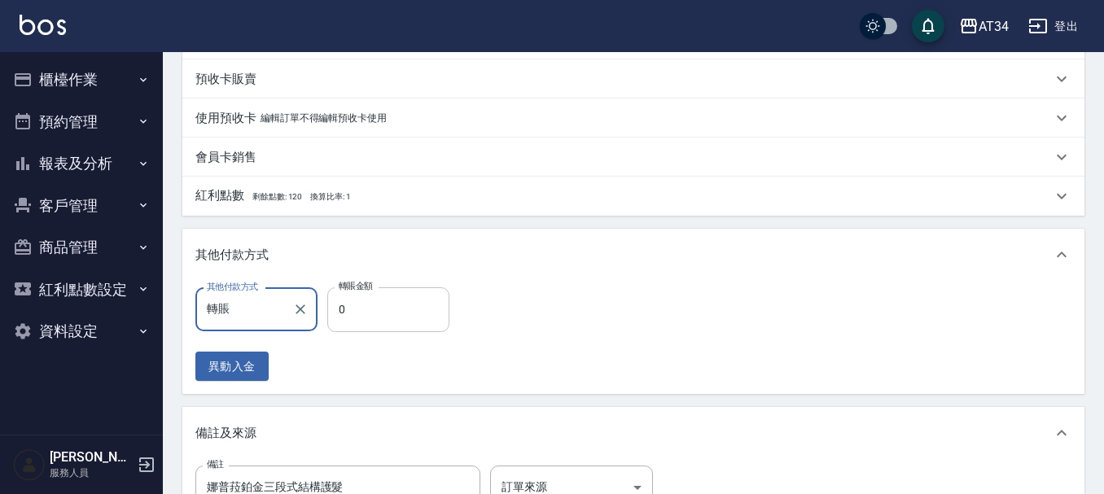
click at [365, 314] on input "0" at bounding box center [388, 309] width 122 height 44
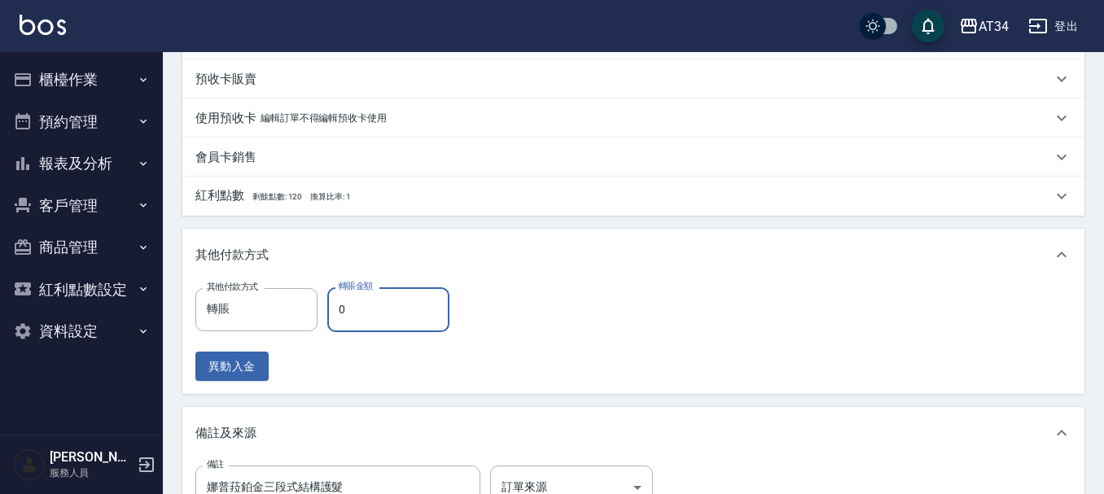
type input "210"
type input "22"
type input "190"
type input "220"
type input "0"
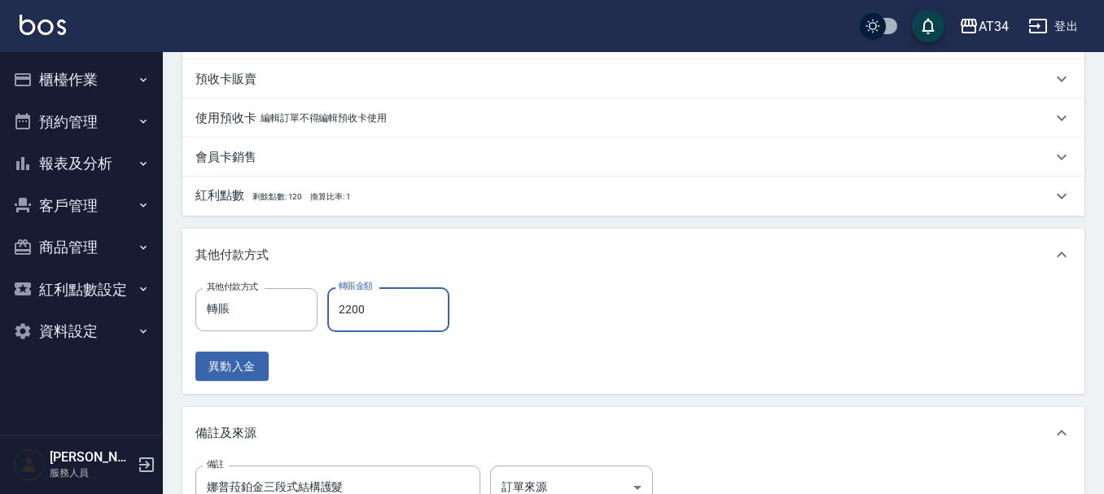
type input "2200"
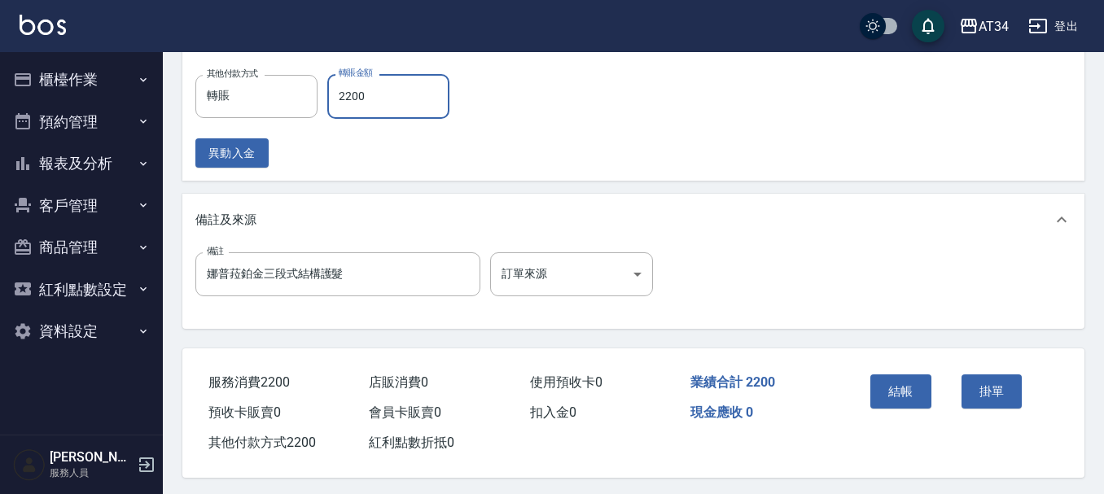
scroll to position [713, 0]
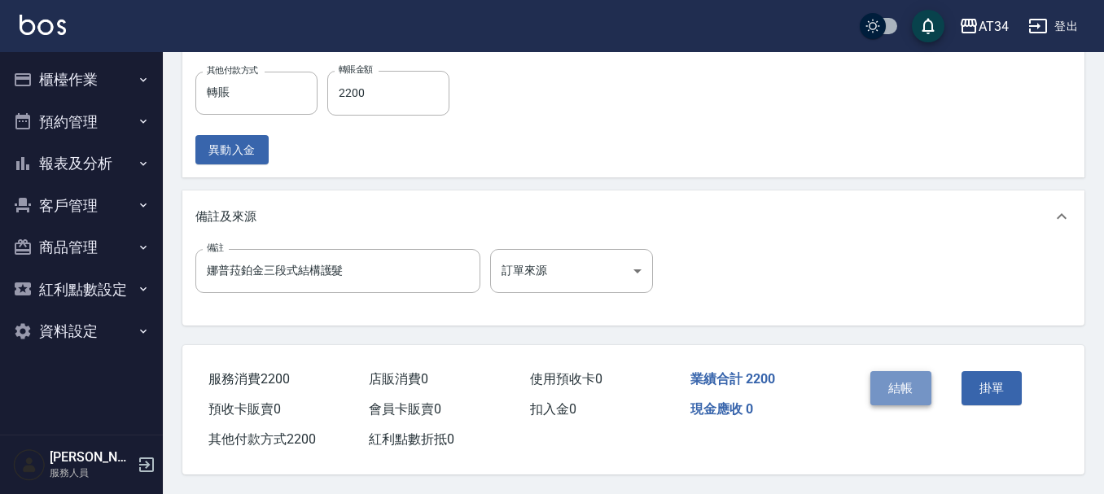
click at [917, 389] on button "結帳" at bounding box center [900, 388] width 61 height 34
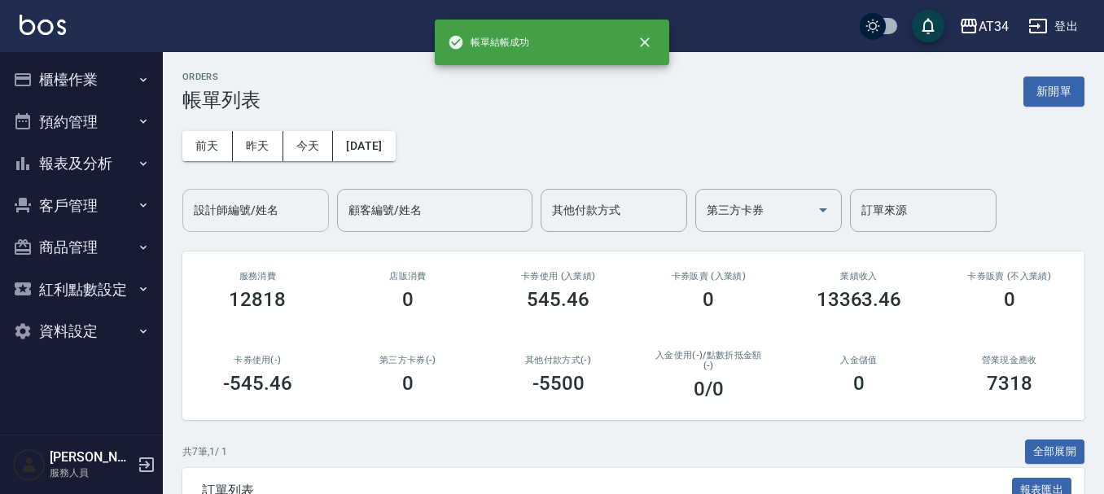
click at [235, 212] on input "設計師編號/姓名" at bounding box center [256, 210] width 132 height 29
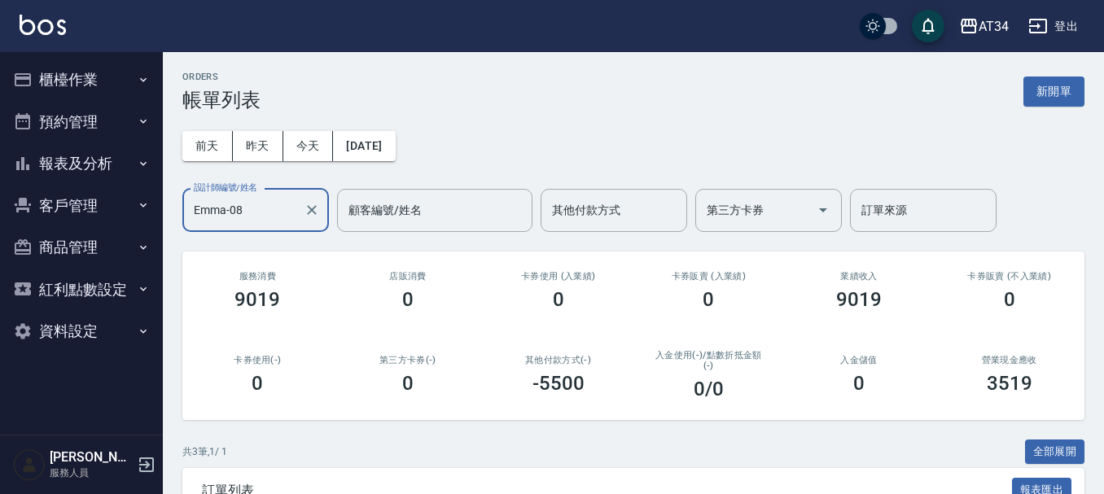
type input "Emma-08"
click at [93, 66] on button "櫃檯作業" at bounding box center [82, 80] width 150 height 42
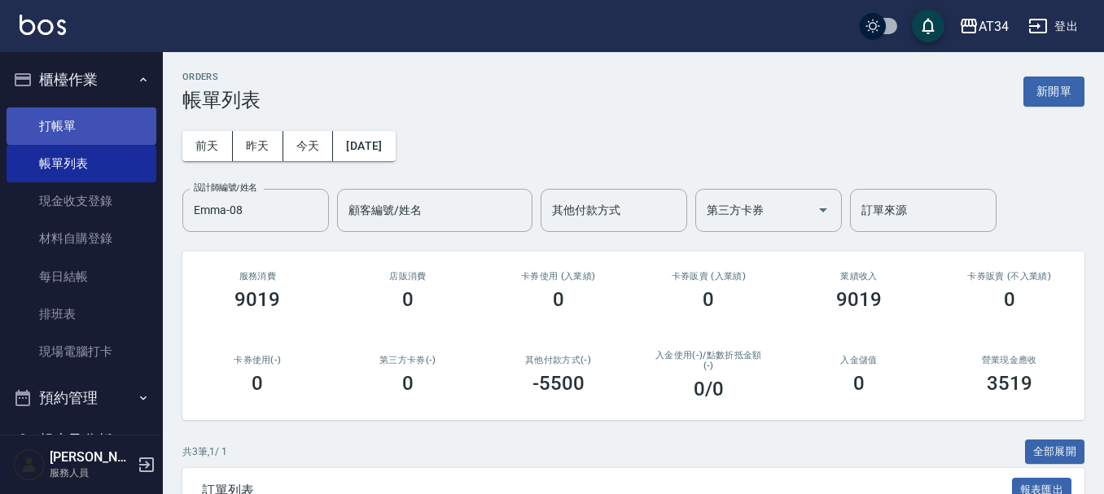
click at [100, 115] on link "打帳單" at bounding box center [82, 125] width 150 height 37
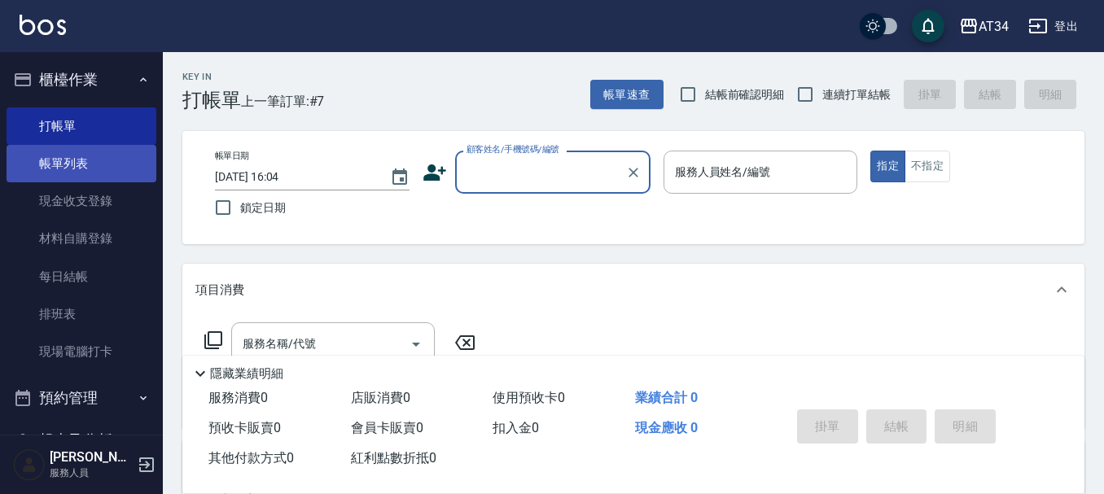
click at [72, 178] on link "帳單列表" at bounding box center [82, 163] width 150 height 37
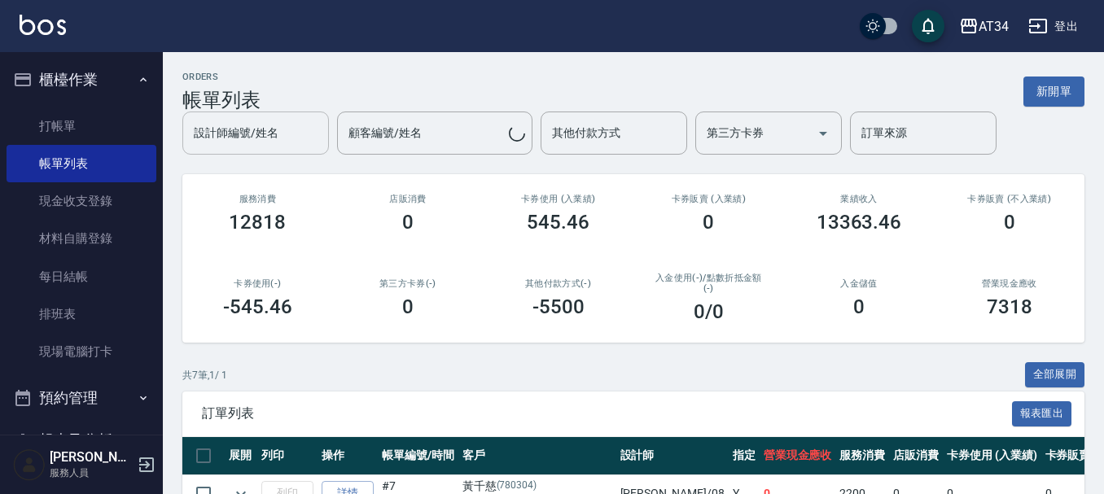
click at [238, 141] on input "設計師編號/姓名" at bounding box center [256, 133] width 132 height 29
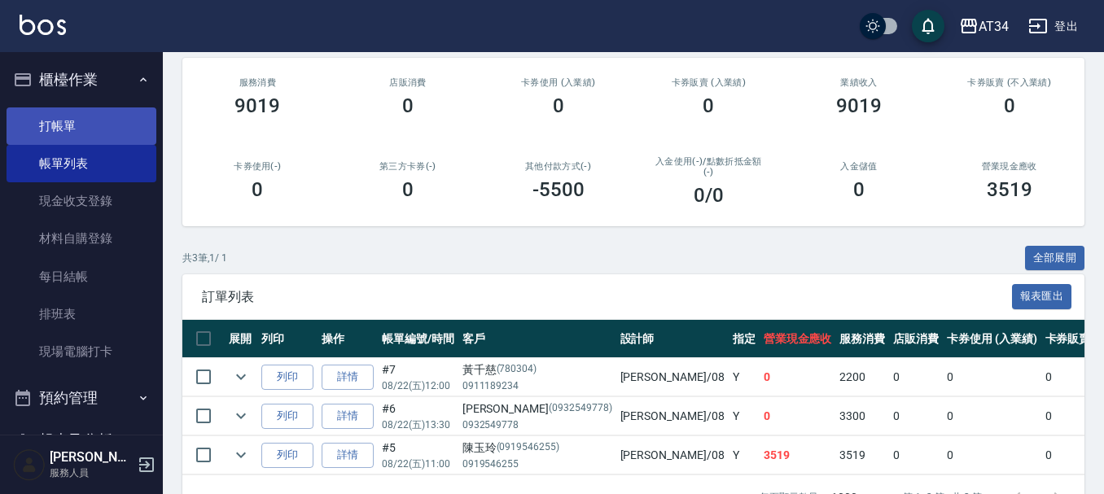
scroll to position [169, 0]
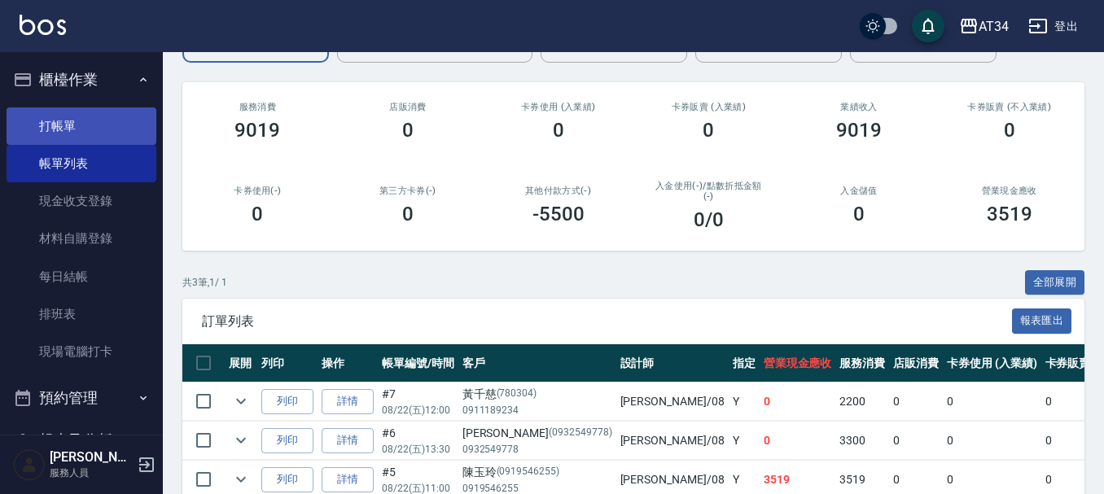
type input "Emma-08"
click at [50, 130] on link "打帳單" at bounding box center [82, 125] width 150 height 37
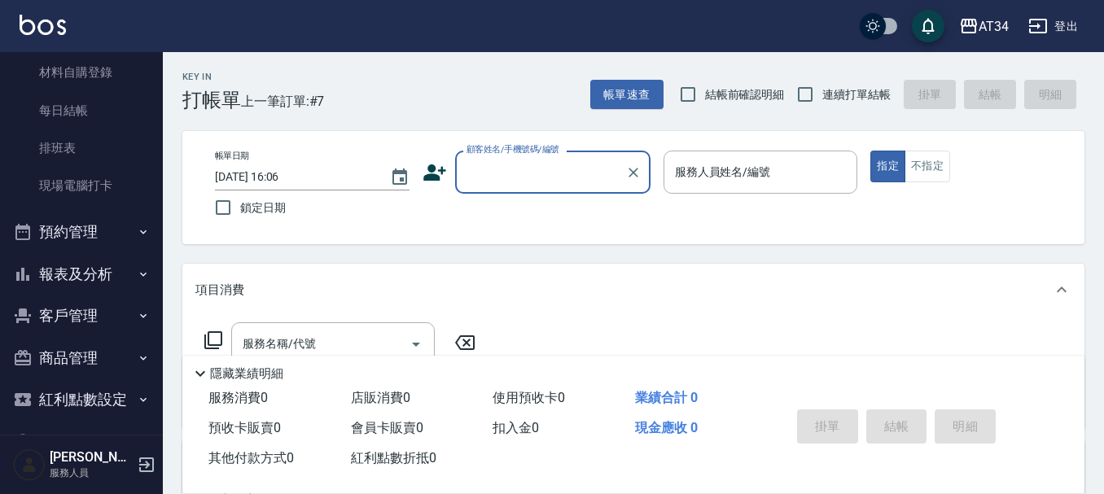
scroll to position [213, 0]
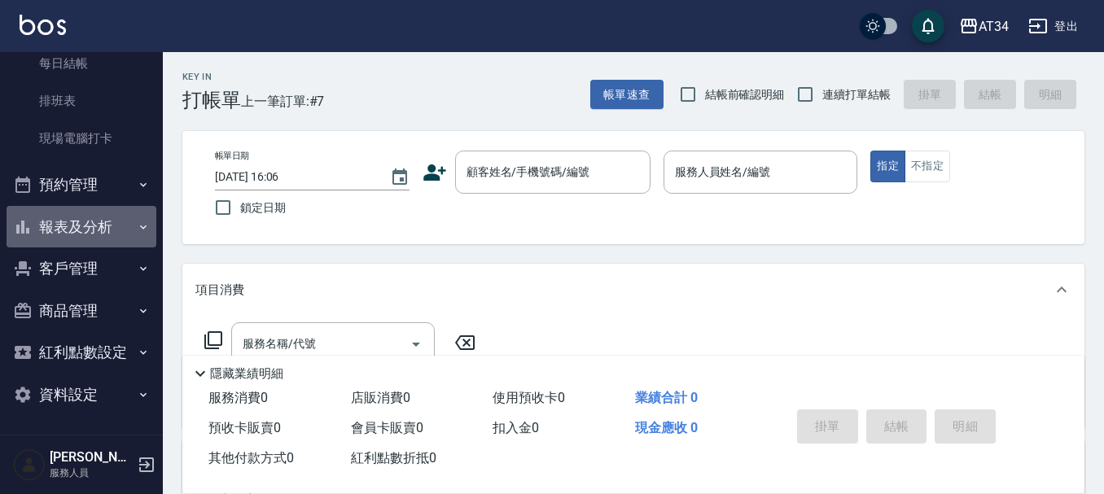
click at [99, 219] on button "報表及分析" at bounding box center [82, 227] width 150 height 42
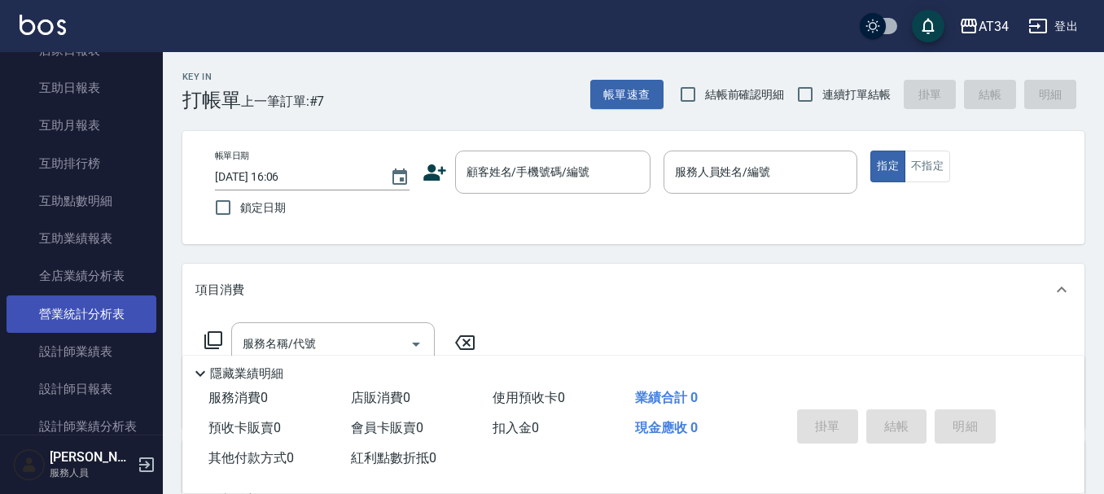
scroll to position [621, 0]
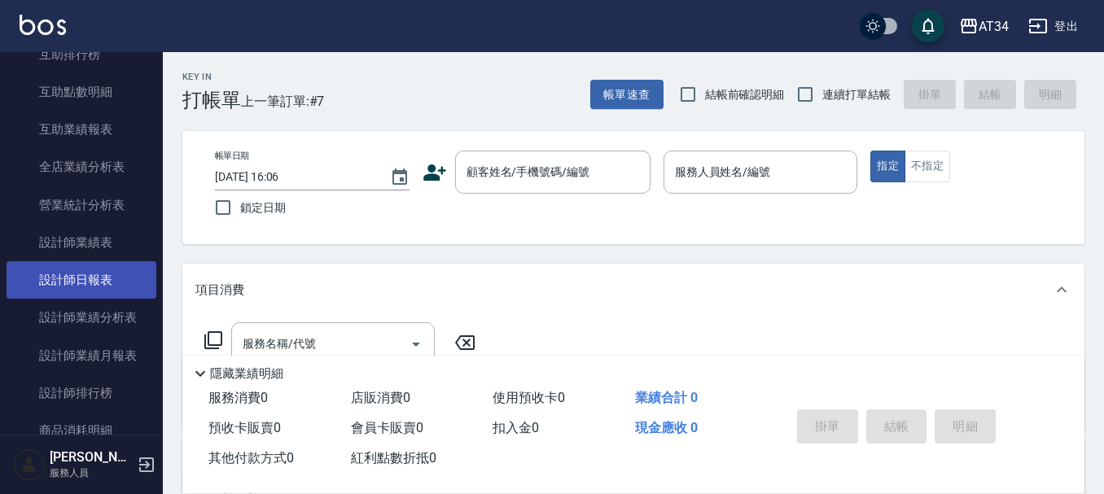
click at [100, 288] on link "設計師日報表" at bounding box center [82, 279] width 150 height 37
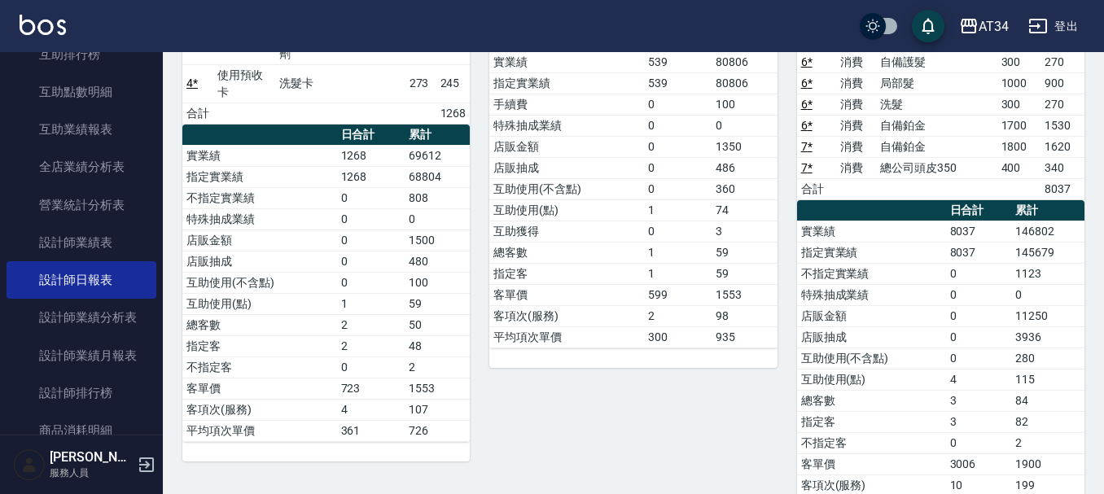
scroll to position [81, 0]
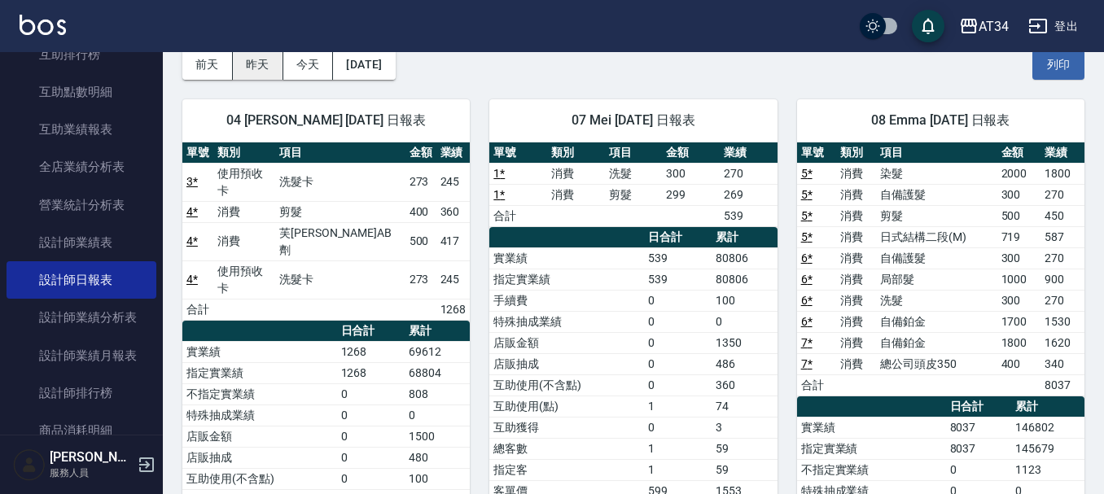
click at [262, 63] on button "昨天" at bounding box center [258, 65] width 50 height 30
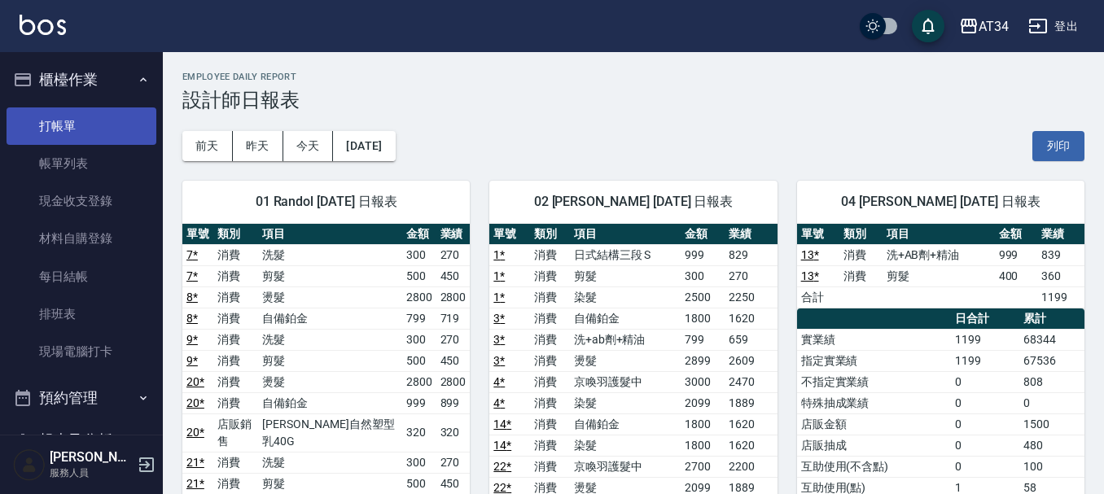
click at [77, 109] on link "打帳單" at bounding box center [82, 125] width 150 height 37
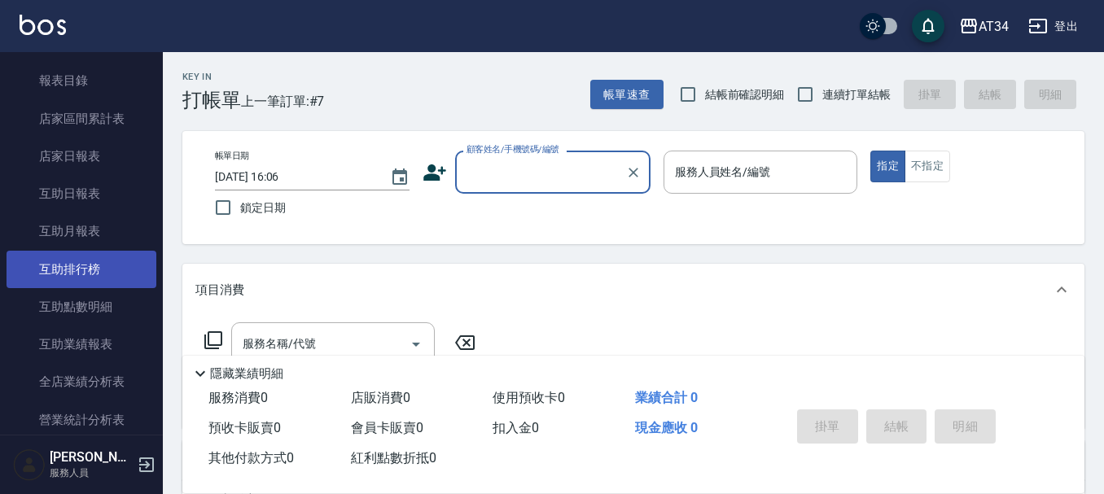
scroll to position [407, 0]
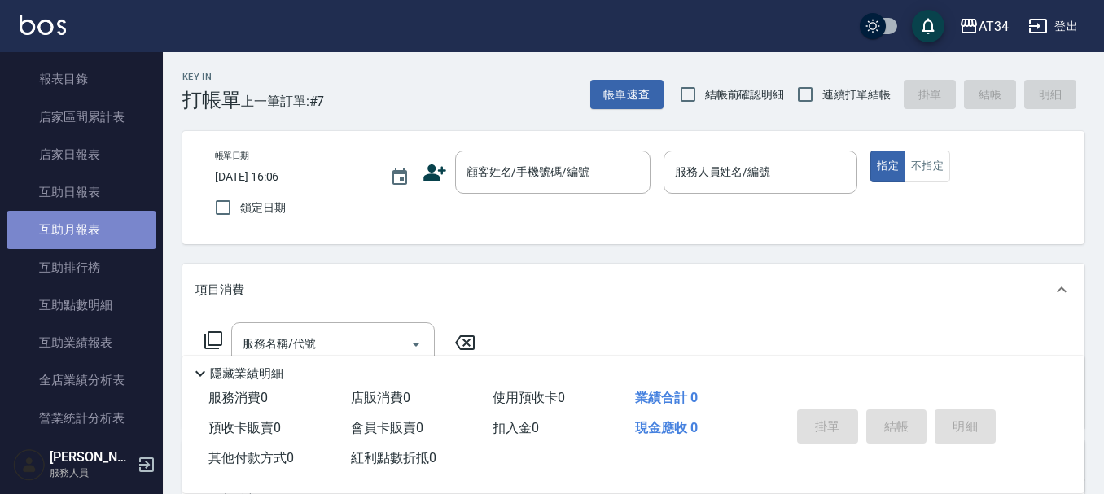
click at [84, 243] on link "互助月報表" at bounding box center [82, 229] width 150 height 37
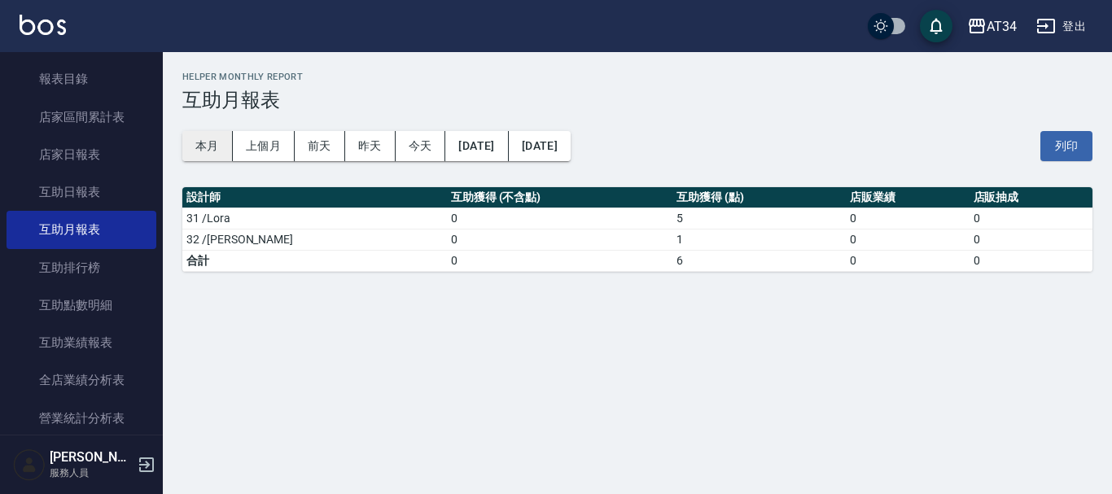
click at [196, 148] on button "本月" at bounding box center [207, 146] width 50 height 30
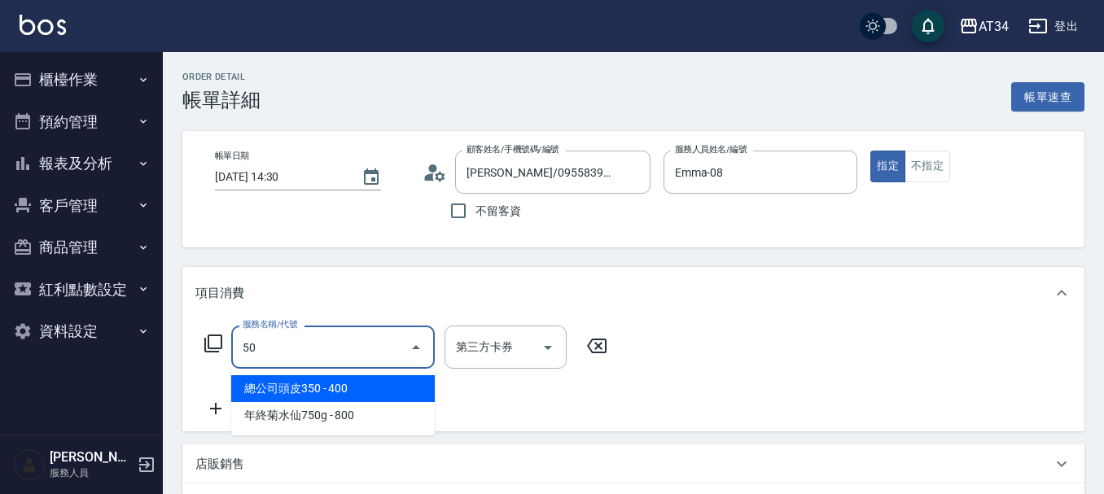
type input "503"
type input "90"
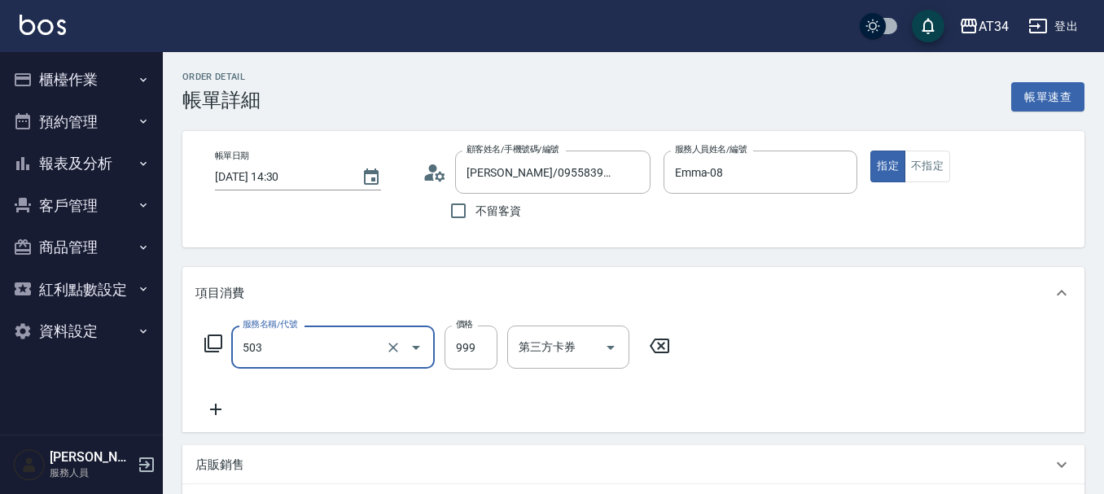
type input "局部髮(503)"
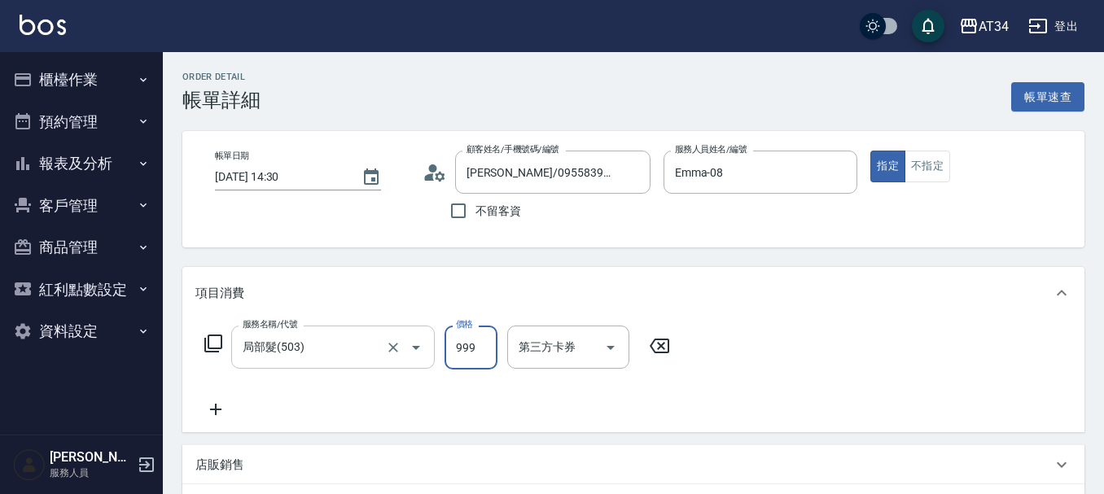
type input "0"
type input "10"
type input "100"
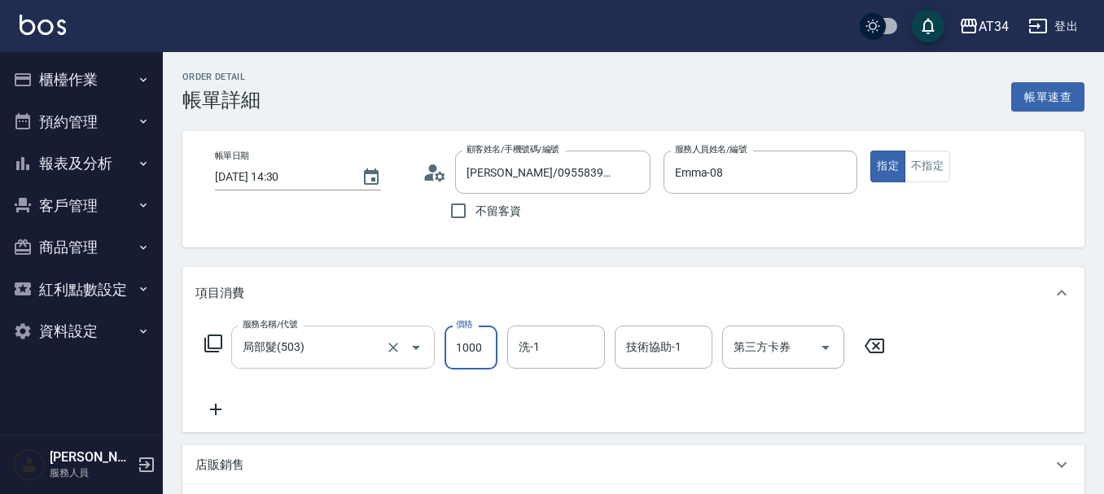
type input "1000"
click at [230, 411] on icon at bounding box center [215, 410] width 41 height 20
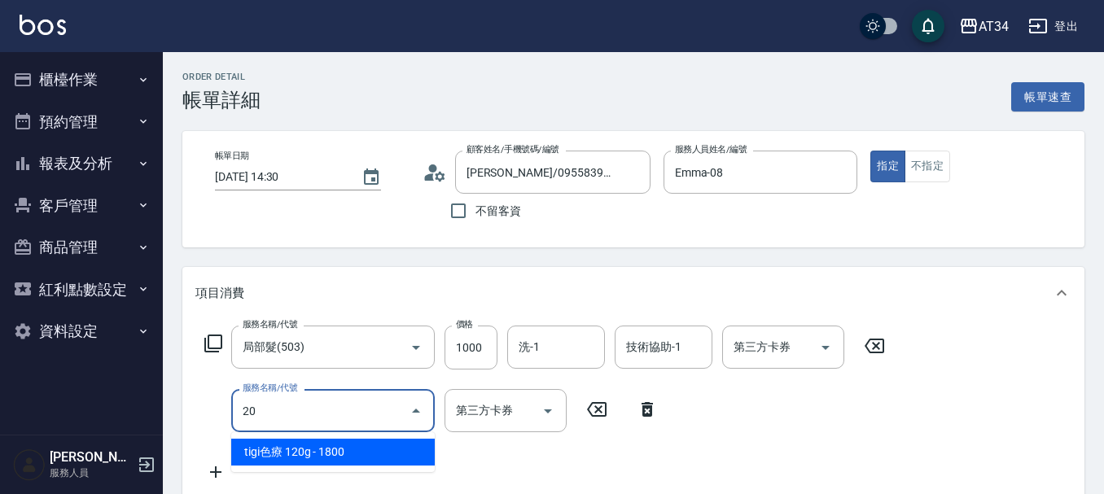
type input "201"
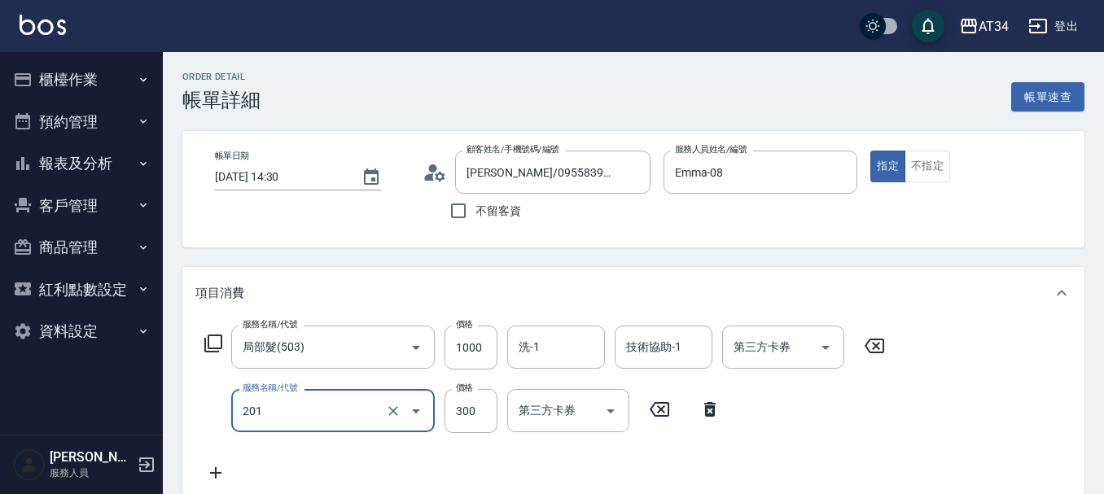
type input "130"
type input "洗髮(201)"
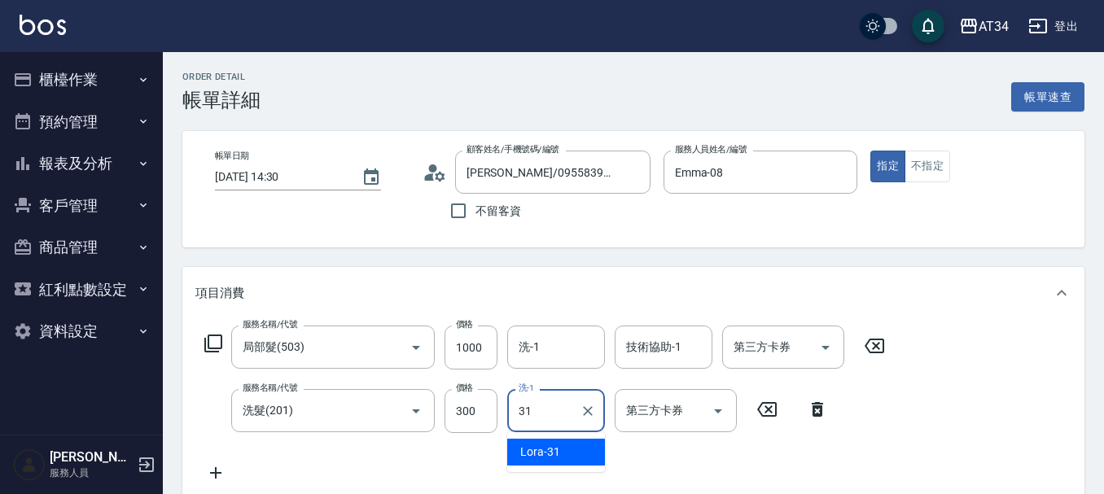
type input "Lora-31"
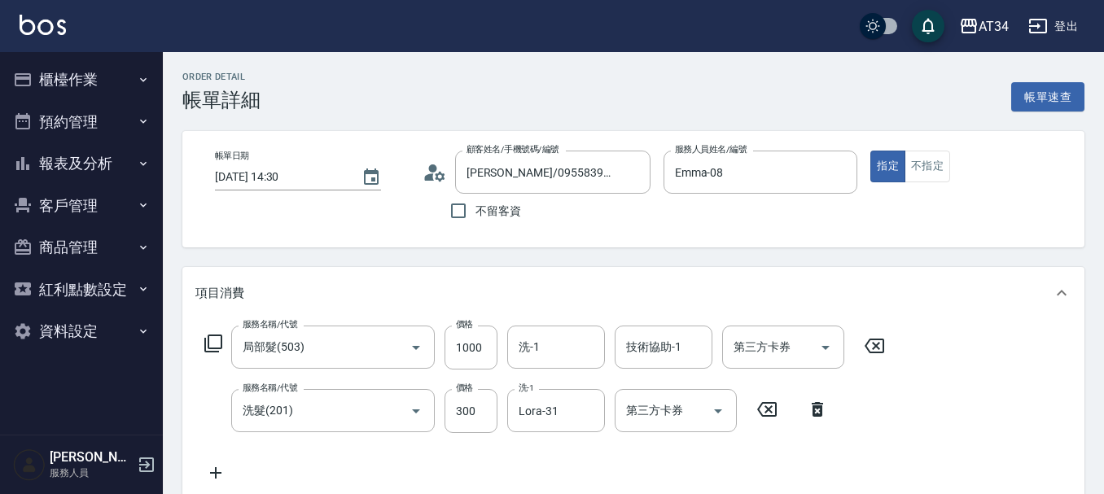
click at [221, 465] on icon at bounding box center [215, 473] width 41 height 20
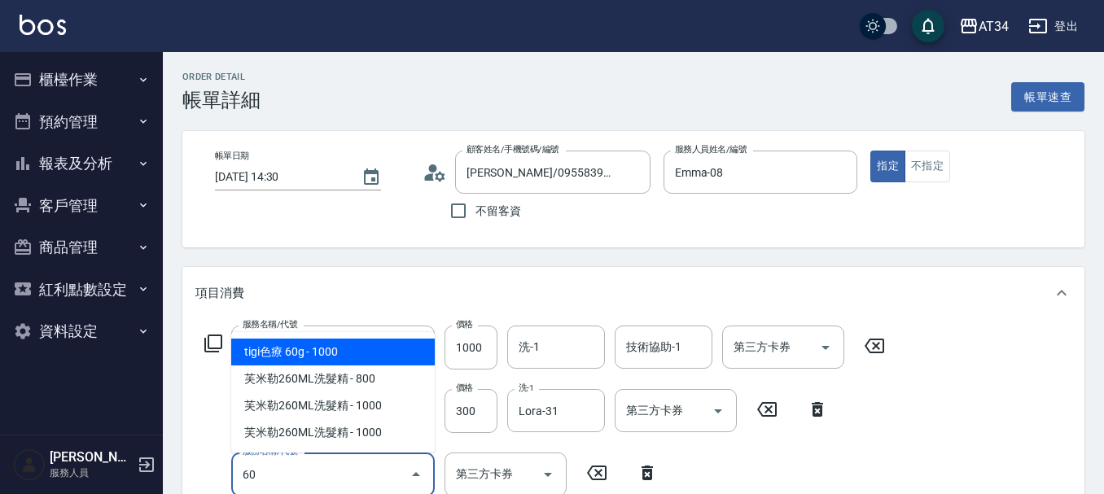
type input "602"
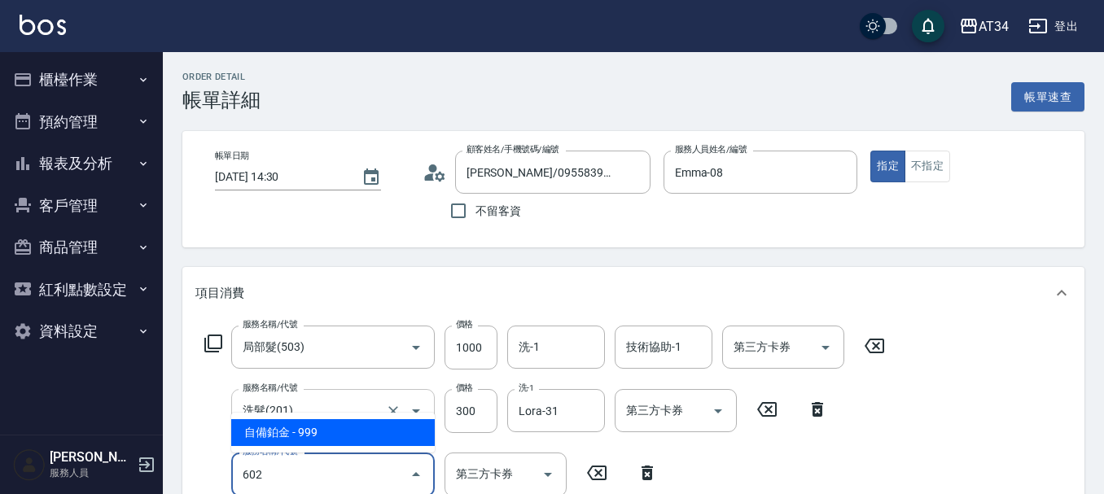
type input "220"
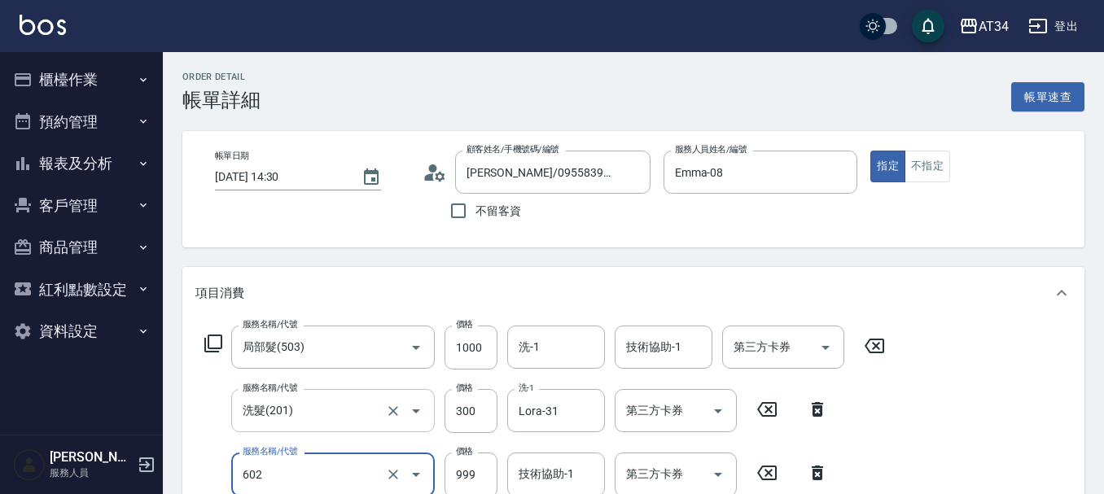
type input "自備鉑金(602)"
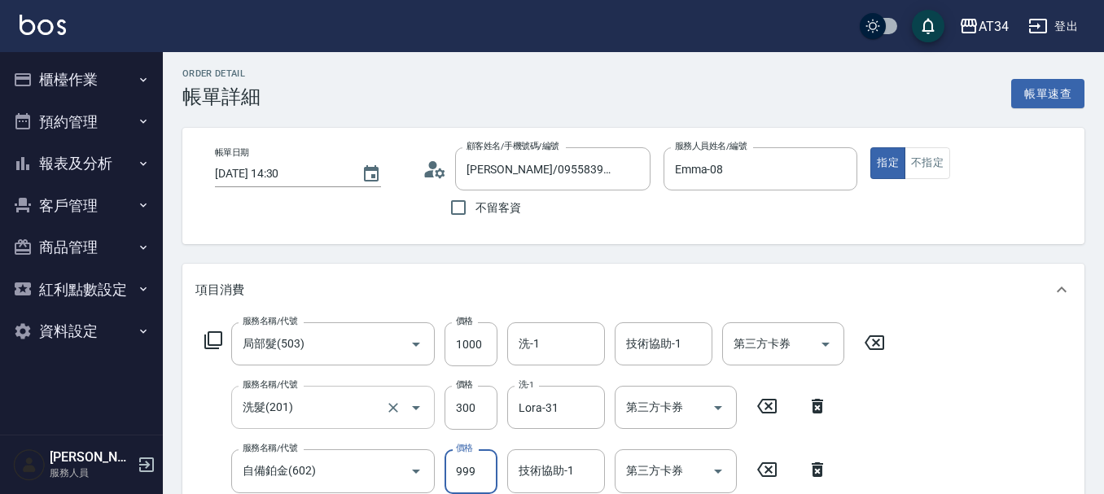
type input "130"
type input "17"
type input "140"
type input "170"
type input "300"
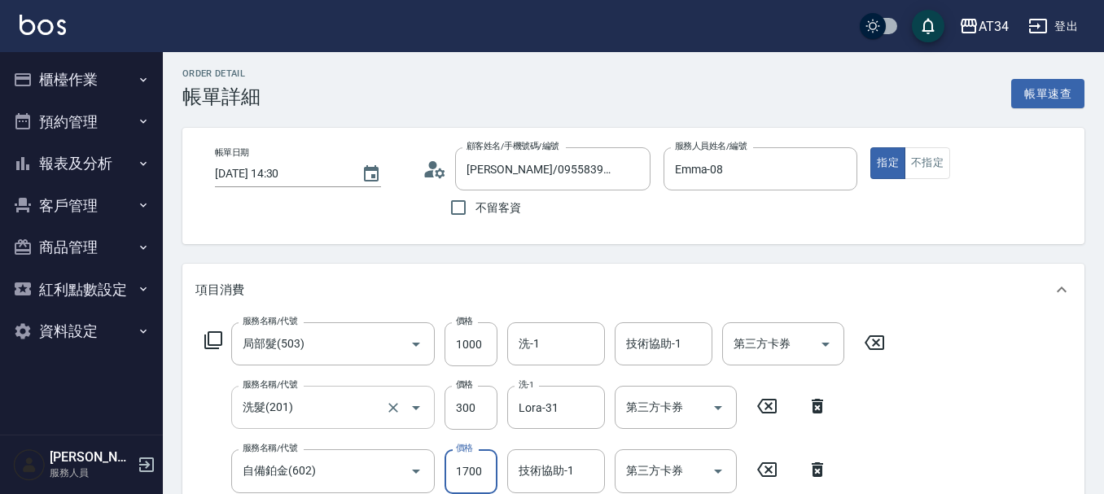
type input "1700"
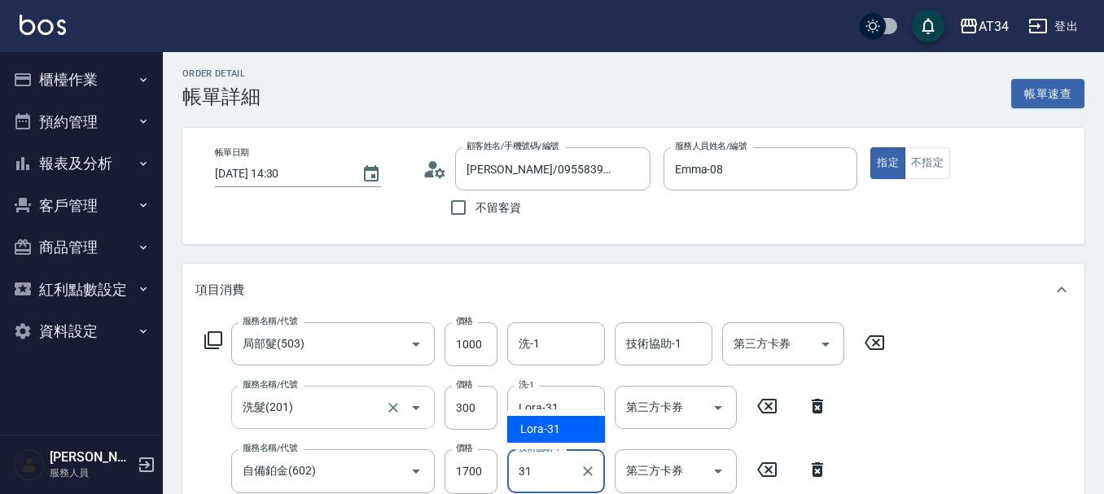
type input "Lora-31"
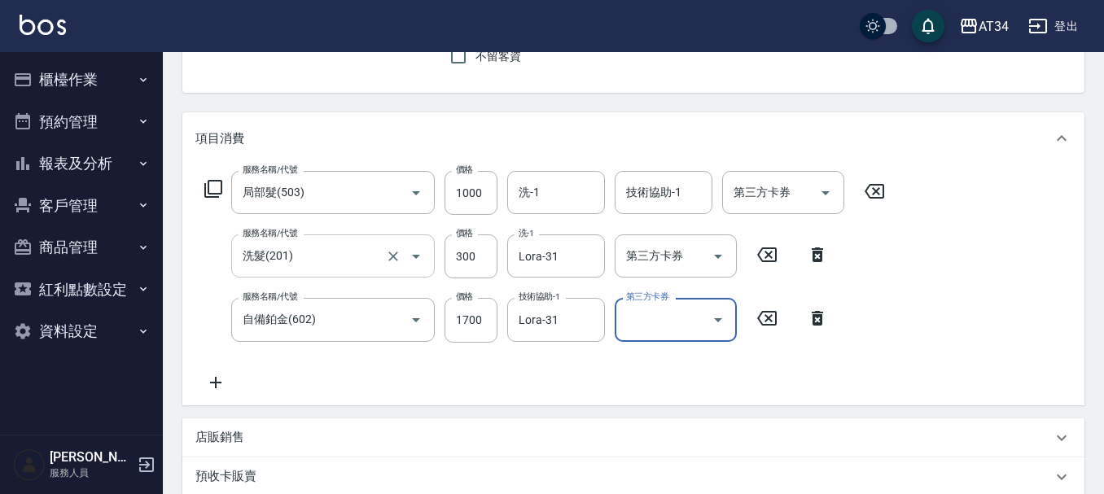
scroll to position [149, 0]
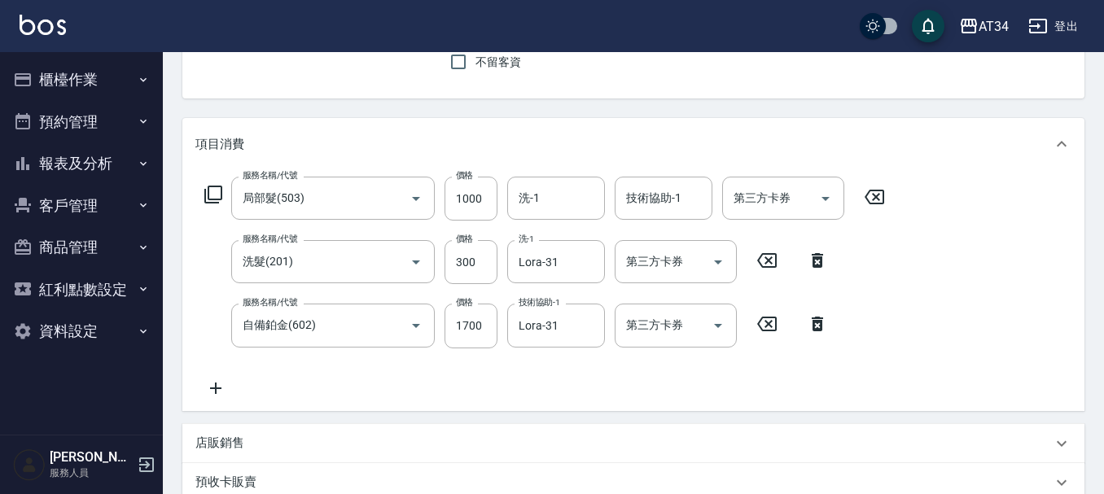
click at [223, 394] on icon at bounding box center [215, 389] width 41 height 20
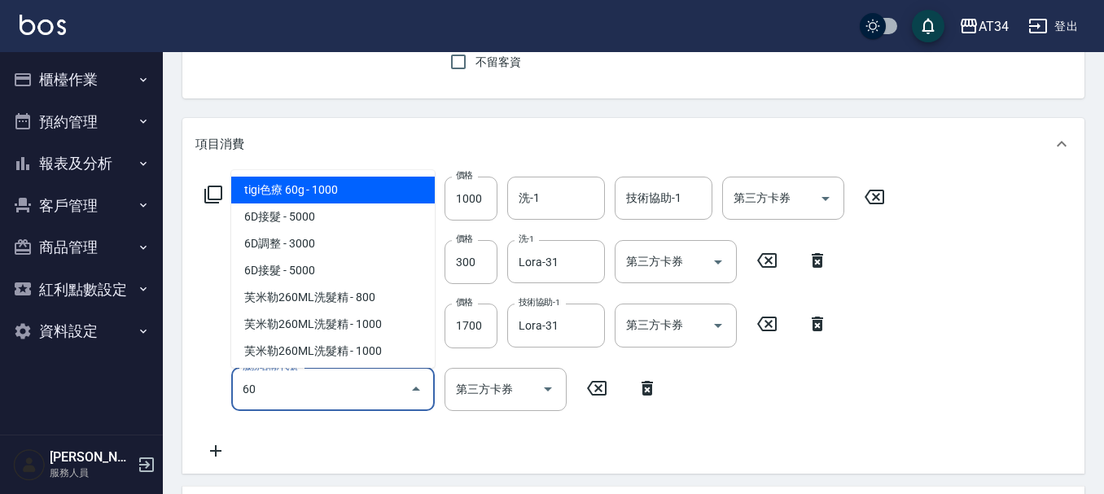
type input "601"
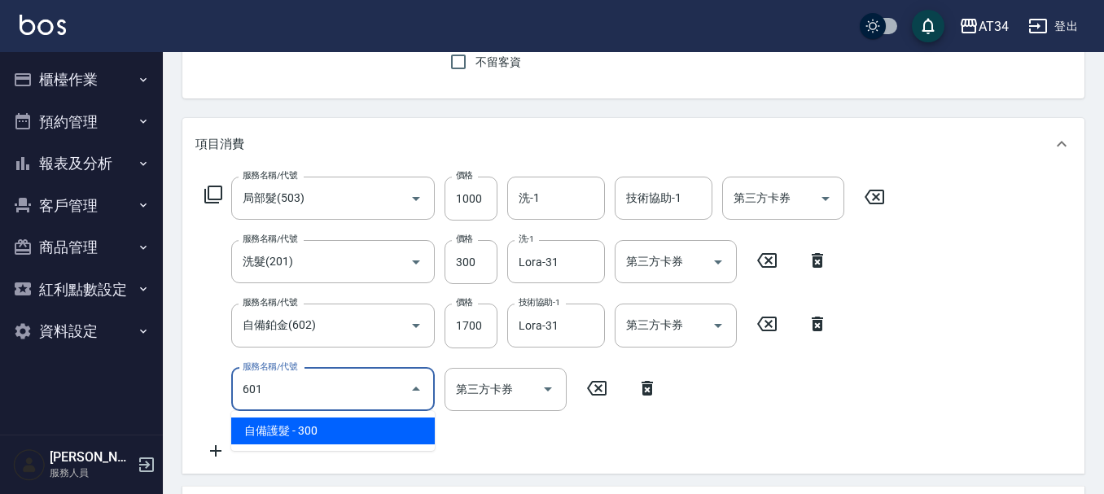
type input "330"
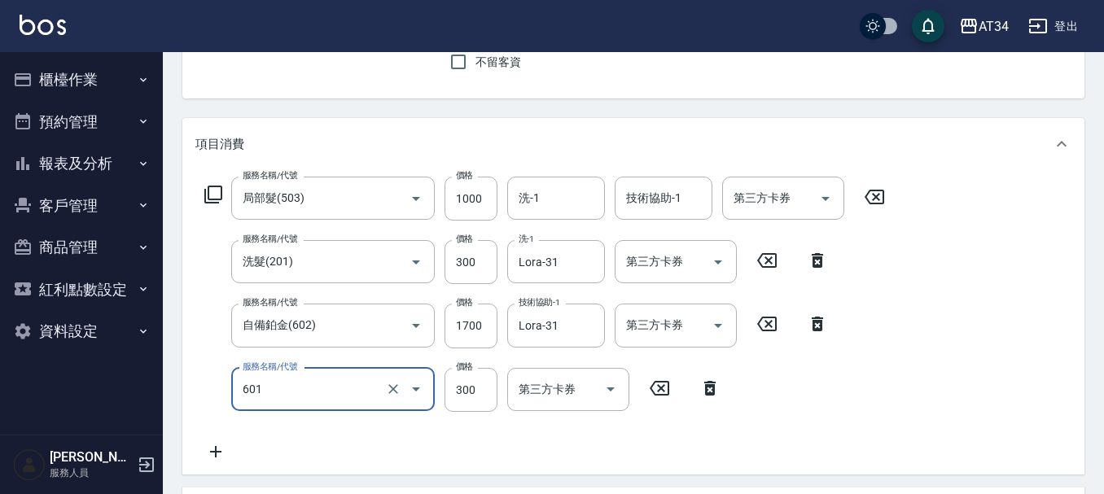
type input "自備護髮(601)"
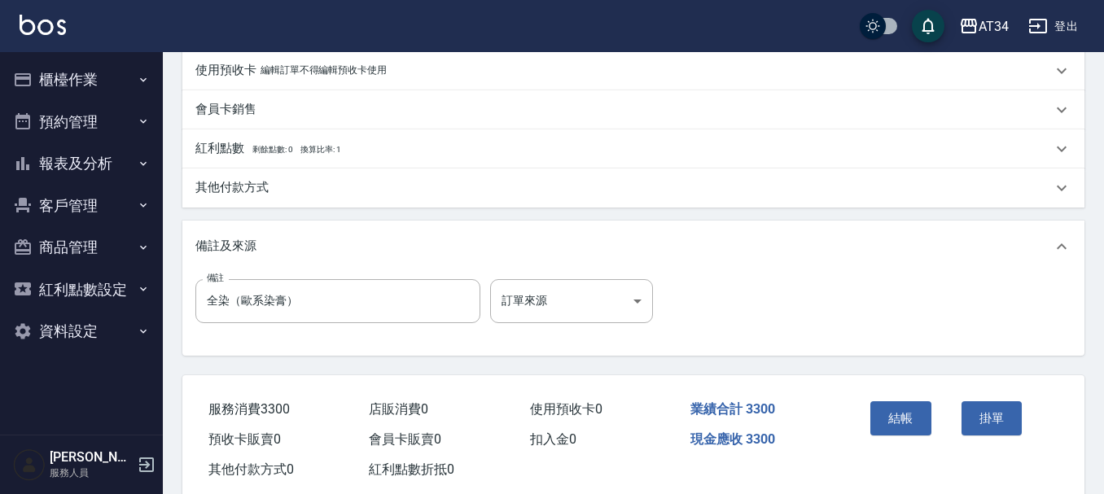
scroll to position [701, 0]
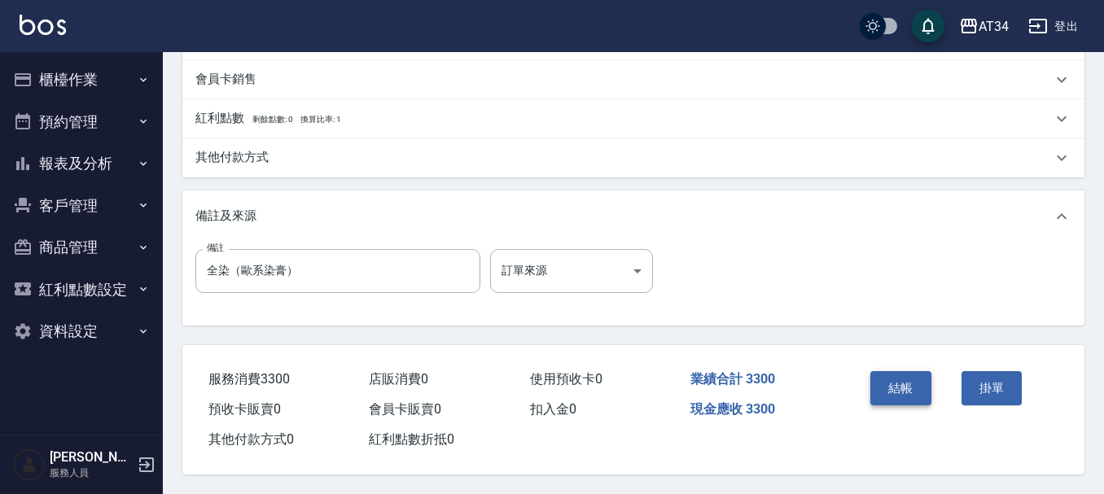
click at [915, 383] on button "結帳" at bounding box center [900, 388] width 61 height 34
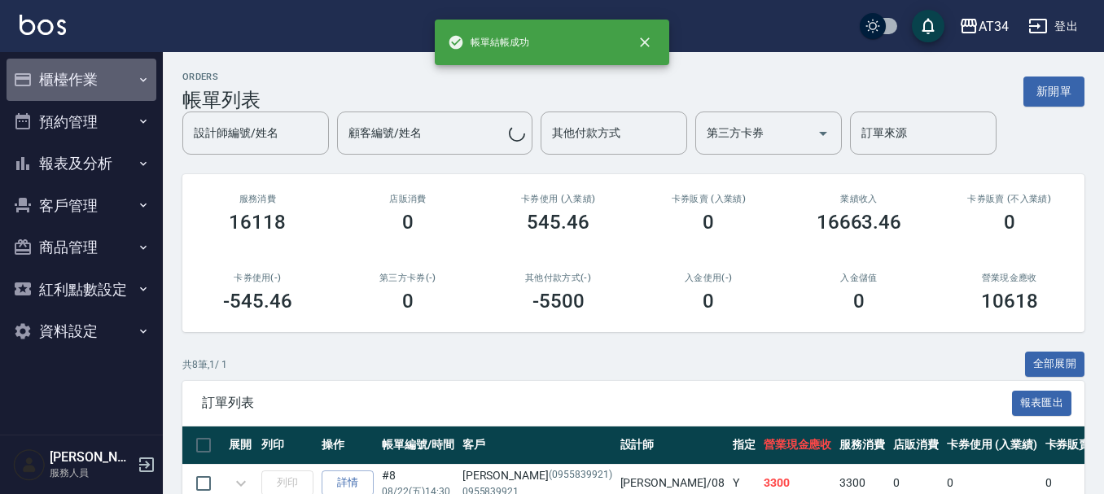
click at [78, 84] on button "櫃檯作業" at bounding box center [82, 80] width 150 height 42
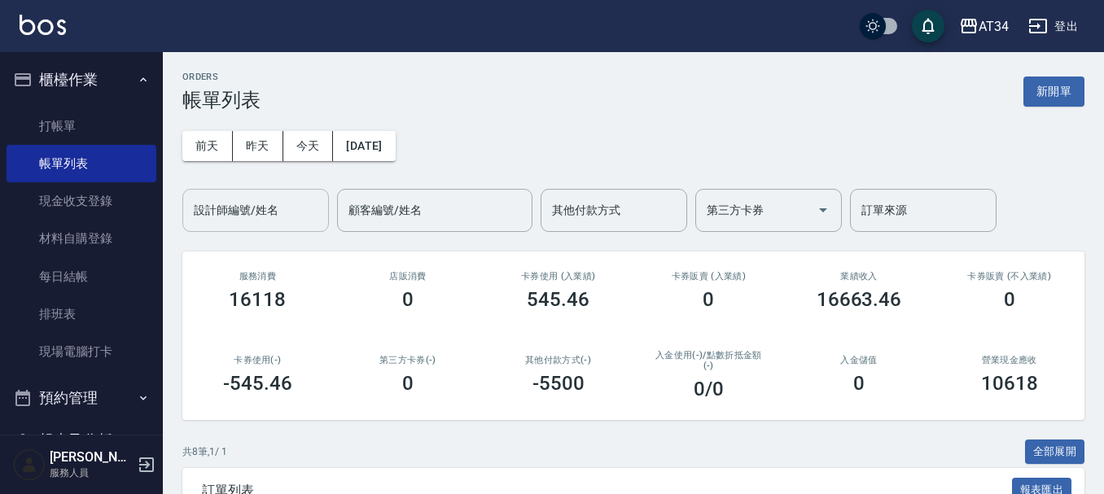
click at [221, 217] on input "設計師編號/姓名" at bounding box center [256, 210] width 132 height 29
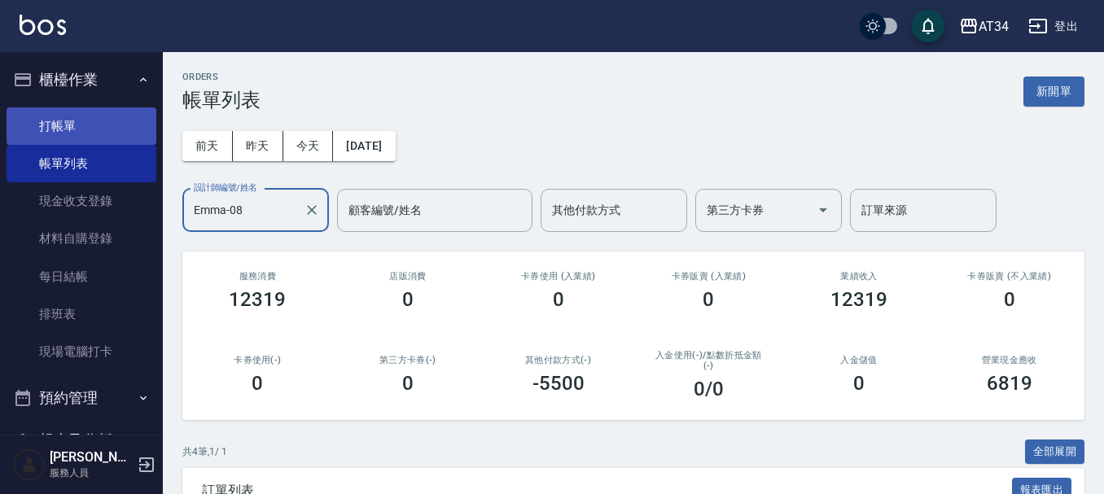
type input "Emma-08"
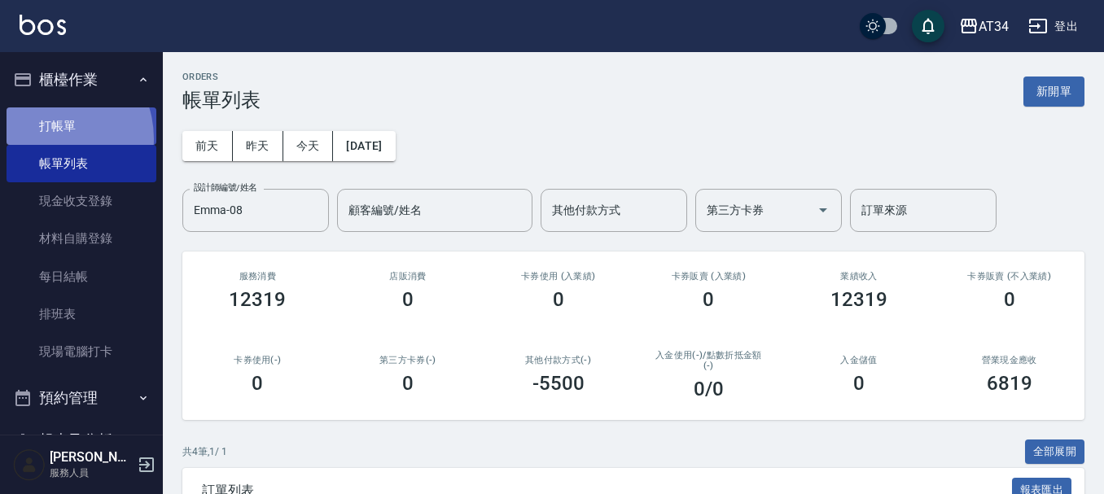
click at [48, 138] on link "打帳單" at bounding box center [82, 125] width 150 height 37
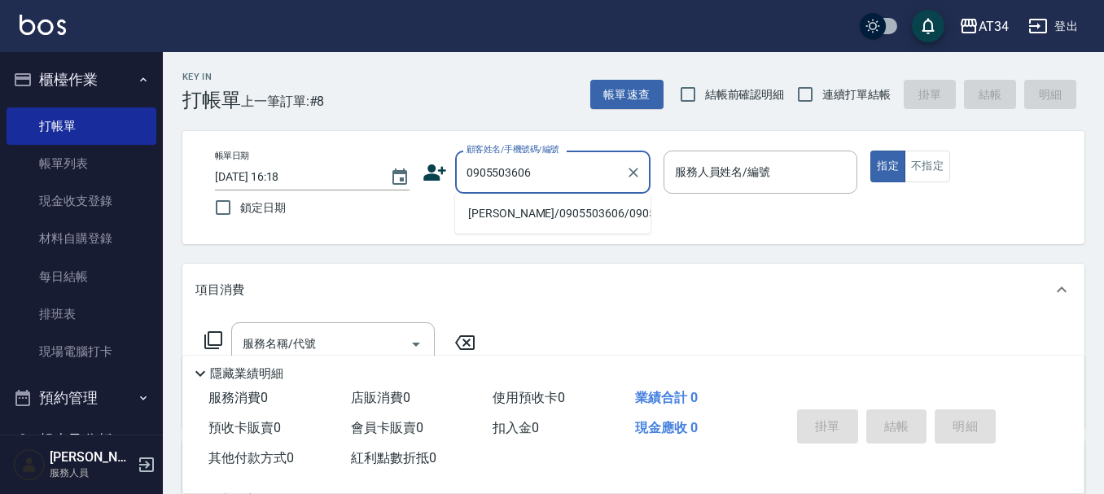
click at [521, 213] on li "曾柏森/0905503606/0905503606" at bounding box center [552, 213] width 195 height 27
type input "曾柏森/0905503606/0905503606"
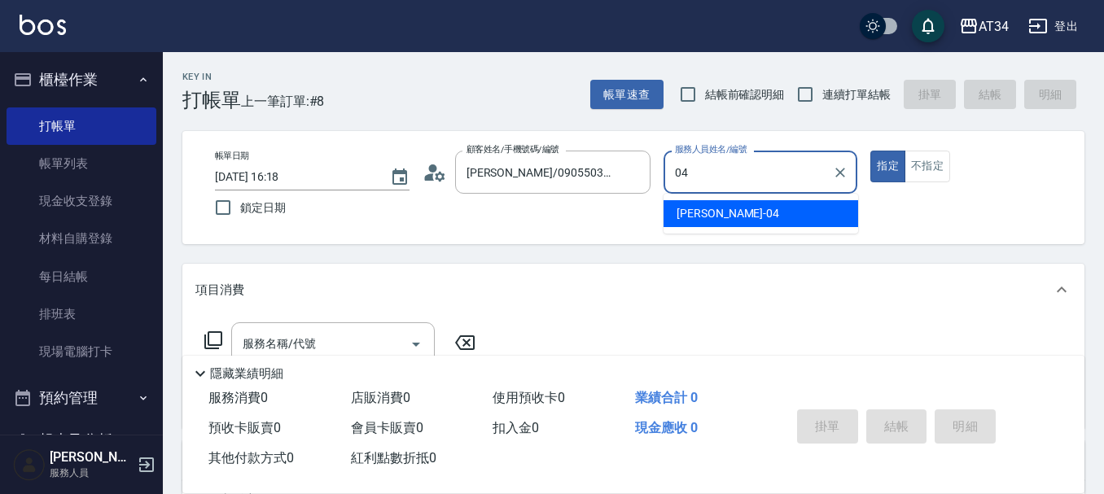
click at [761, 221] on div "Gina -04" at bounding box center [761, 213] width 195 height 27
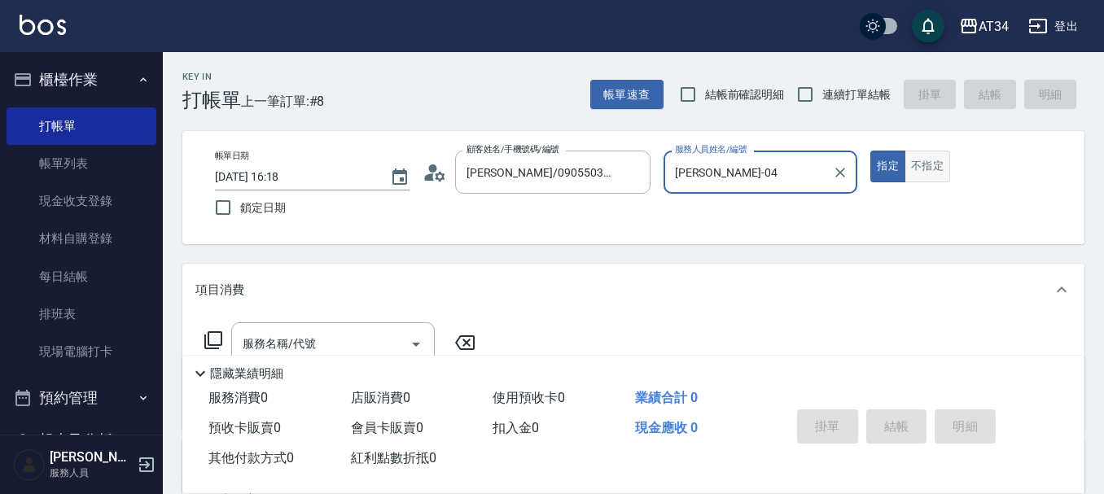
type input "Gina-04"
click at [934, 170] on button "不指定" at bounding box center [928, 167] width 46 height 32
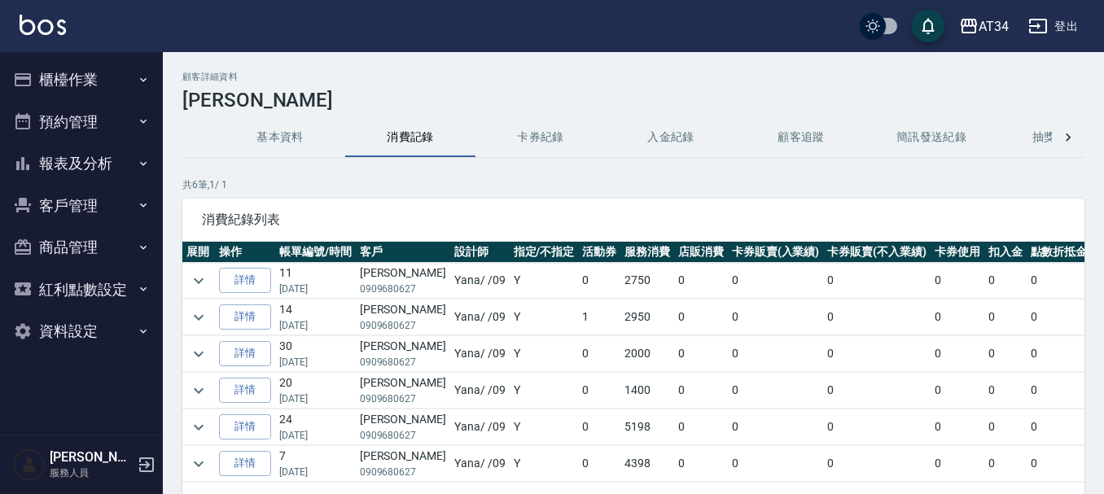
scroll to position [111, 0]
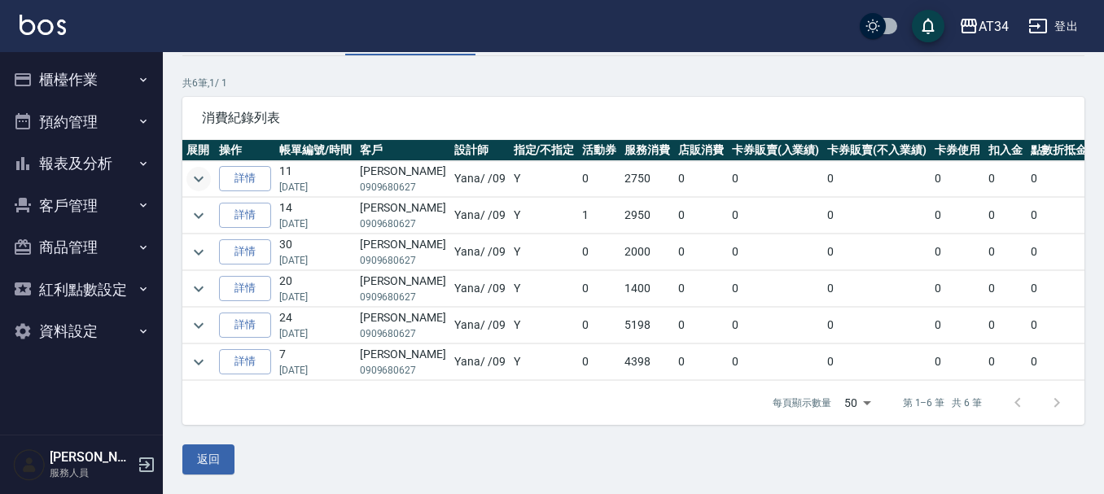
click at [204, 170] on icon "expand row" at bounding box center [199, 179] width 20 height 20
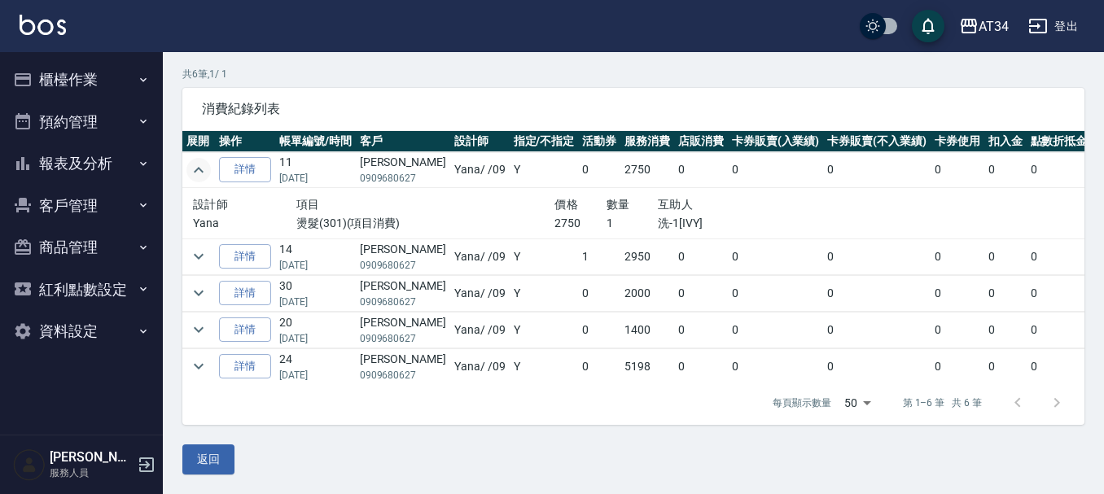
click at [204, 170] on icon "expand row" at bounding box center [199, 170] width 20 height 20
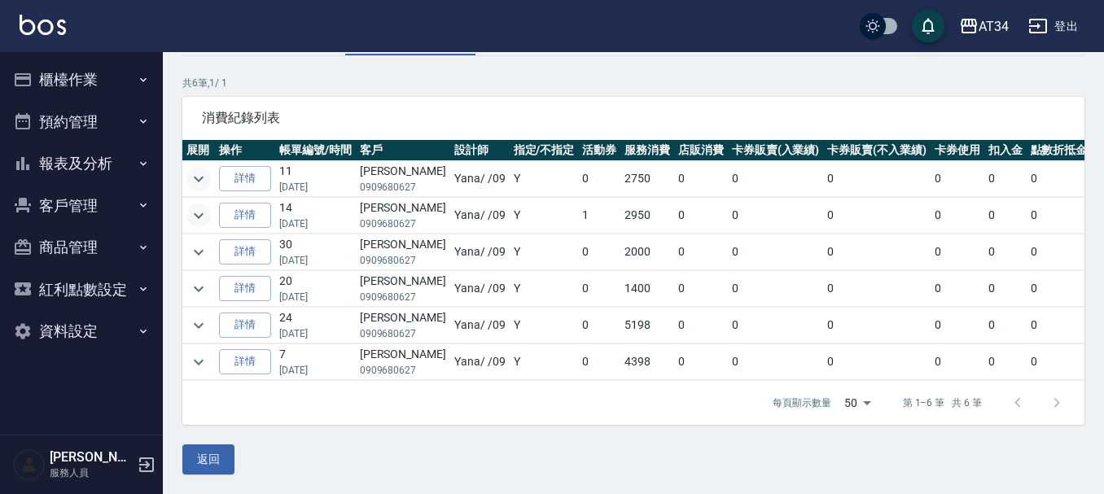
click at [204, 211] on icon "expand row" at bounding box center [199, 216] width 20 height 20
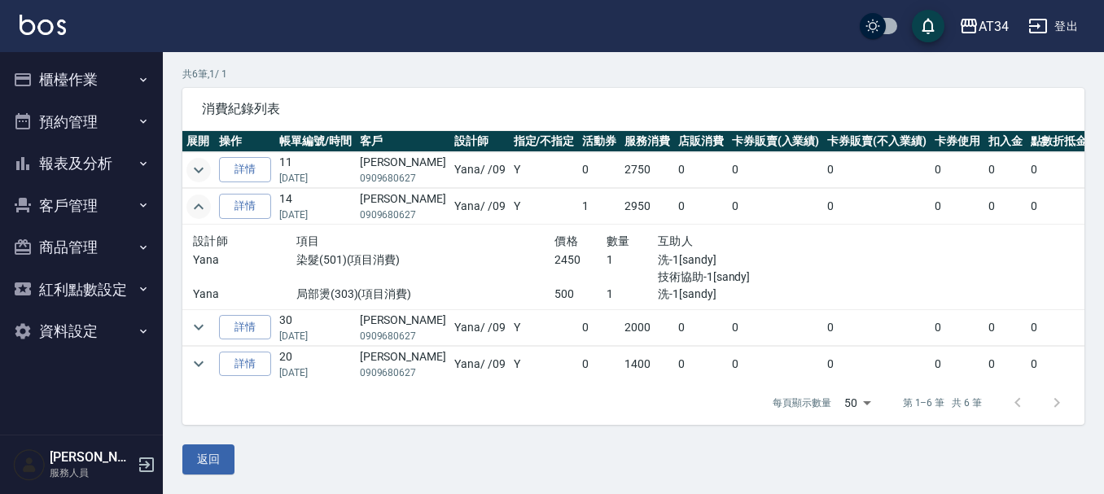
click at [204, 211] on icon "expand row" at bounding box center [199, 207] width 20 height 20
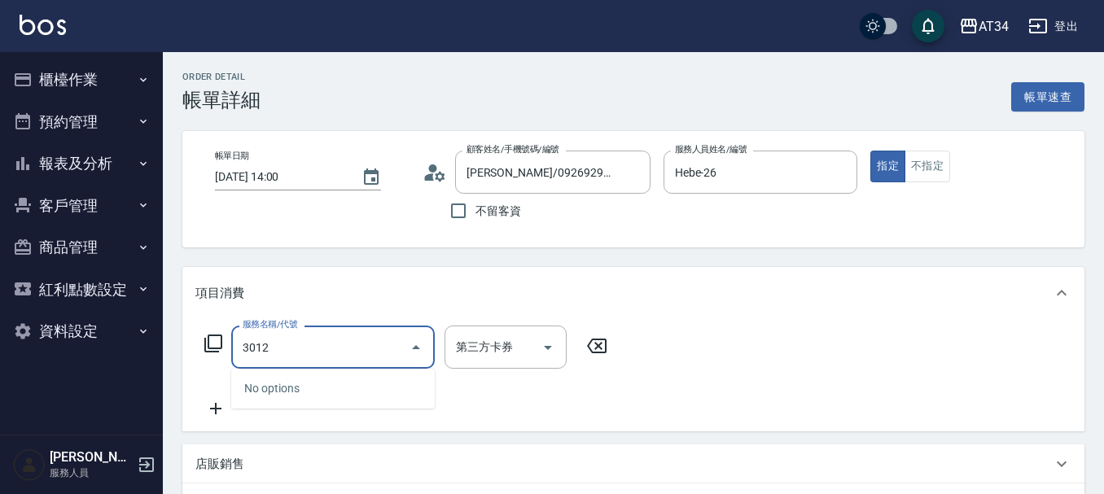
type input "301"
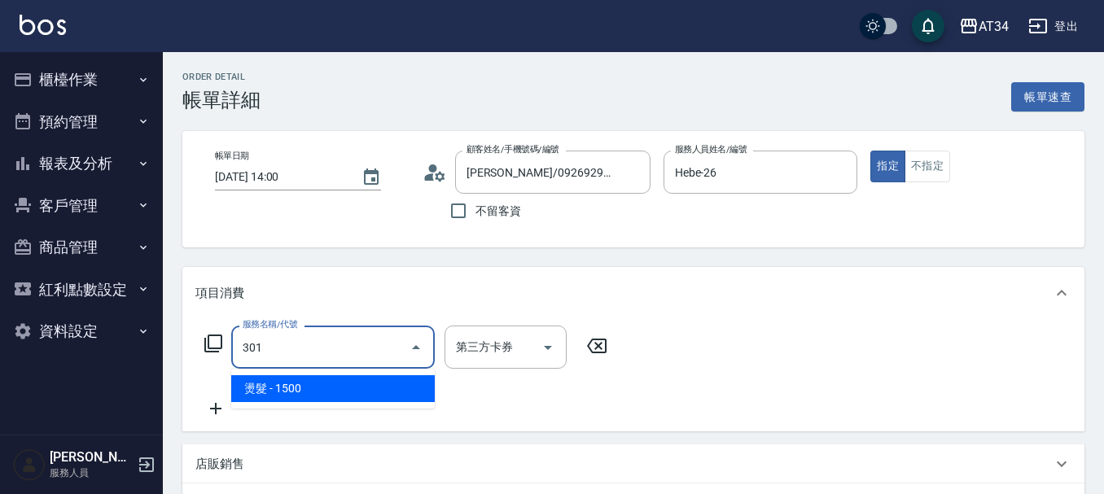
type input "150"
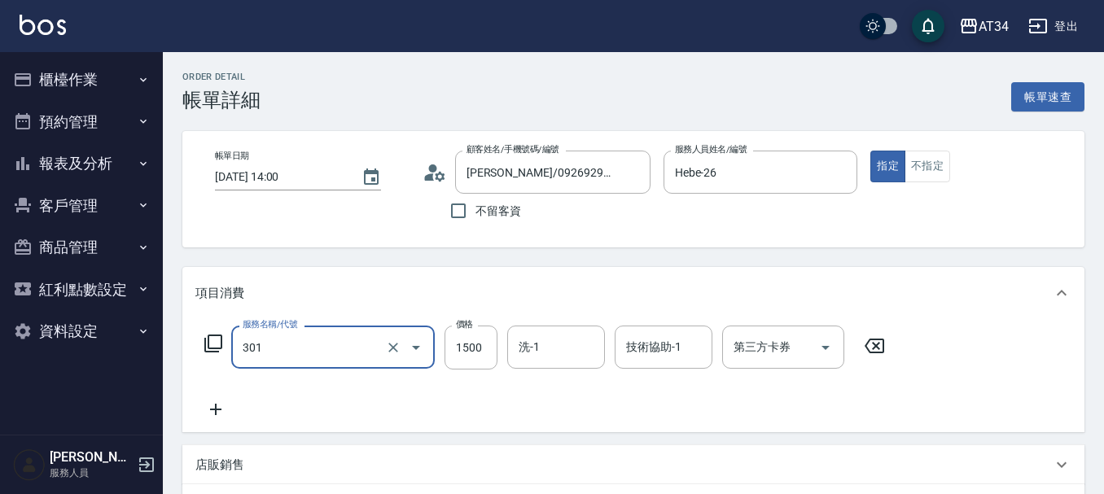
type input "燙髮(301)"
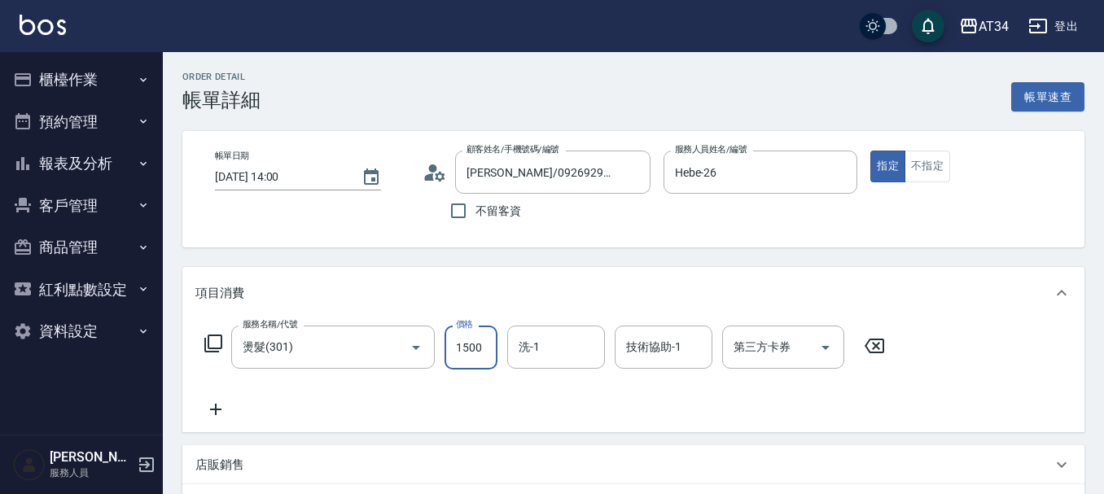
type input "0"
type input "24"
type input "20"
type input "249"
type input "240"
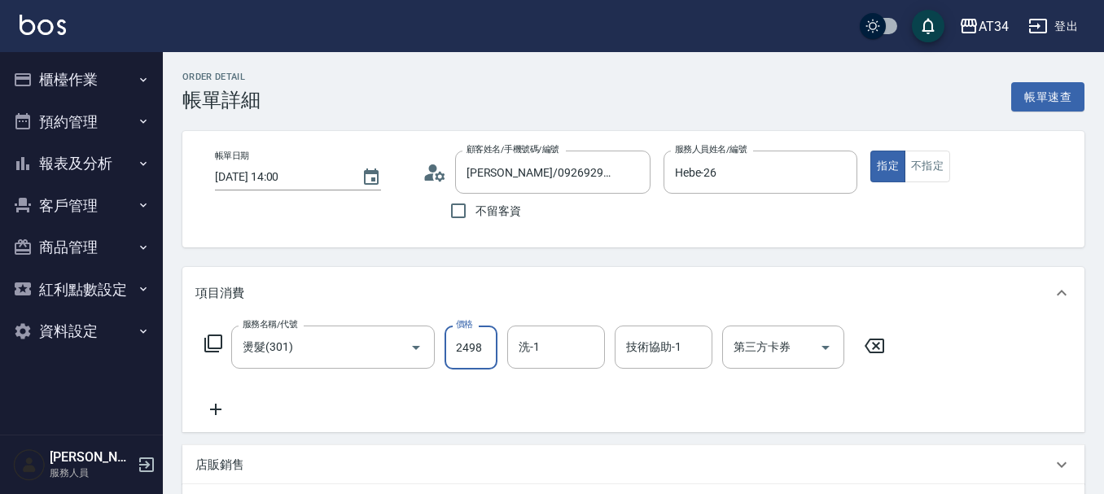
type input "2498"
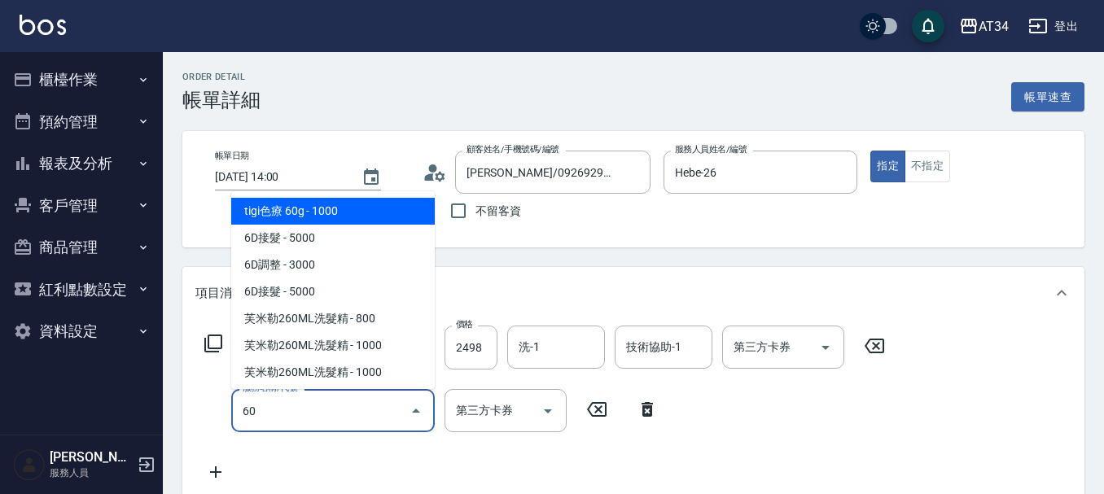
type input "602"
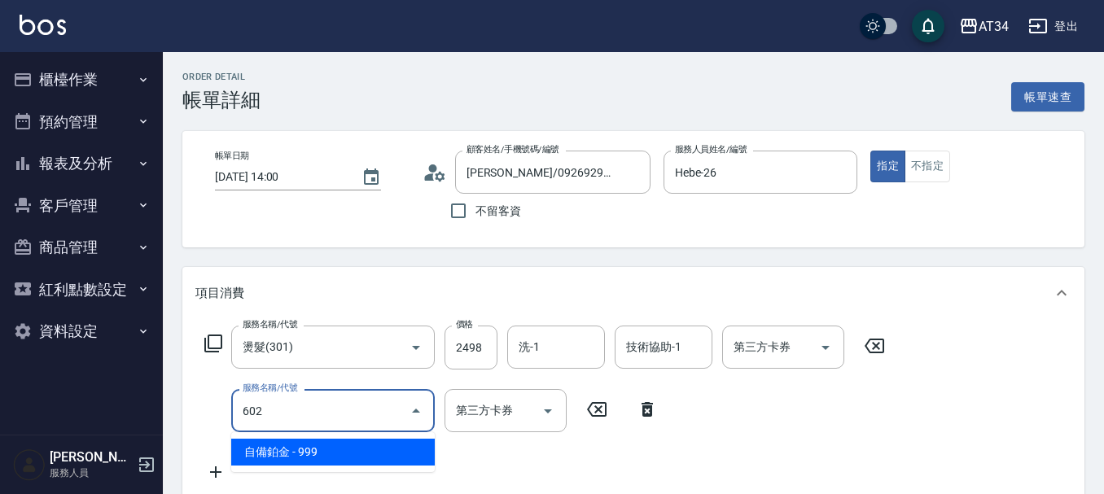
type input "340"
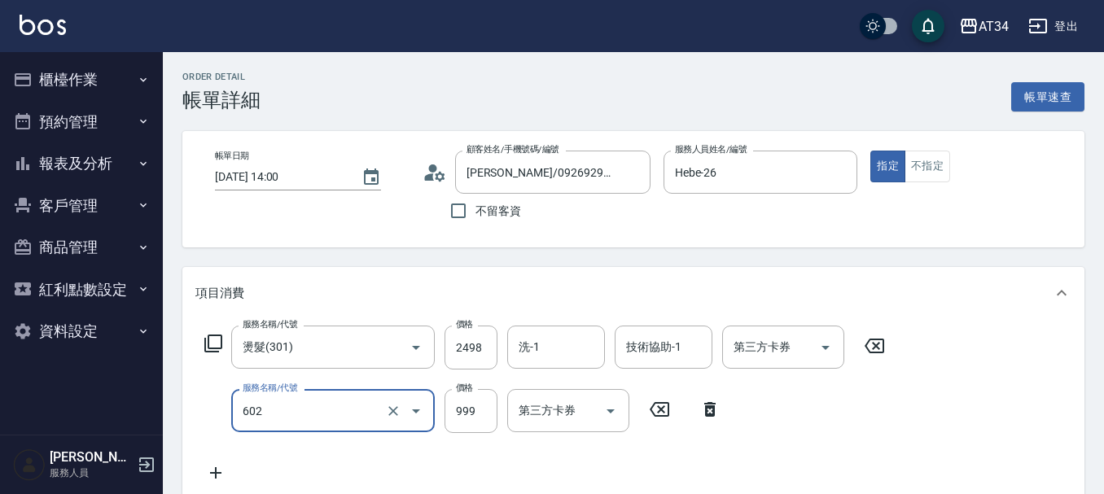
type input "自備鉑金(602)"
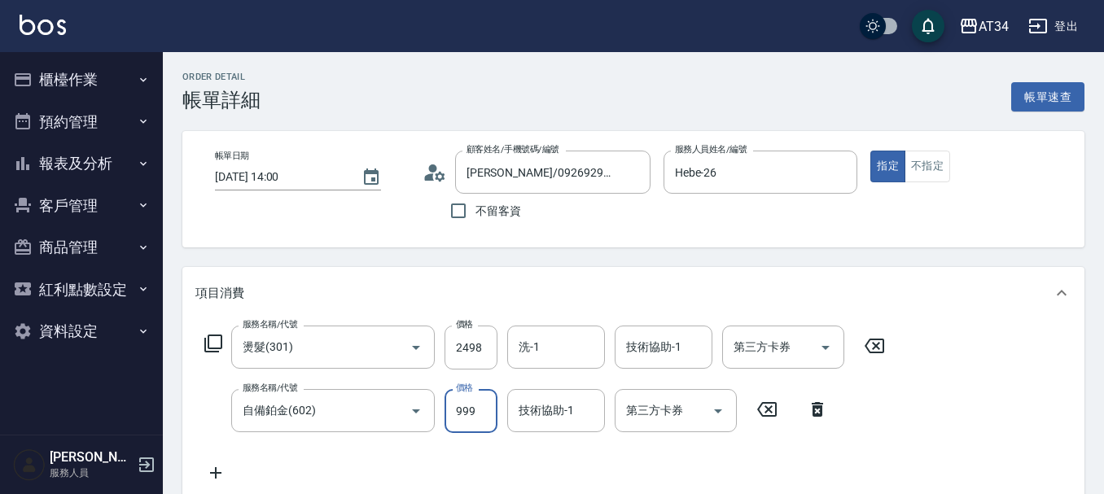
type input "240"
type input "1"
type input "250"
type input "17"
type input "260"
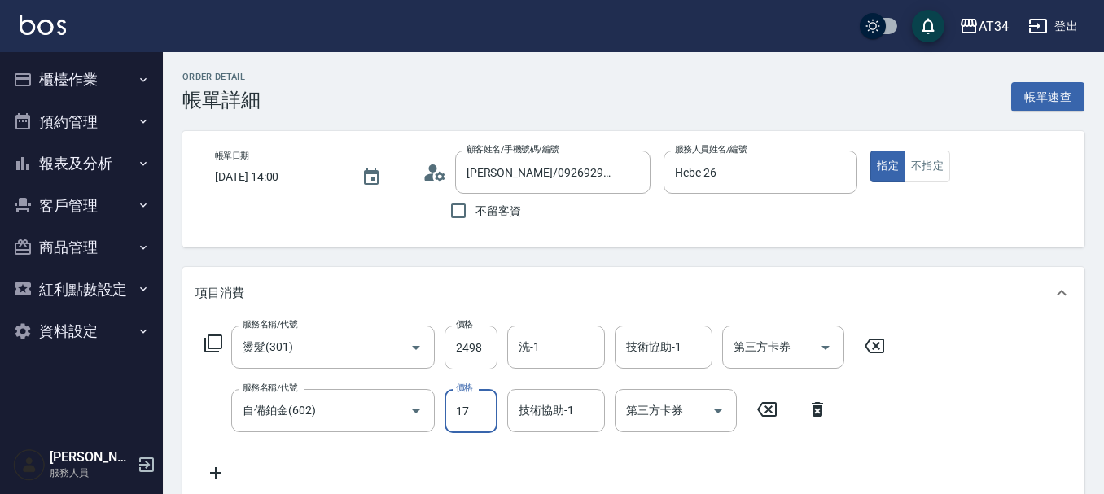
type input "170"
type input "410"
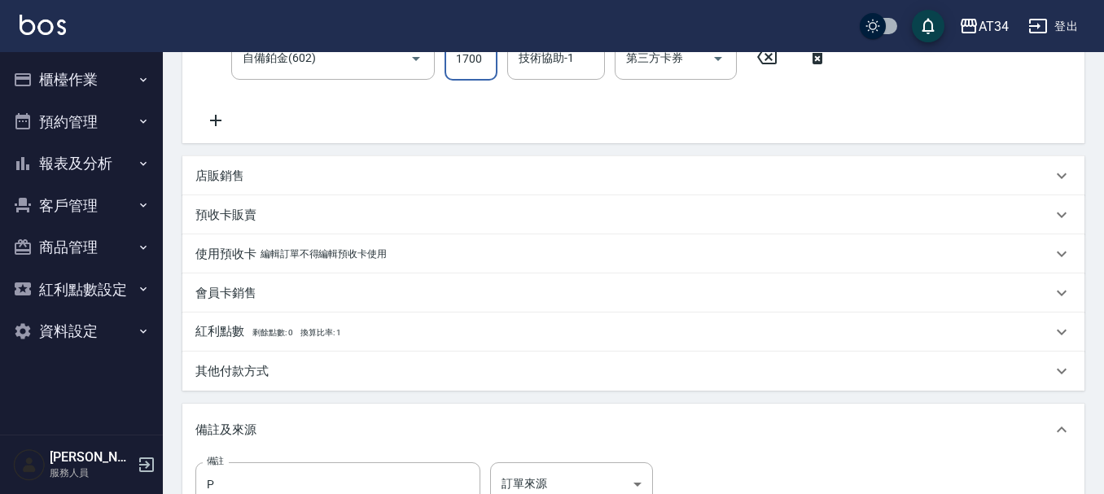
scroll to position [489, 0]
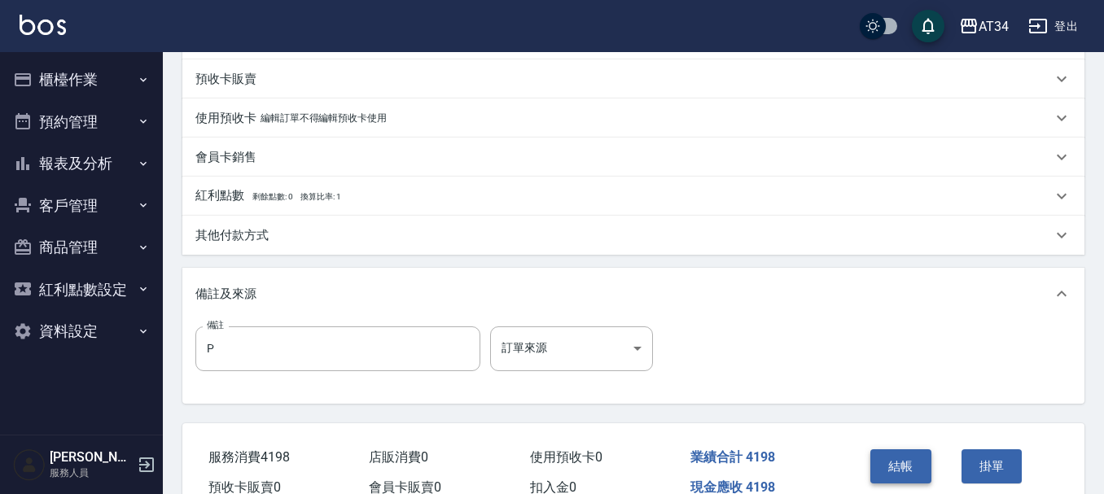
type input "1700"
click at [891, 463] on button "結帳" at bounding box center [900, 466] width 61 height 34
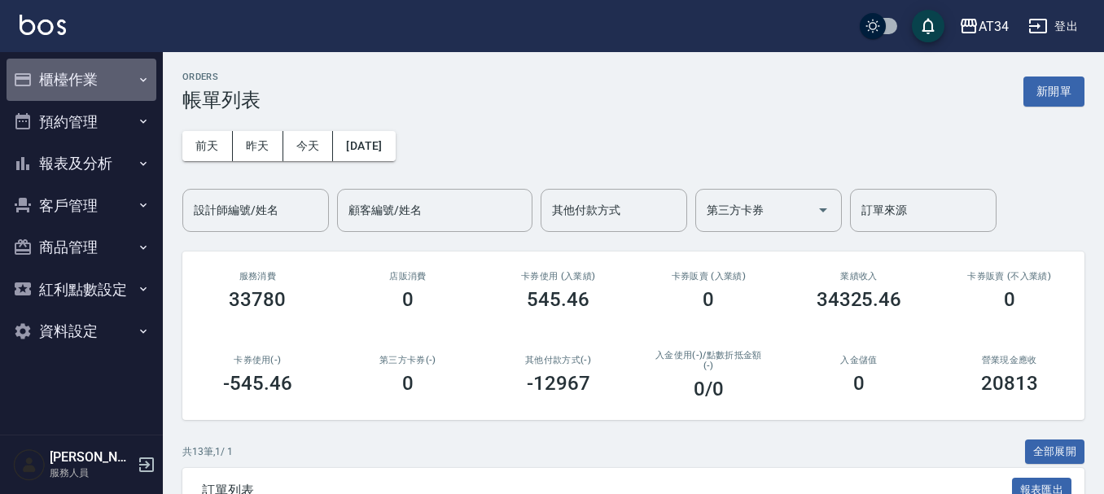
click at [81, 67] on button "櫃檯作業" at bounding box center [82, 80] width 150 height 42
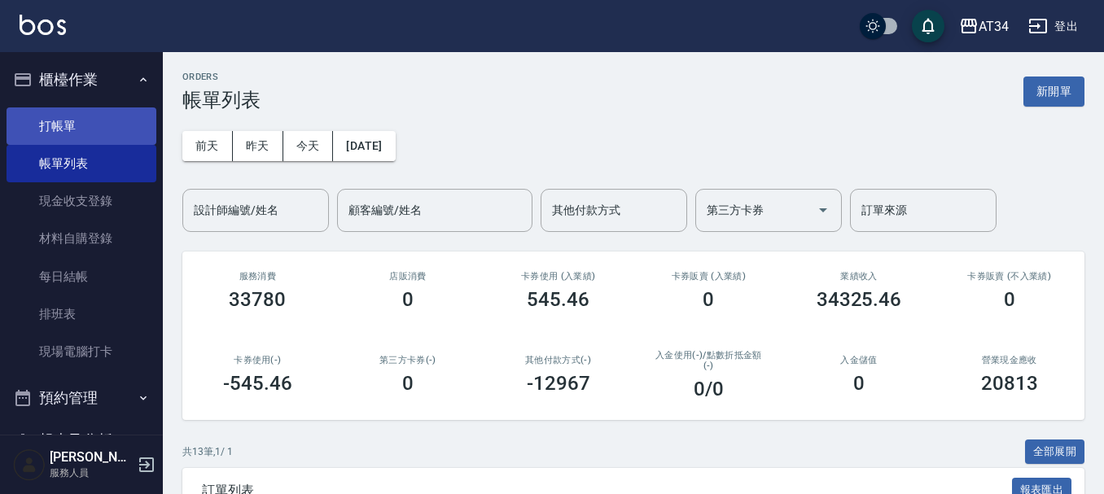
click at [91, 135] on link "打帳單" at bounding box center [82, 125] width 150 height 37
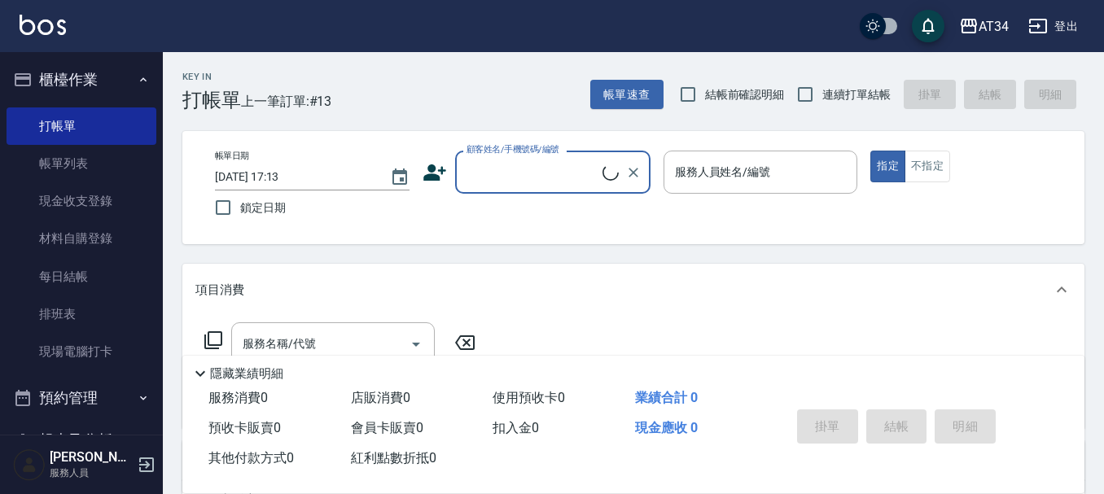
click at [496, 171] on input "顧客姓名/手機號碼/編號" at bounding box center [533, 172] width 140 height 29
click at [495, 216] on li "[PERSON_NAME]/0958282231/0958282231" at bounding box center [552, 213] width 195 height 27
type input "[PERSON_NAME]/0958282231/0958282231"
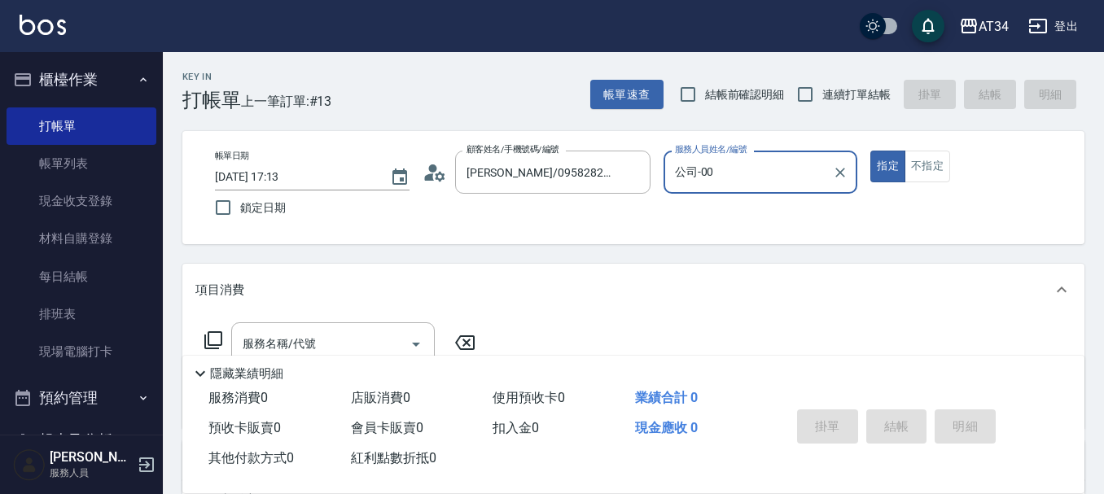
click at [710, 167] on input "公司-00" at bounding box center [749, 172] width 156 height 29
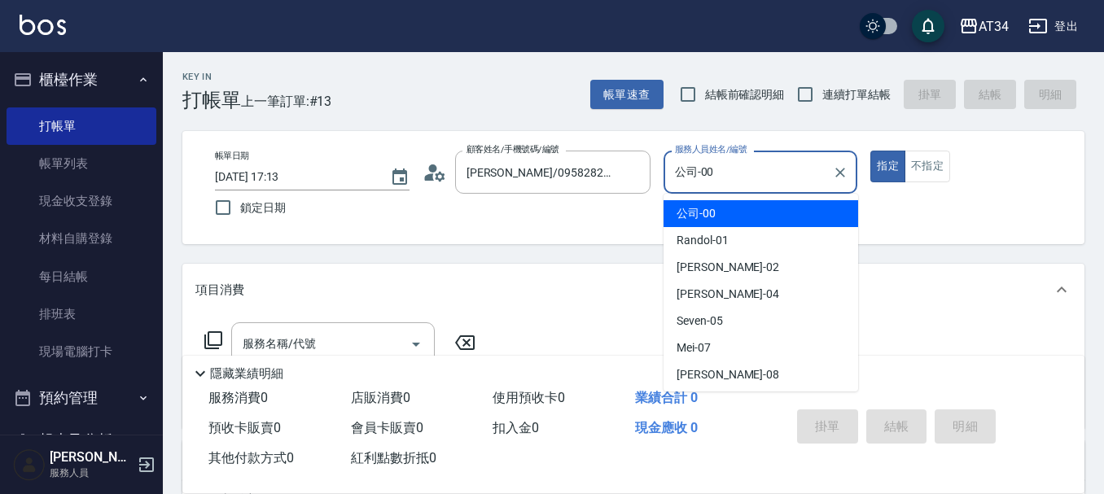
click at [719, 169] on input "公司-00" at bounding box center [749, 172] width 156 height 29
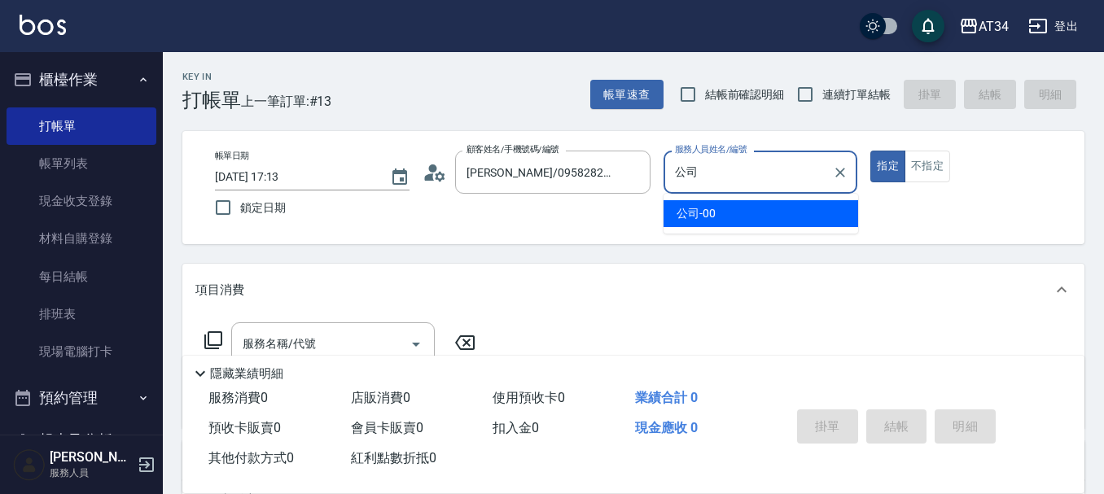
type input "公"
type input "[PERSON_NAME]-04"
type button "true"
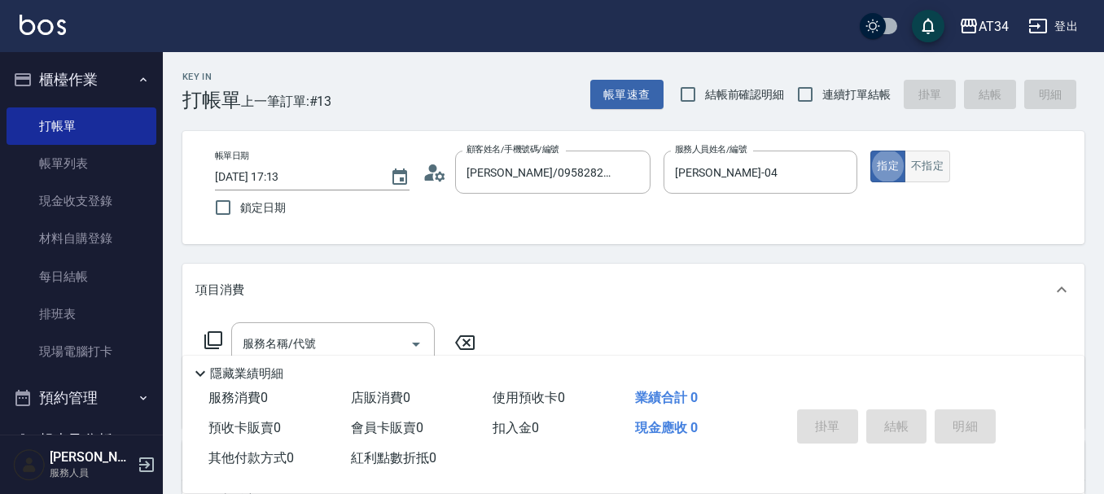
click at [941, 164] on button "不指定" at bounding box center [928, 167] width 46 height 32
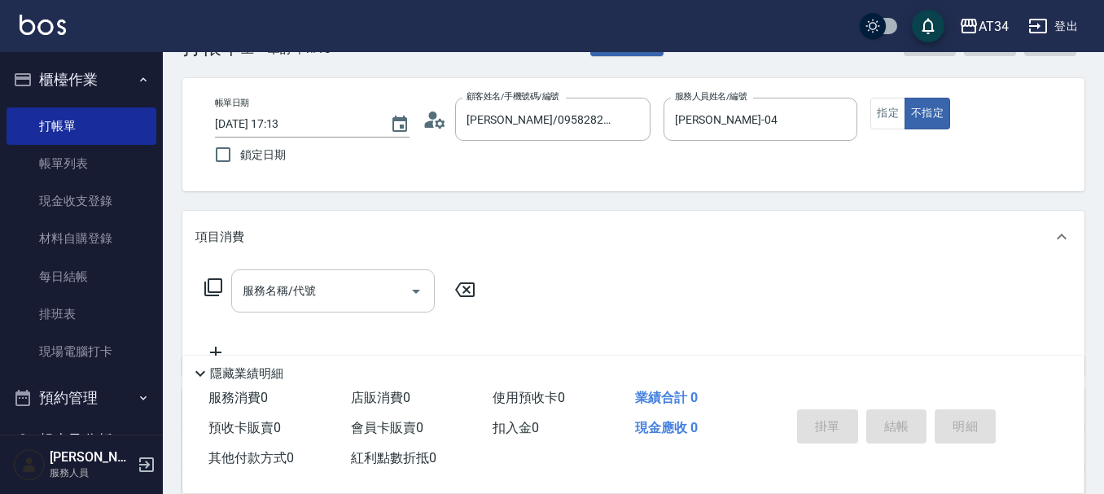
scroll to position [81, 0]
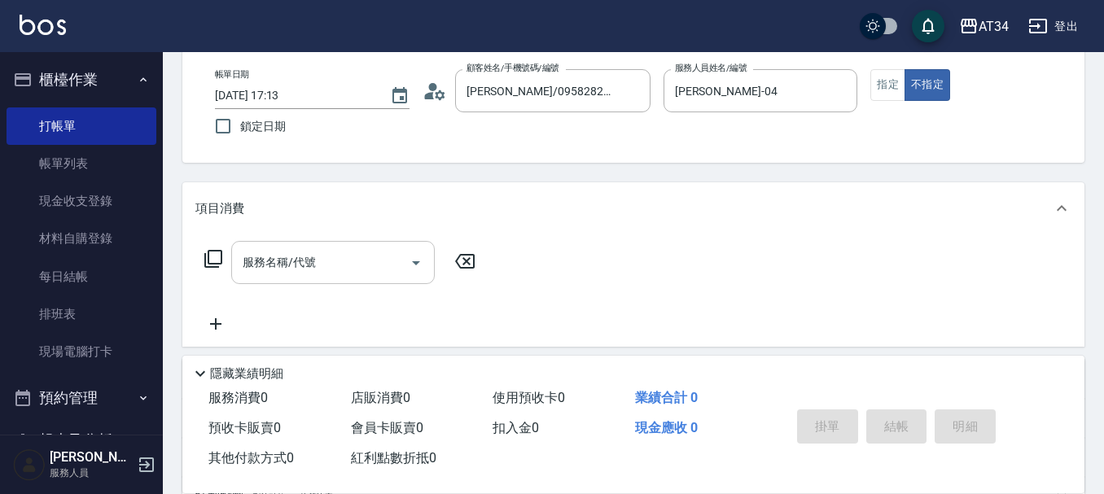
click at [282, 262] on div "服務名稱/代號 服務名稱/代號" at bounding box center [333, 262] width 204 height 43
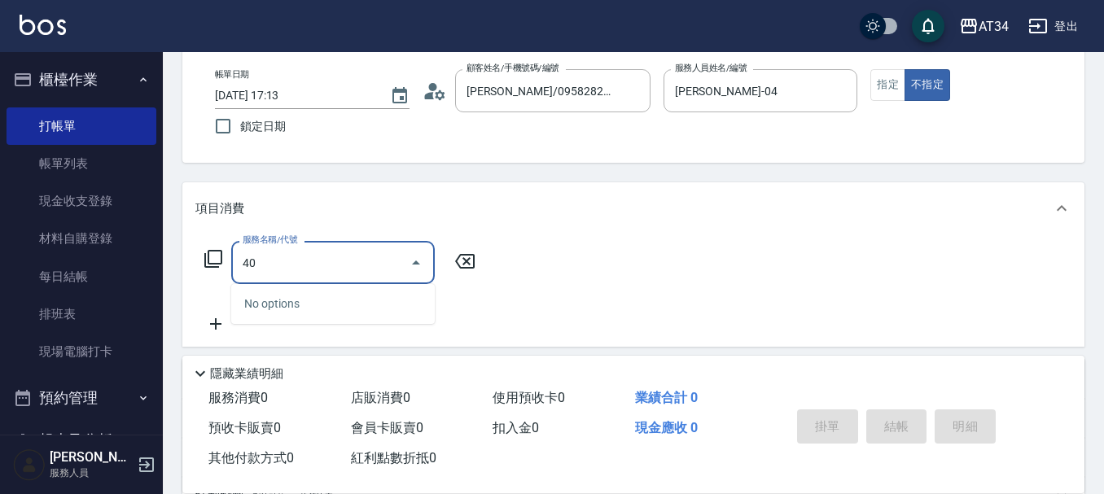
type input "401"
type input "20"
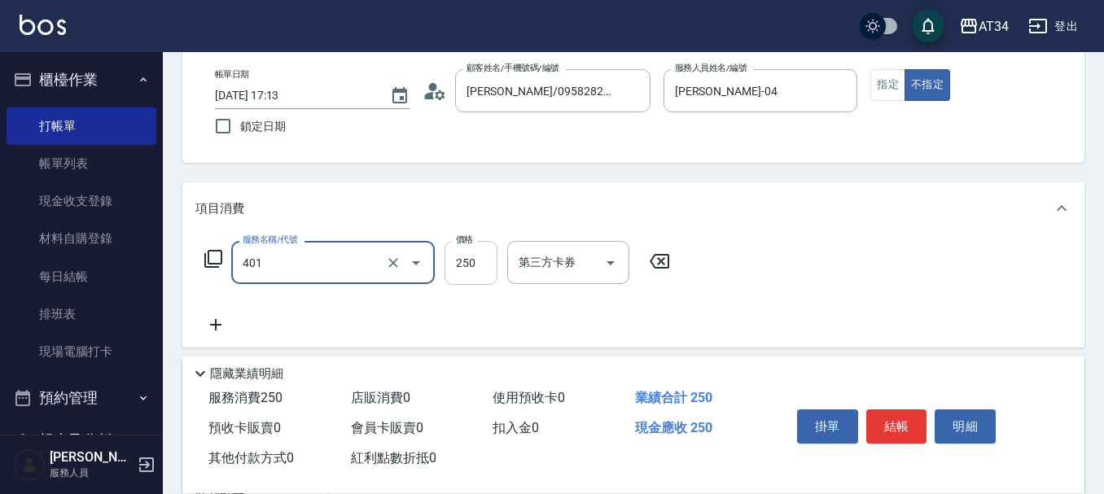
type input "剪髮(401)"
click at [472, 261] on input "250" at bounding box center [471, 263] width 53 height 44
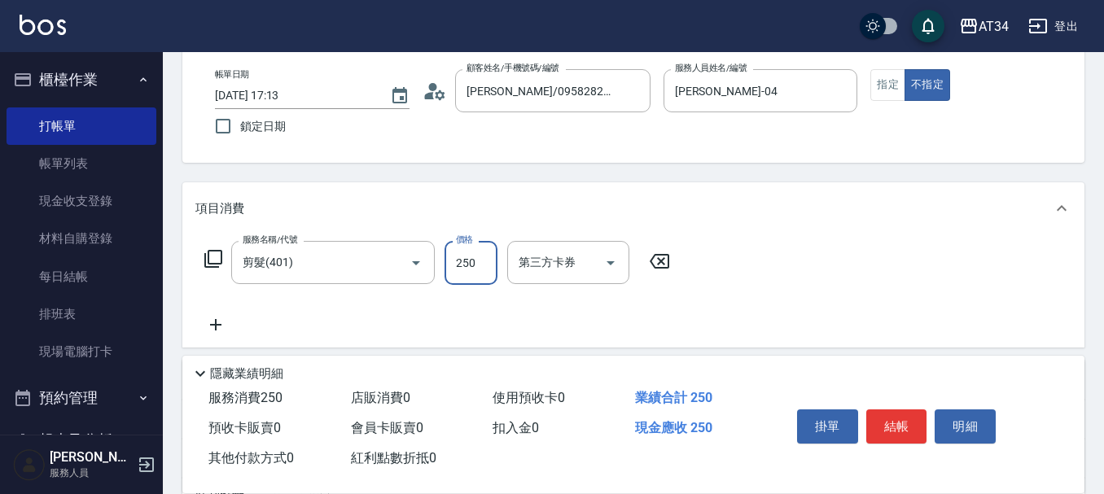
type input "0"
type input "29"
type input "20"
type input "299"
click at [906, 416] on button "結帳" at bounding box center [896, 427] width 61 height 34
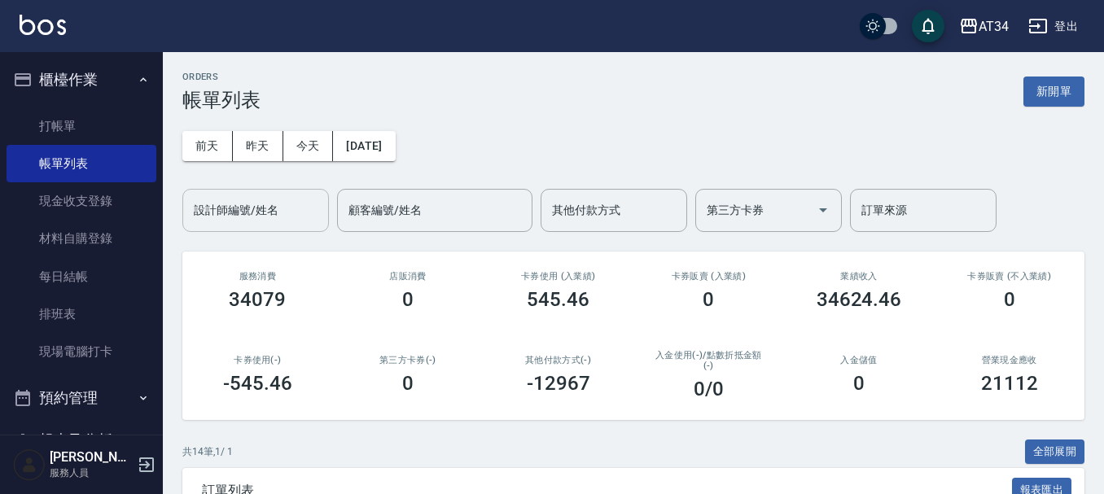
click at [243, 207] on input "設計師編號/姓名" at bounding box center [256, 210] width 132 height 29
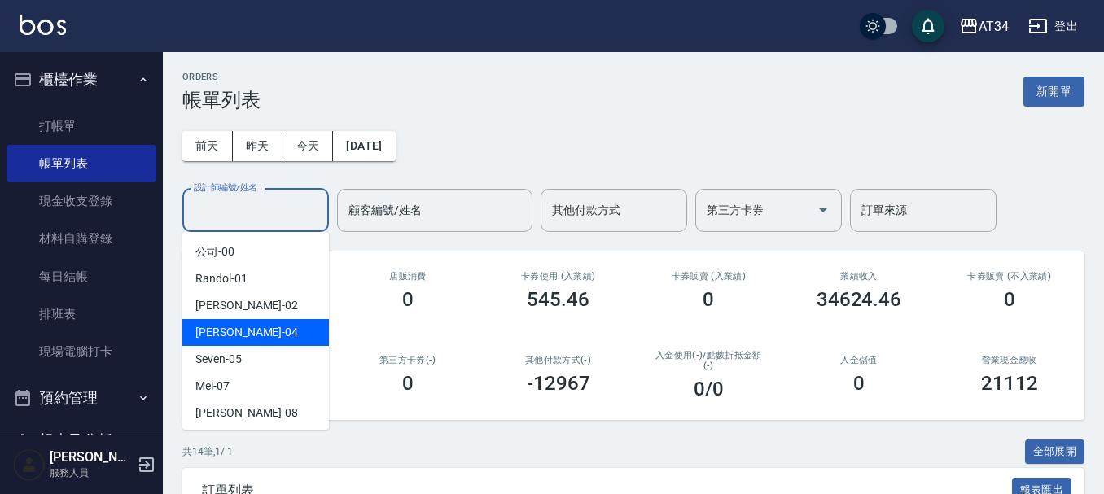
click at [228, 333] on span "[PERSON_NAME] -04" at bounding box center [246, 332] width 103 height 17
type input "[PERSON_NAME]-04"
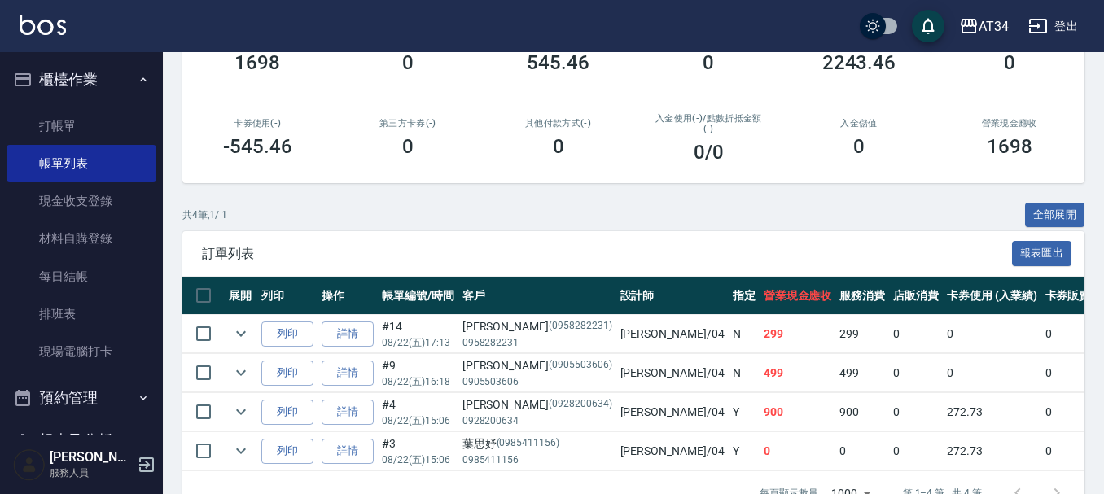
scroll to position [244, 0]
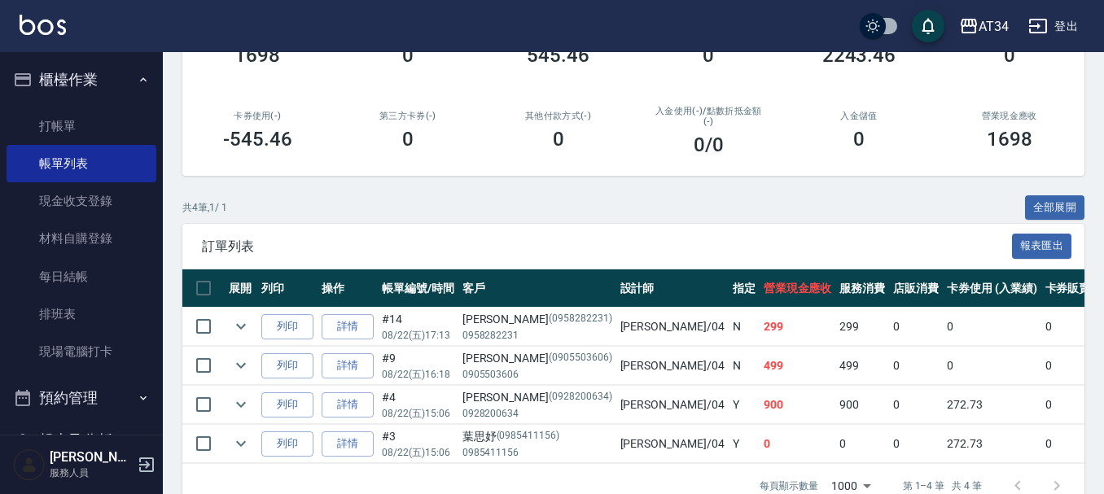
click at [485, 320] on div "[PERSON_NAME](0958282231)" at bounding box center [538, 319] width 150 height 17
click at [361, 328] on link "詳情" at bounding box center [348, 326] width 52 height 25
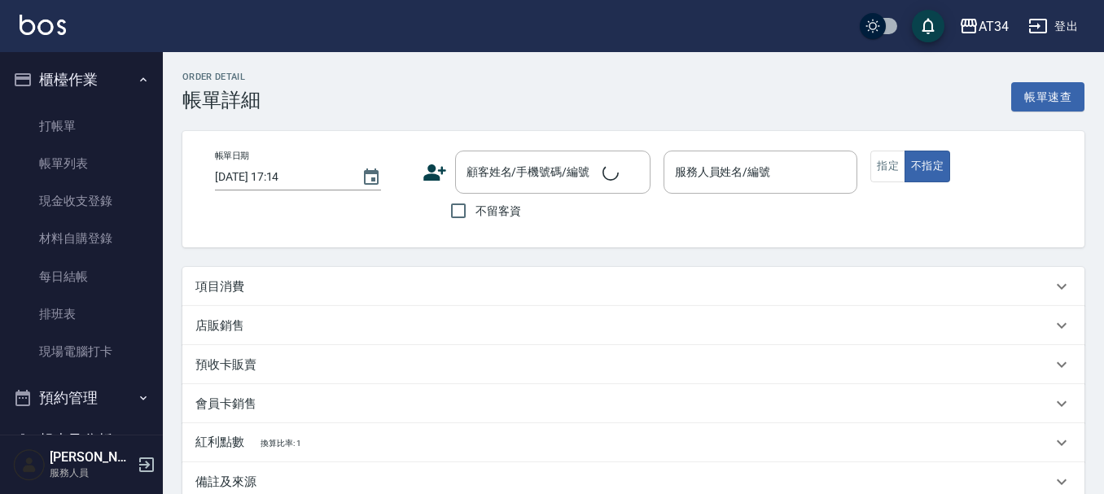
type input "[DATE] 17:13"
type input "[PERSON_NAME]-04"
type input "20"
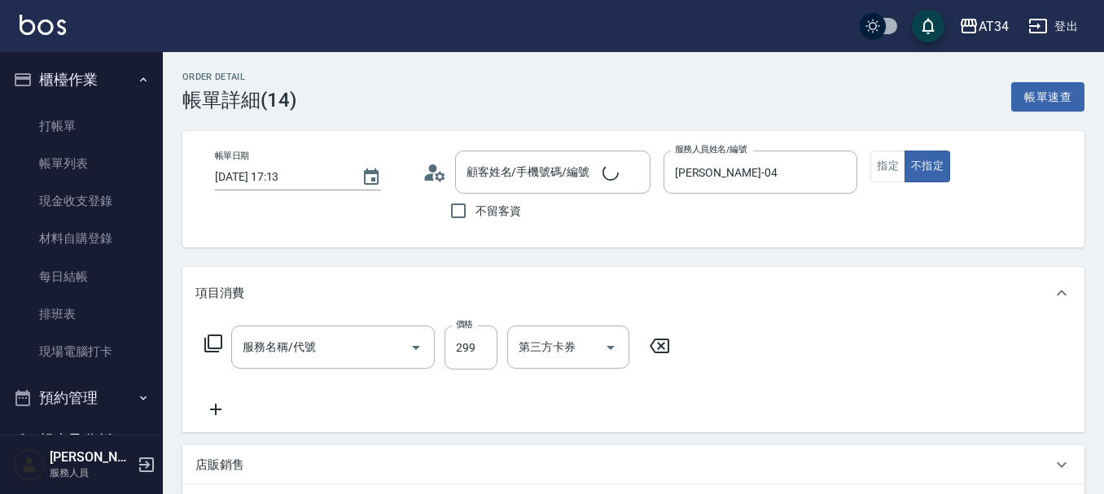
type input "剪髮(401)"
type input "[PERSON_NAME]/0958282231/0958282231"
click at [433, 181] on icon at bounding box center [435, 172] width 24 height 24
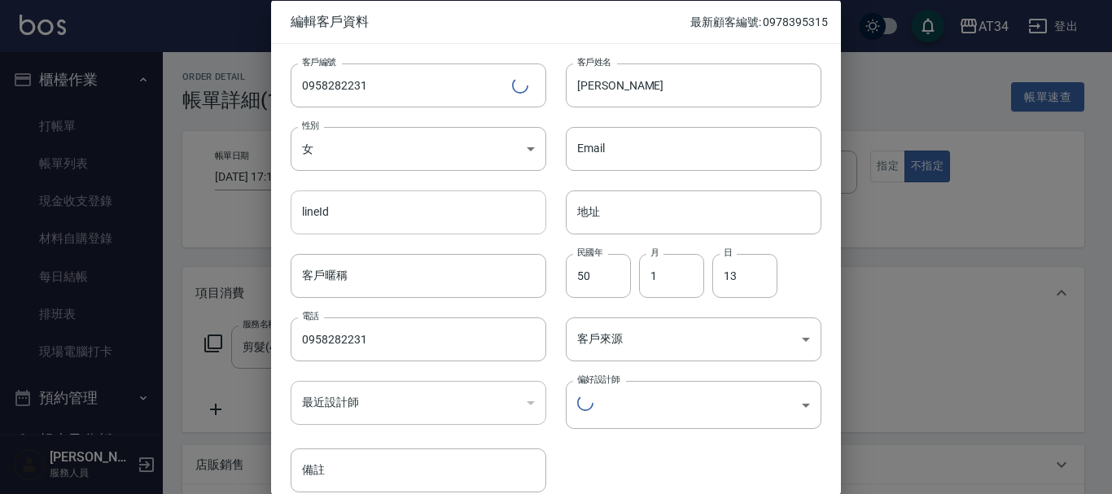
type input "37750ec6-7c3d-4f44-9b5b-d80eb82297c3"
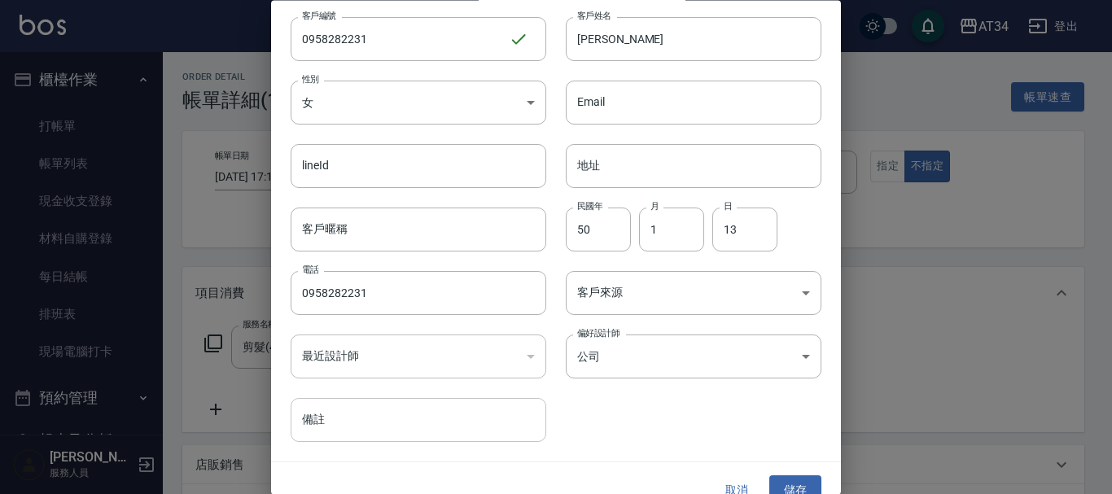
scroll to position [70, 0]
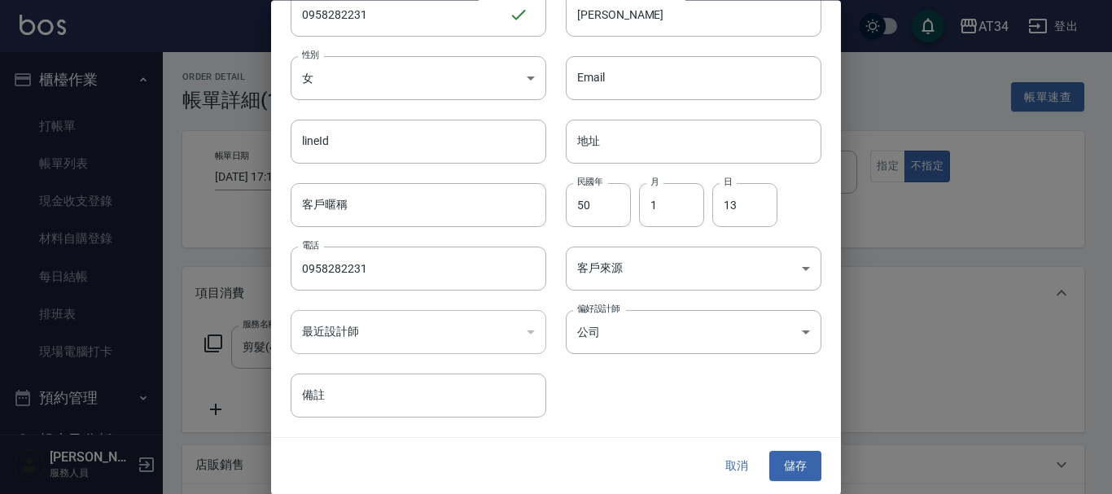
click at [925, 392] on div at bounding box center [556, 247] width 1112 height 494
click at [730, 471] on button "取消" at bounding box center [737, 467] width 52 height 30
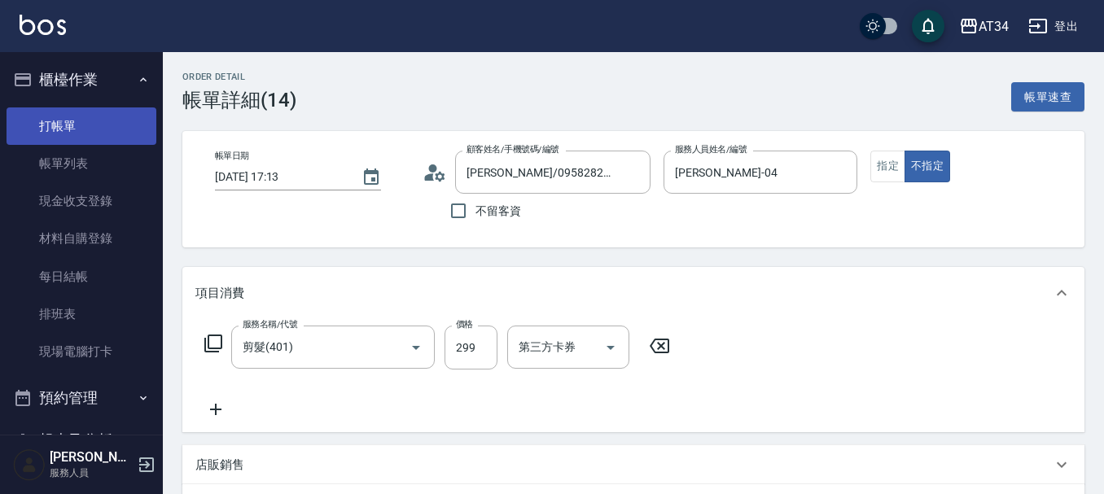
click at [64, 130] on link "打帳單" at bounding box center [82, 125] width 150 height 37
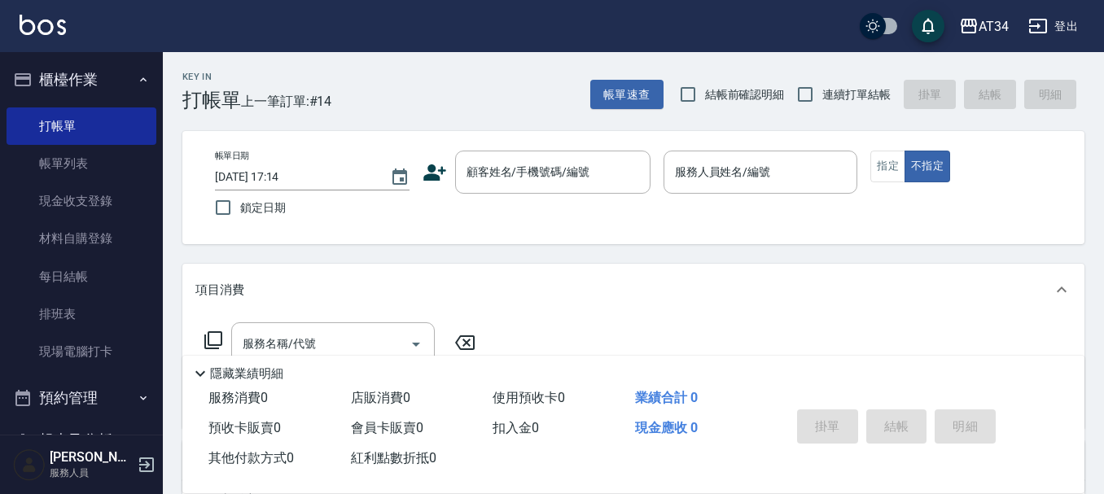
click at [438, 177] on icon at bounding box center [434, 172] width 23 height 16
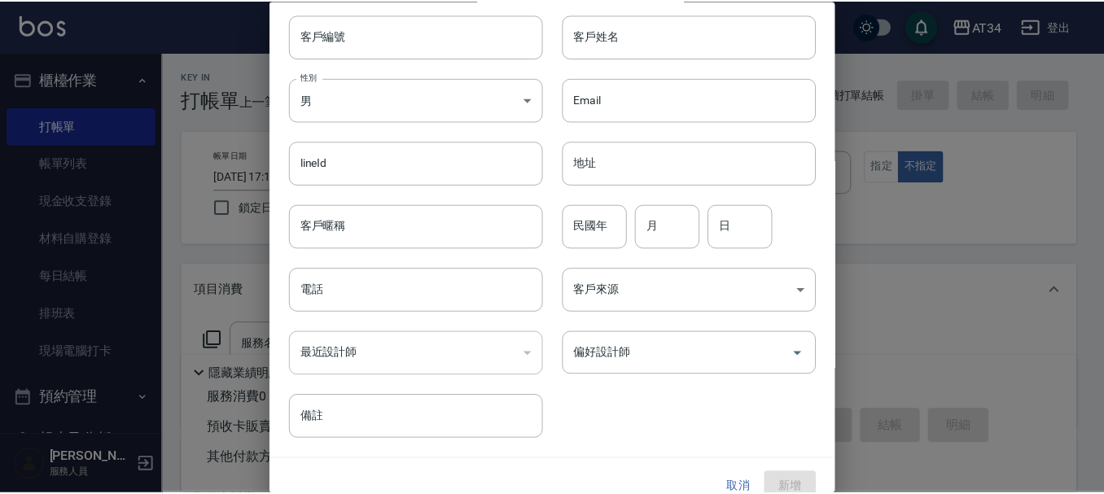
scroll to position [70, 0]
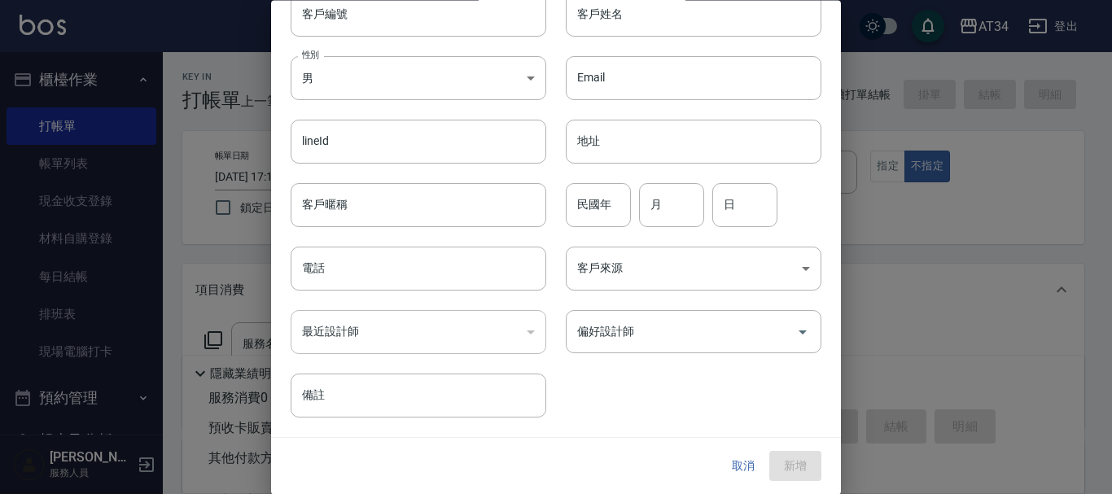
click at [731, 467] on button "取消" at bounding box center [743, 467] width 52 height 30
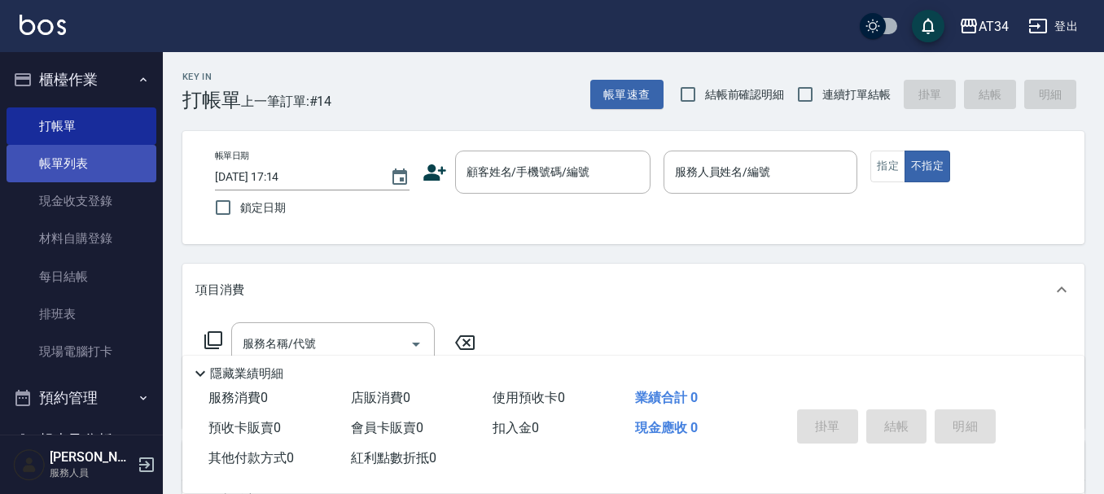
click at [90, 164] on link "帳單列表" at bounding box center [82, 163] width 150 height 37
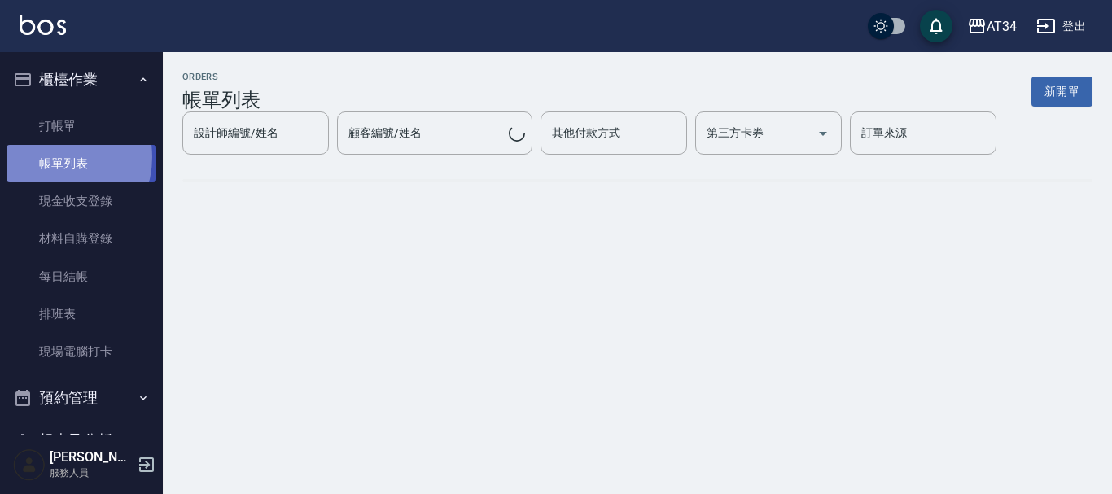
click at [52, 157] on link "帳單列表" at bounding box center [82, 163] width 150 height 37
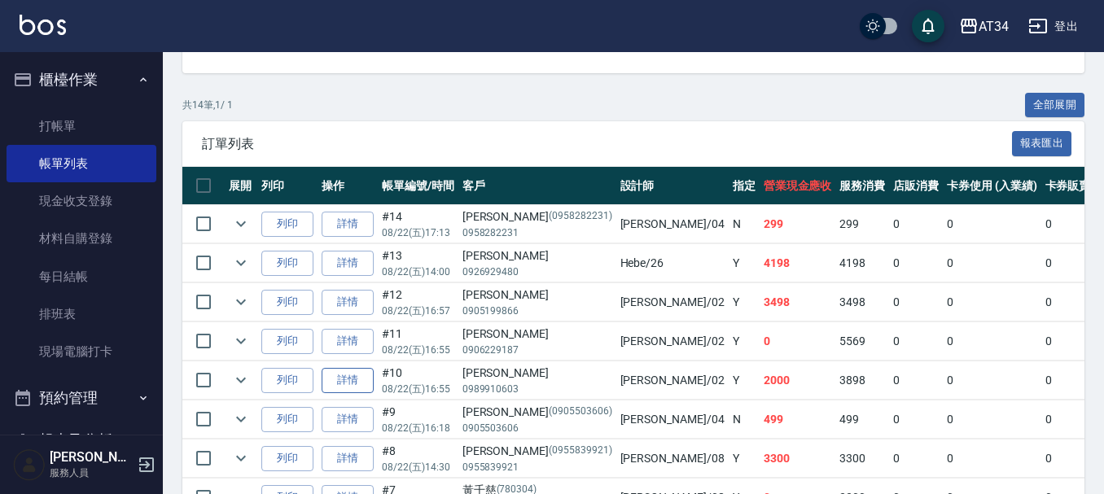
scroll to position [326, 0]
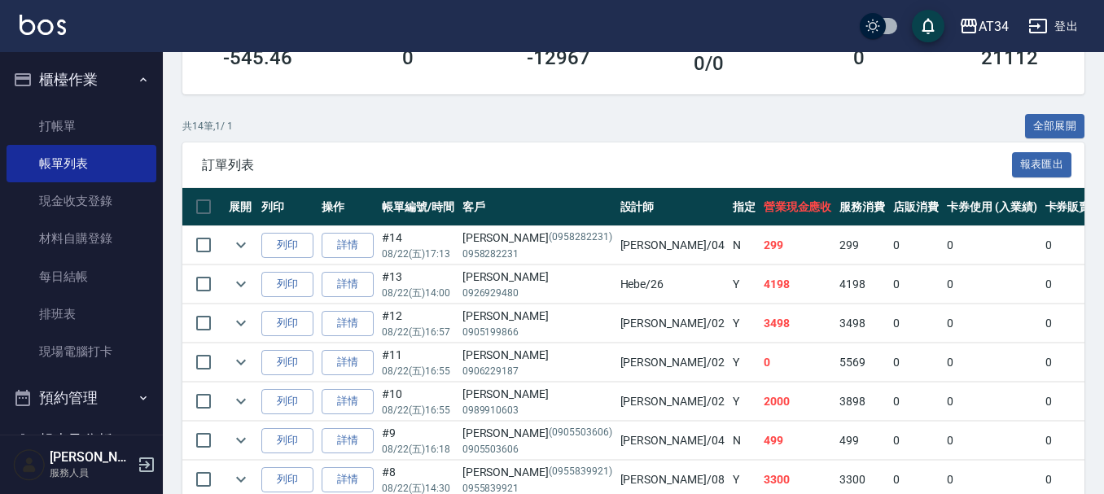
click at [491, 240] on div "[PERSON_NAME](0958282231)" at bounding box center [538, 238] width 150 height 17
click at [472, 236] on div "[PERSON_NAME](0958282231)" at bounding box center [538, 238] width 150 height 17
click at [357, 249] on link "詳情" at bounding box center [348, 245] width 52 height 25
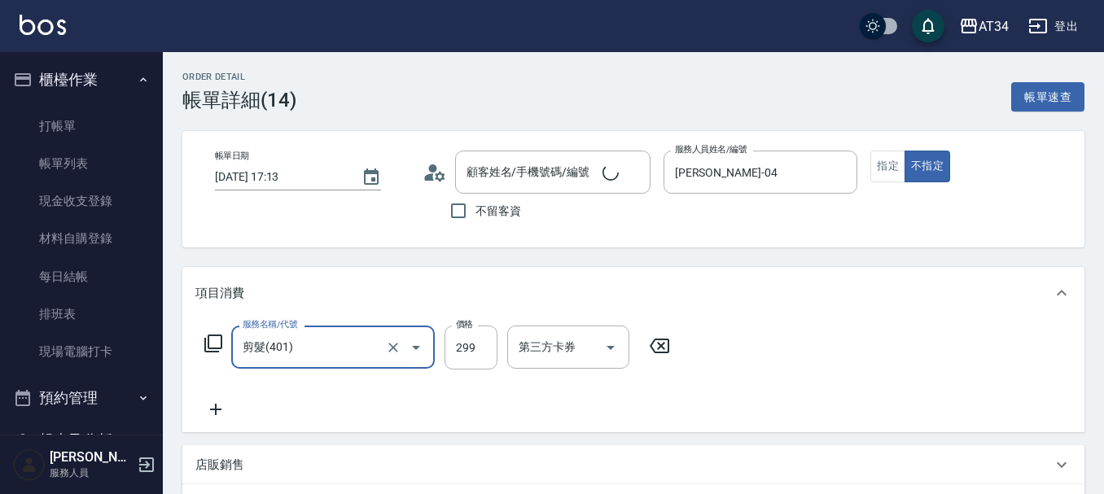
type input "20"
type input "[PERSON_NAME]/0958282231/0958282231"
click at [428, 173] on icon at bounding box center [435, 172] width 24 height 24
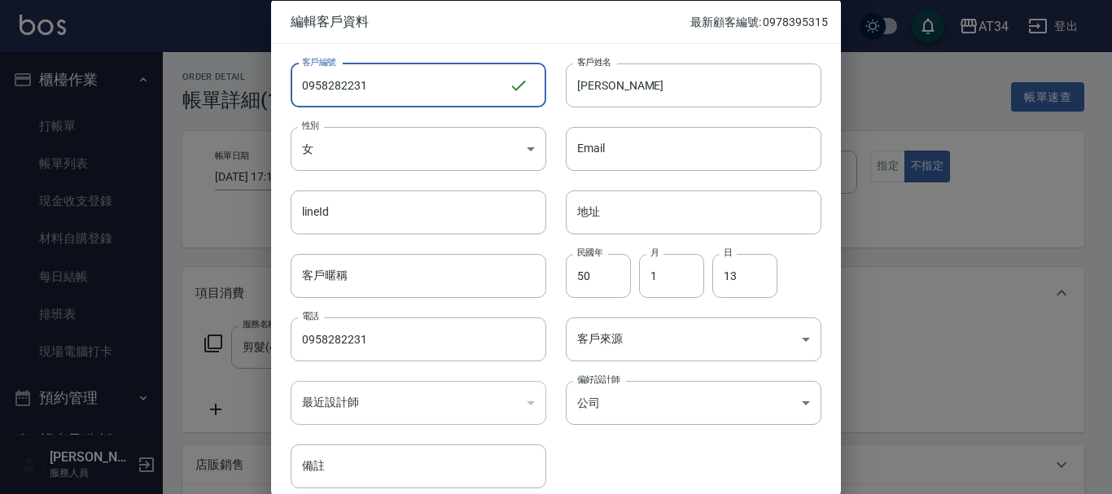
drag, startPoint x: 371, startPoint y: 83, endPoint x: 270, endPoint y: 94, distance: 100.7
click at [270, 94] on div "編輯客戶資料 最新顧客編號: 0978395315 客戶編號 0958282231 ​ 客戶編號 客戶姓名 [PERSON_NAME] 客戶姓名 性別 女 […" at bounding box center [556, 247] width 1112 height 494
click at [252, 134] on div at bounding box center [556, 247] width 1112 height 494
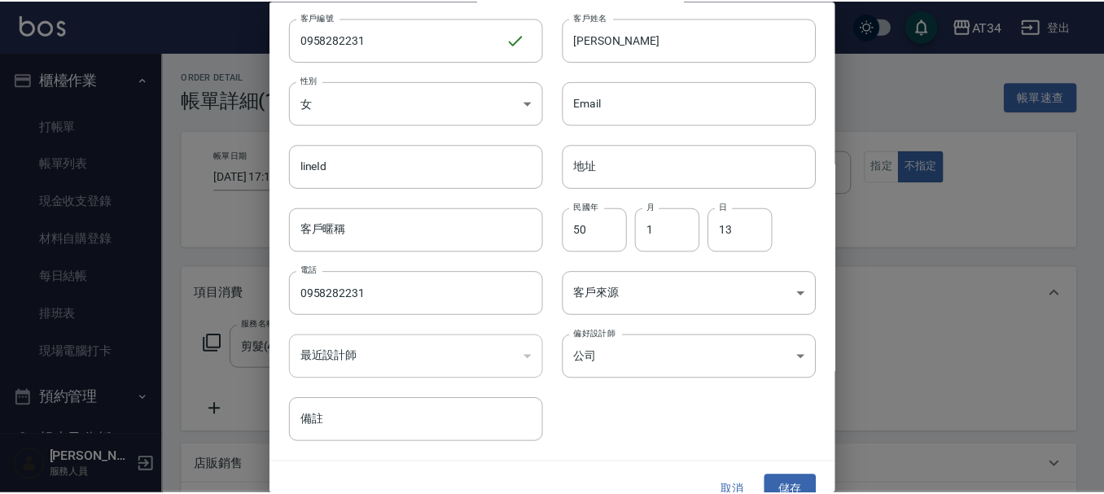
scroll to position [70, 0]
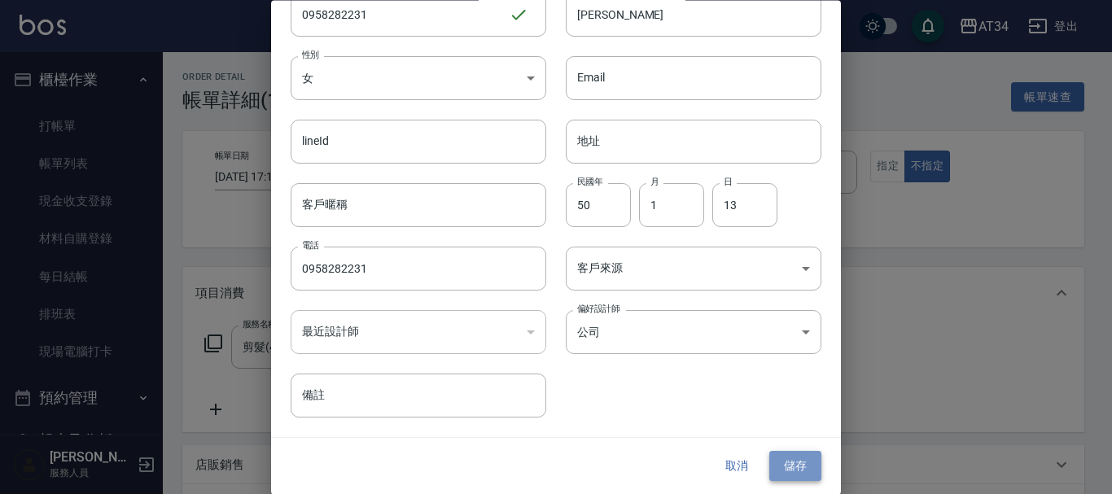
click at [776, 458] on button "儲存" at bounding box center [796, 467] width 52 height 30
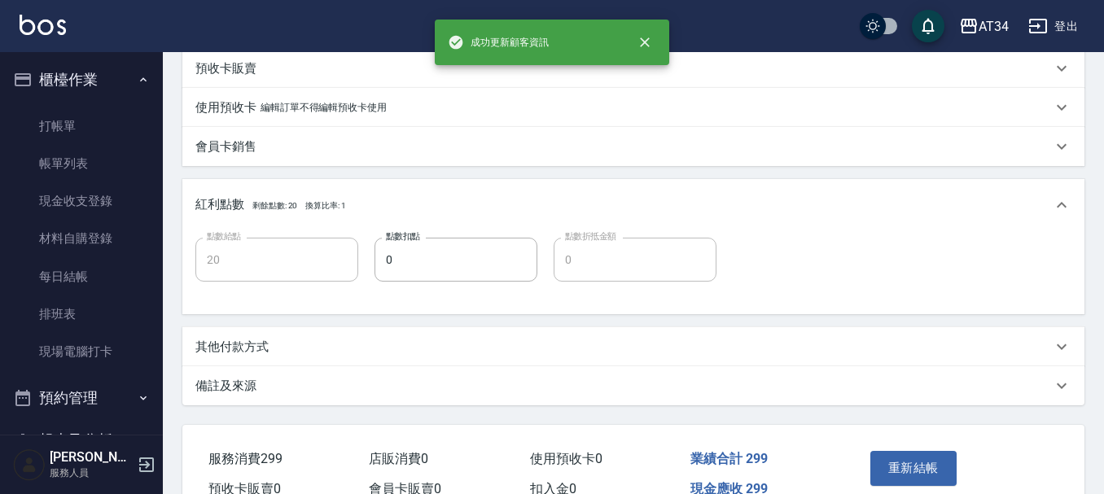
scroll to position [407, 0]
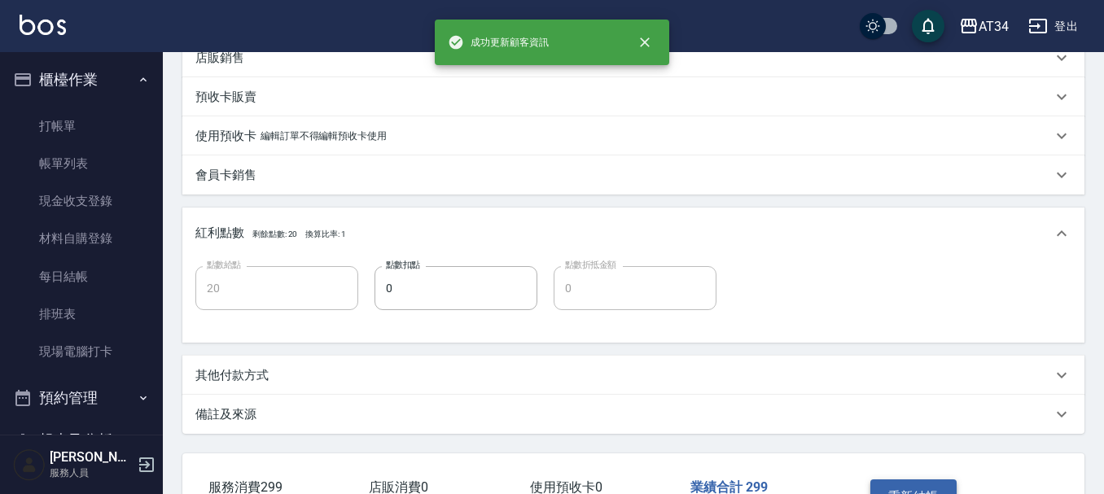
click at [945, 485] on button "重新結帳" at bounding box center [913, 497] width 86 height 34
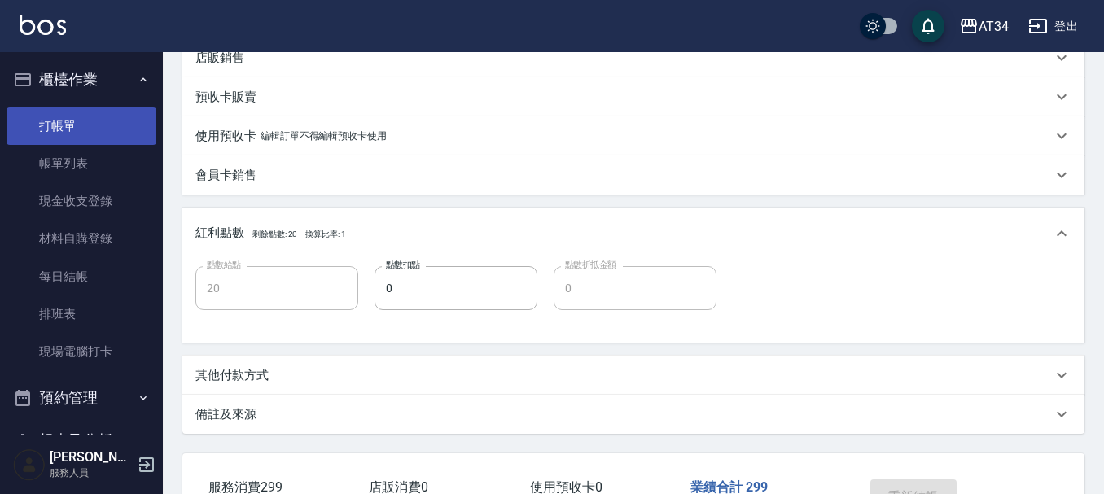
click at [41, 128] on link "打帳單" at bounding box center [82, 125] width 150 height 37
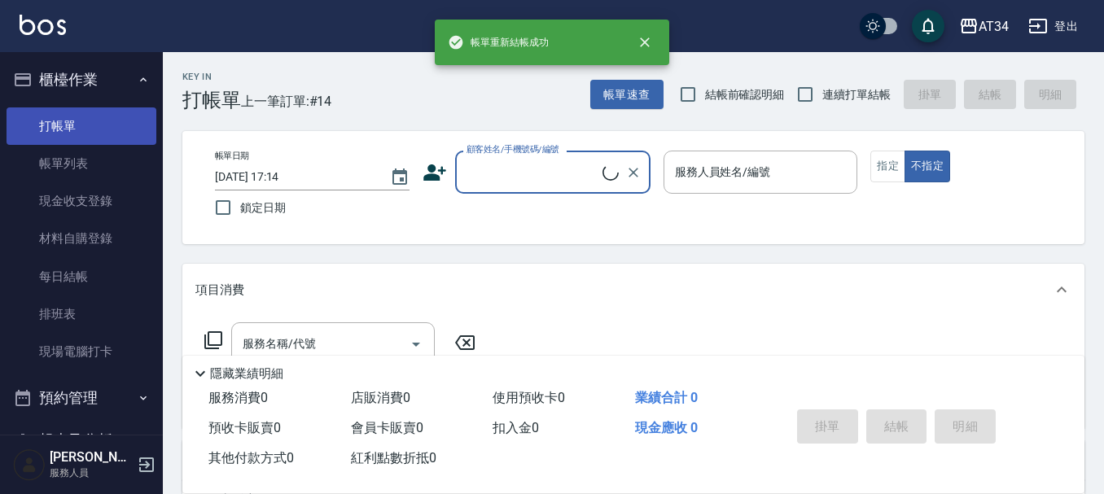
click at [50, 127] on link "打帳單" at bounding box center [82, 125] width 150 height 37
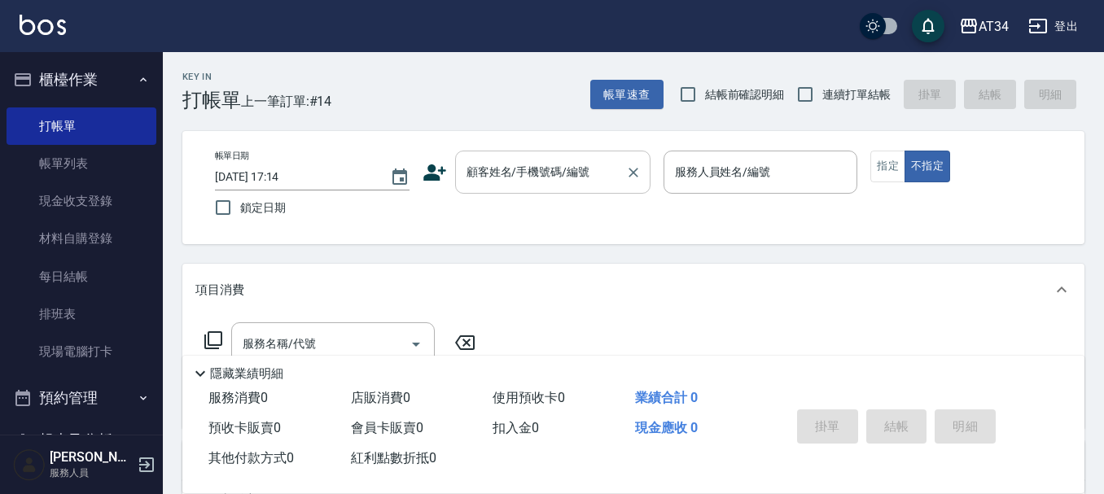
click at [501, 175] on input "顧客姓名/手機號碼/編號" at bounding box center [541, 172] width 156 height 29
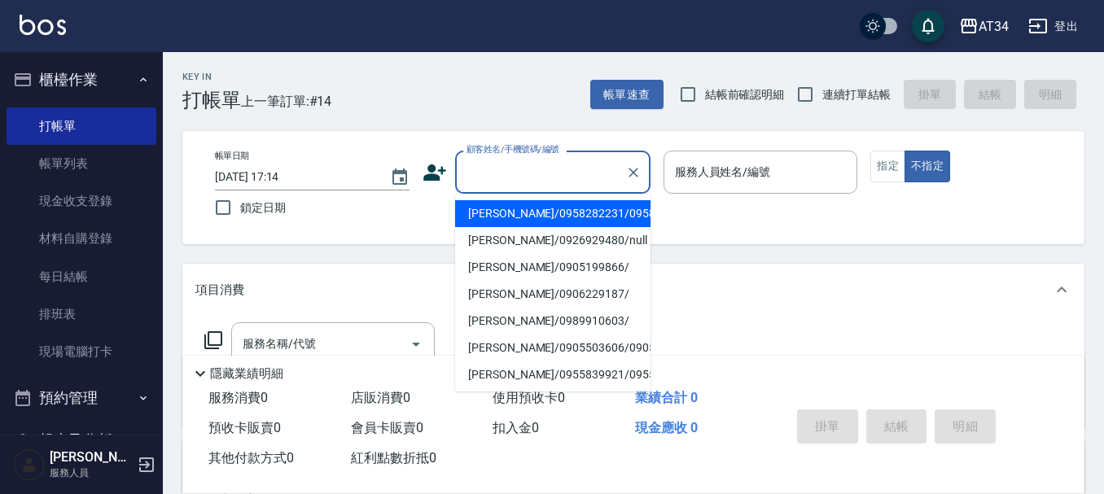
click at [495, 227] on li "[PERSON_NAME]/0958282231/0958282231" at bounding box center [552, 213] width 195 height 27
type input "[PERSON_NAME]/0958282231/0958282231"
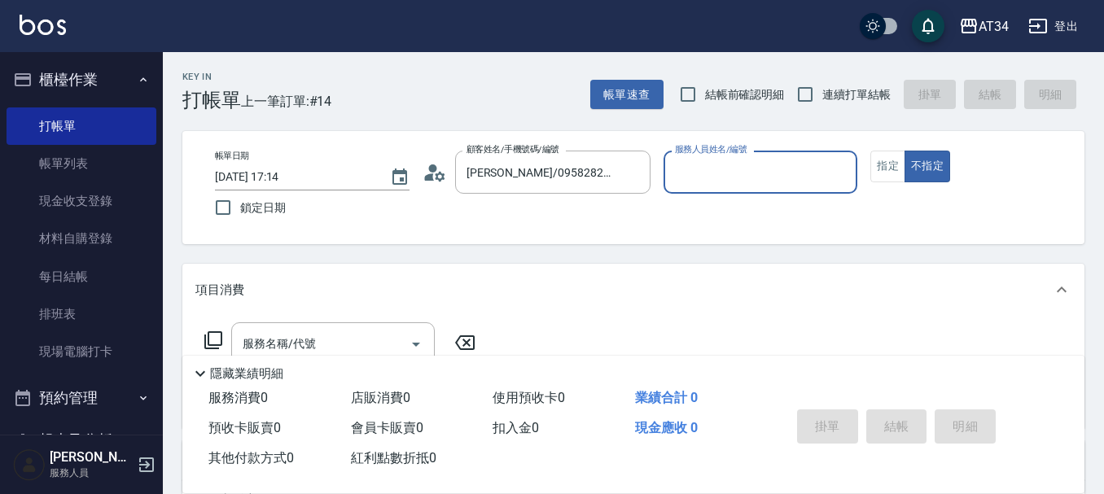
type input "公司-00"
click at [426, 177] on icon at bounding box center [429, 176] width 10 height 7
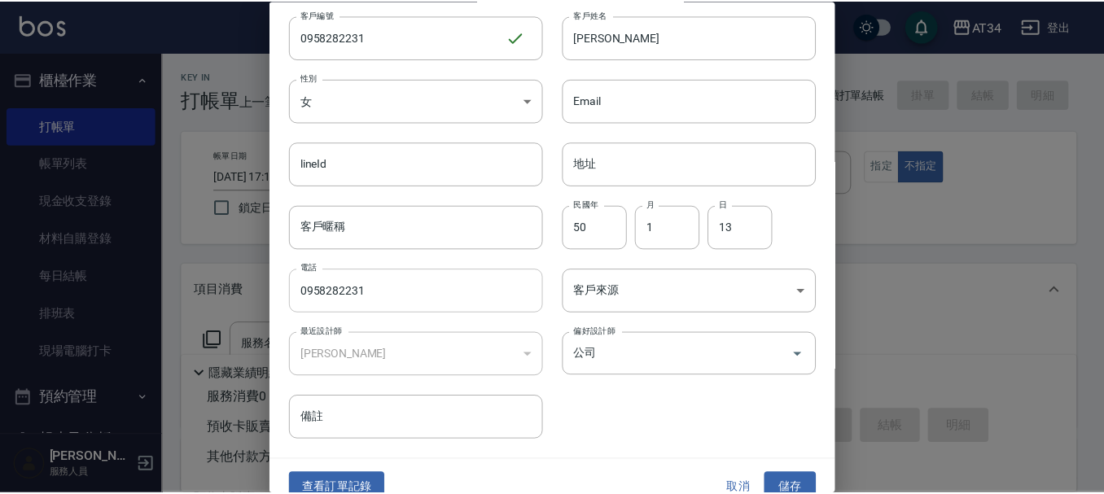
scroll to position [70, 0]
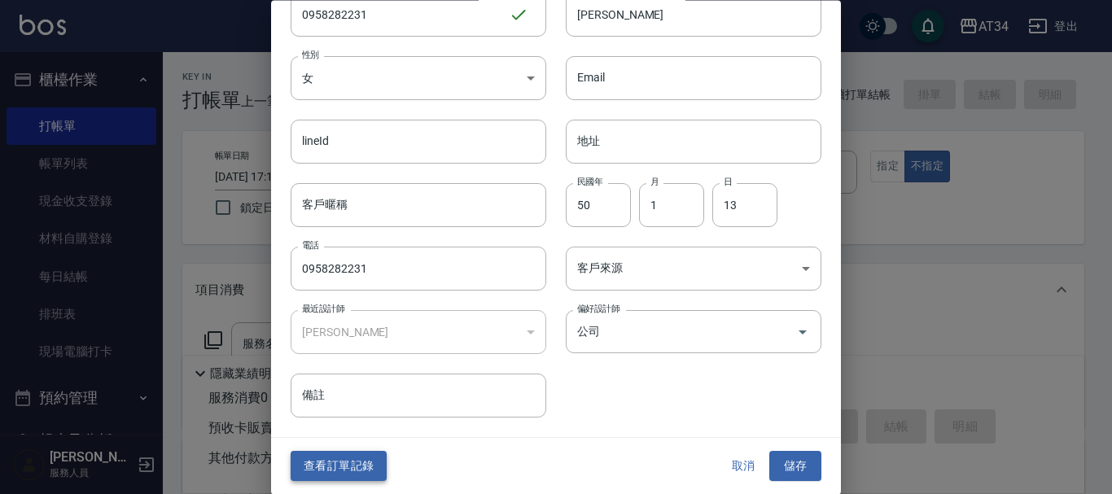
click at [343, 471] on button "查看訂單記錄" at bounding box center [339, 467] width 96 height 30
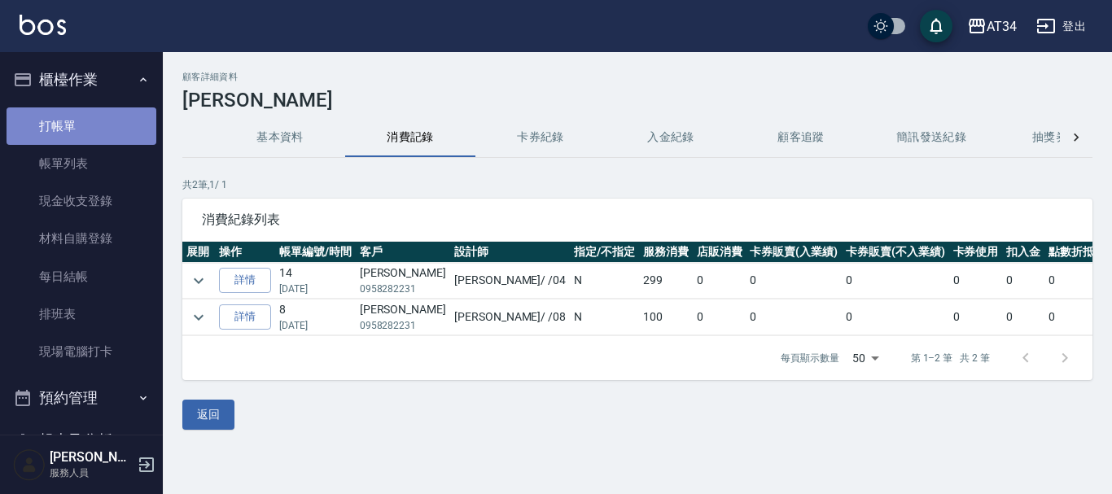
click at [83, 120] on link "打帳單" at bounding box center [82, 125] width 150 height 37
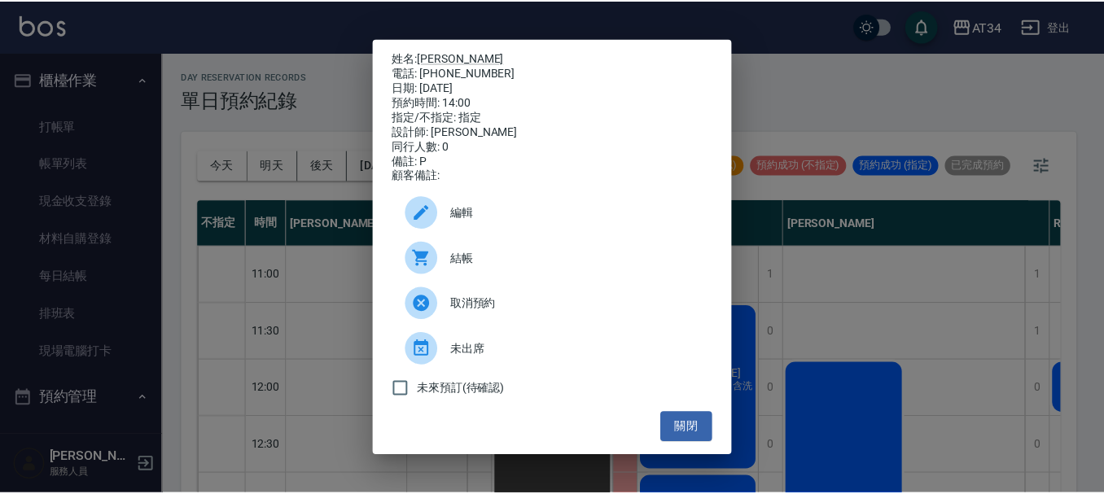
scroll to position [407, 1406]
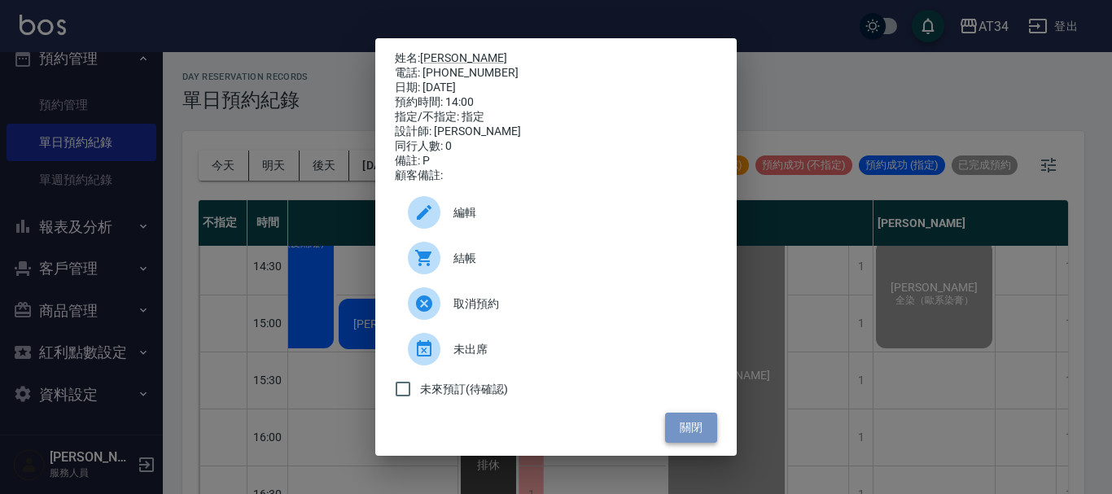
click at [701, 435] on button "關閉" at bounding box center [691, 428] width 52 height 30
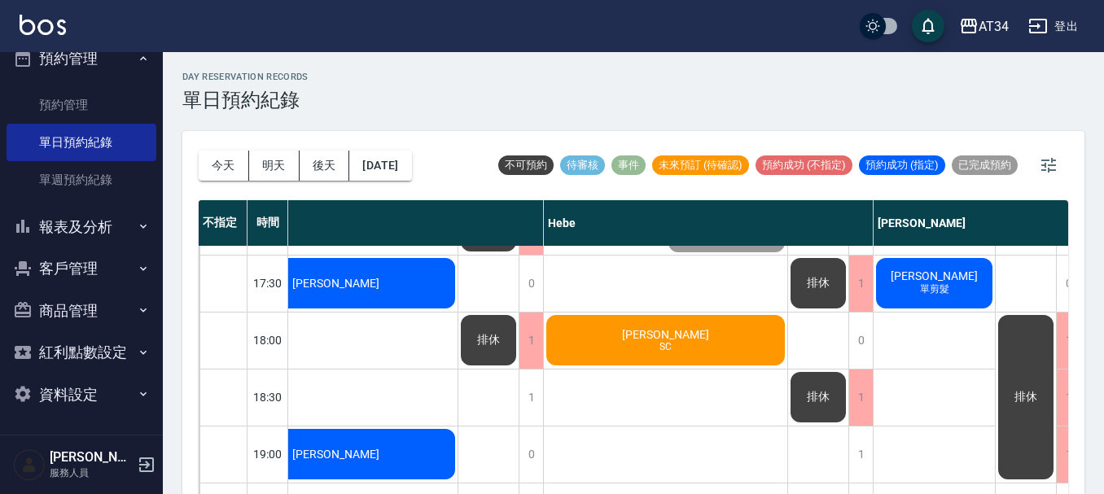
scroll to position [733, 1406]
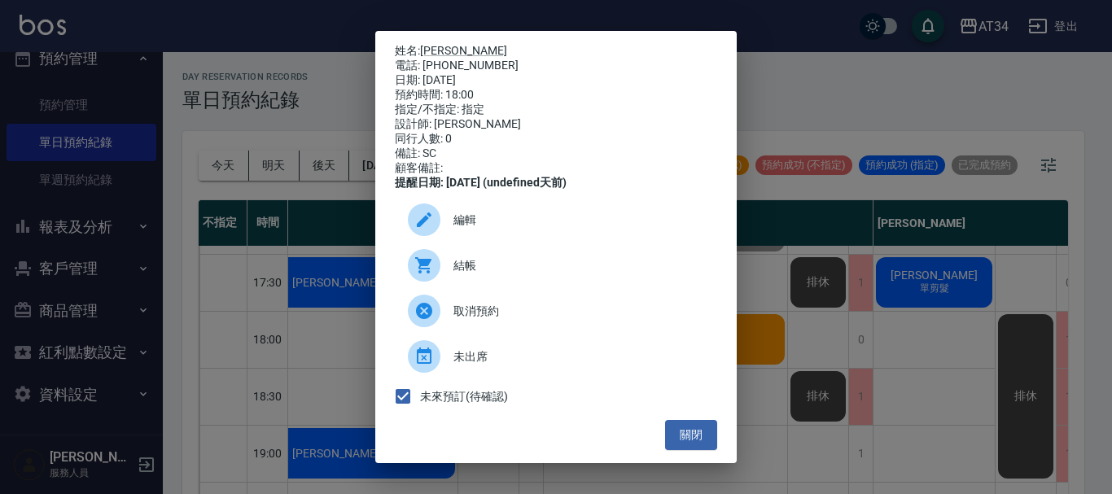
click at [931, 249] on div "姓名: [PERSON_NAME] 電話: [PHONE_NUMBER] 日期: [DATE] 預約時間: 18:00 指定/不指定: 指定 設計師: [PE…" at bounding box center [556, 247] width 1112 height 494
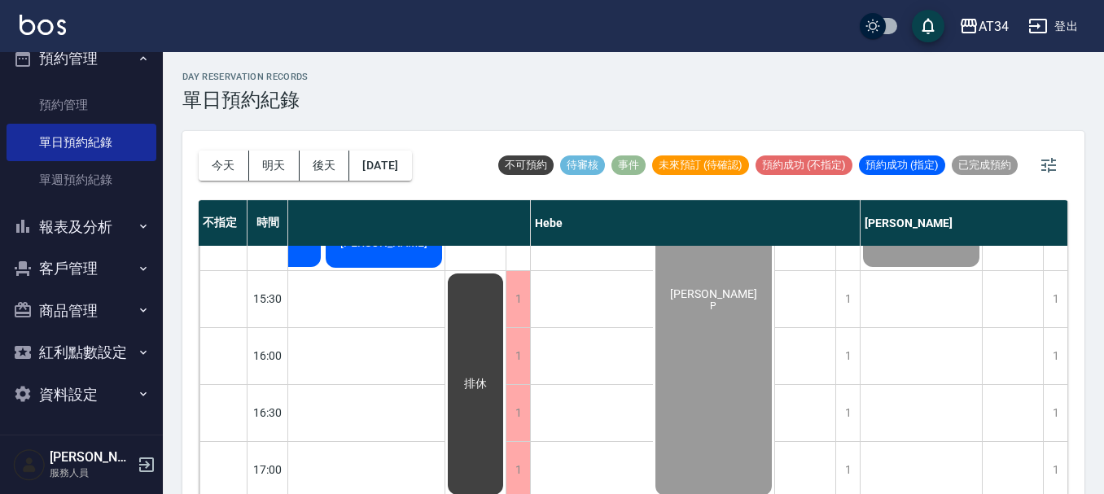
scroll to position [733, 1427]
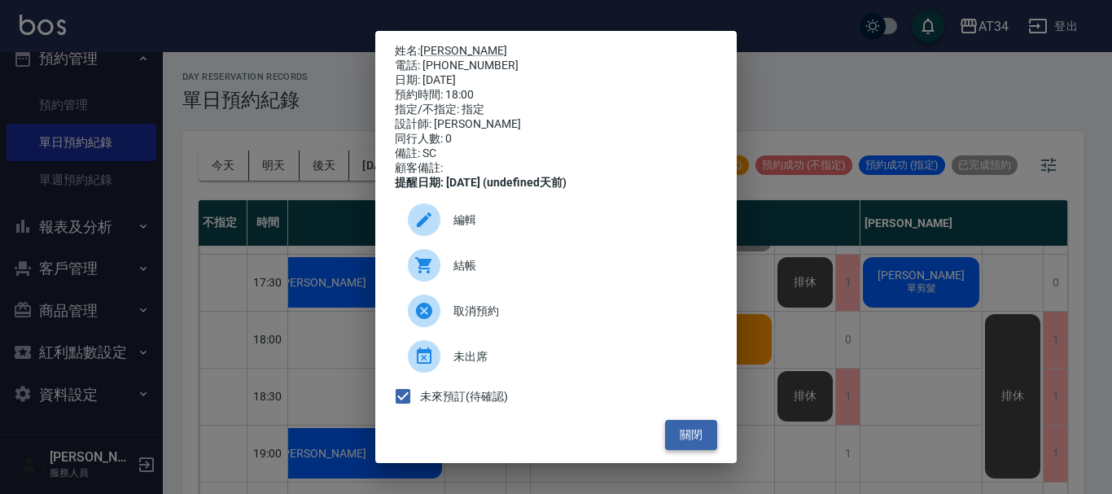
click at [689, 444] on button "關閉" at bounding box center [691, 435] width 52 height 30
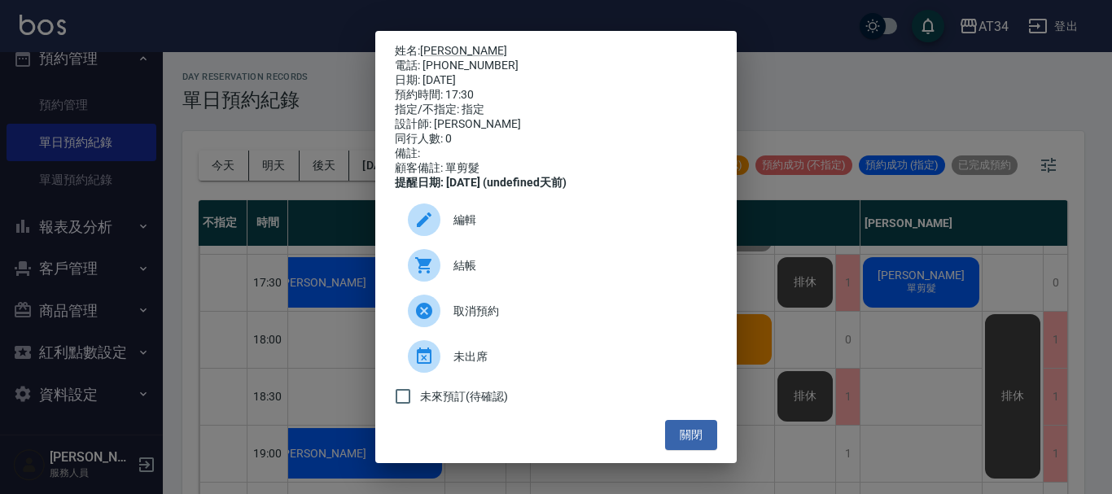
click at [463, 287] on div "結帳" at bounding box center [556, 266] width 322 height 46
click at [884, 299] on div "姓名: 柯雅玲 電話: 0926212151 日期: 2025/08/22 預約時間: 17:30 指定/不指定: 指定 設計師: Emma 同行人數: 0 …" at bounding box center [556, 247] width 1112 height 494
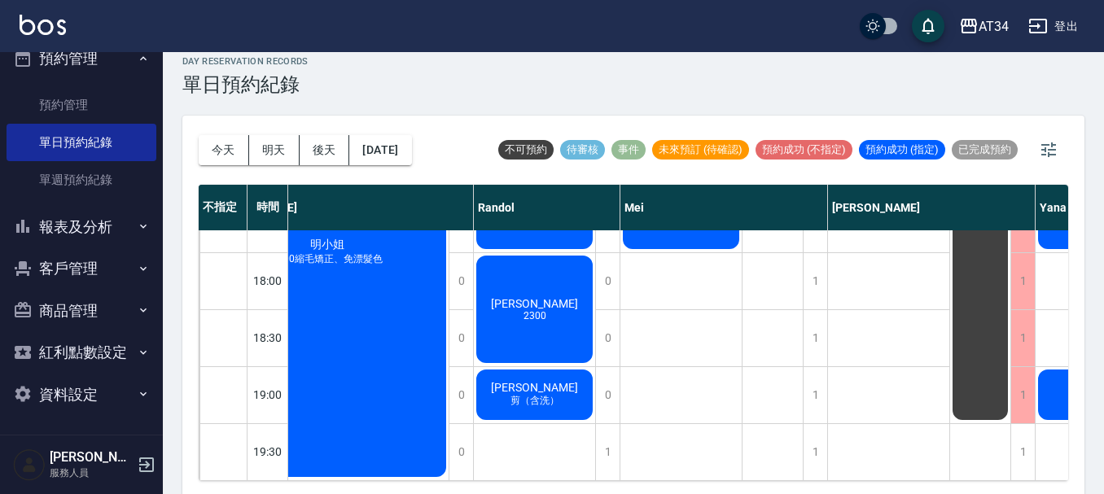
scroll to position [19, 0]
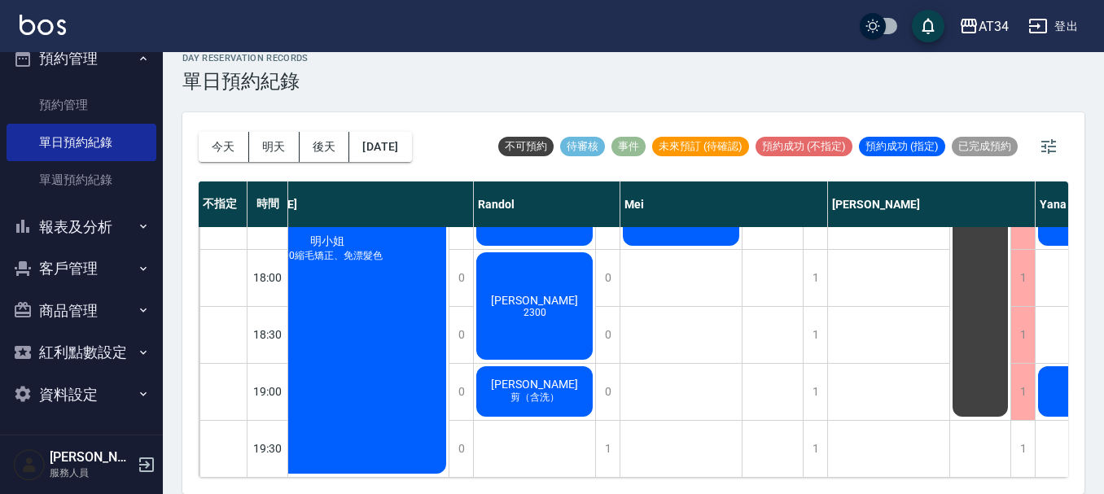
click at [219, 175] on div "今天 明天 後天 2025/08/22" at bounding box center [305, 146] width 213 height 69
drag, startPoint x: 698, startPoint y: 477, endPoint x: 889, endPoint y: 485, distance: 191.5
click at [889, 485] on div "今天 明天 後天 2025/08/22 不可預約 待審核 事件 未來預訂 (待確認) 預約成功 (不指定) 預約成功 (指定) 已完成預約 不指定 時間 Gi…" at bounding box center [633, 303] width 902 height 382
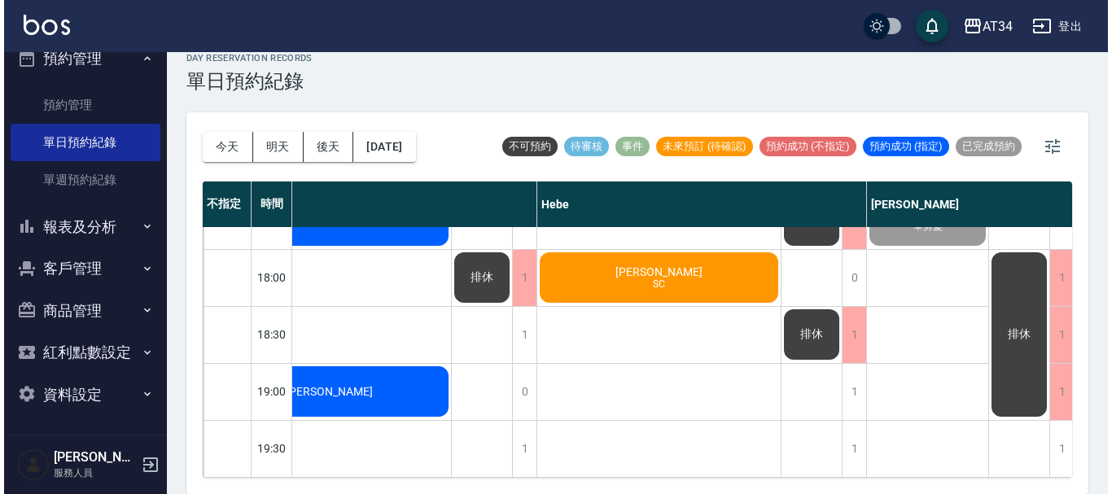
scroll to position [788, 1066]
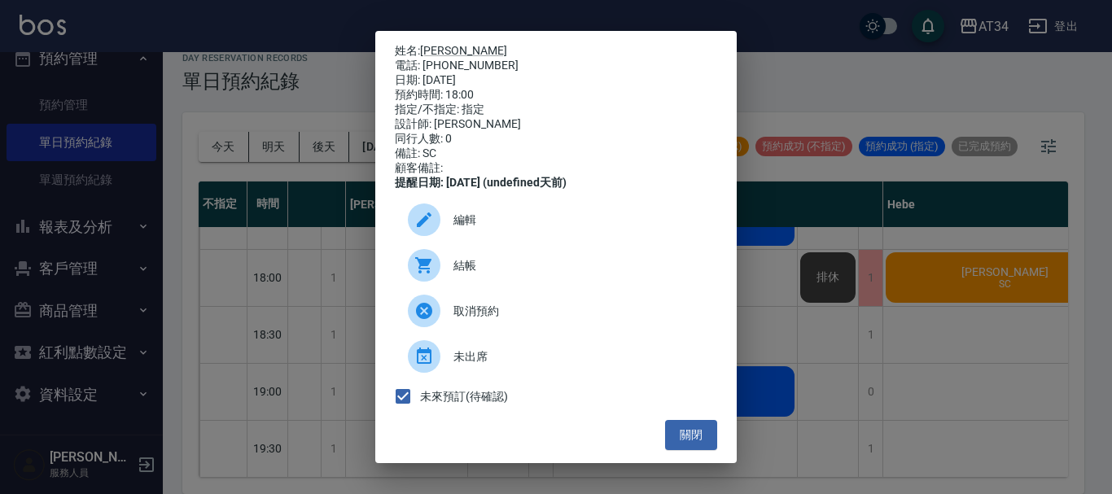
click at [512, 274] on span "結帳" at bounding box center [579, 265] width 251 height 17
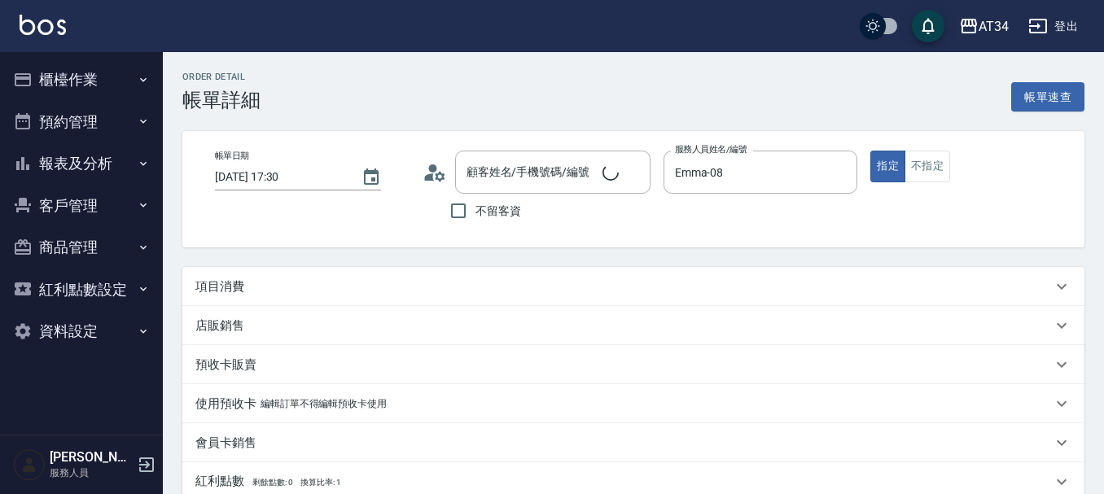
type input "[PERSON_NAME]/0926212151/0926212151"
click at [258, 296] on div "項目消費" at bounding box center [633, 286] width 902 height 39
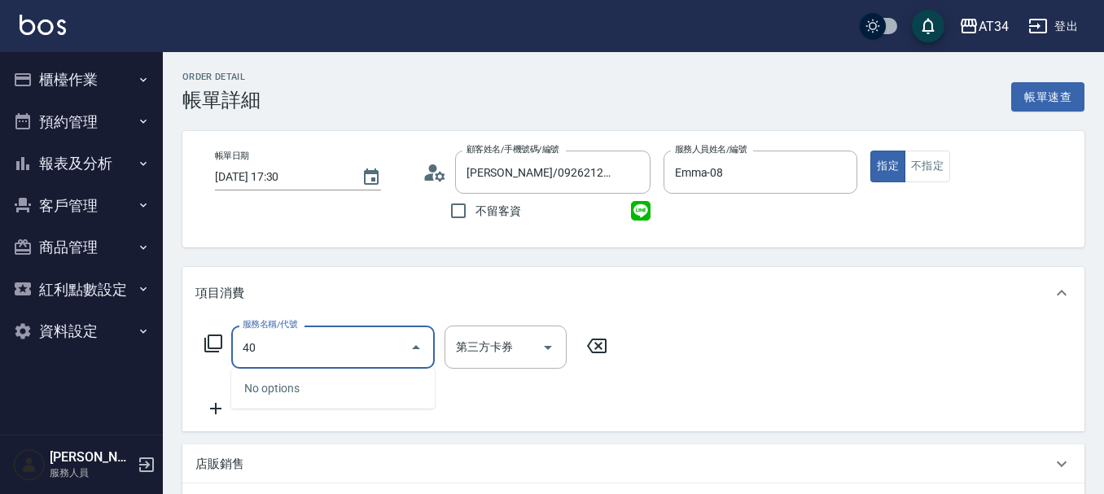
type input "401"
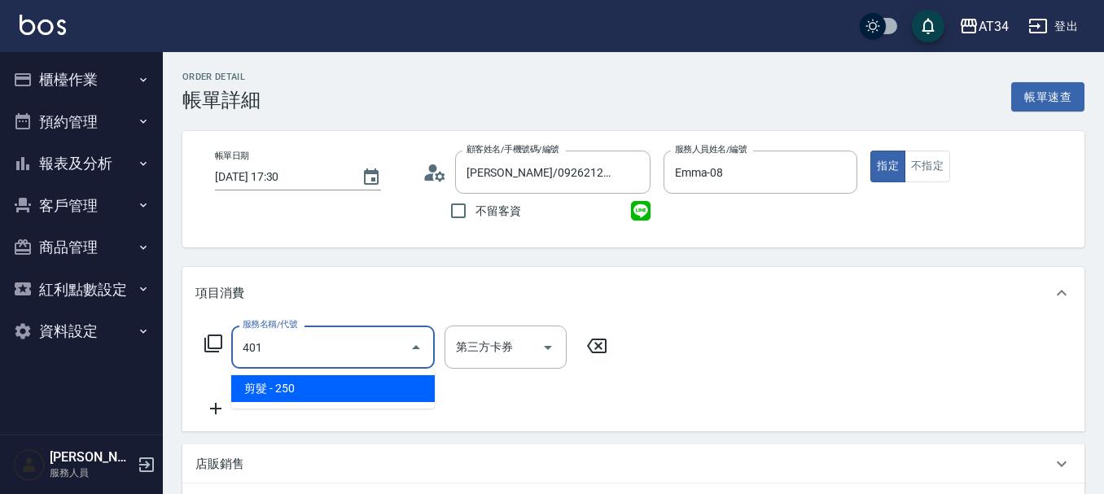
type input "20"
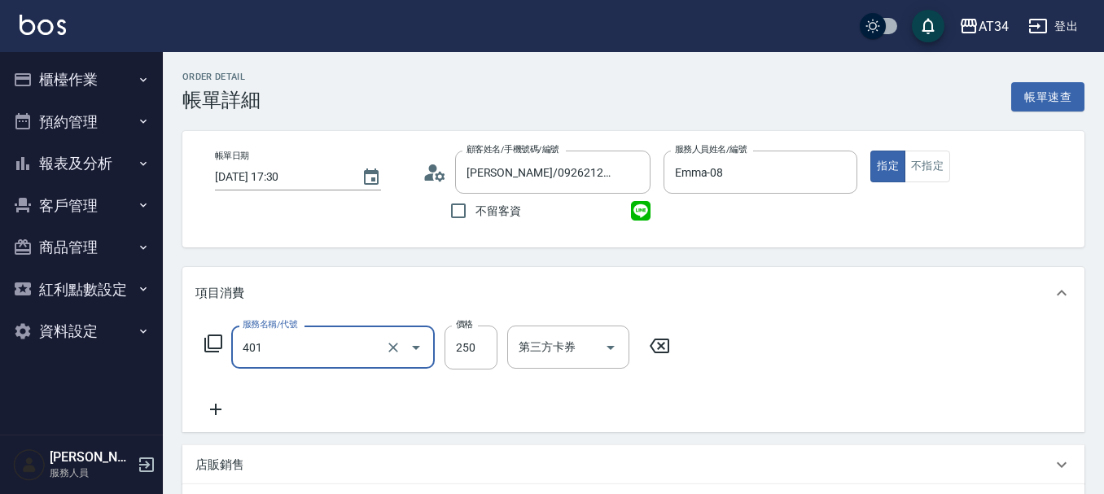
type input "剪髮(401)"
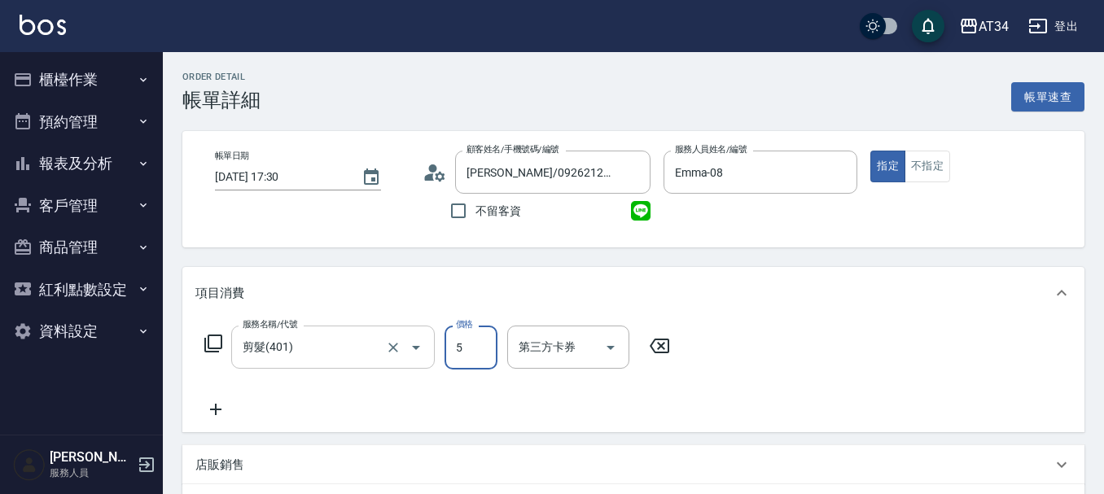
type input "0"
type input "50"
type input "500"
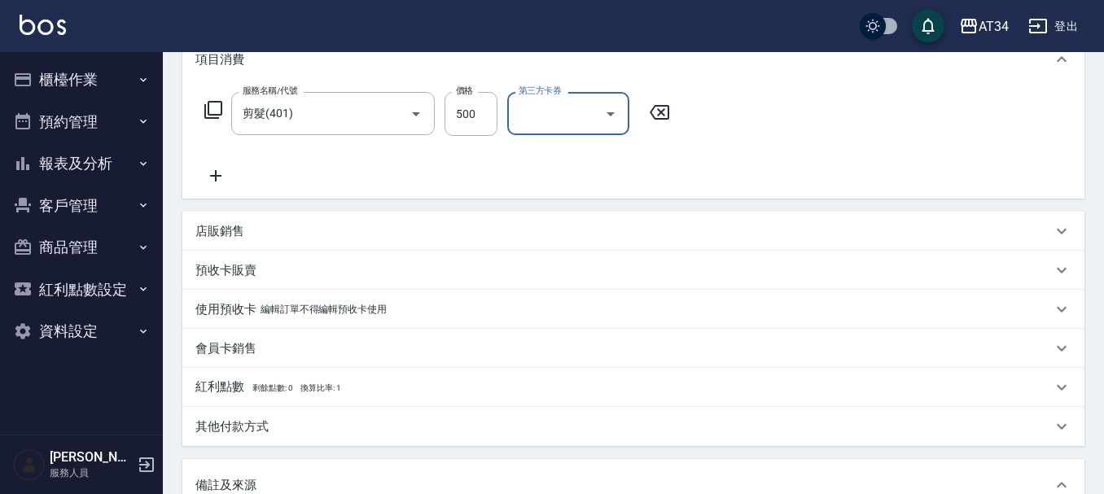
scroll to position [489, 0]
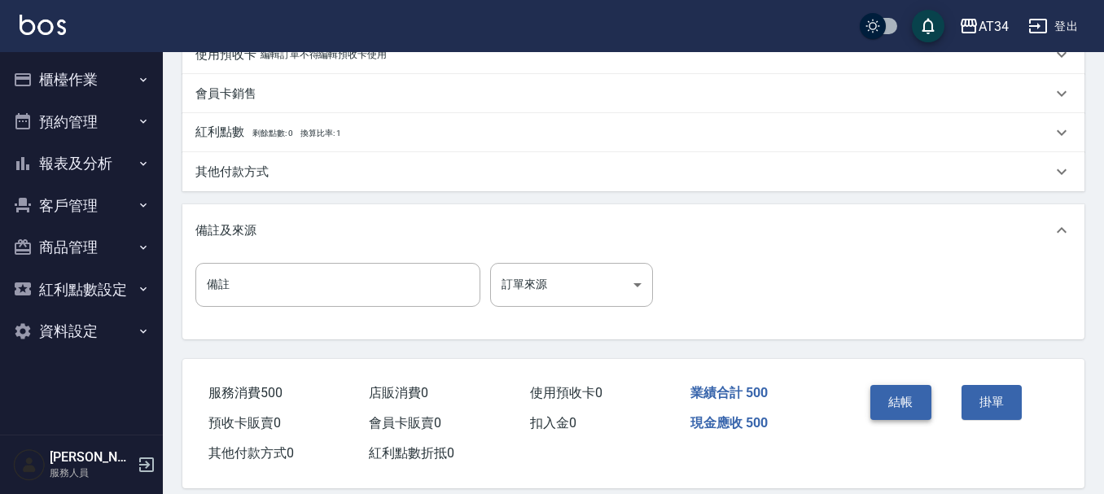
click at [896, 403] on button "結帳" at bounding box center [900, 402] width 61 height 34
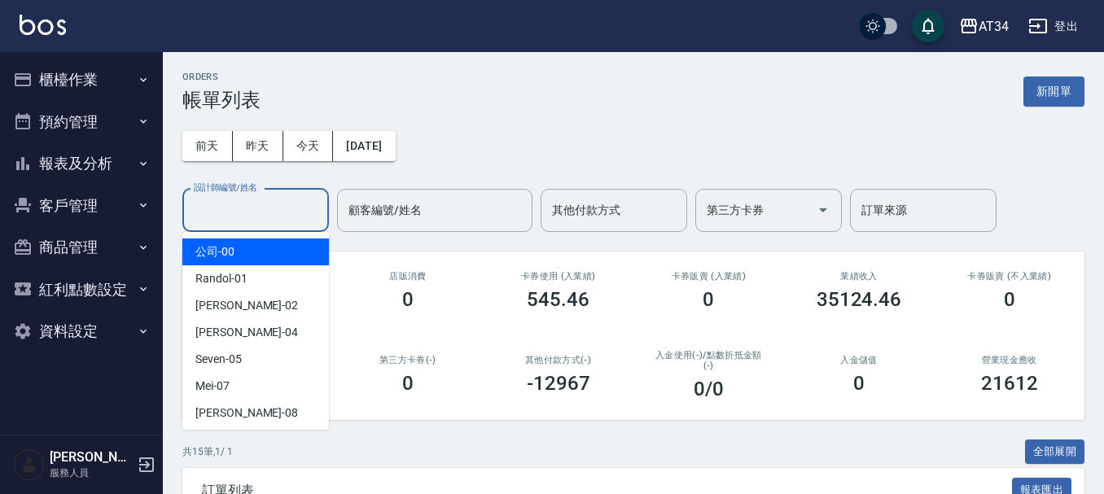
click at [212, 213] on input "設計師編號/姓名" at bounding box center [256, 210] width 132 height 29
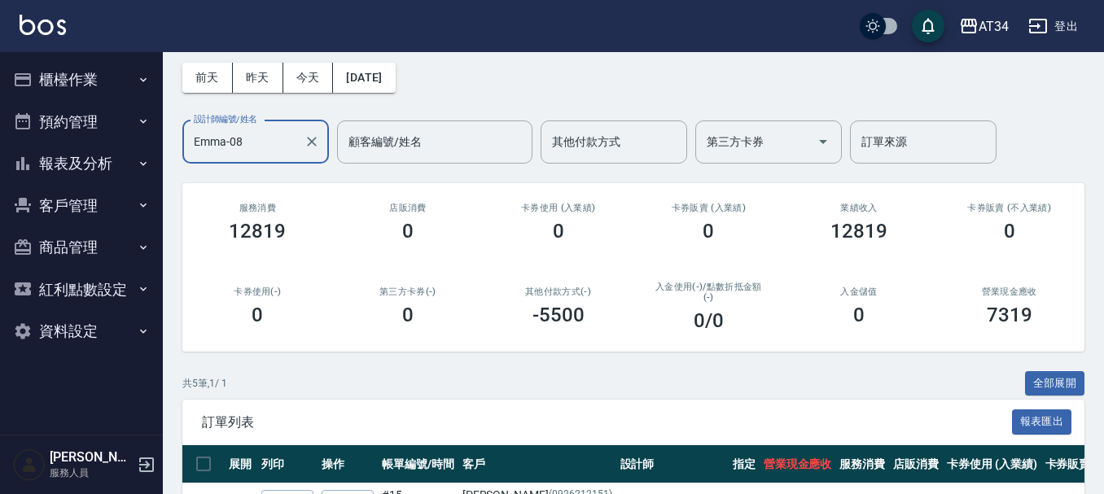
scroll to position [329, 0]
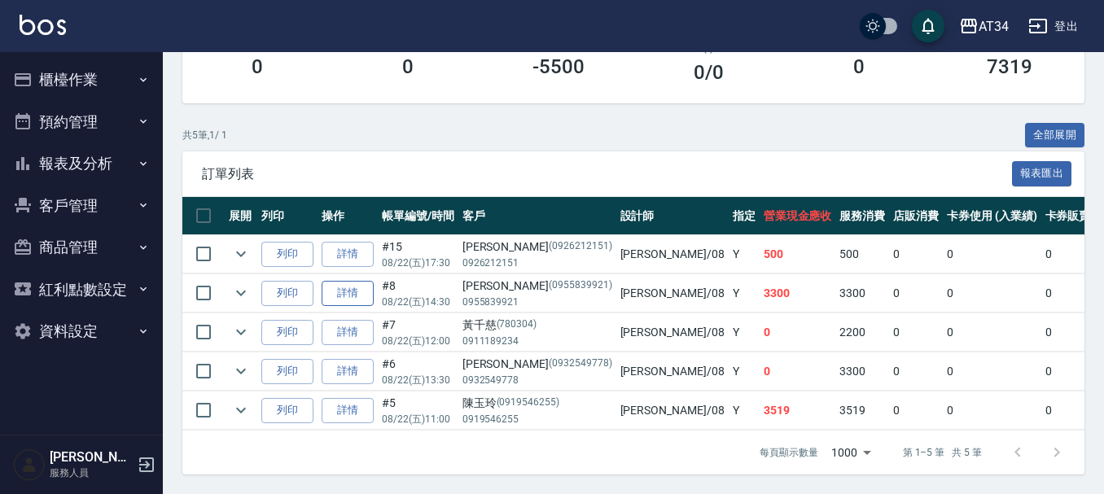
type input "Emma-08"
click at [343, 281] on link "詳情" at bounding box center [348, 293] width 52 height 25
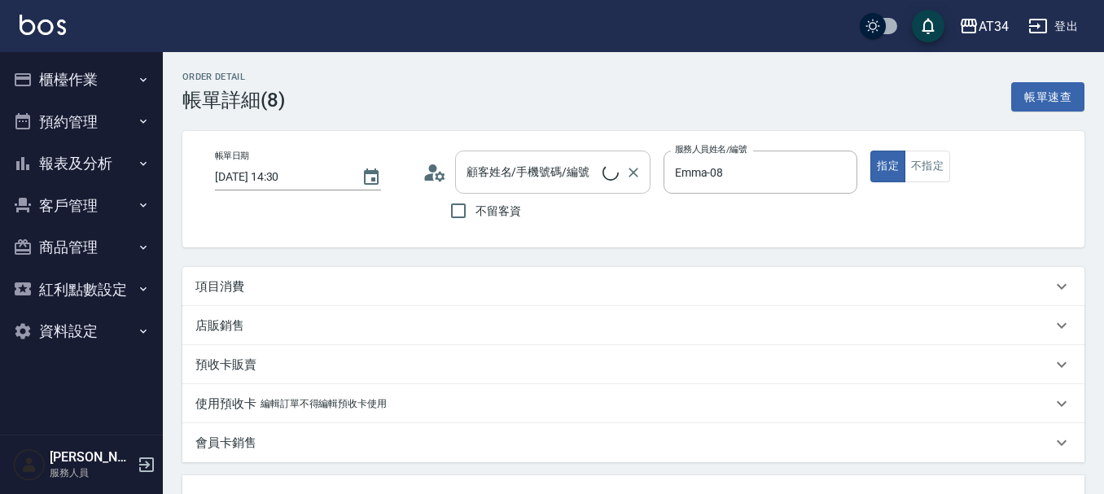
type input "2025/08/22 14:30"
type input "Emma-08"
type input "330"
type input "全染（歐系染膏）"
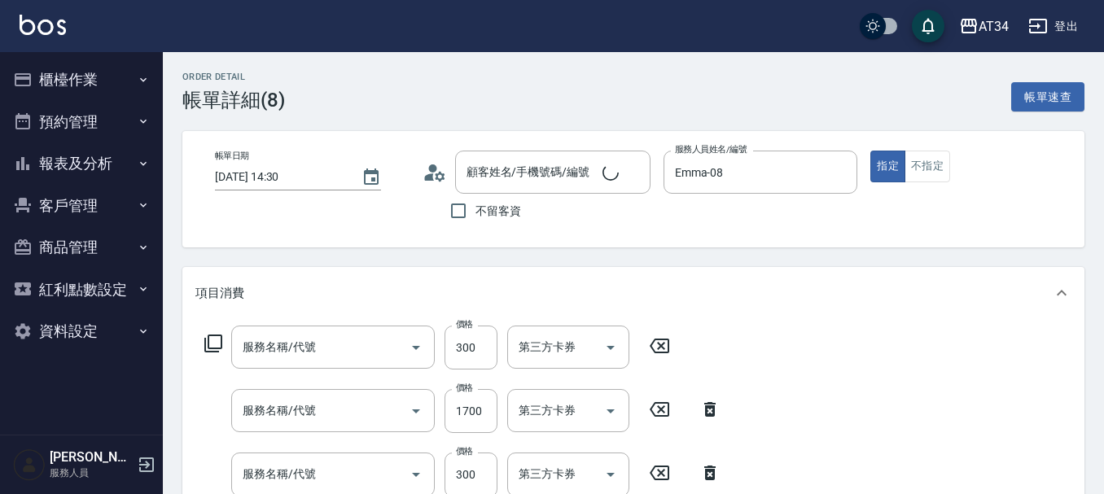
type input "王菀儀/0955839921/0955839921"
type input "自備護髮(601)"
type input "自備鉑金(602)"
type input "洗髮(201)"
type input "局部髮(503)"
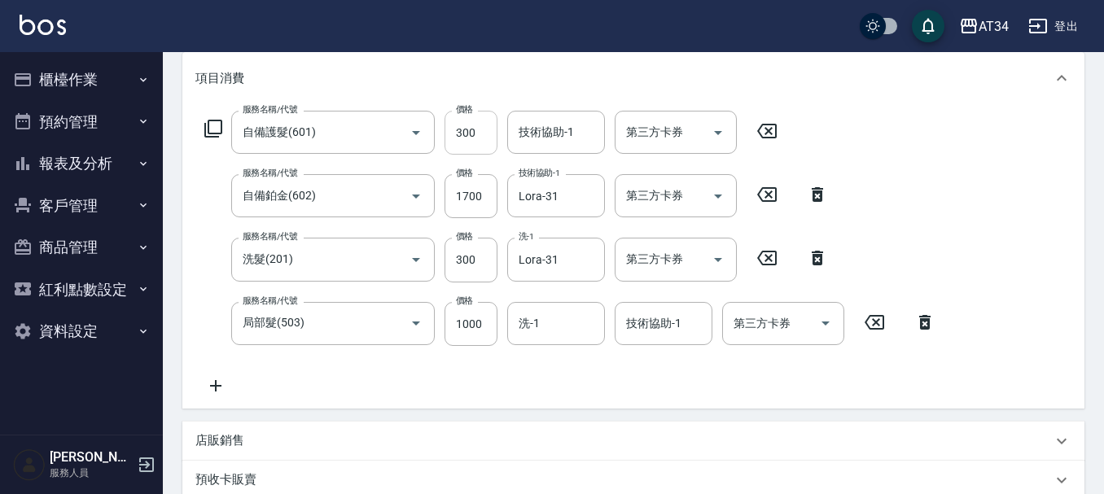
scroll to position [326, 0]
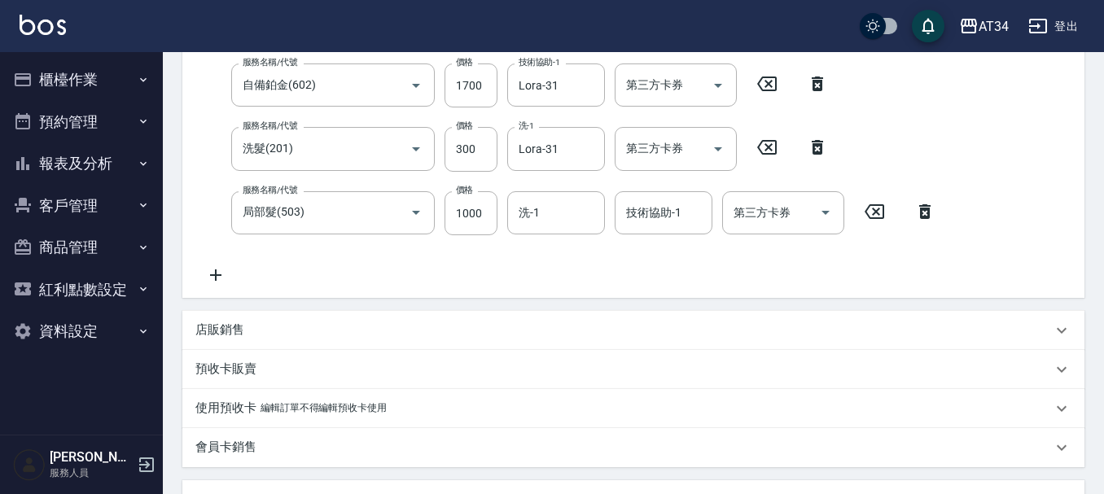
click at [215, 270] on icon at bounding box center [215, 275] width 11 height 11
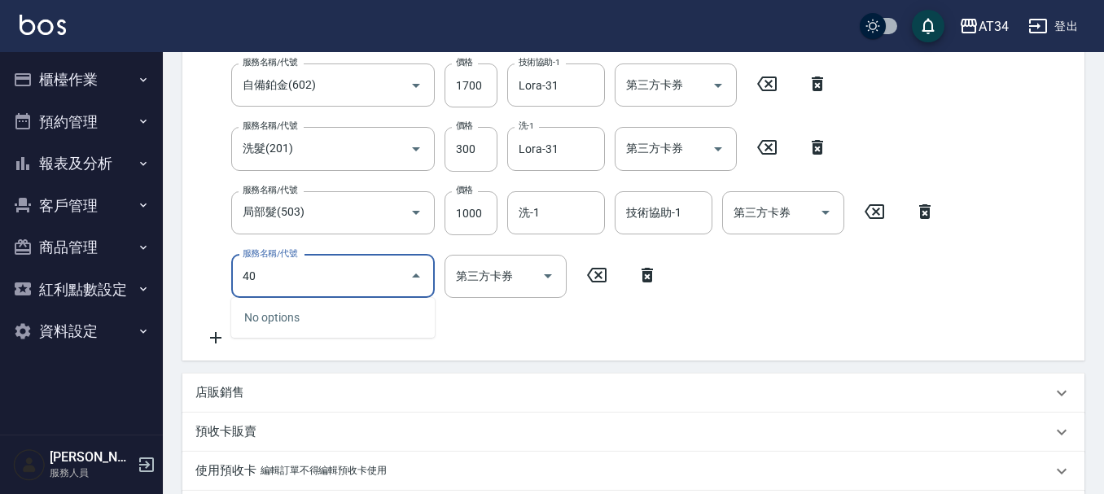
type input "401"
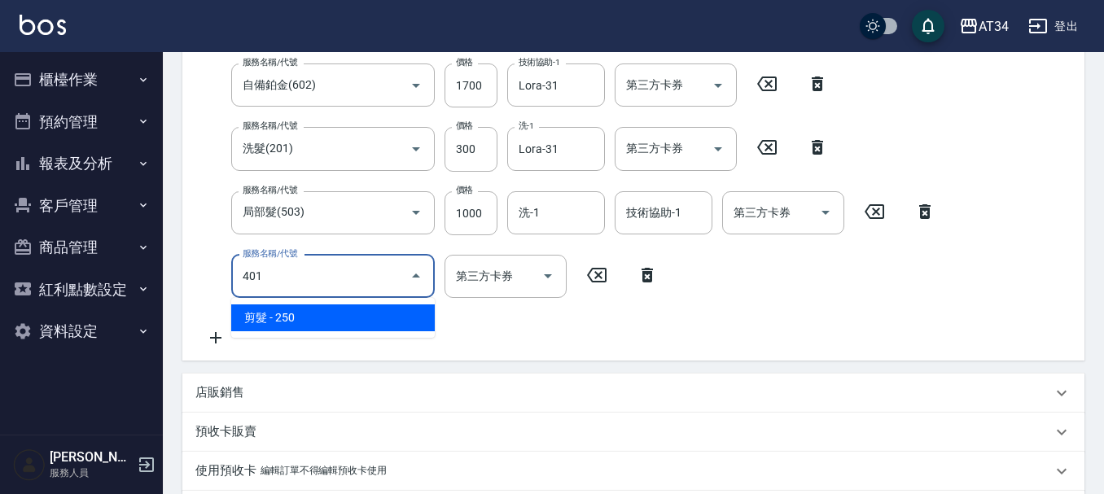
type input "350"
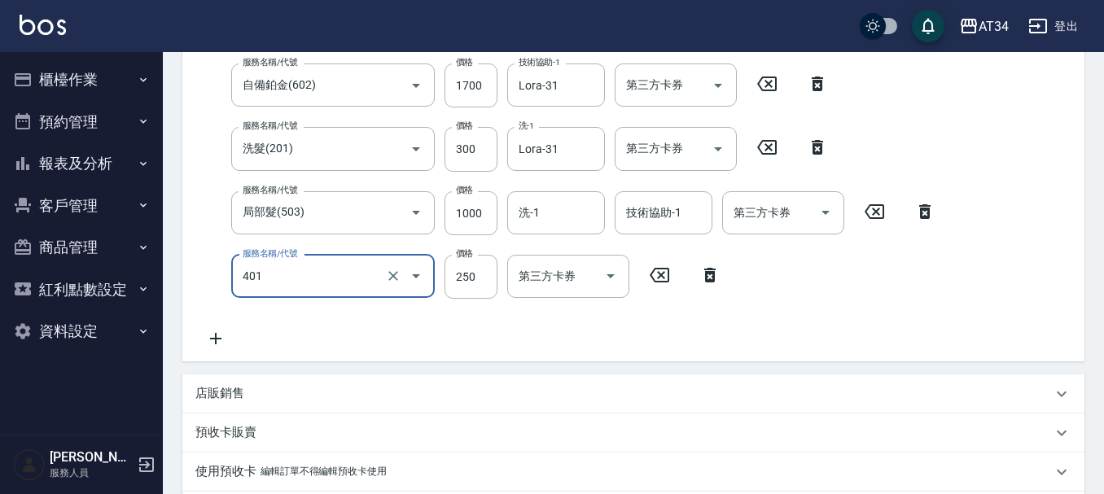
type input "剪髮(401)"
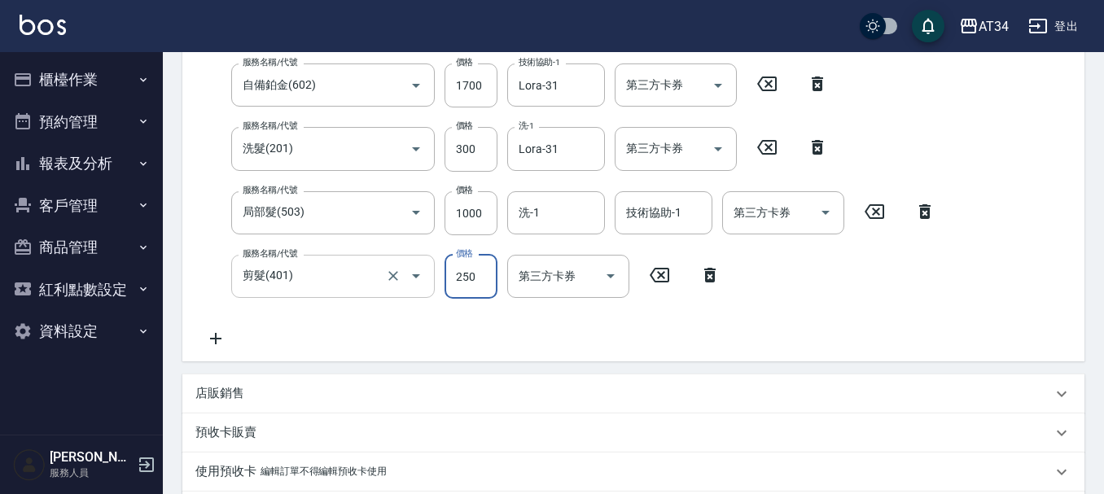
type input "5"
type input "330"
type input "50"
type input "380"
type input "500"
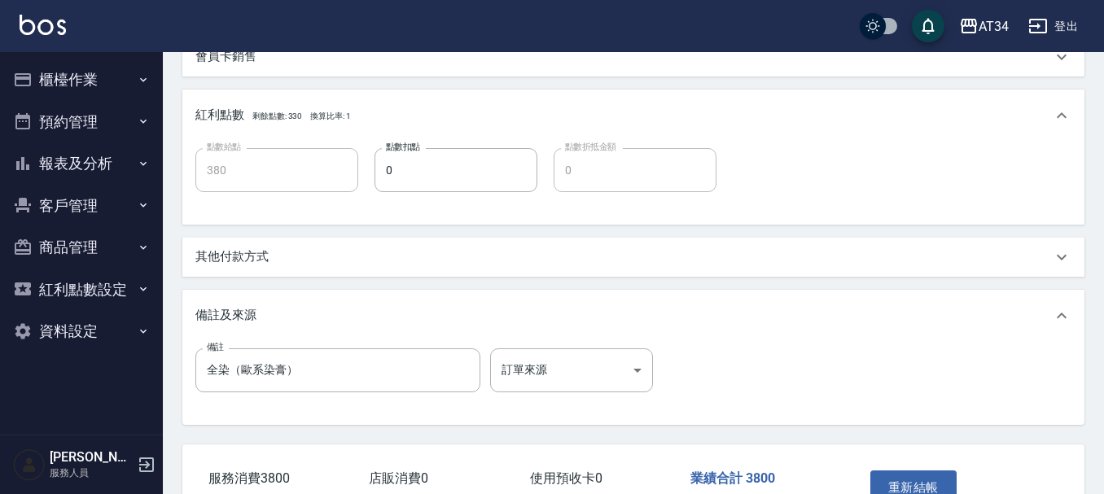
scroll to position [814, 0]
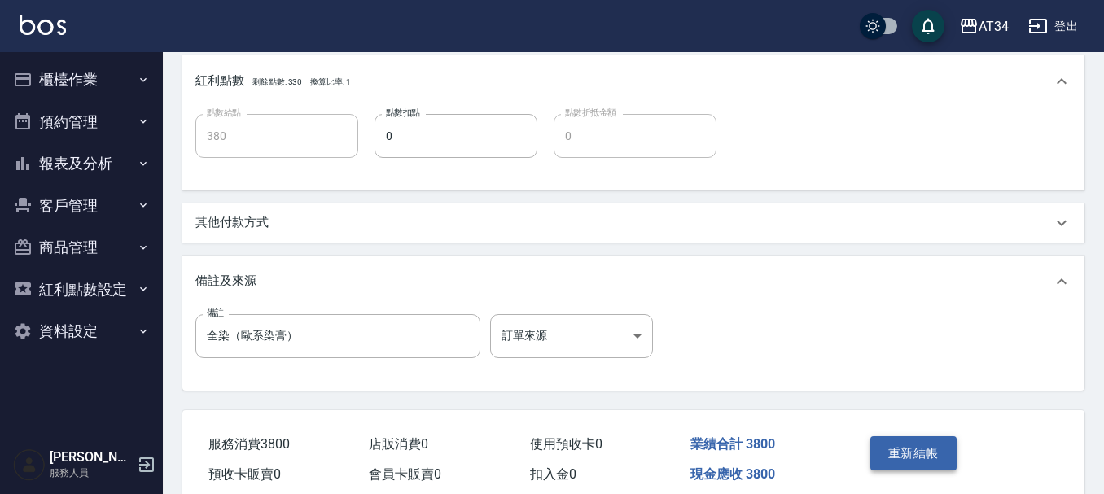
click at [941, 447] on button "重新結帳" at bounding box center [913, 453] width 86 height 34
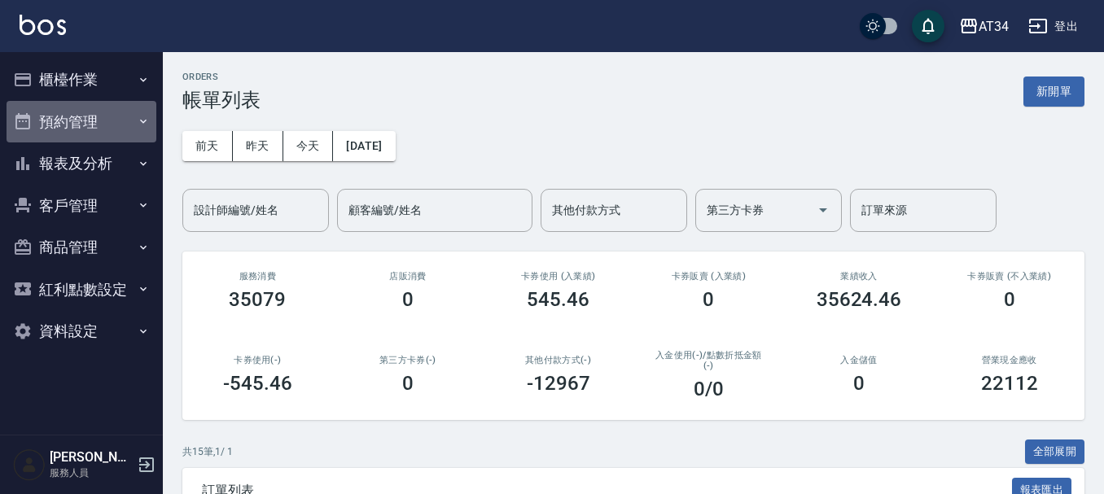
click at [107, 105] on button "預約管理" at bounding box center [82, 122] width 150 height 42
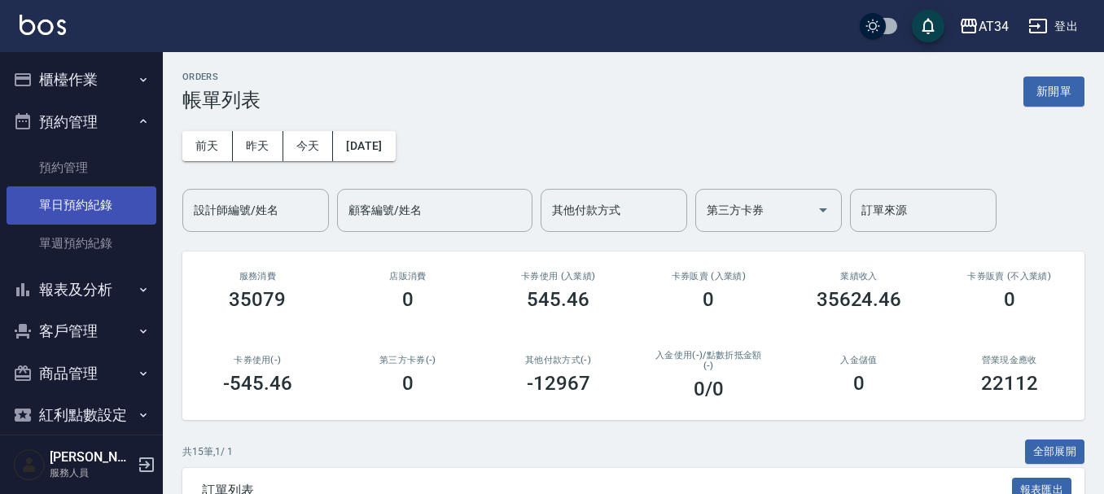
click at [91, 206] on link "單日預約紀錄" at bounding box center [82, 204] width 150 height 37
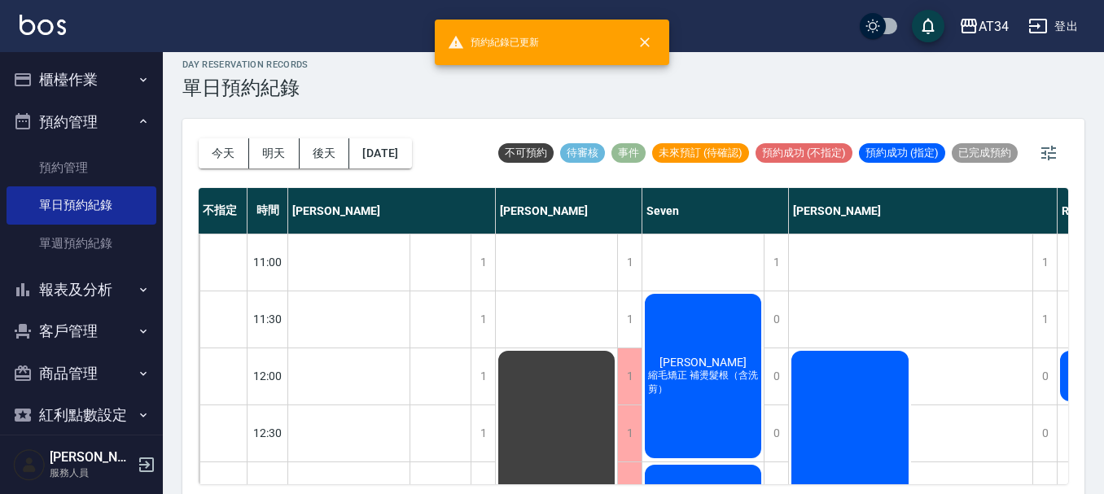
scroll to position [19, 0]
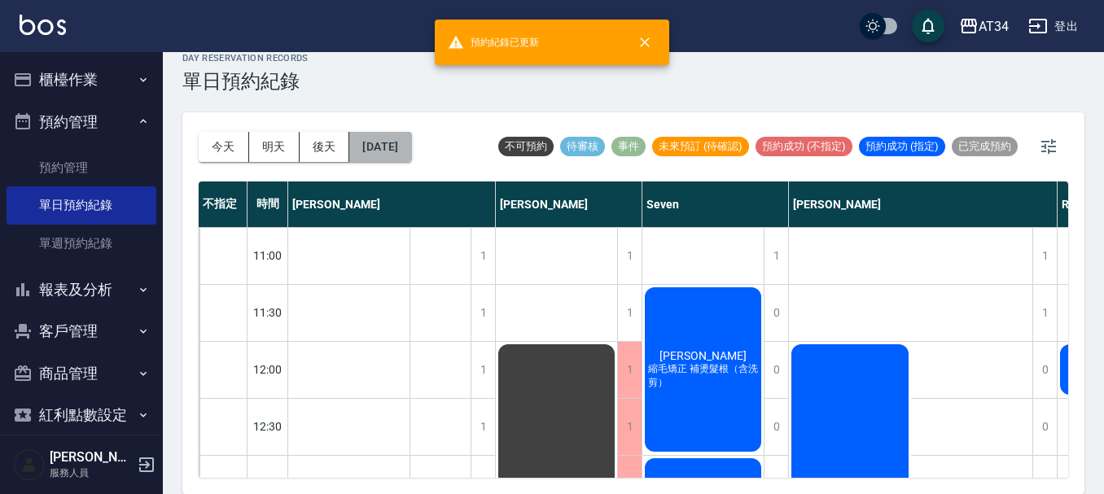
click at [388, 143] on button "[DATE]" at bounding box center [380, 147] width 62 height 30
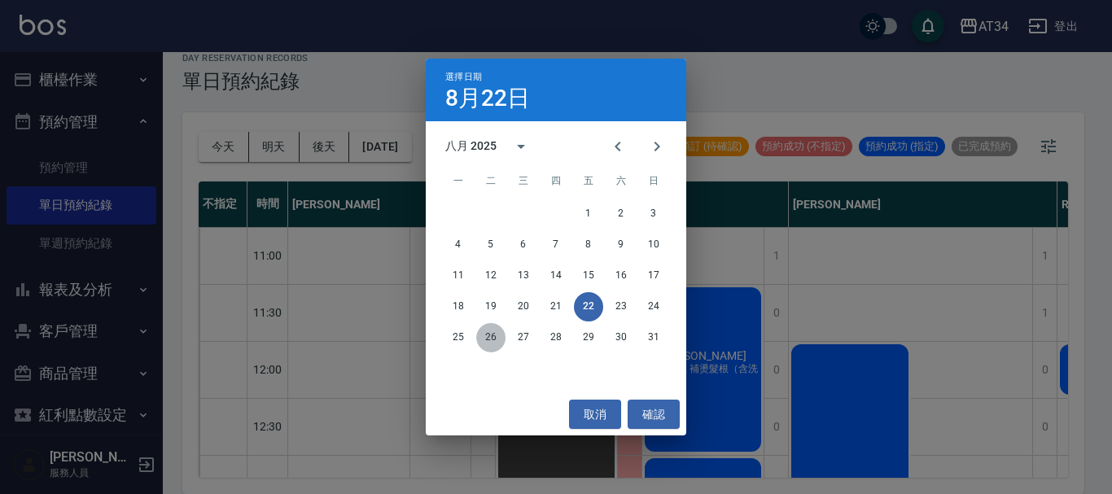
click at [490, 341] on button "26" at bounding box center [490, 337] width 29 height 29
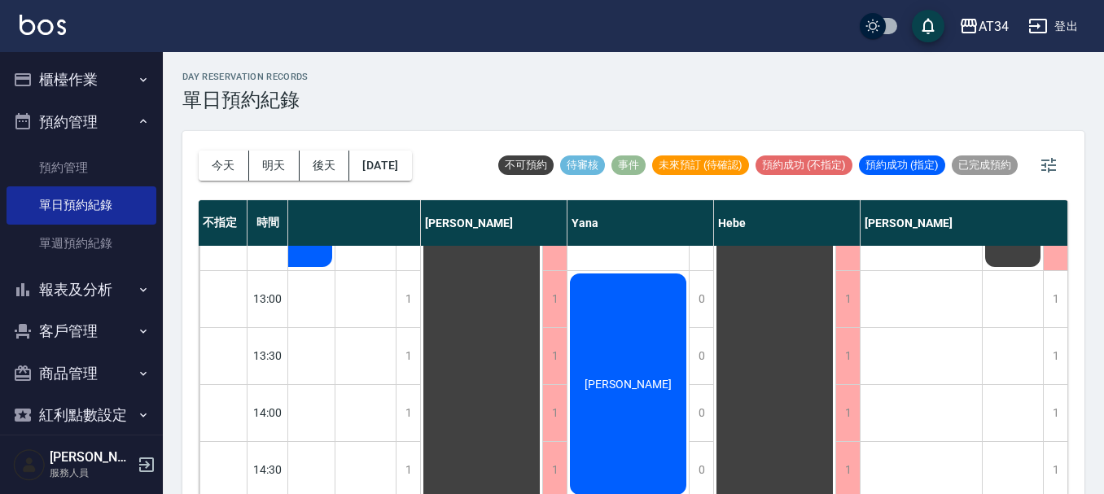
scroll to position [81, 767]
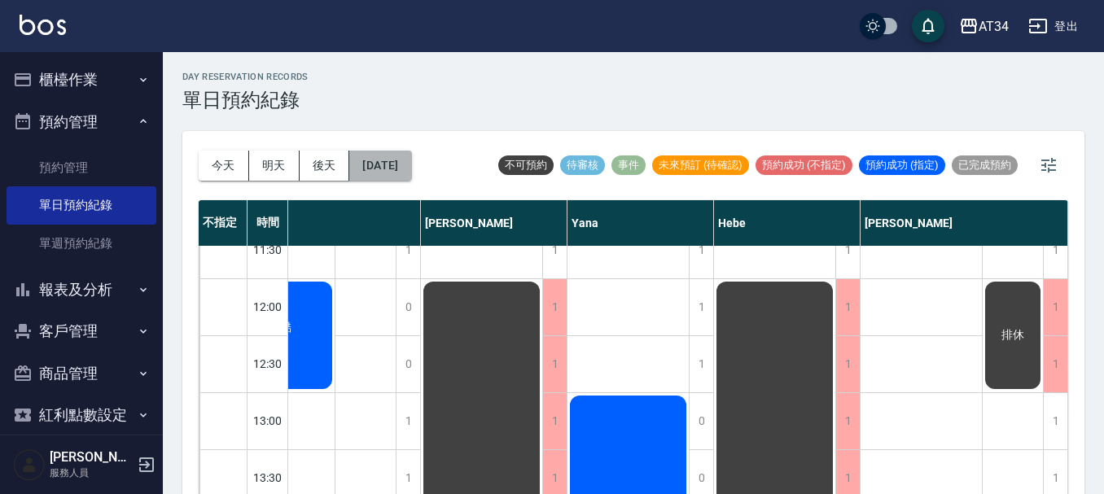
click at [406, 155] on button "2025/08/26" at bounding box center [380, 166] width 62 height 30
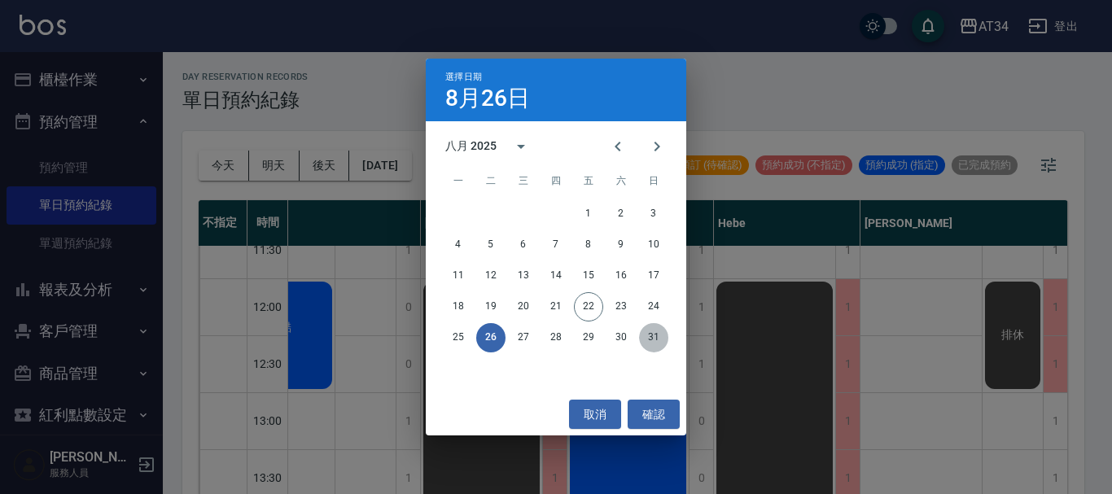
click at [657, 340] on button "31" at bounding box center [653, 337] width 29 height 29
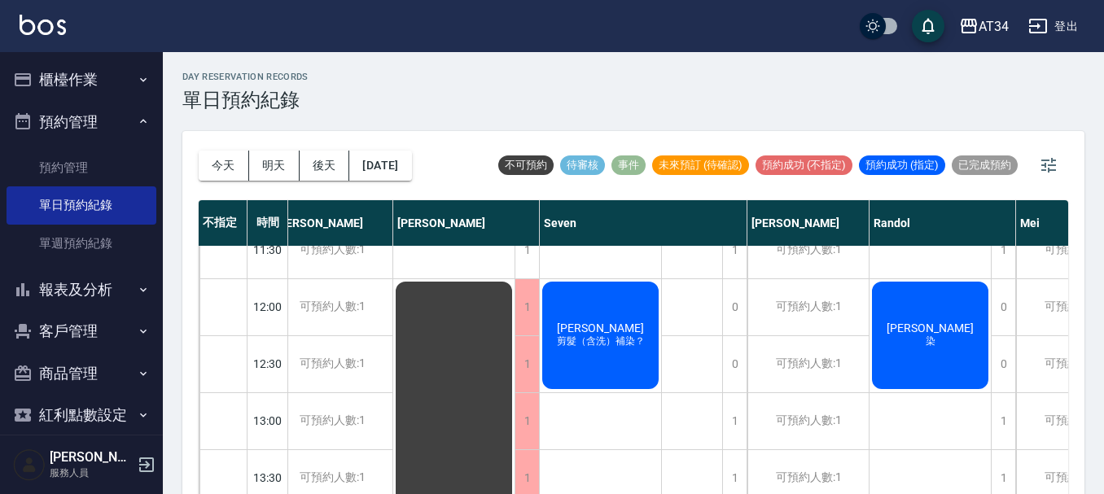
scroll to position [81, 0]
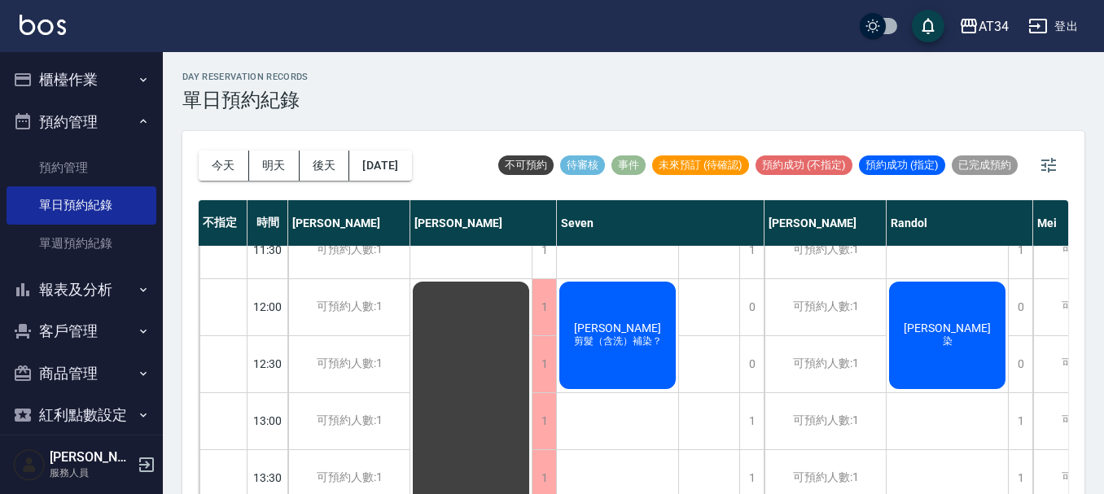
click at [104, 69] on button "櫃檯作業" at bounding box center [82, 80] width 150 height 42
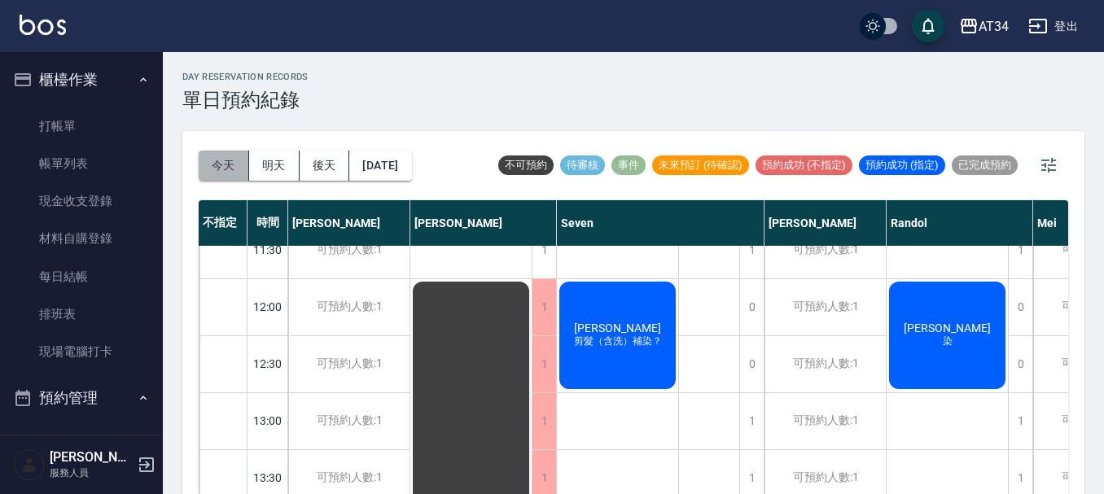
click at [224, 170] on button "今天" at bounding box center [224, 166] width 50 height 30
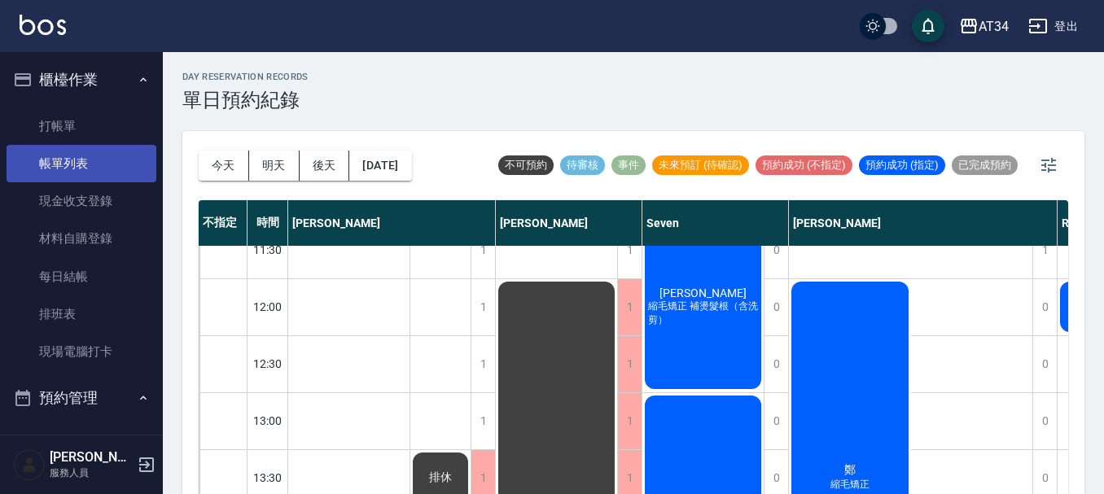
click at [80, 173] on link "帳單列表" at bounding box center [82, 163] width 150 height 37
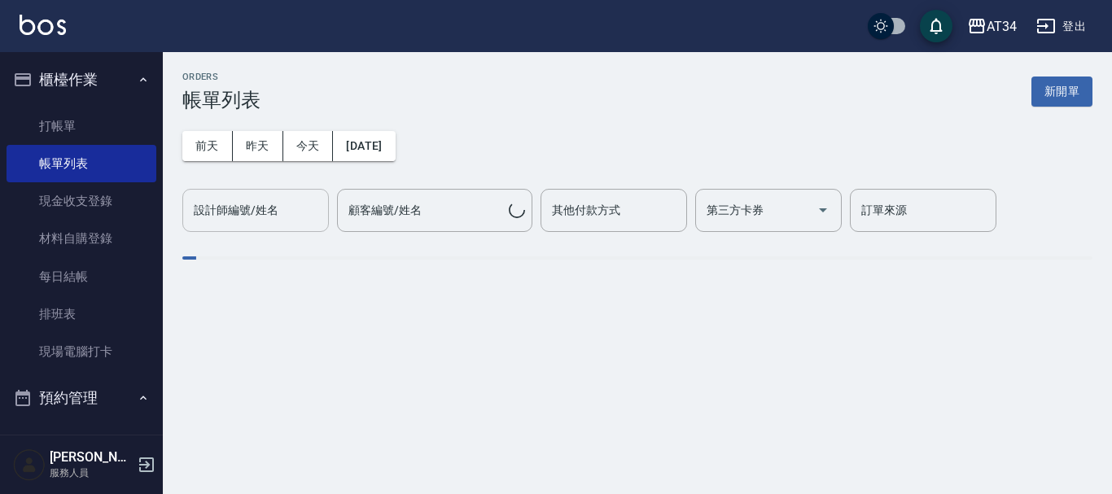
click at [232, 200] on input "設計師編號/姓名" at bounding box center [256, 210] width 132 height 29
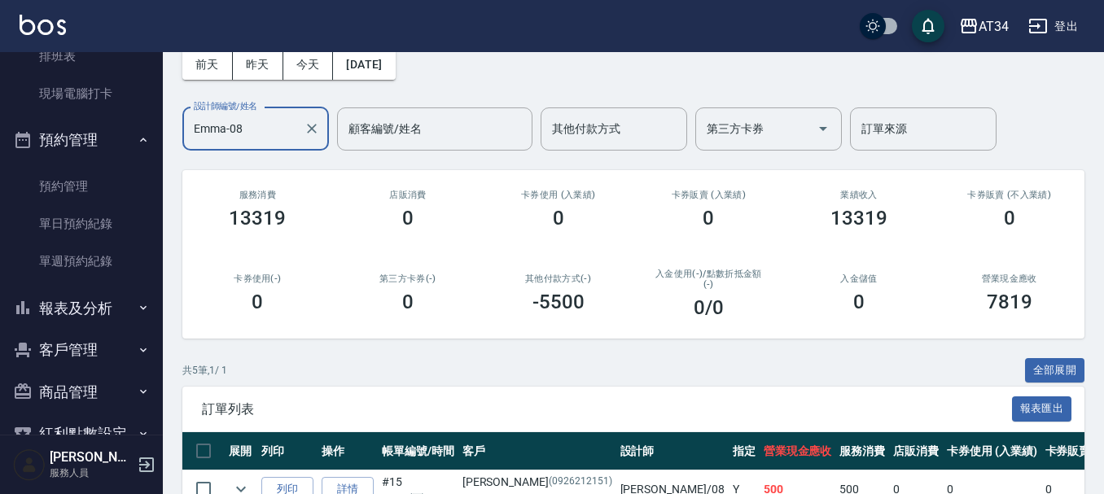
scroll to position [340, 0]
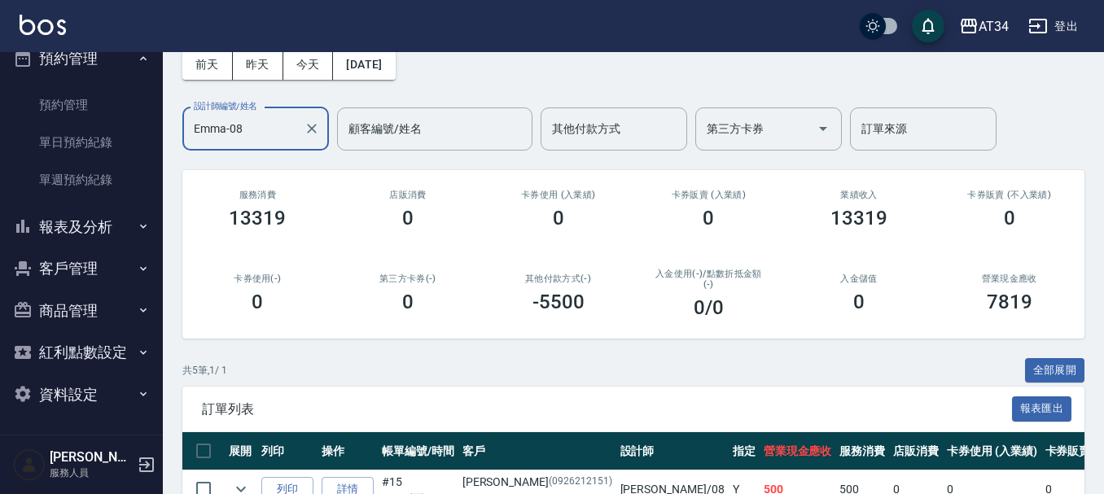
type input "Emma-08"
click at [55, 226] on button "報表及分析" at bounding box center [82, 227] width 150 height 42
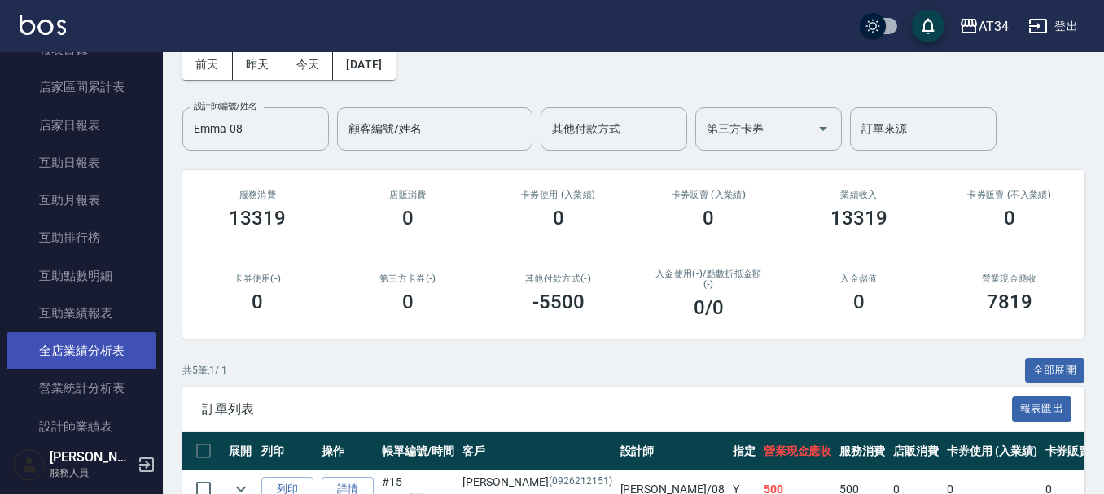
scroll to position [665, 0]
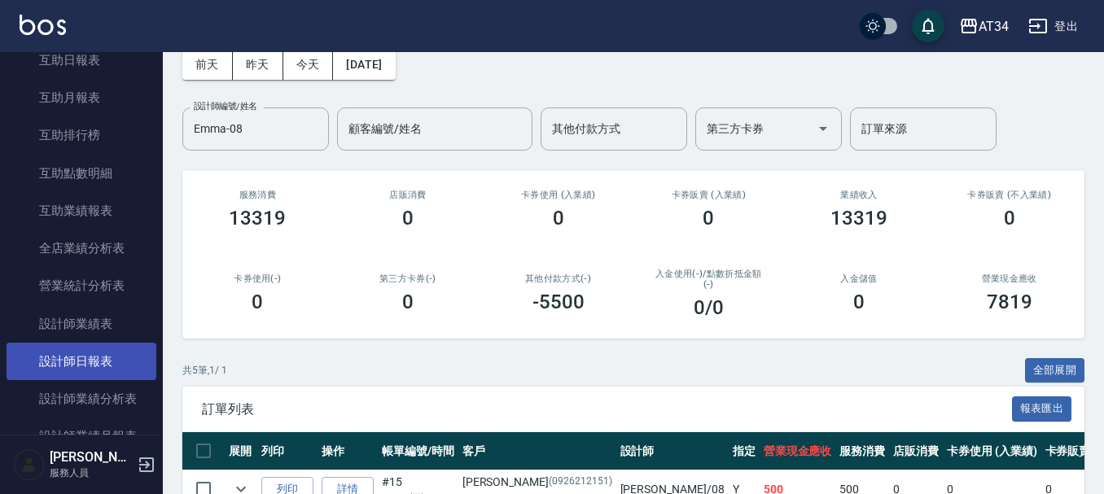
click at [113, 345] on link "設計師日報表" at bounding box center [82, 361] width 150 height 37
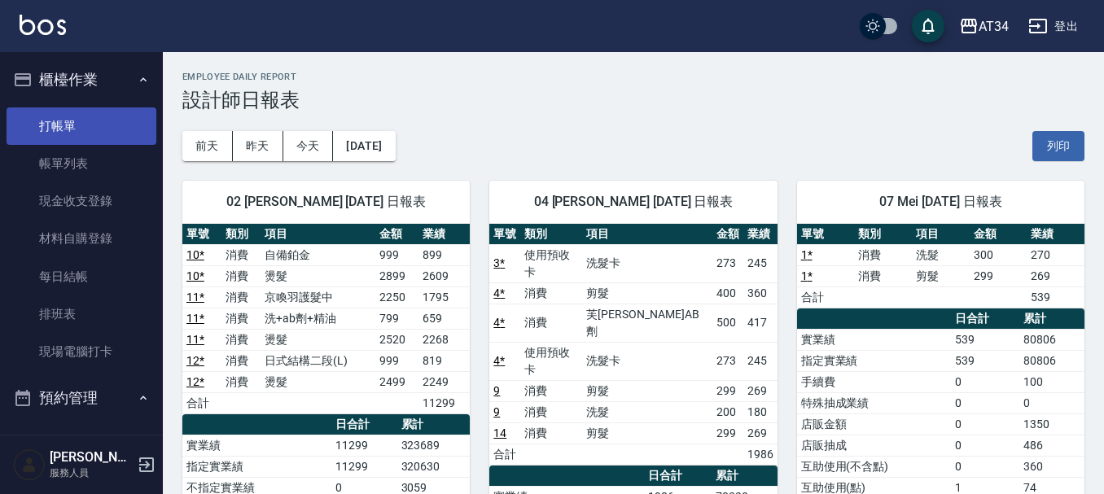
click at [121, 135] on link "打帳單" at bounding box center [82, 125] width 150 height 37
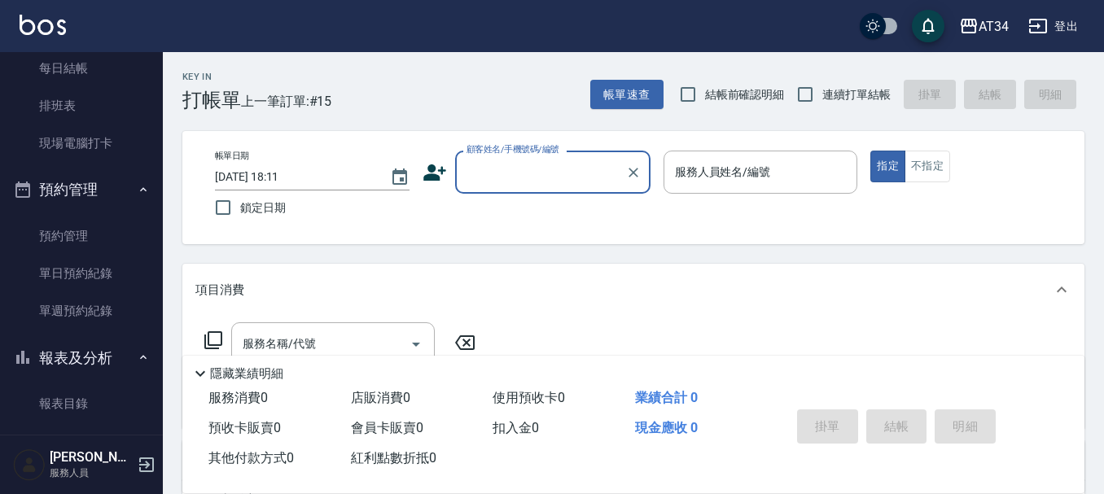
scroll to position [244, 0]
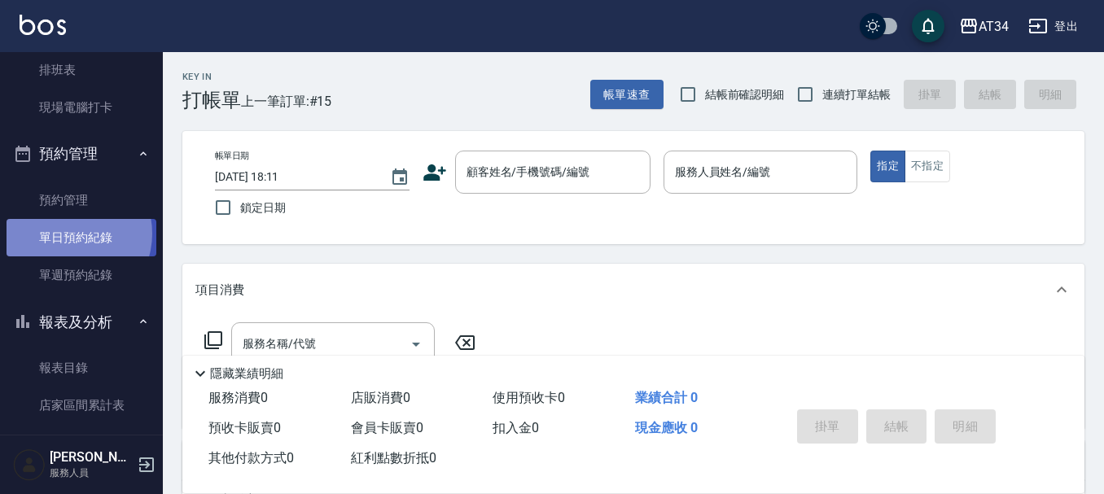
click at [67, 234] on link "單日預約紀錄" at bounding box center [82, 237] width 150 height 37
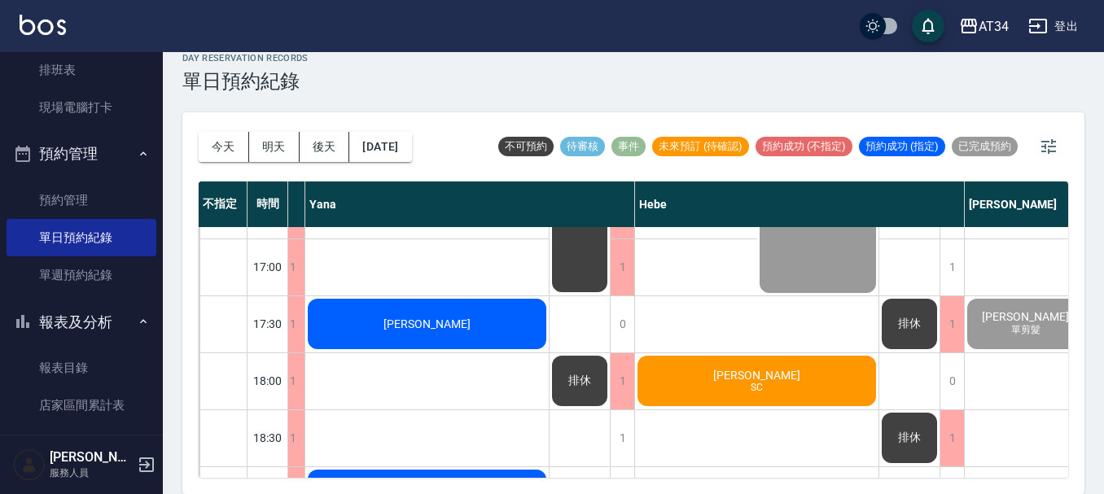
scroll to position [788, 1314]
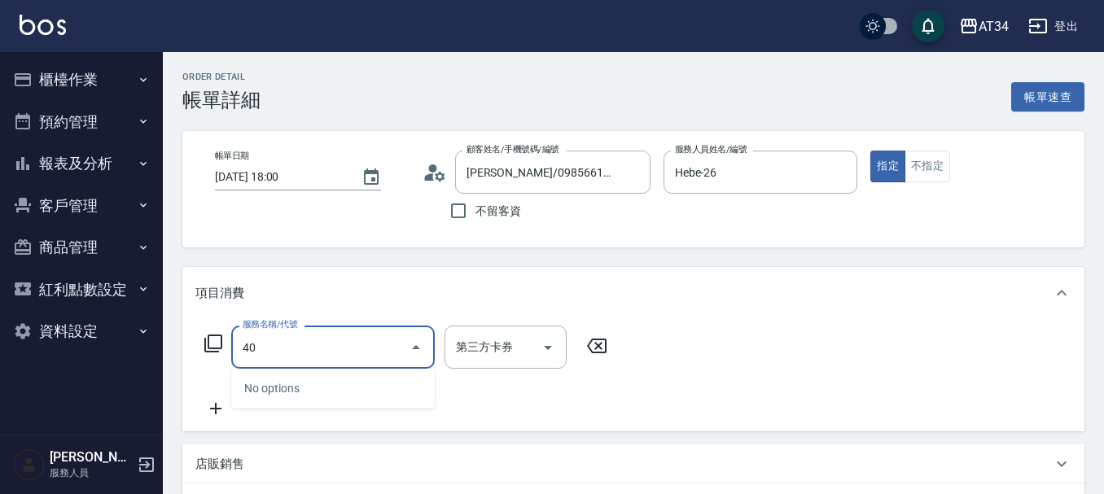
type input "401"
type input "20"
type input "剪髮(401)"
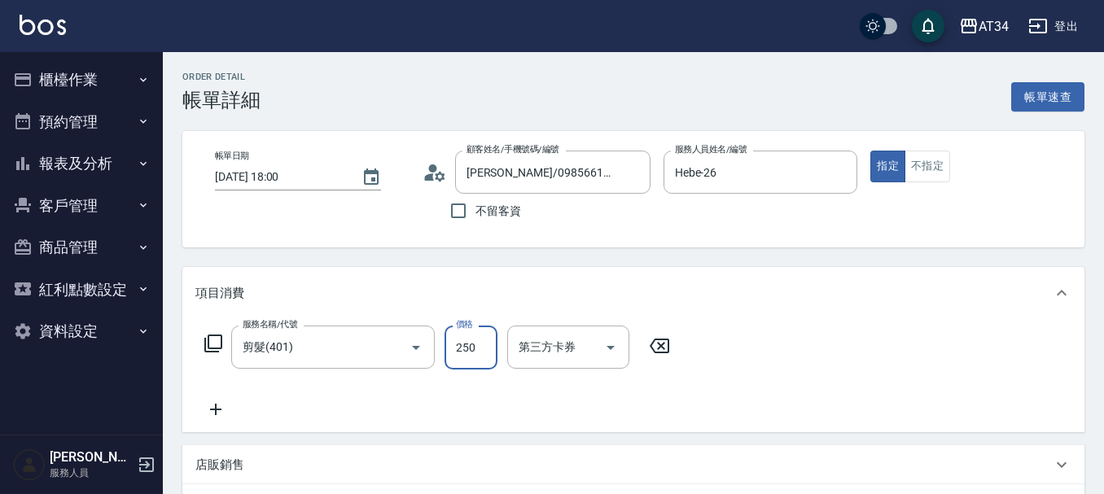
type input "0"
type input "59"
type input "50"
type input "599"
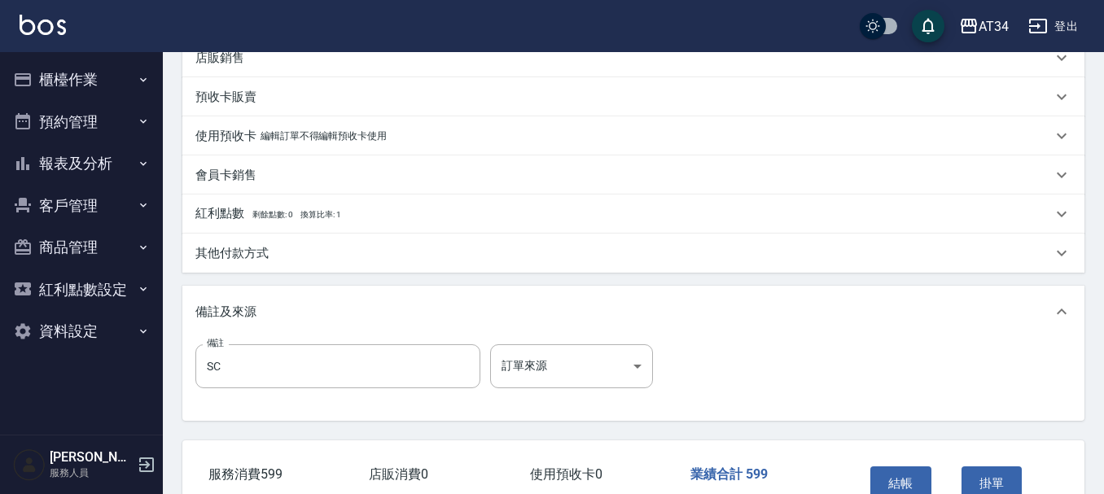
scroll to position [510, 0]
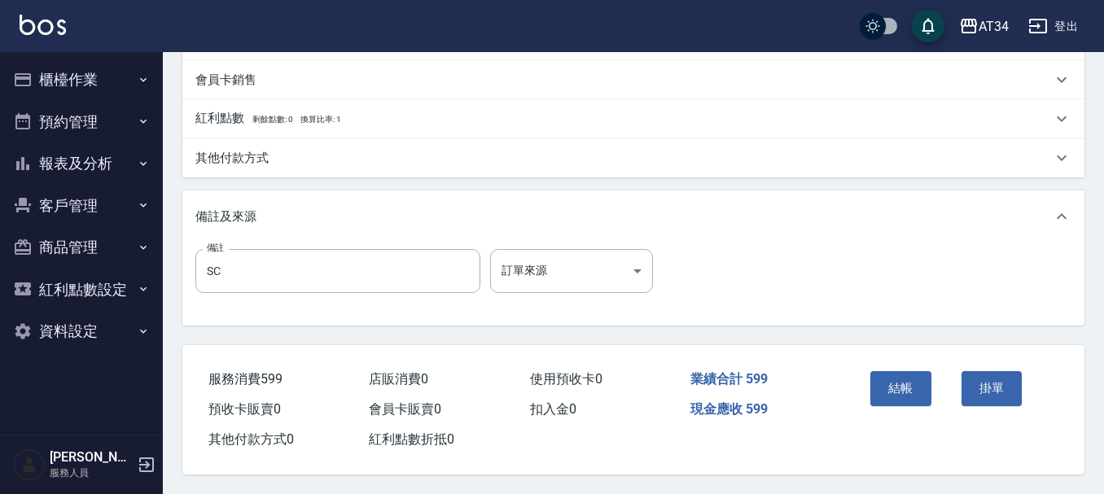
click at [922, 365] on div "結帳" at bounding box center [909, 400] width 91 height 71
click at [906, 385] on button "結帳" at bounding box center [900, 388] width 61 height 34
